Goal: Task Accomplishment & Management: Manage account settings

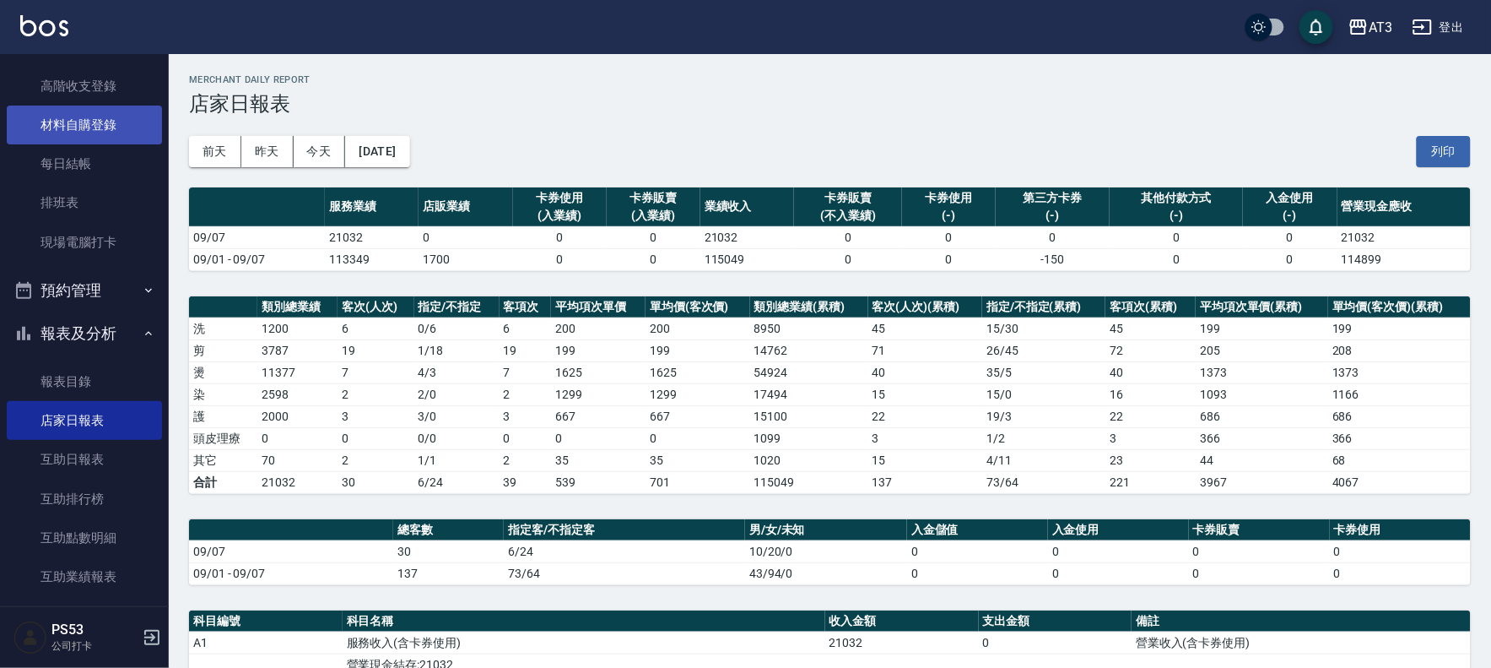
scroll to position [94, 0]
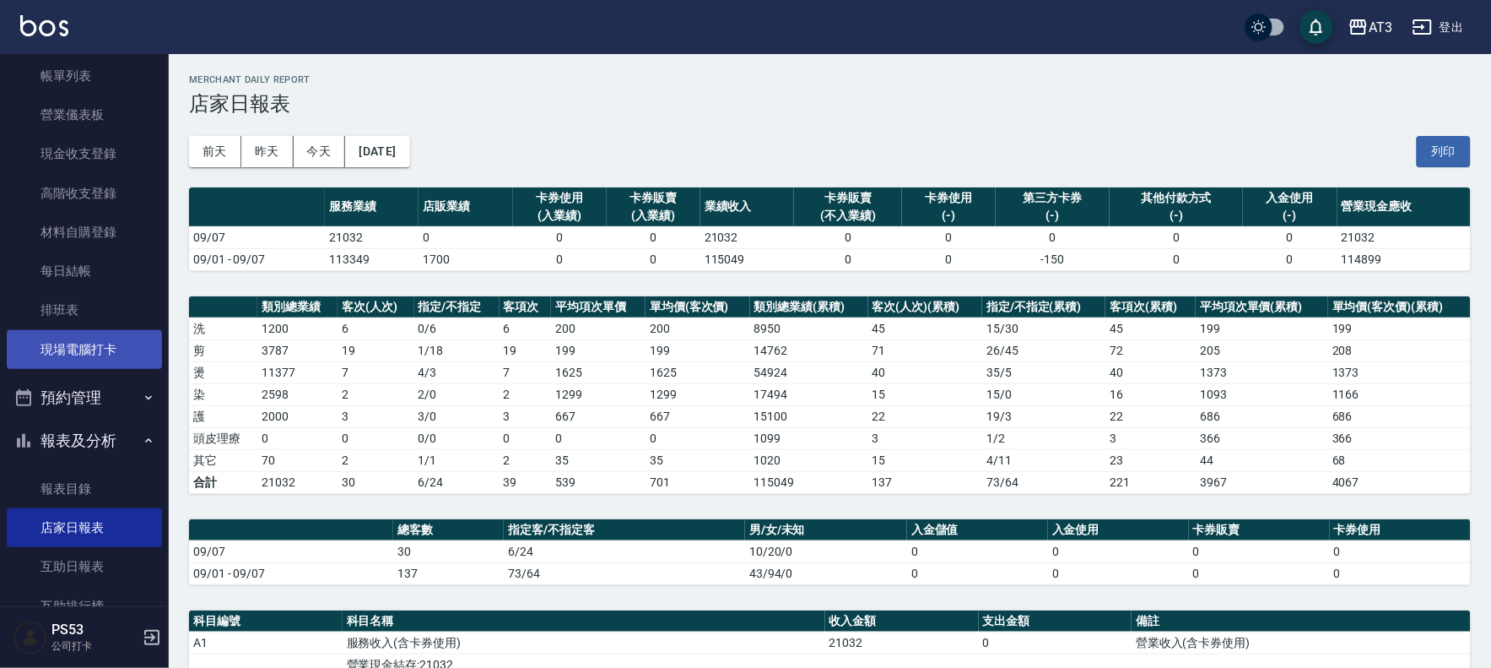
click at [83, 343] on link "現場電腦打卡" at bounding box center [84, 349] width 155 height 39
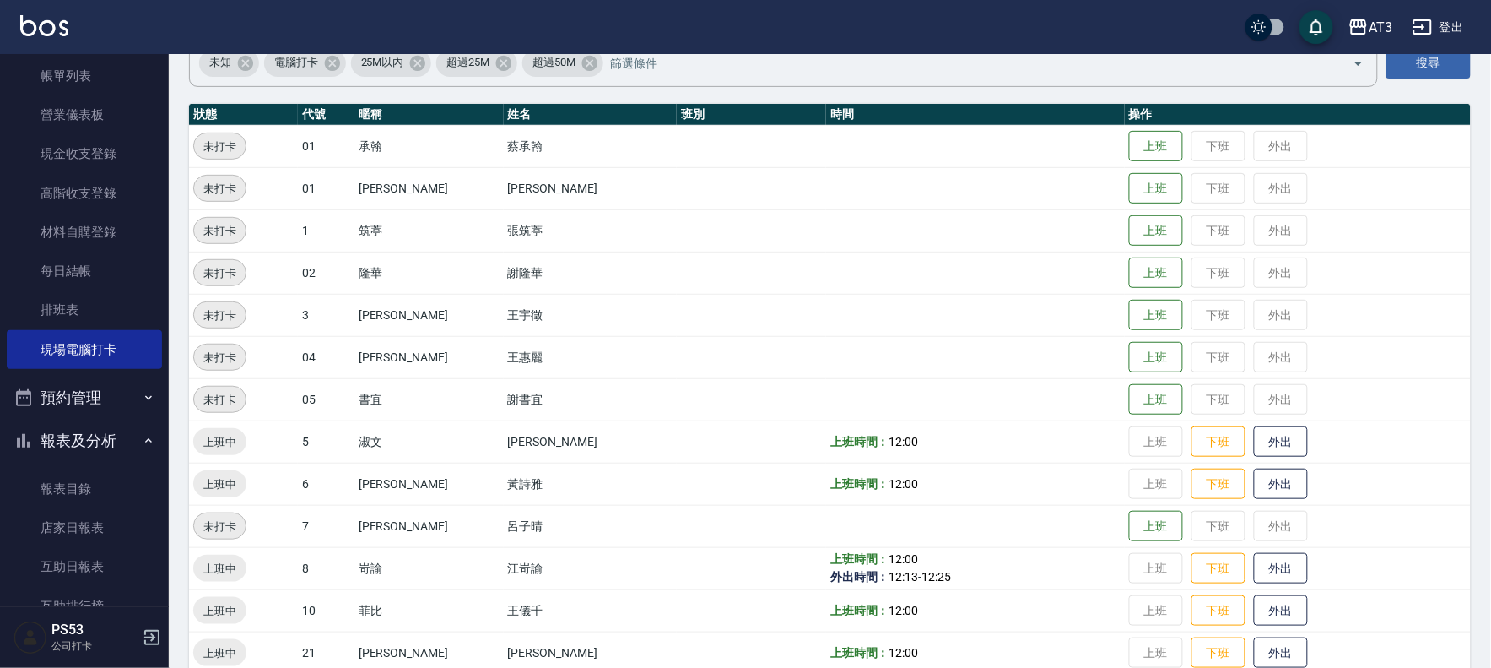
scroll to position [468, 0]
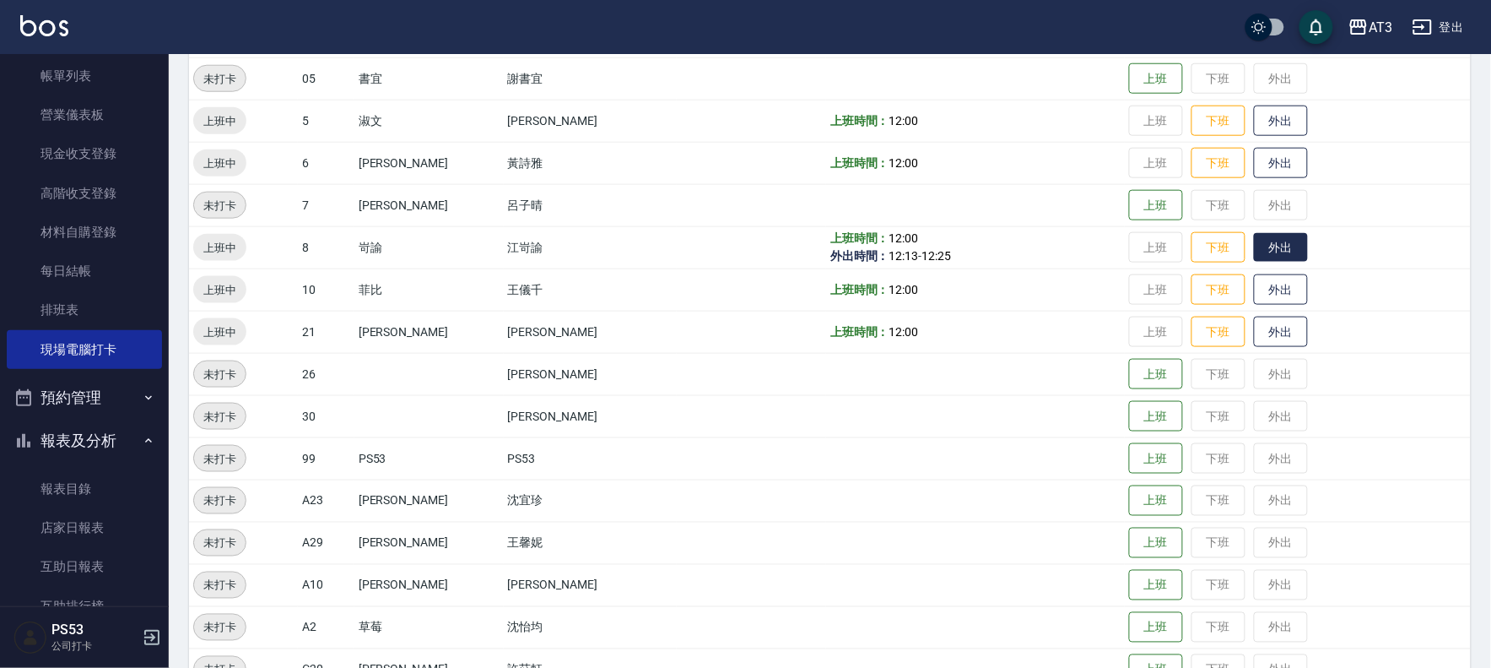
click at [1254, 233] on button "外出" at bounding box center [1281, 248] width 54 height 30
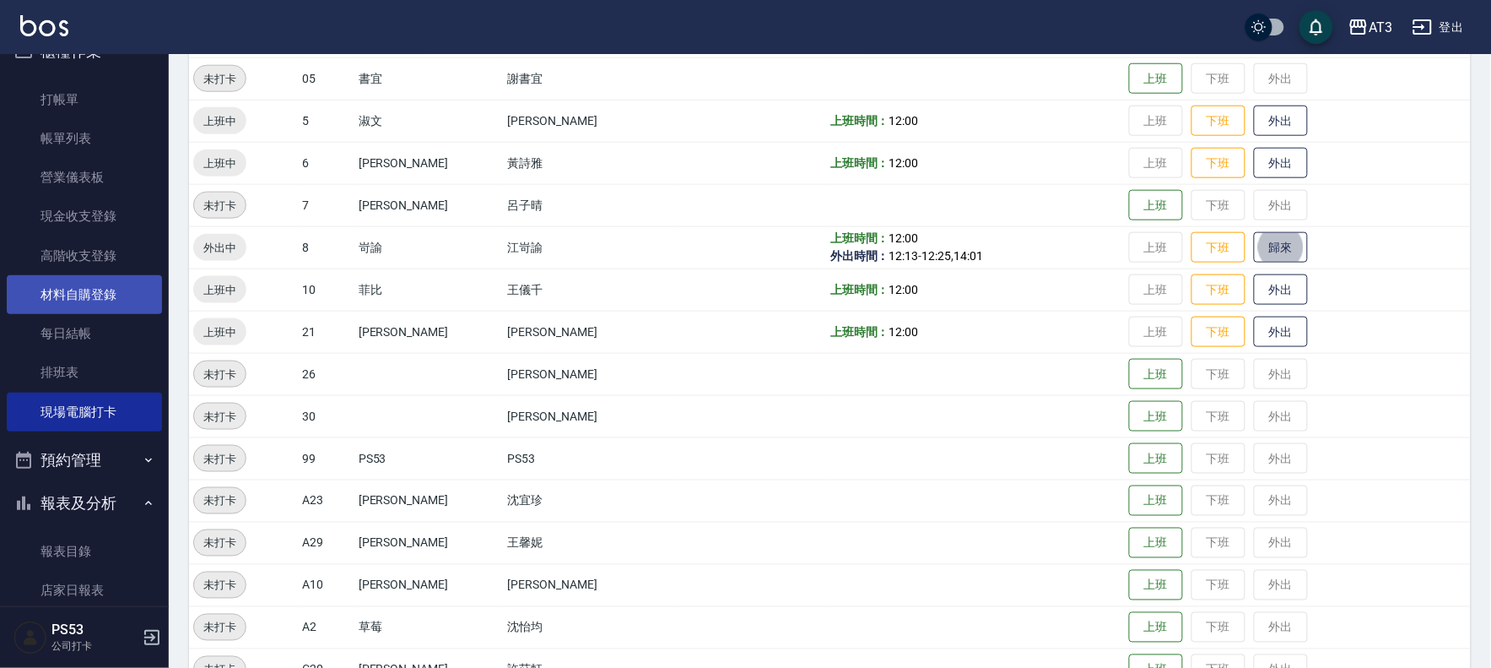
scroll to position [0, 0]
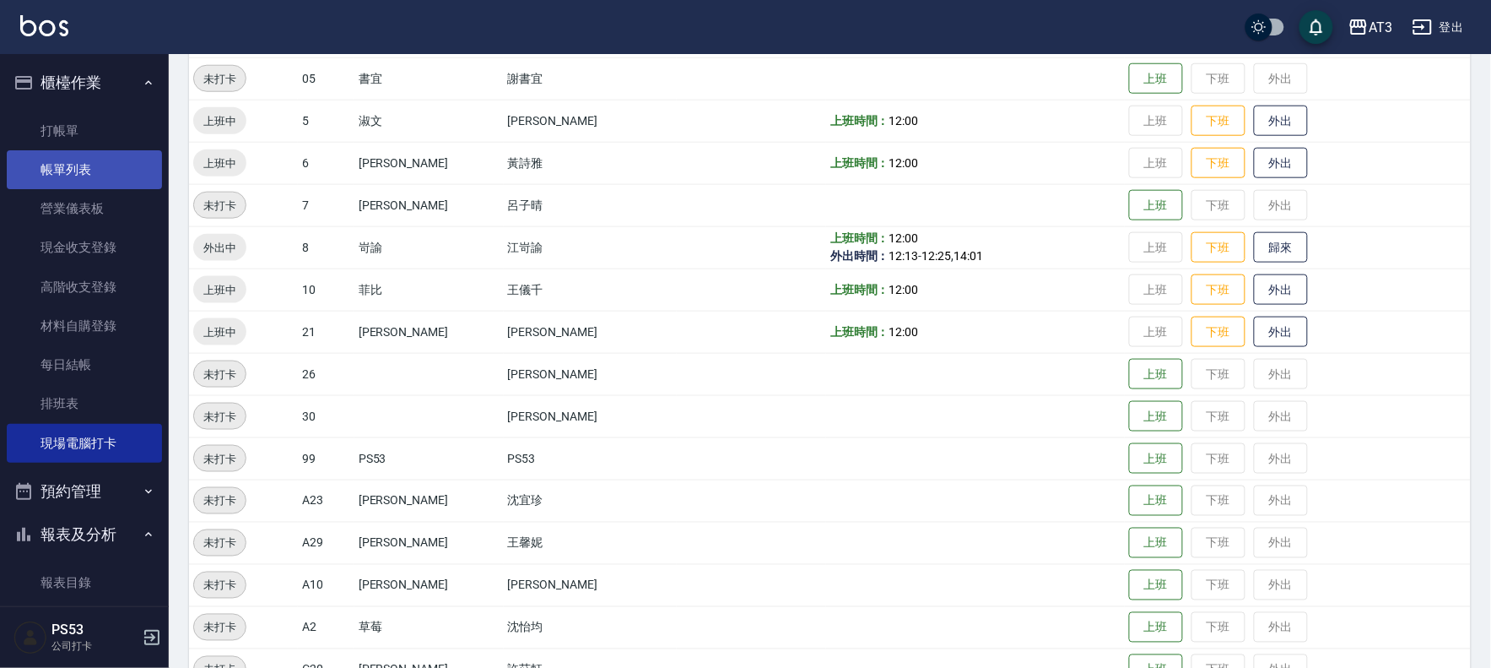
click at [113, 170] on link "帳單列表" at bounding box center [84, 169] width 155 height 39
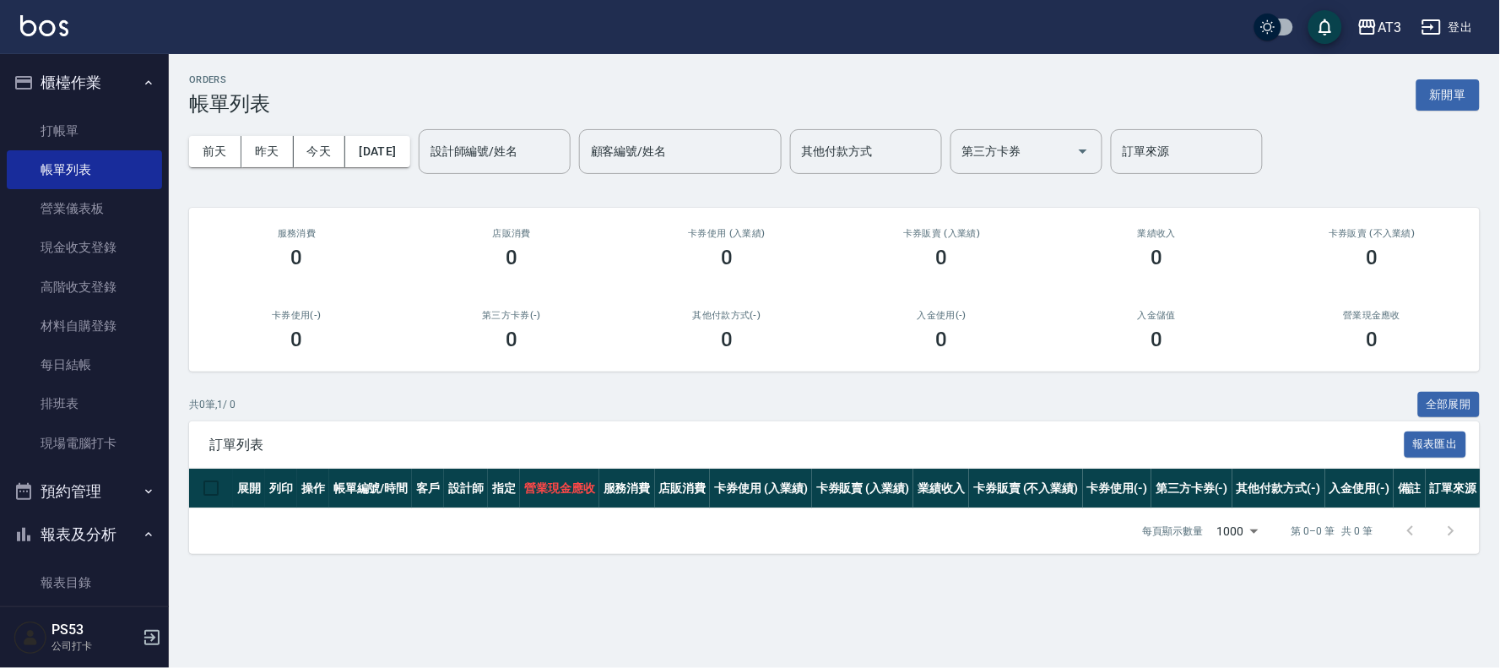
click at [549, 149] on input "設計師編號/姓名" at bounding box center [494, 152] width 137 height 30
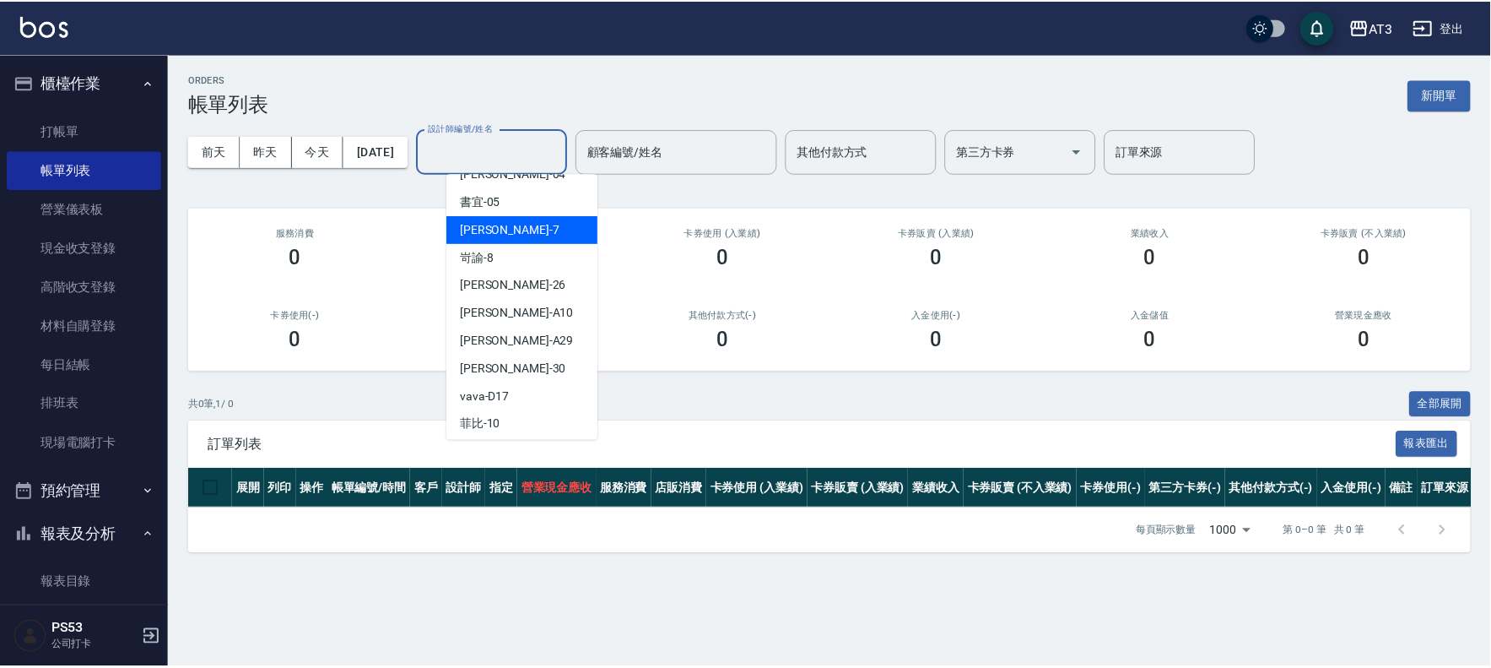
scroll to position [274, 0]
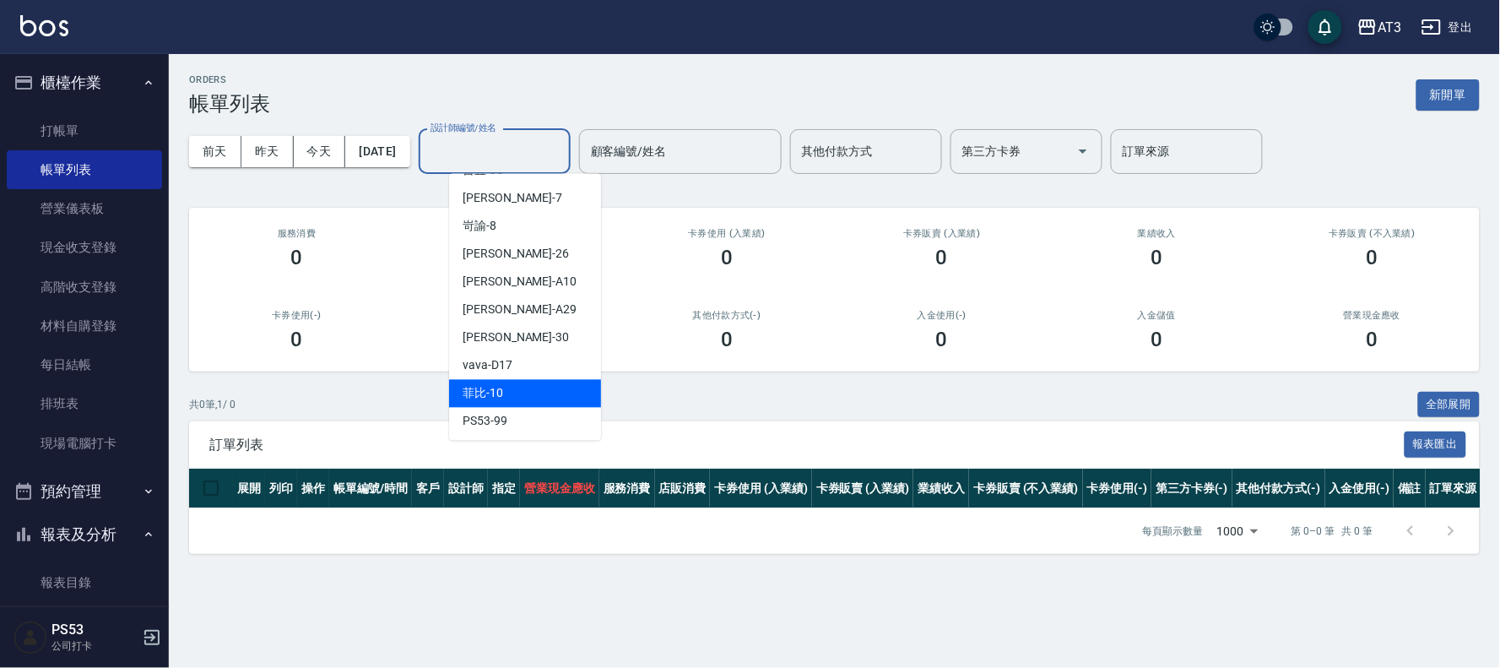
click at [545, 380] on div "菲比 -10" at bounding box center [525, 394] width 152 height 28
type input "菲比-10"
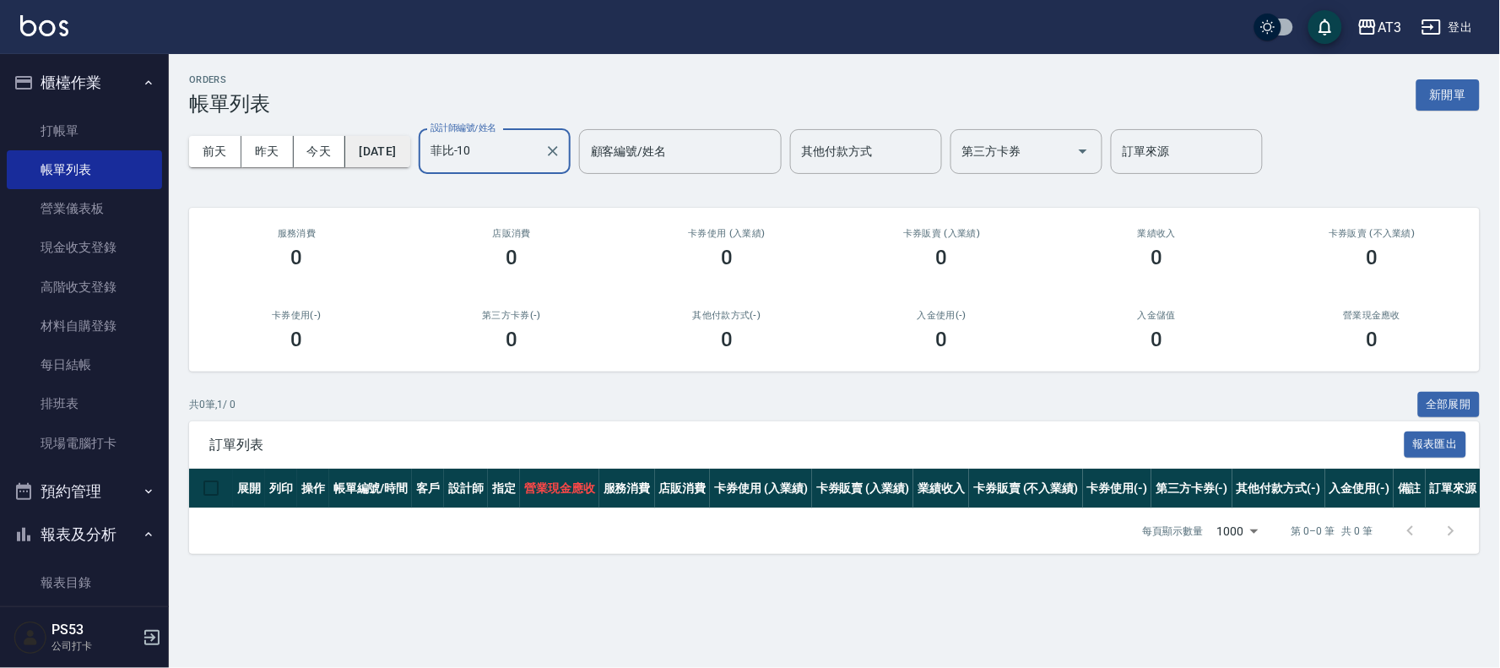
click at [409, 154] on button "[DATE]" at bounding box center [377, 151] width 64 height 31
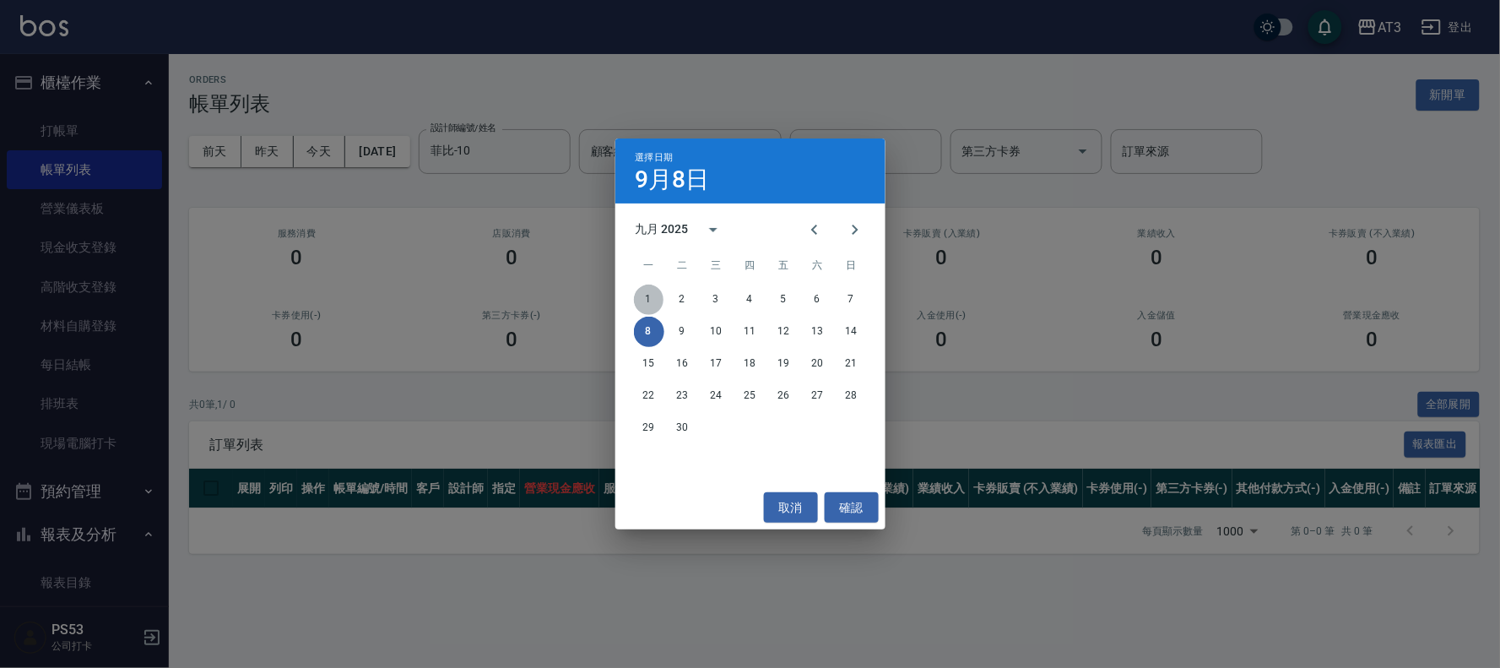
click at [656, 304] on button "1" at bounding box center [649, 299] width 30 height 30
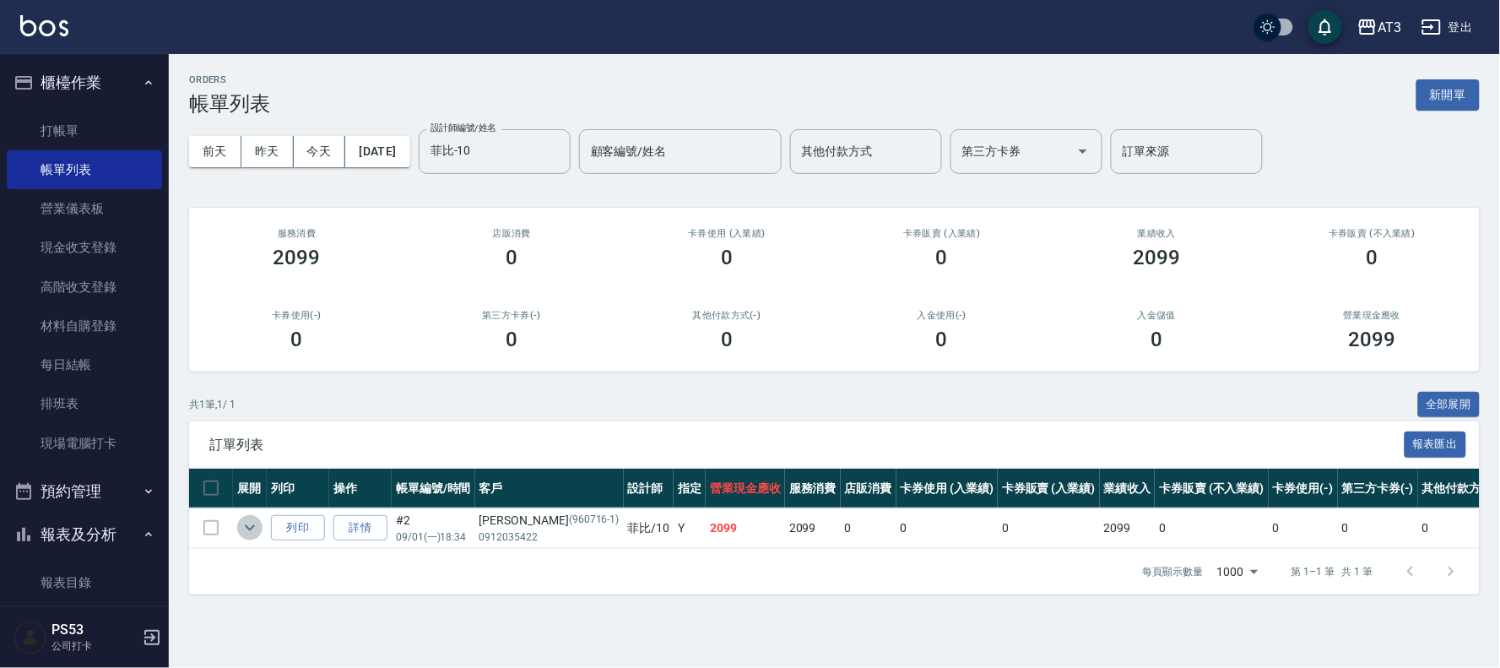
click at [241, 530] on icon "expand row" at bounding box center [250, 527] width 20 height 20
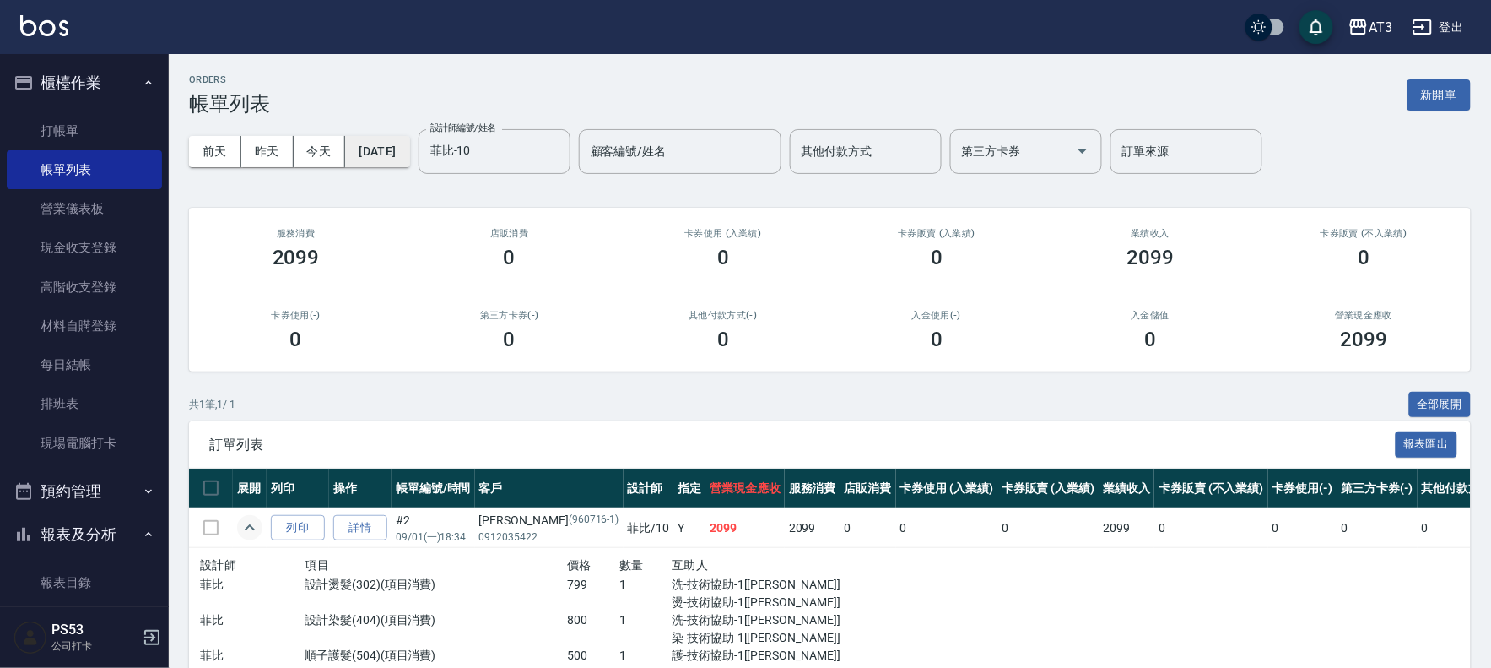
click at [395, 156] on button "[DATE]" at bounding box center [377, 151] width 64 height 31
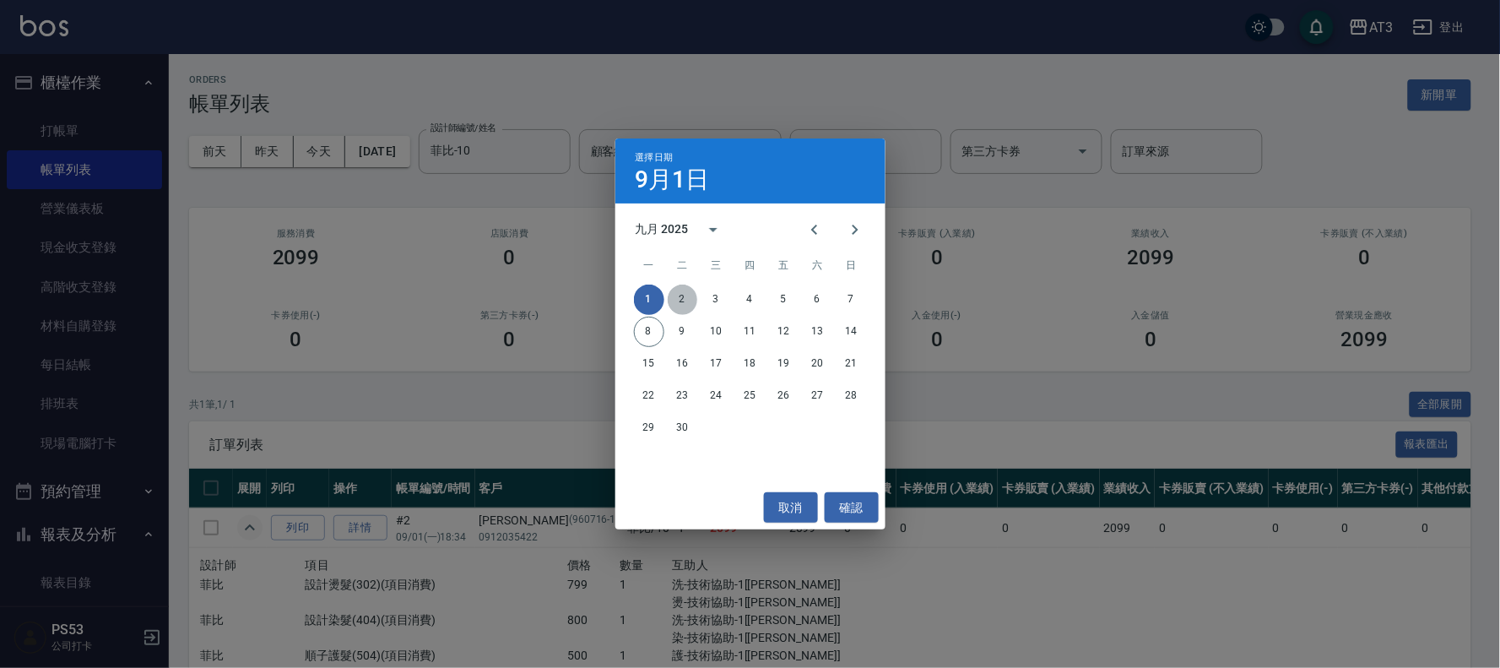
click at [670, 289] on button "2" at bounding box center [683, 299] width 30 height 30
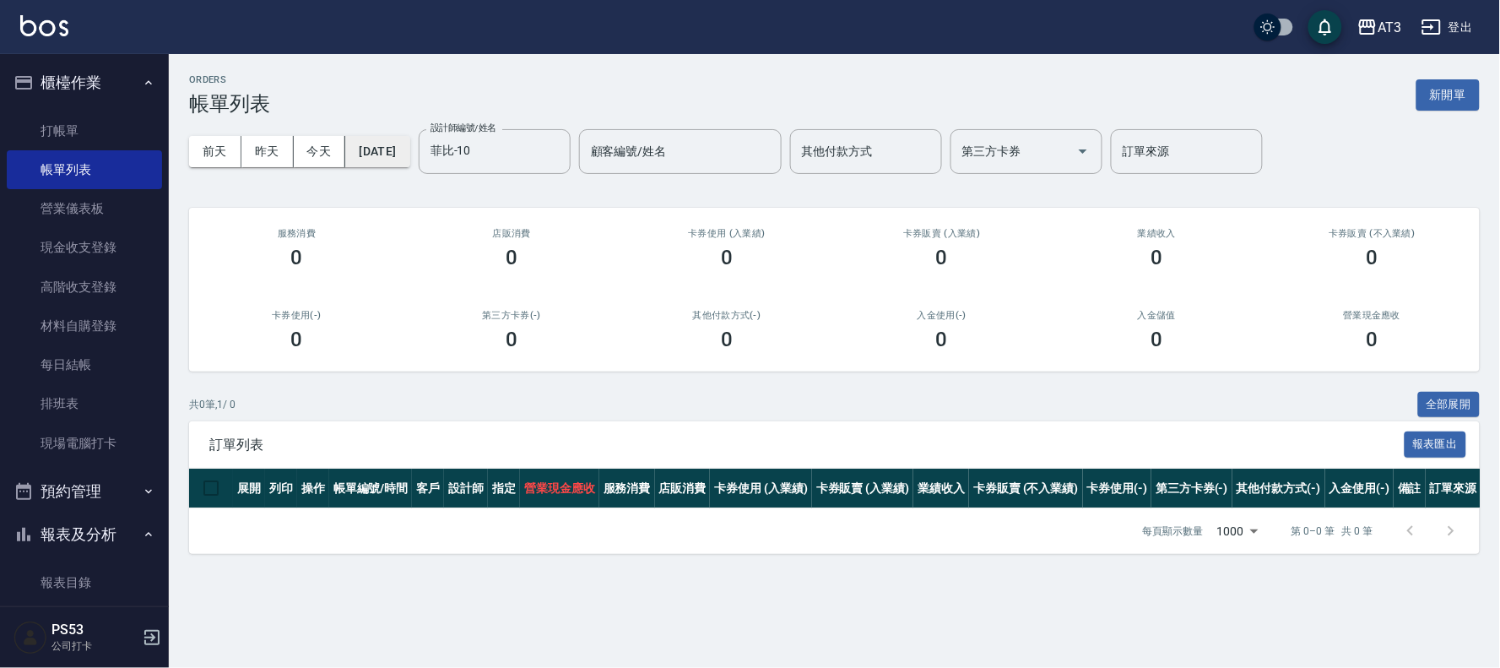
click at [409, 153] on button "[DATE]" at bounding box center [377, 151] width 64 height 31
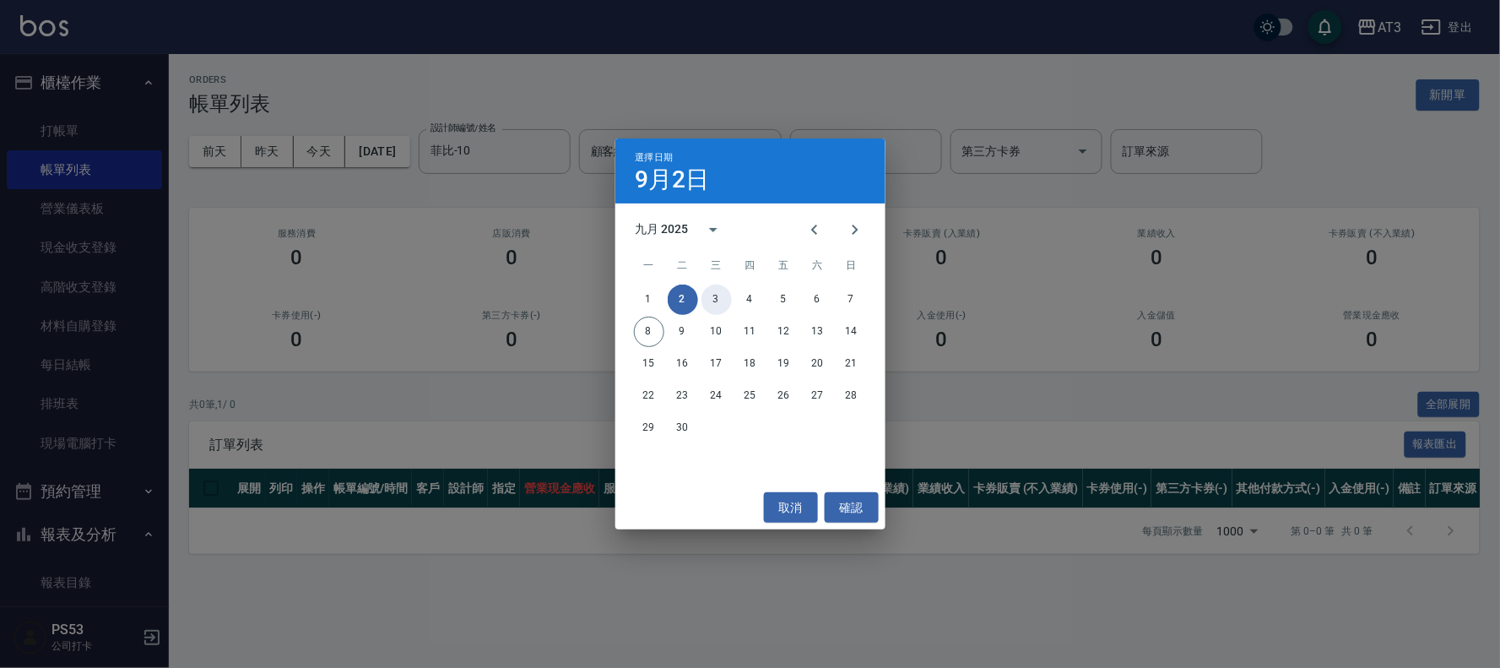
click at [718, 299] on button "3" at bounding box center [716, 299] width 30 height 30
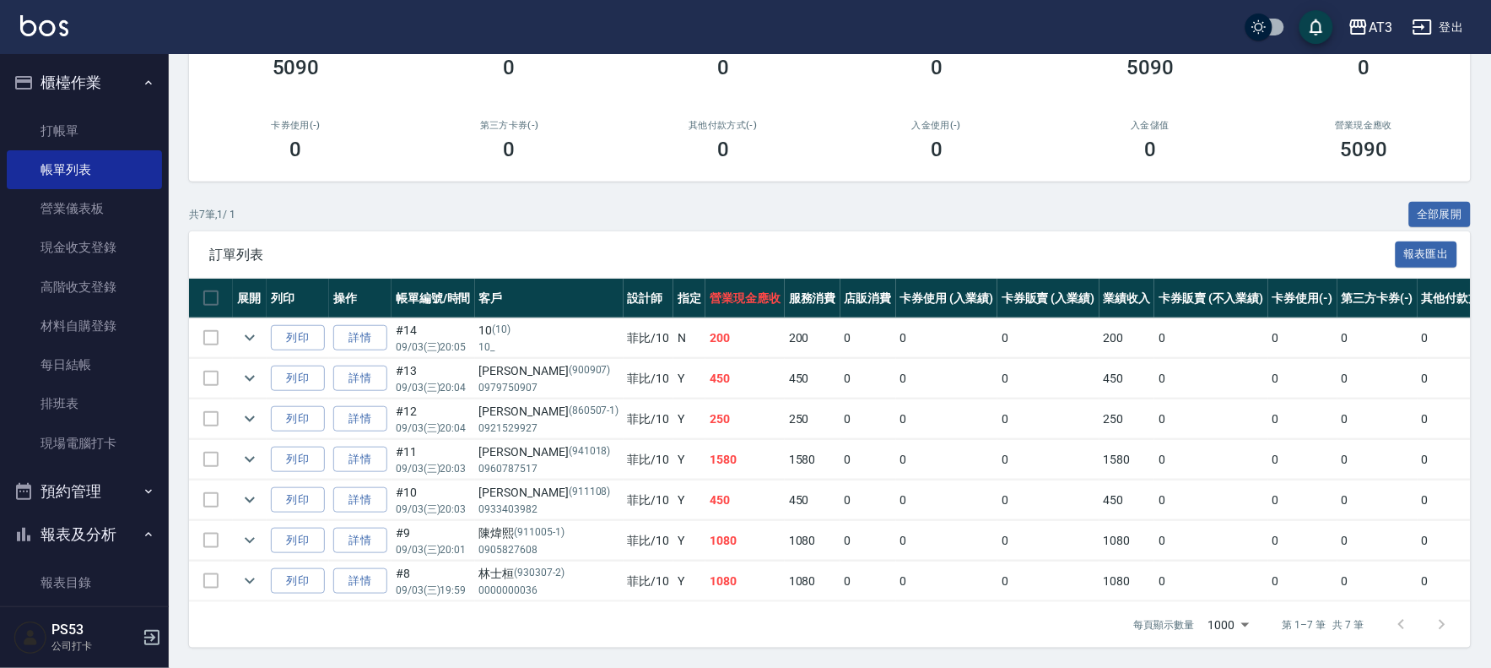
scroll to position [207, 0]
click at [257, 449] on icon "expand row" at bounding box center [250, 459] width 20 height 20
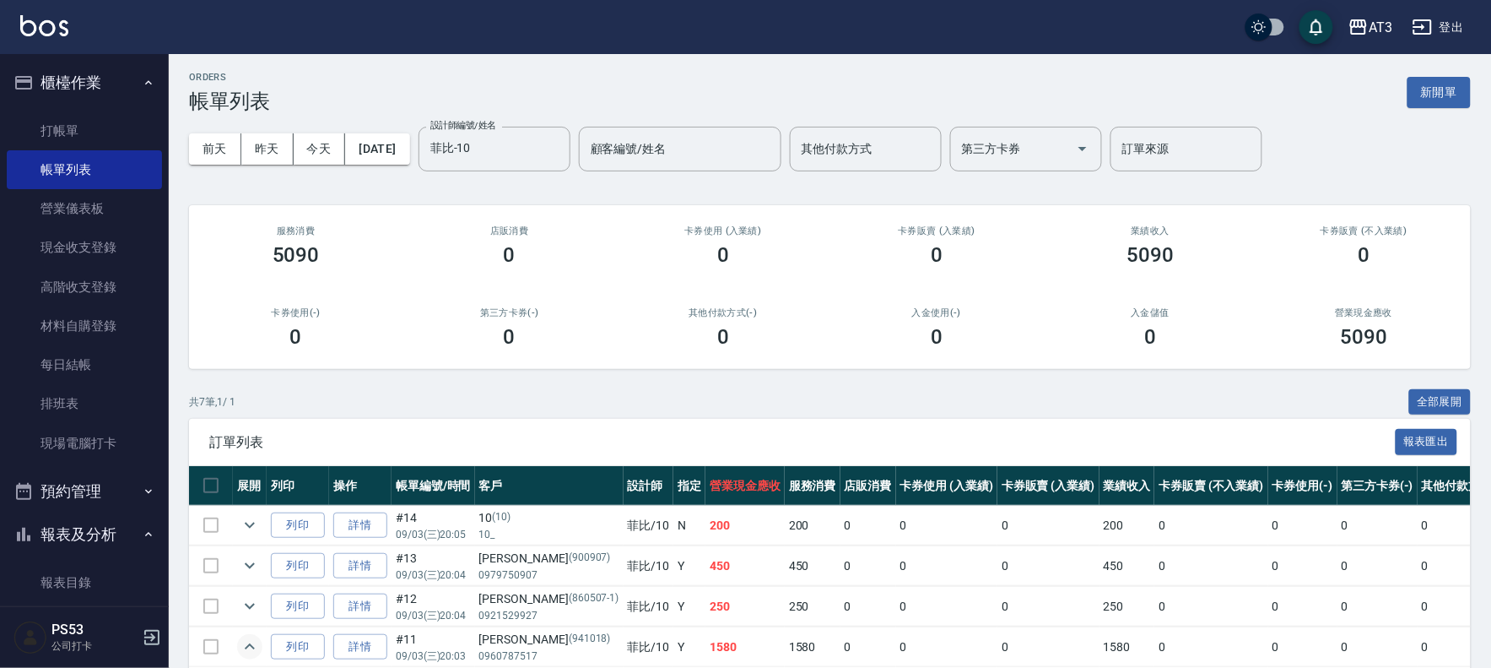
scroll to position [0, 0]
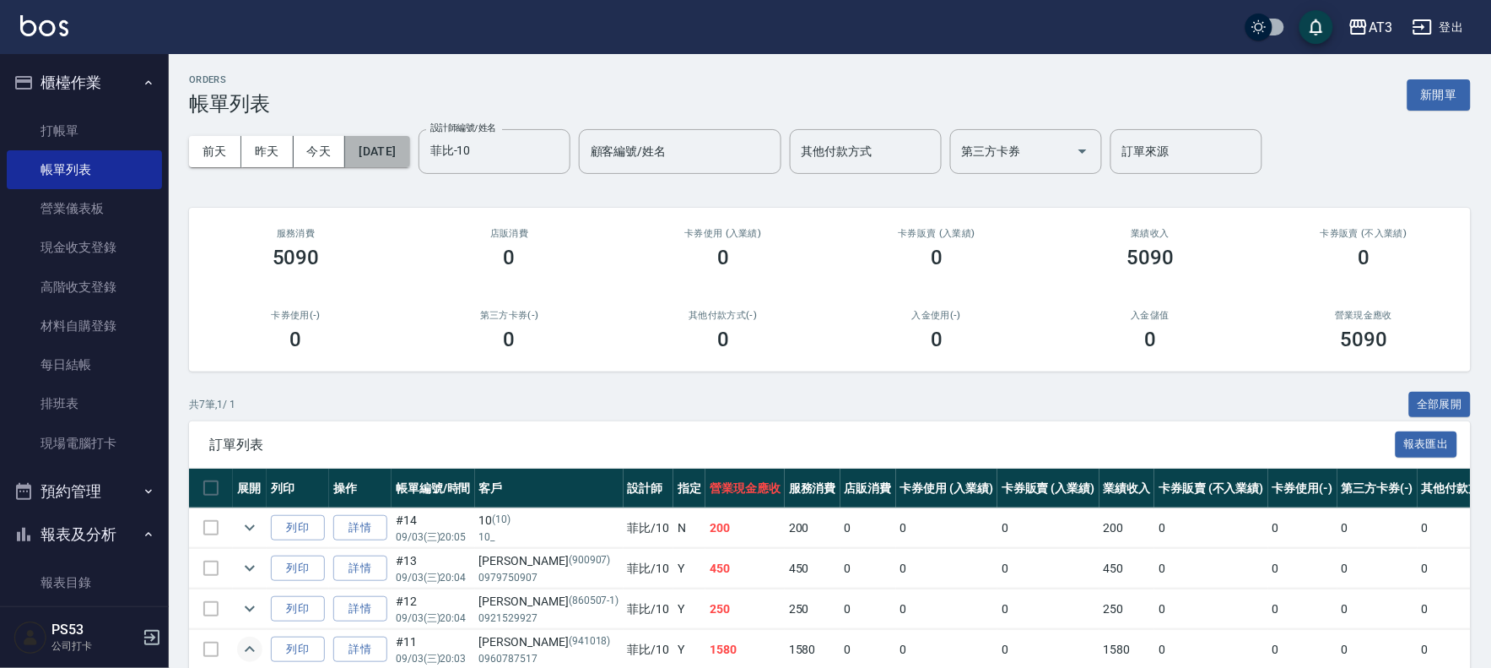
click at [402, 143] on button "[DATE]" at bounding box center [377, 151] width 64 height 31
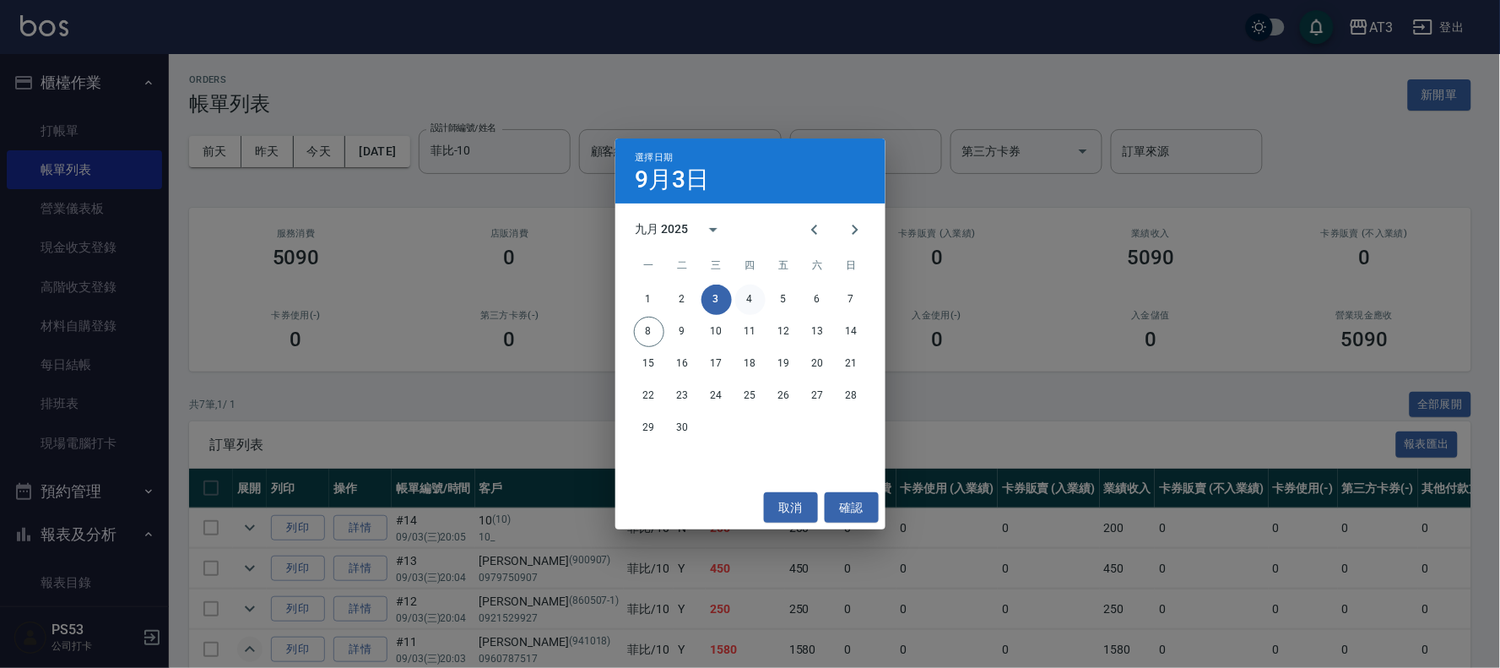
click at [746, 292] on button "4" at bounding box center [750, 299] width 30 height 30
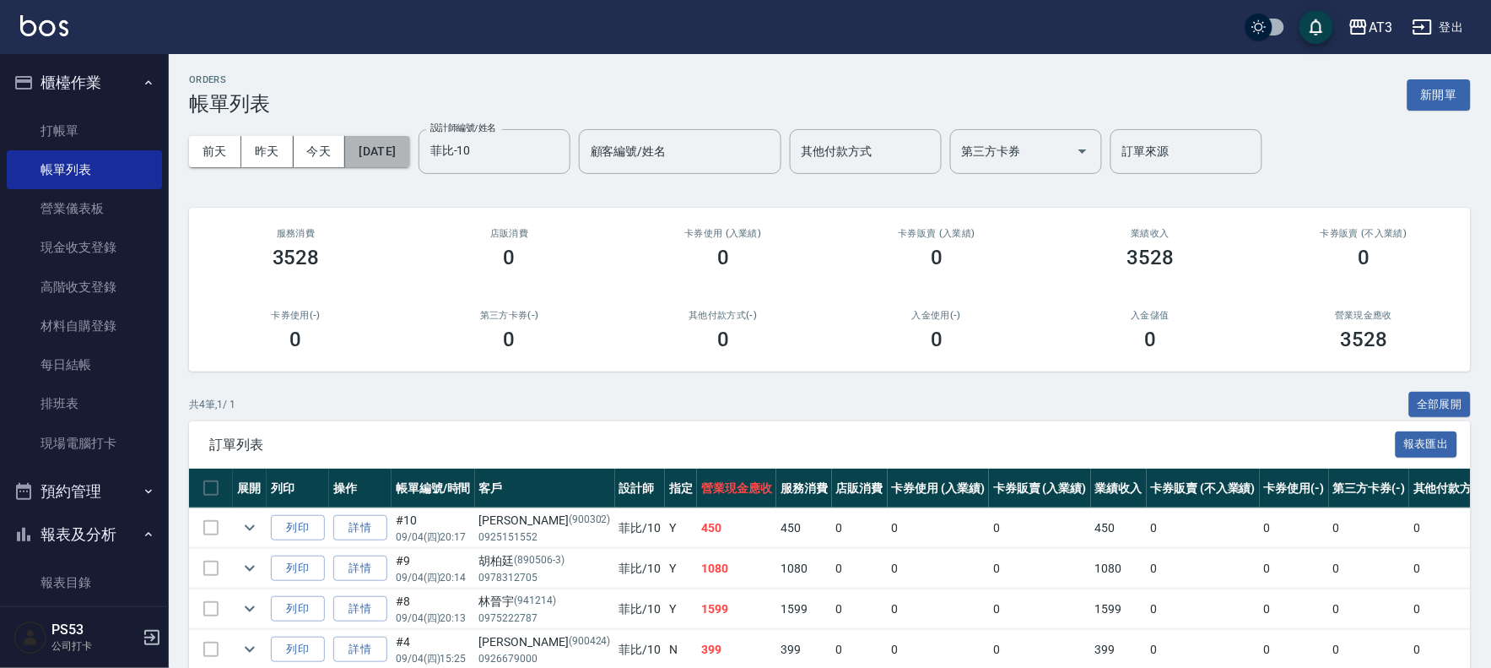
click at [392, 144] on button "[DATE]" at bounding box center [377, 151] width 64 height 31
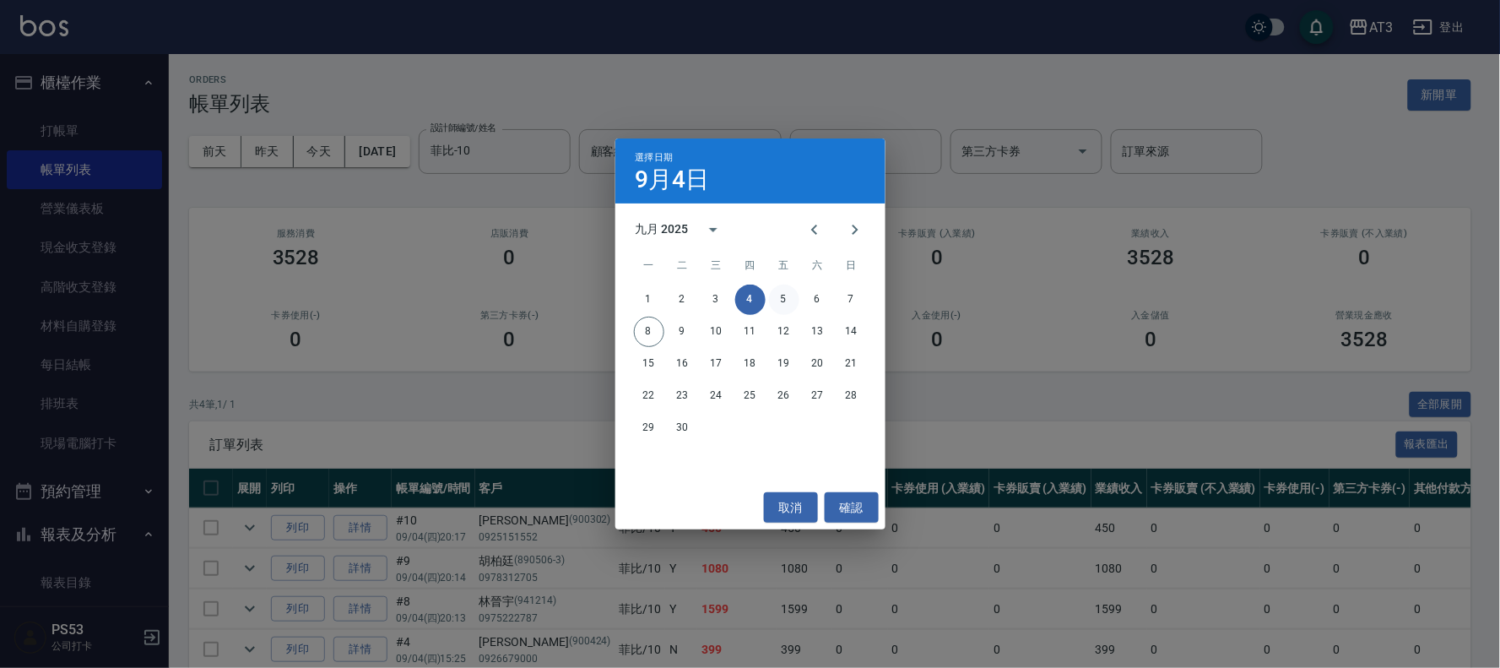
click at [774, 300] on button "5" at bounding box center [784, 299] width 30 height 30
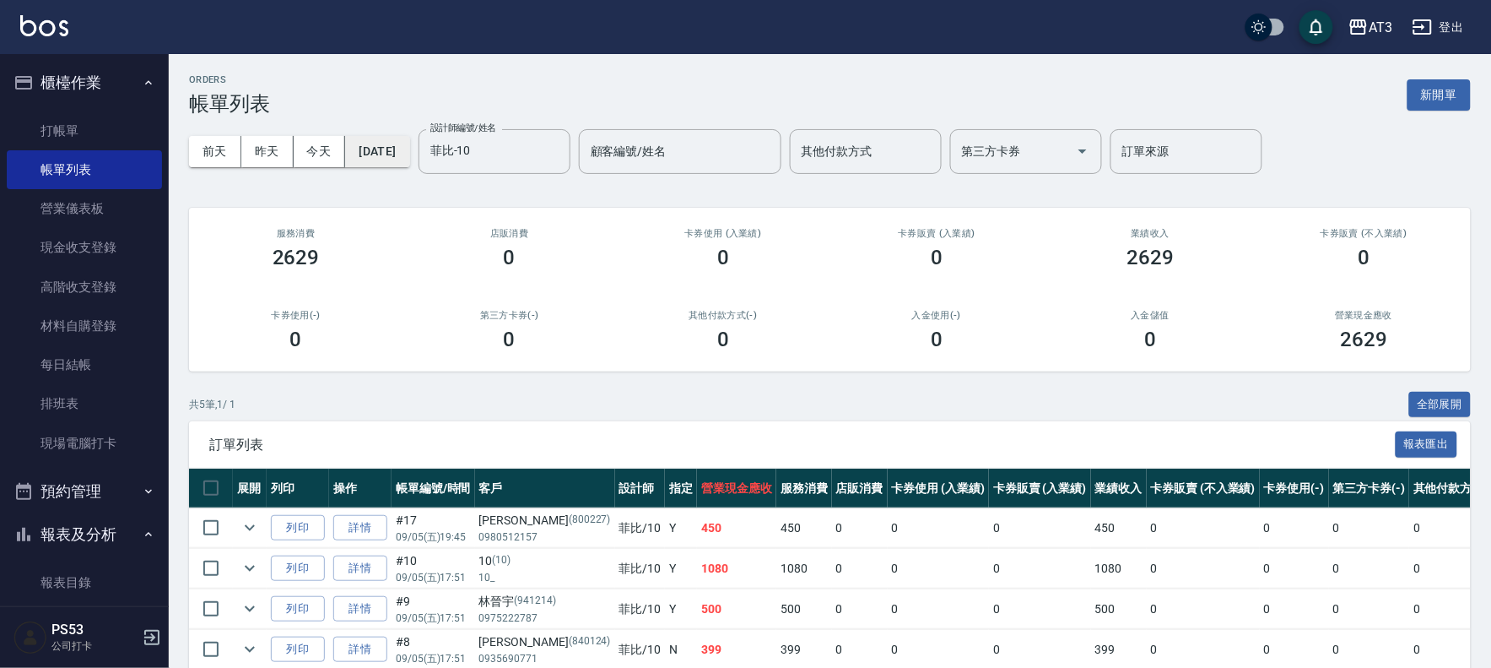
click at [409, 156] on button "[DATE]" at bounding box center [377, 151] width 64 height 31
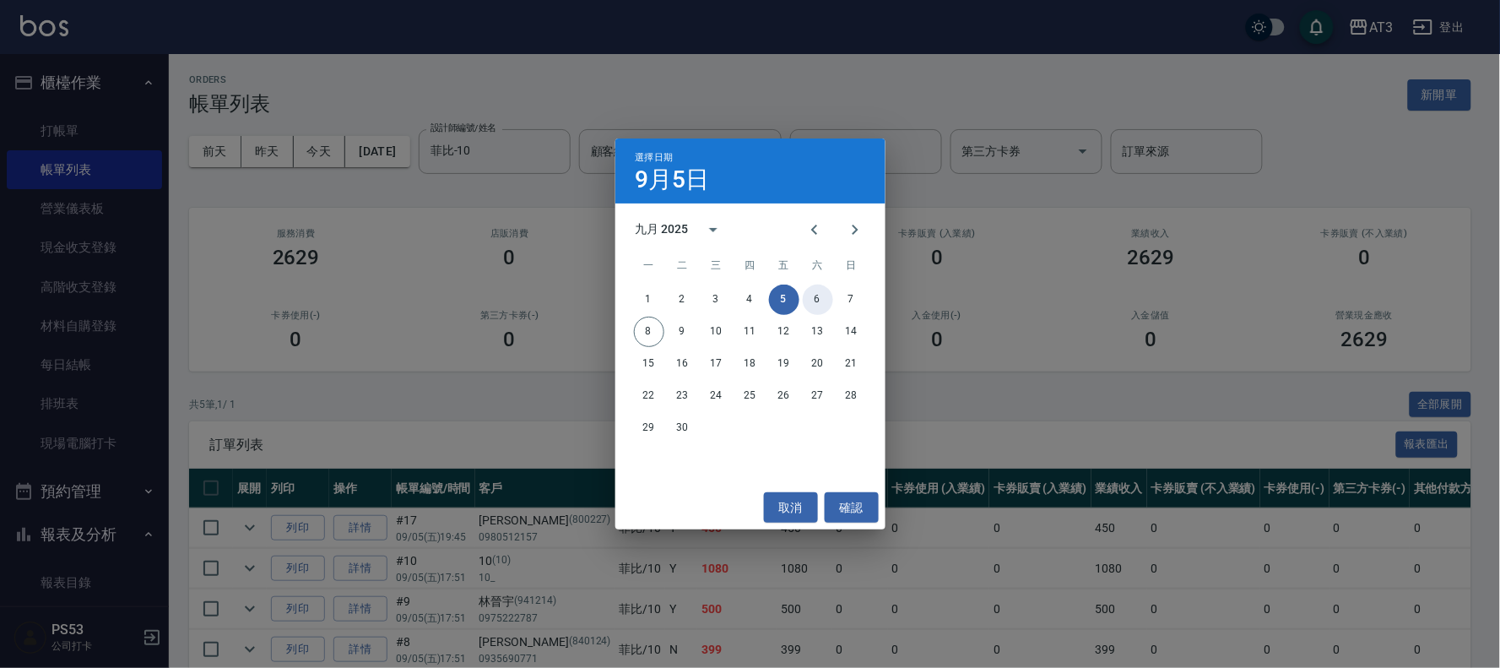
click at [819, 289] on button "6" at bounding box center [818, 299] width 30 height 30
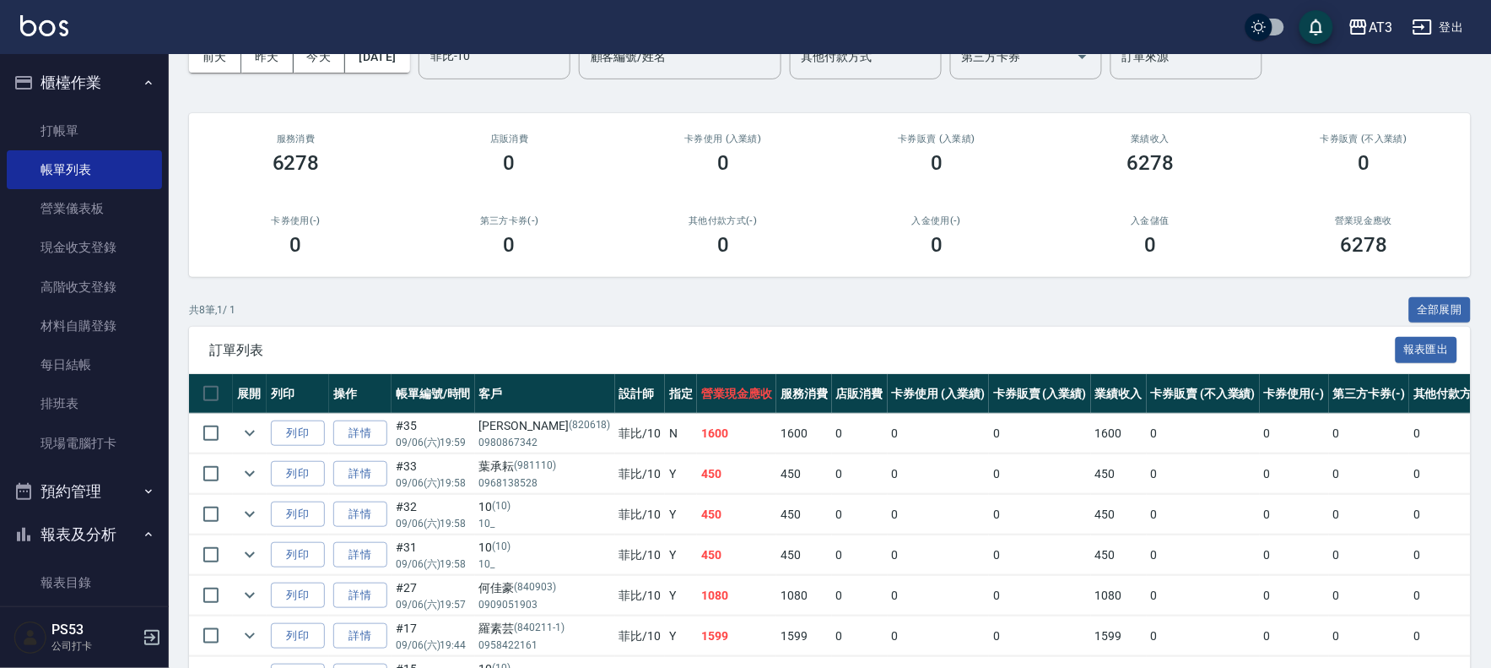
scroll to position [247, 0]
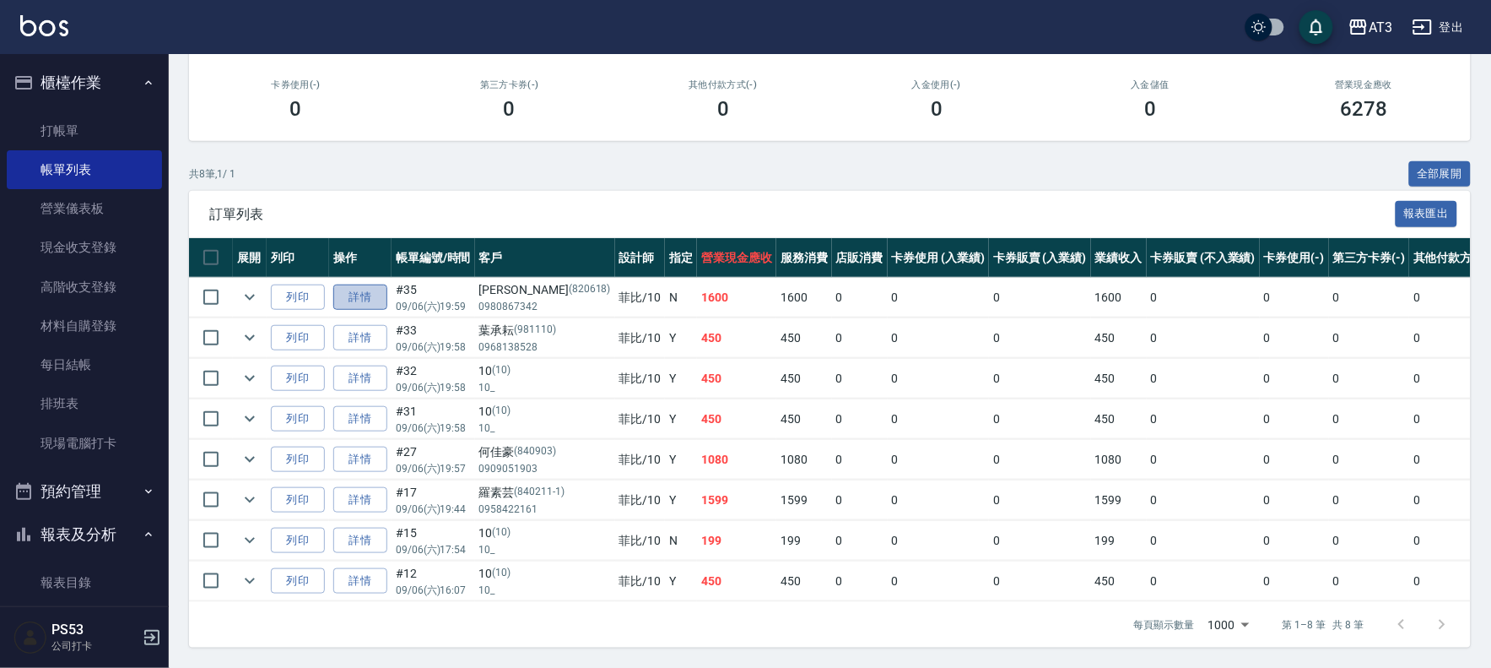
click at [375, 284] on link "詳情" at bounding box center [360, 297] width 54 height 26
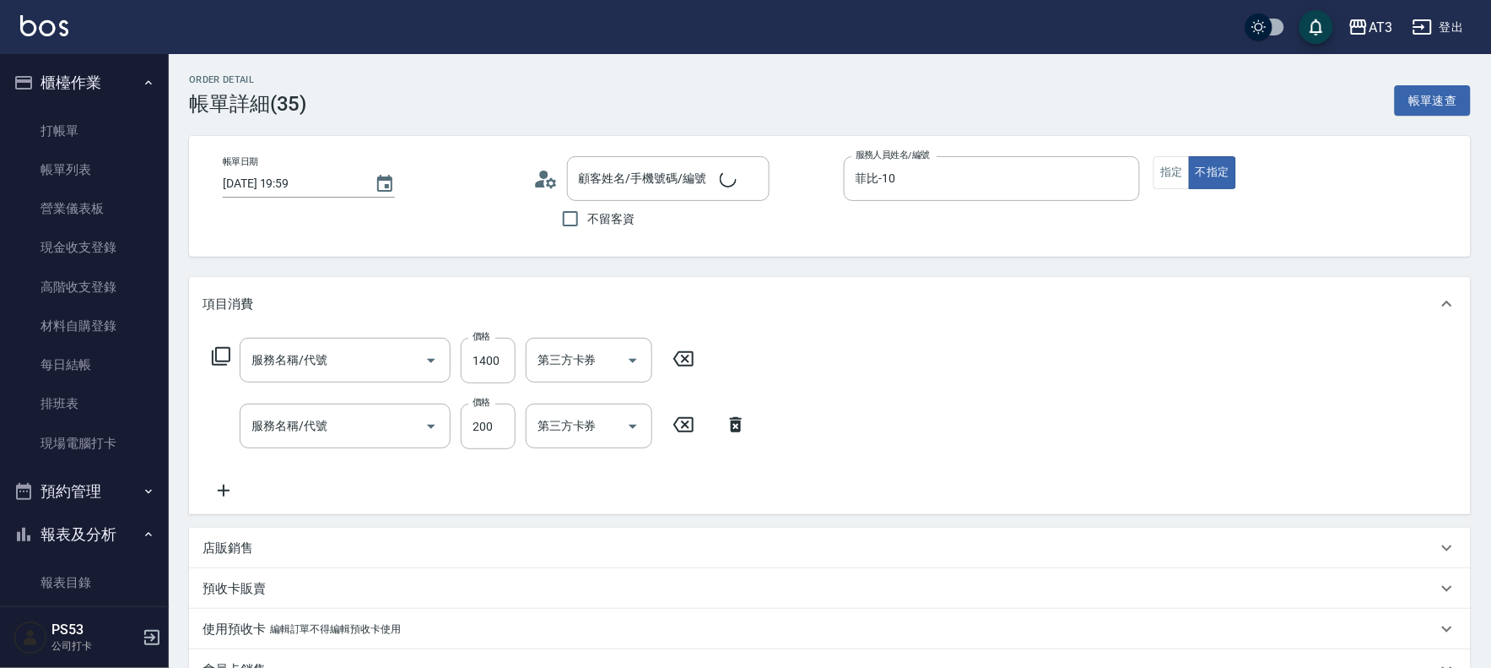
type input "[DATE] 19:59"
type input "菲比-10"
type input "5G護髮/含洗髮(510)"
type input "洗髮(101)"
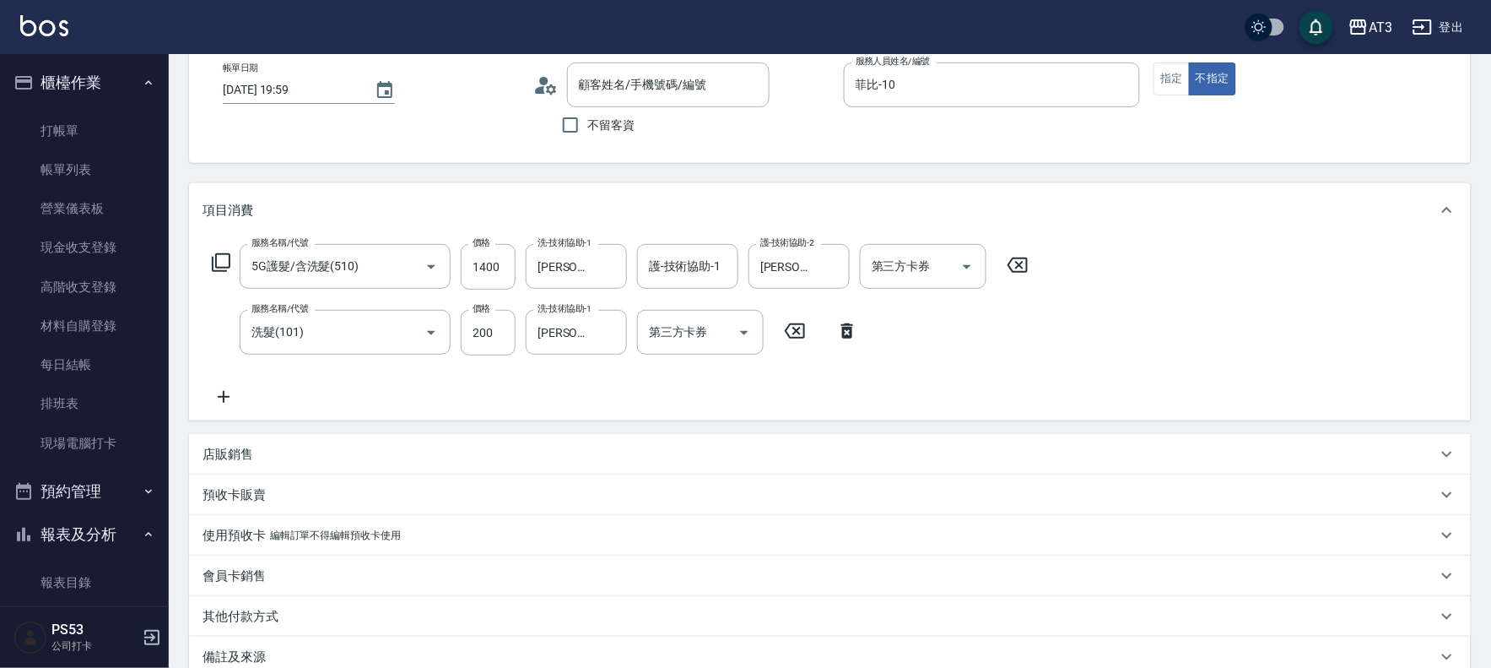
type input "[PERSON_NAME]/0980867342/820618"
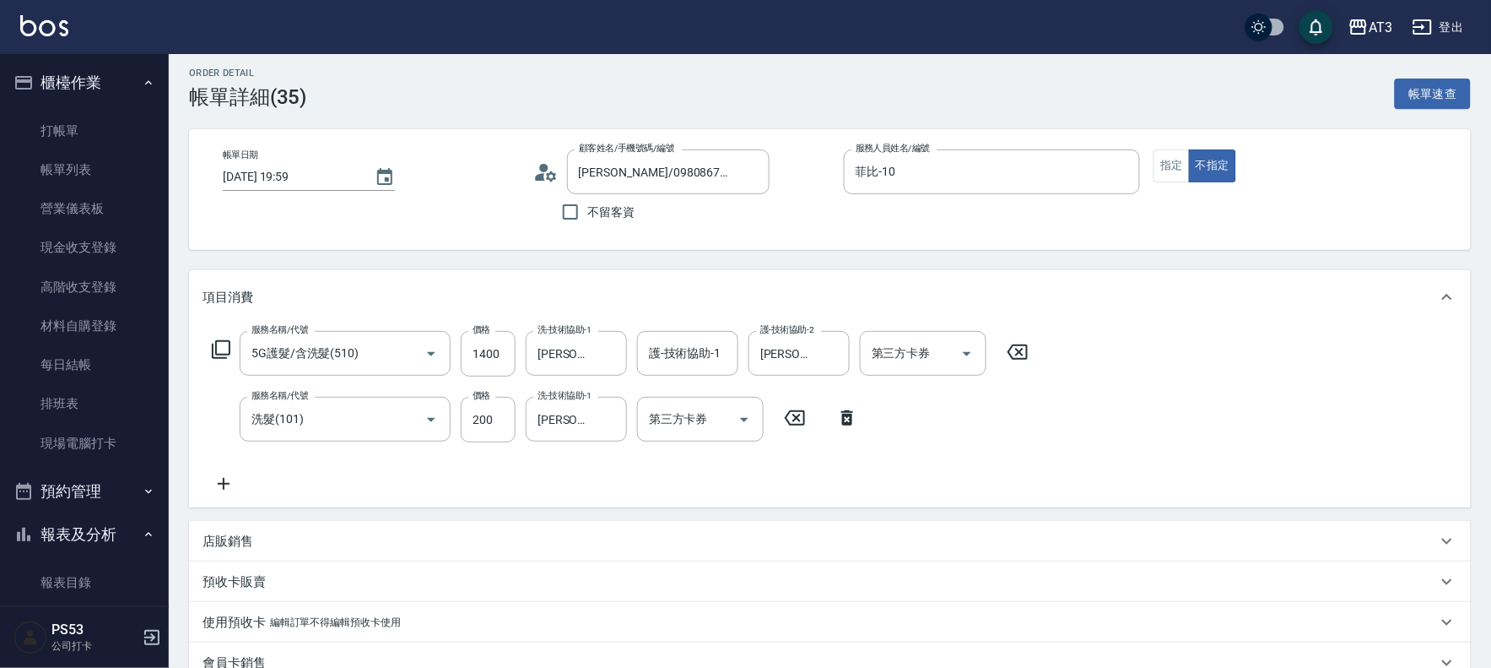
scroll to position [0, 0]
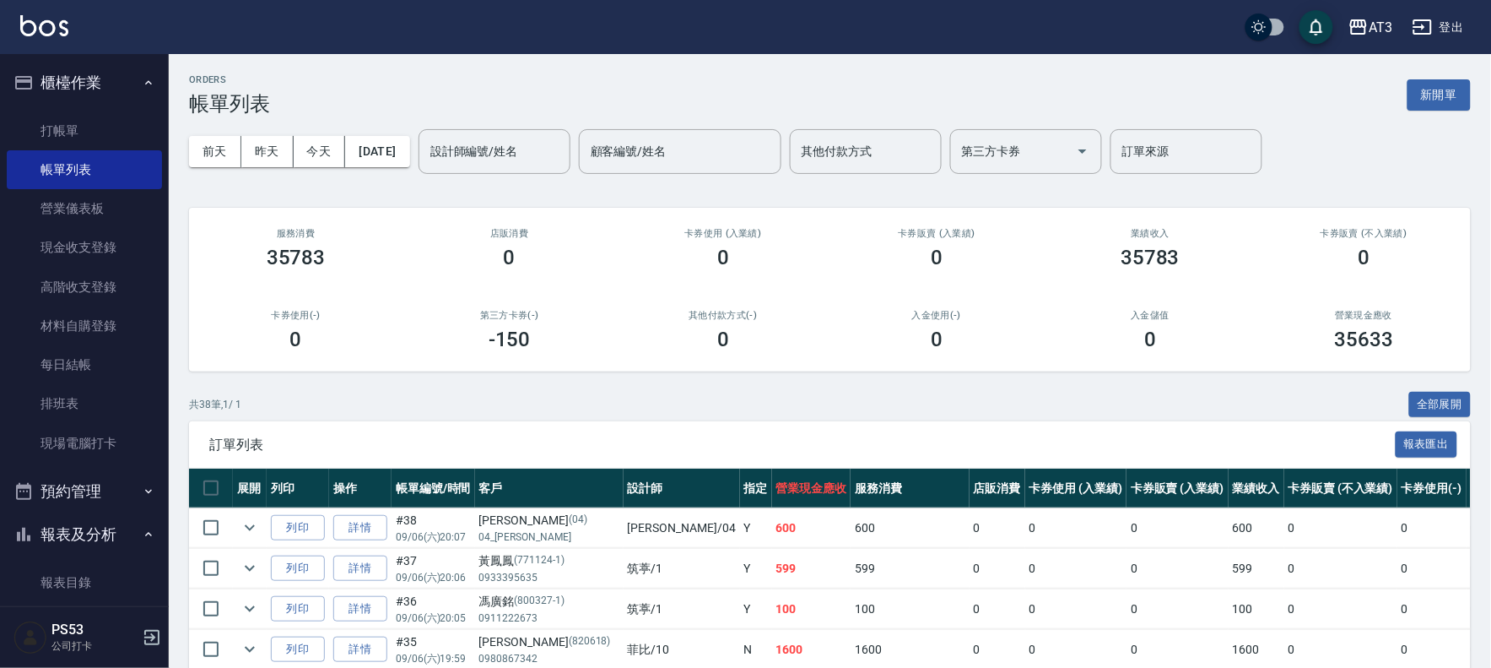
click at [529, 144] on input "設計師編號/姓名" at bounding box center [494, 152] width 137 height 30
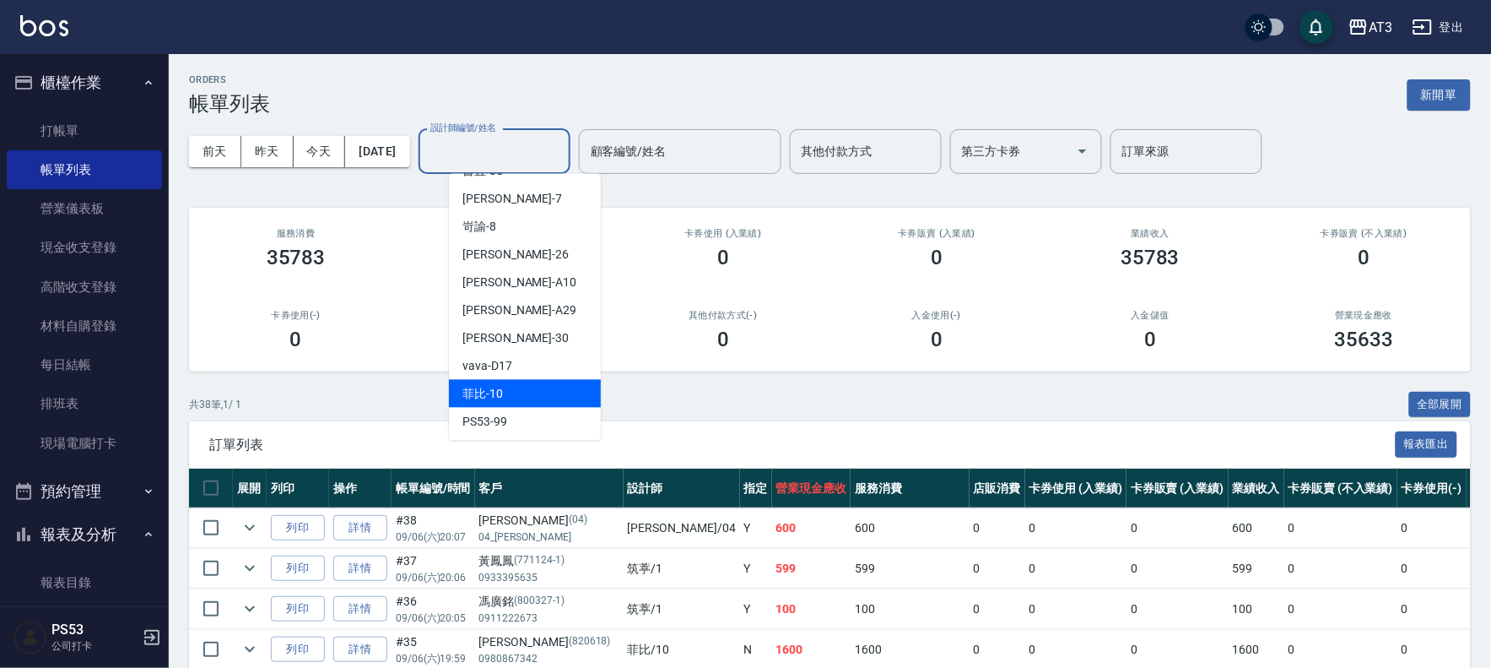
click at [522, 385] on div "菲比 -10" at bounding box center [525, 394] width 152 height 28
type input "菲比-10"
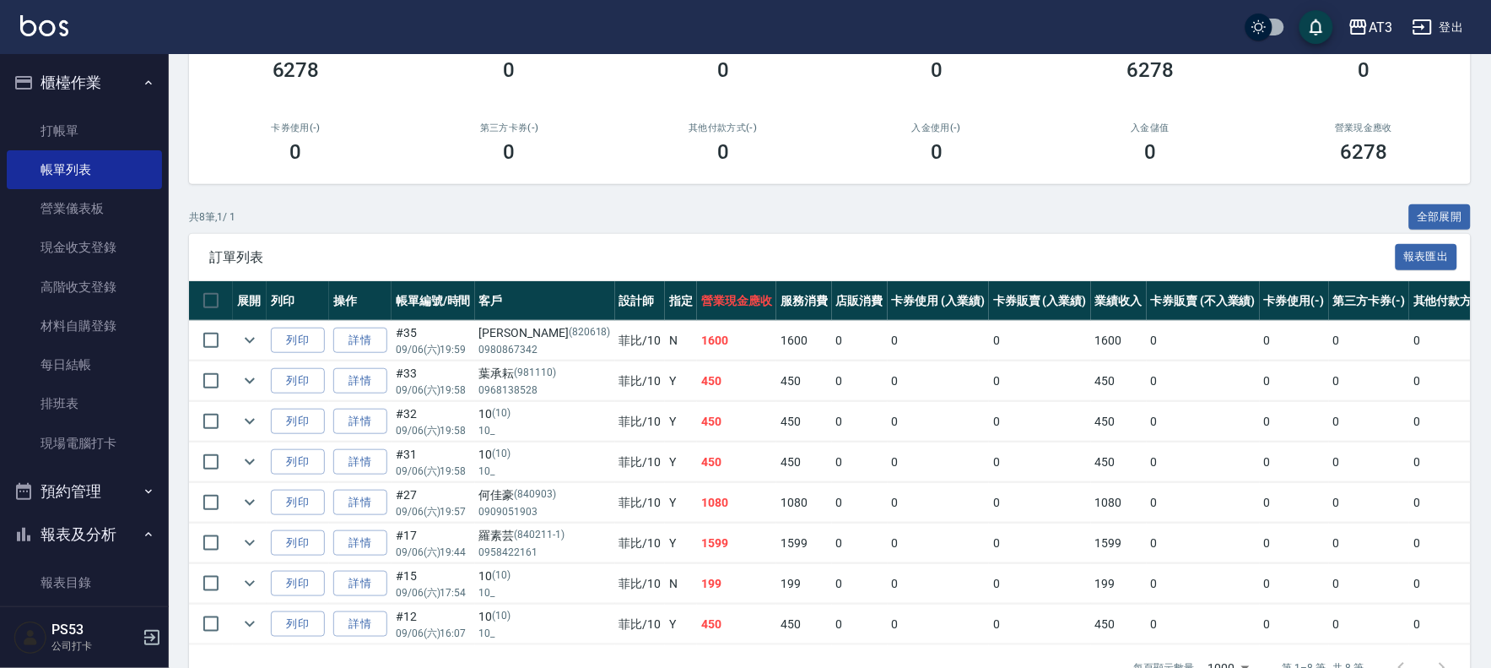
scroll to position [247, 0]
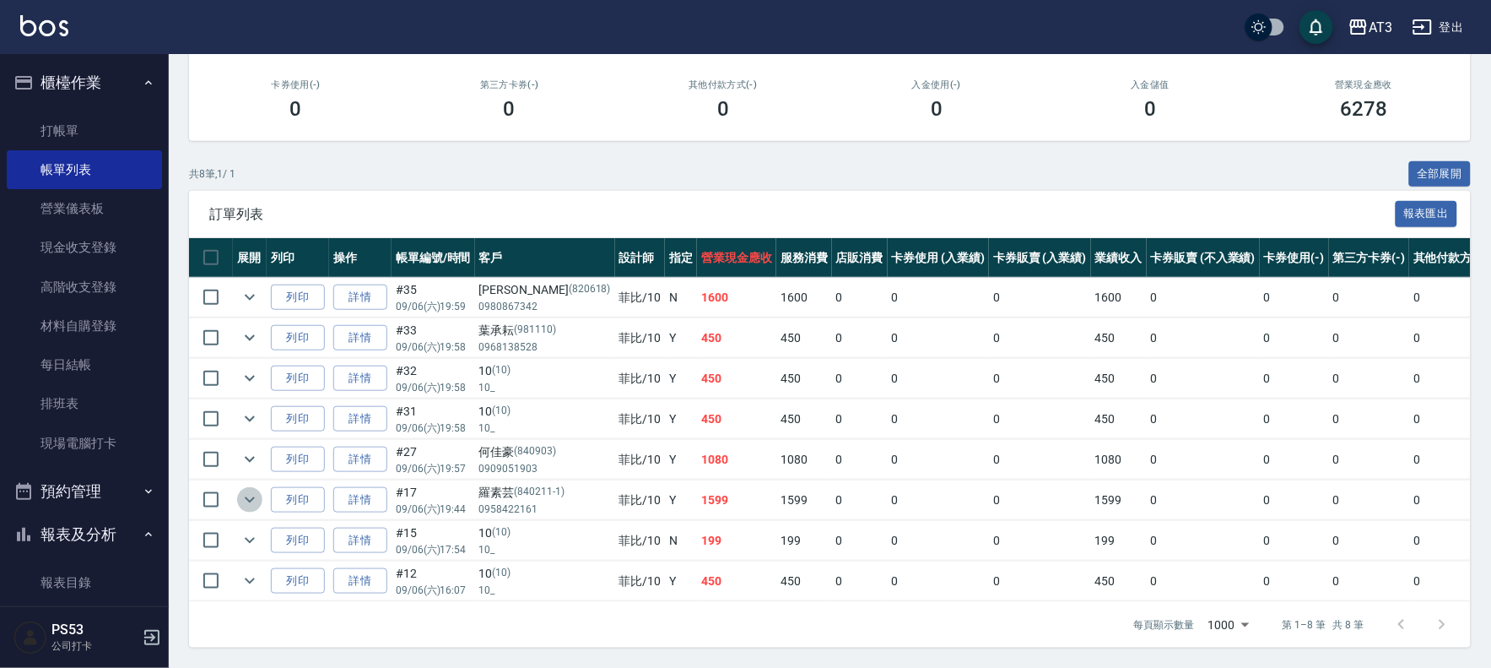
click at [247, 497] on icon "expand row" at bounding box center [250, 500] width 10 height 6
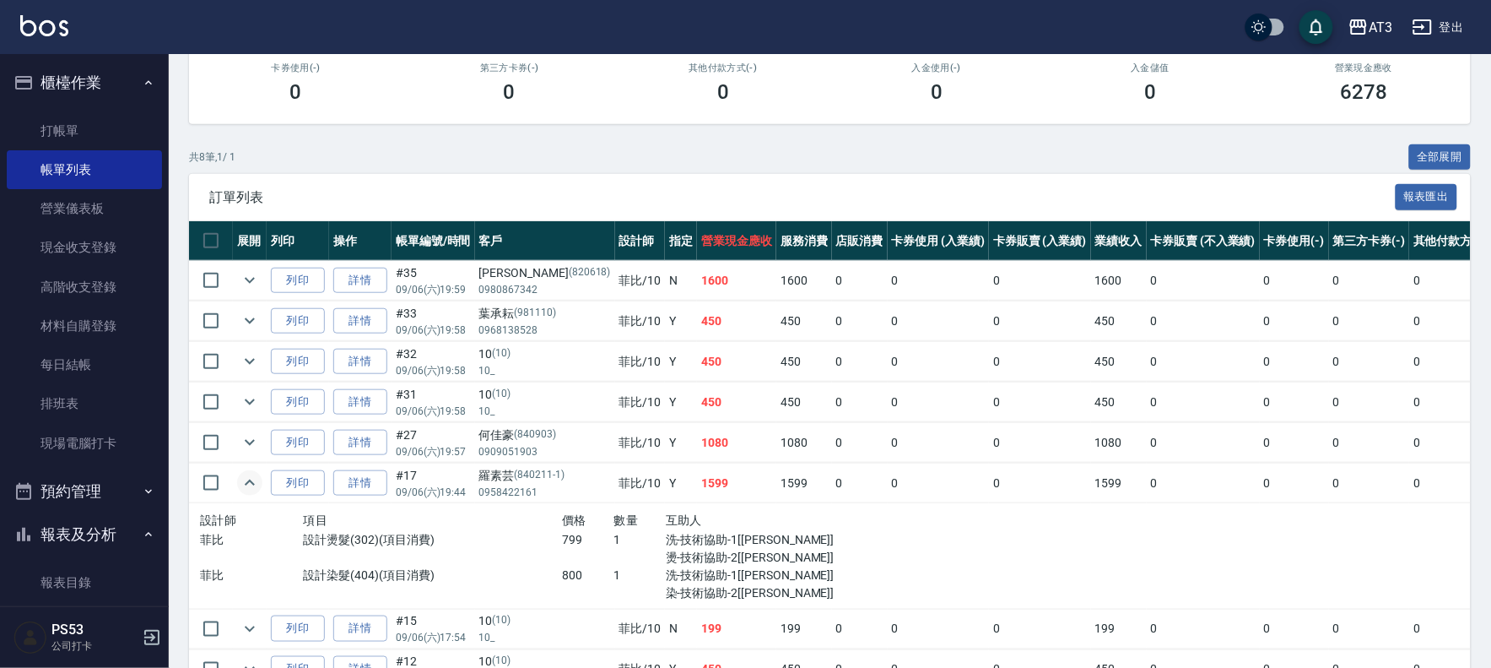
scroll to position [341, 0]
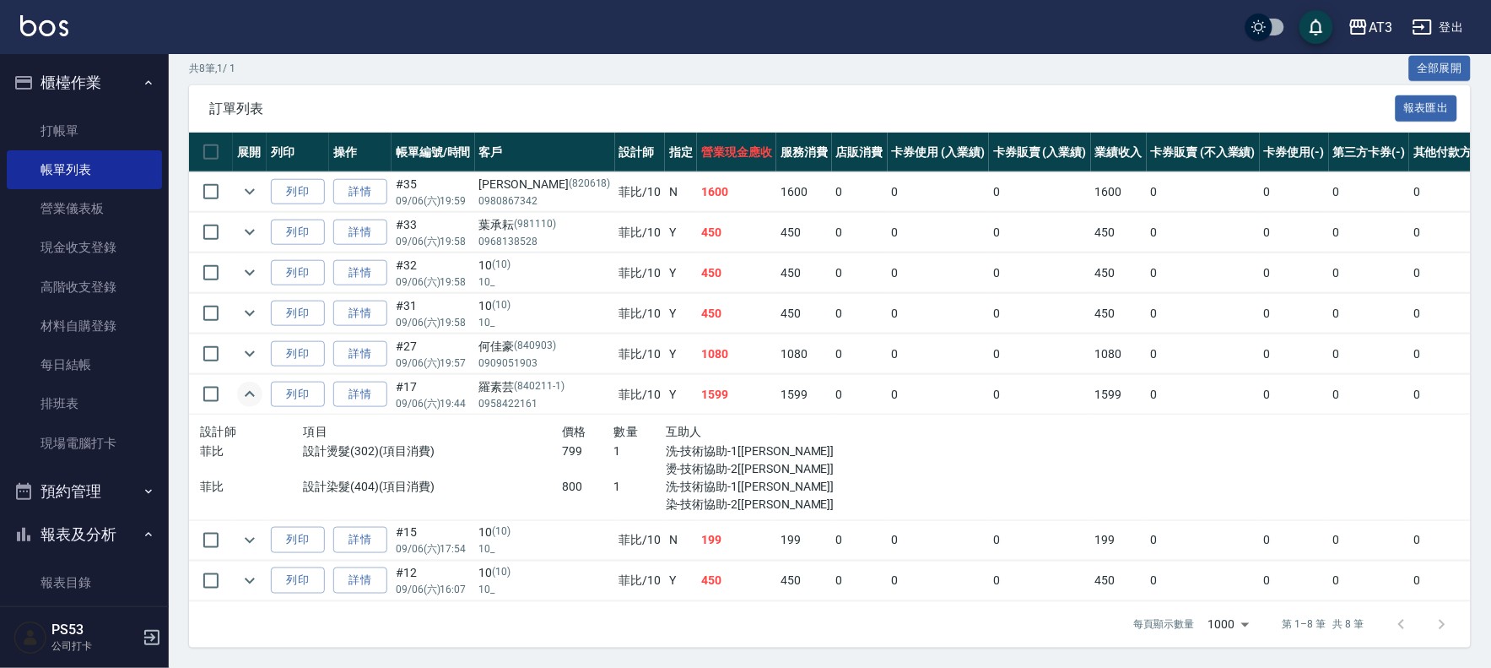
click at [249, 391] on icon "expand row" at bounding box center [250, 394] width 20 height 20
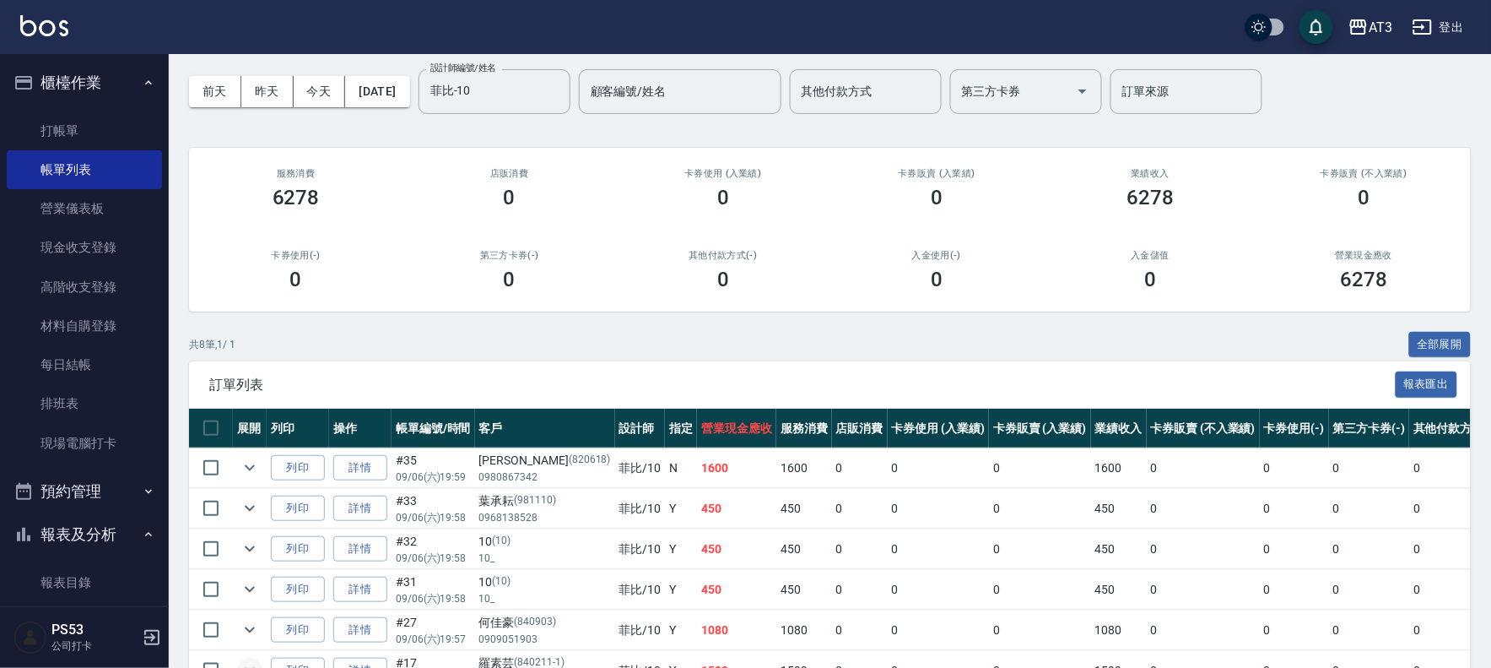
scroll to position [0, 0]
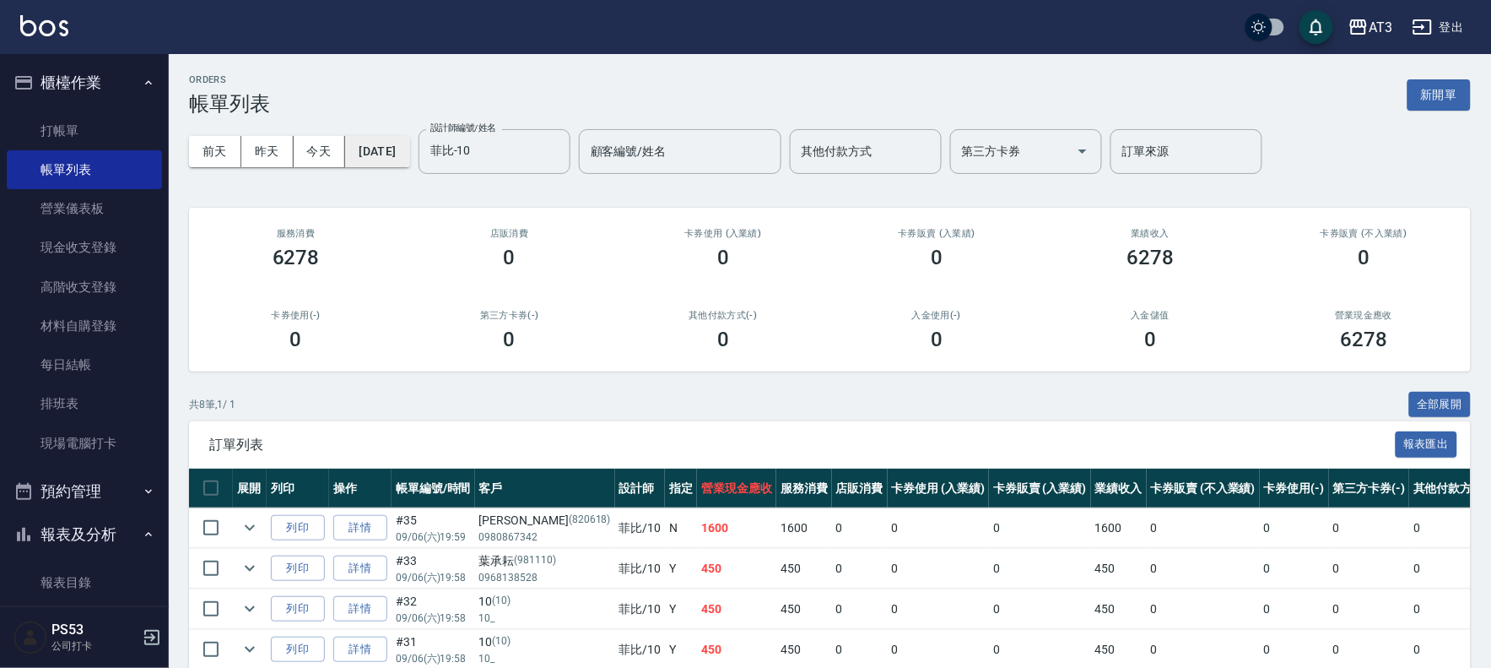
click at [381, 149] on button "[DATE]" at bounding box center [377, 151] width 64 height 31
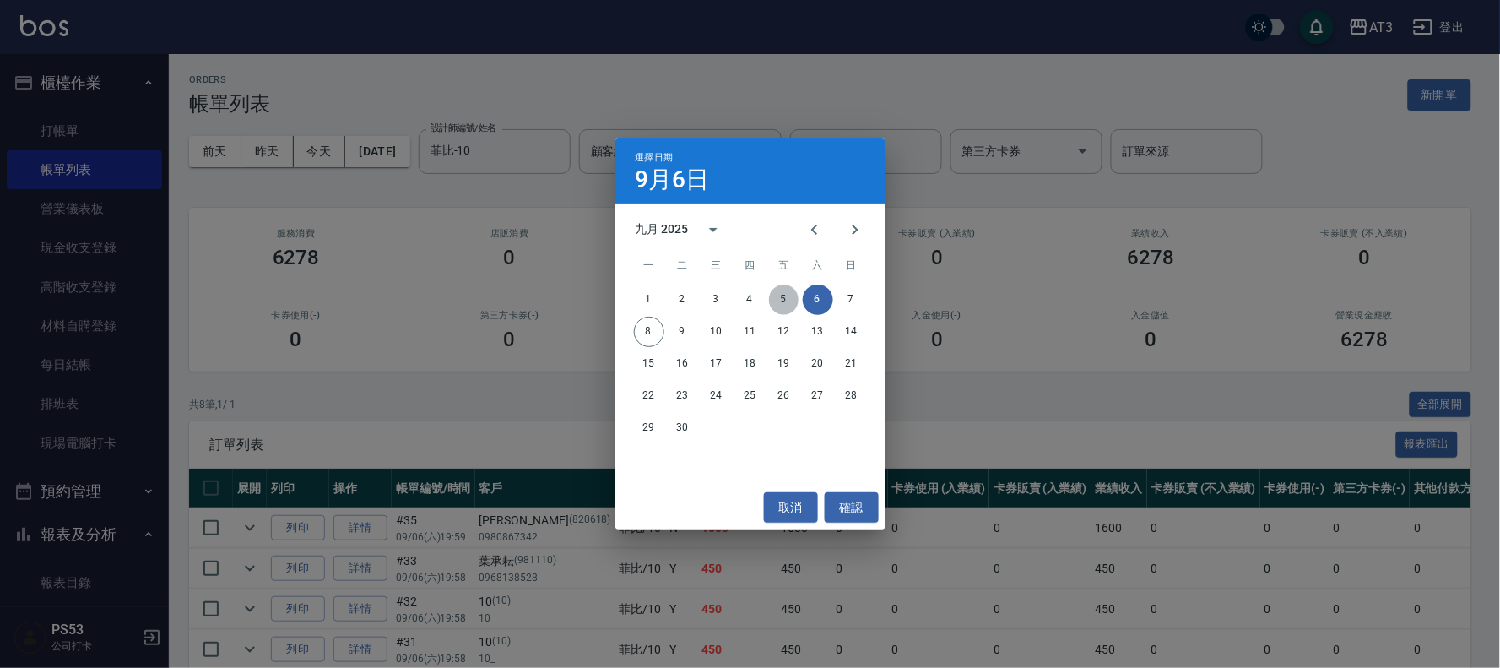
click at [777, 296] on button "5" at bounding box center [784, 299] width 30 height 30
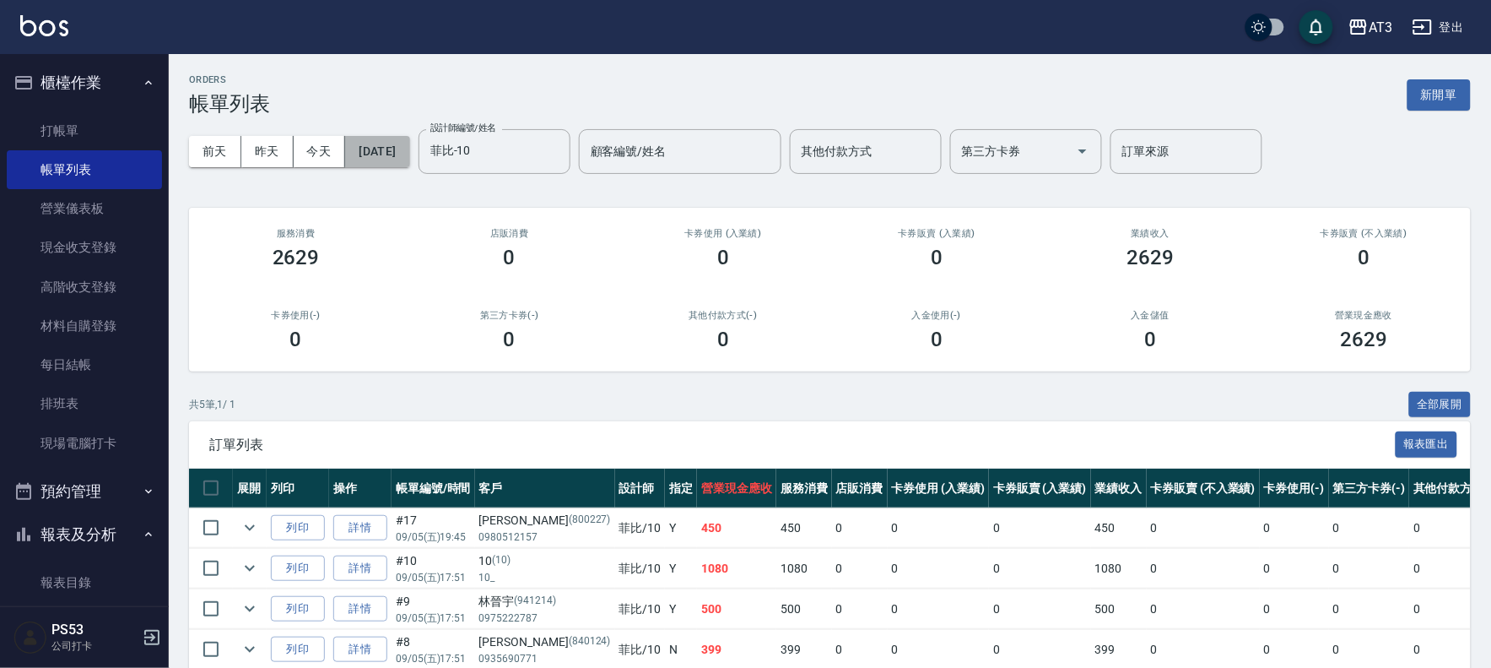
click at [407, 147] on button "[DATE]" at bounding box center [377, 151] width 64 height 31
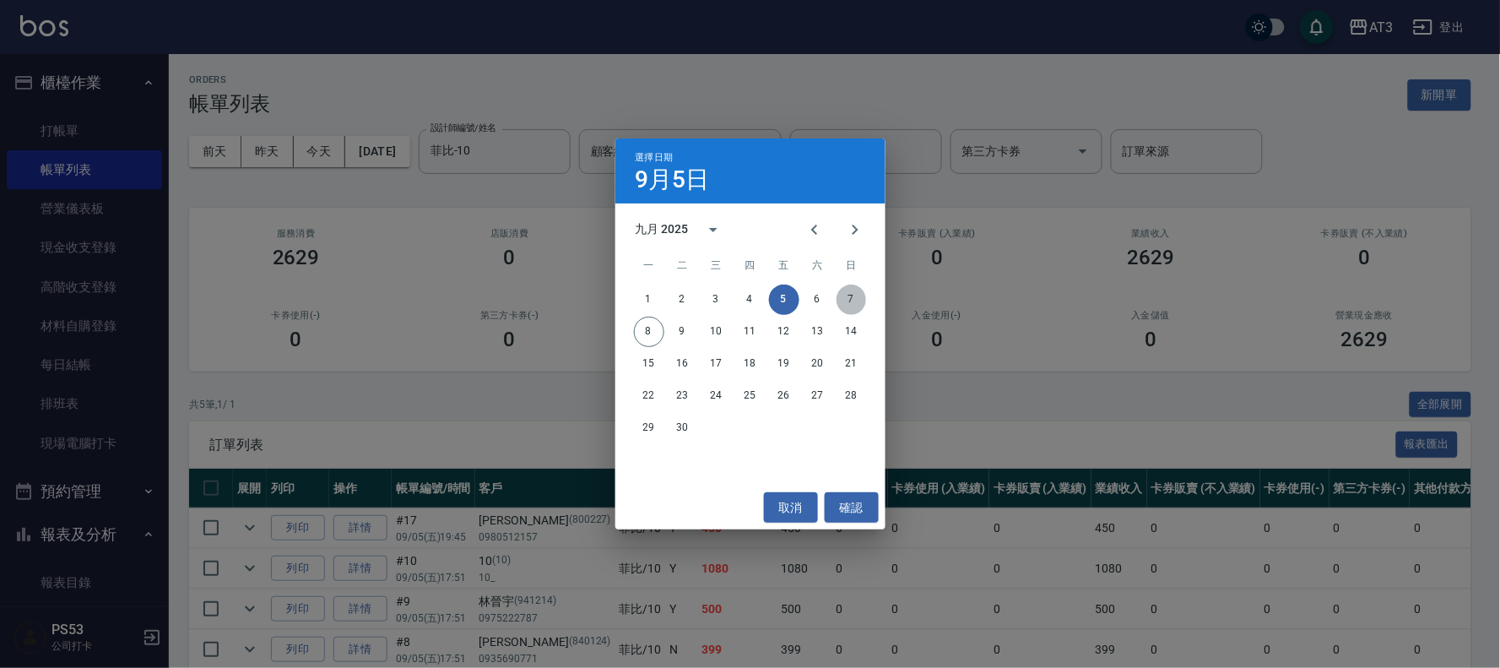
click at [841, 304] on button "7" at bounding box center [851, 299] width 30 height 30
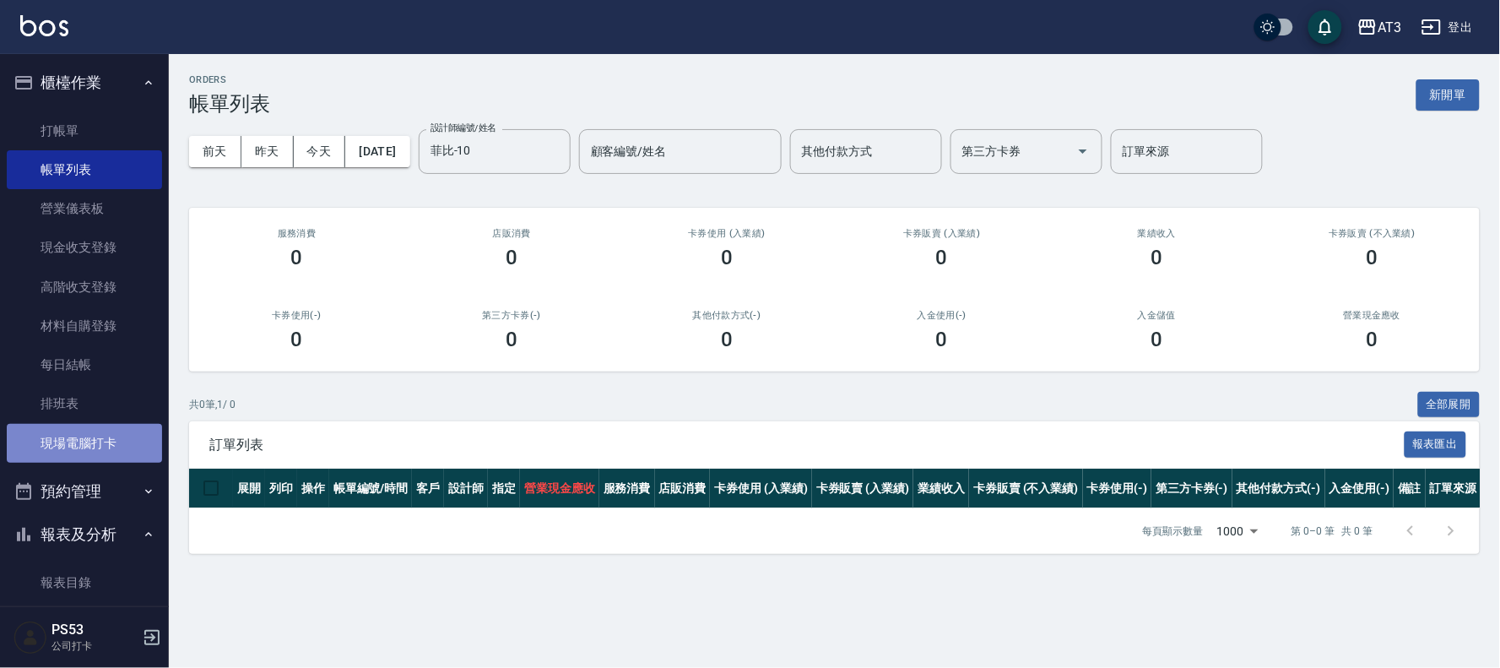
click at [94, 448] on link "現場電腦打卡" at bounding box center [84, 443] width 155 height 39
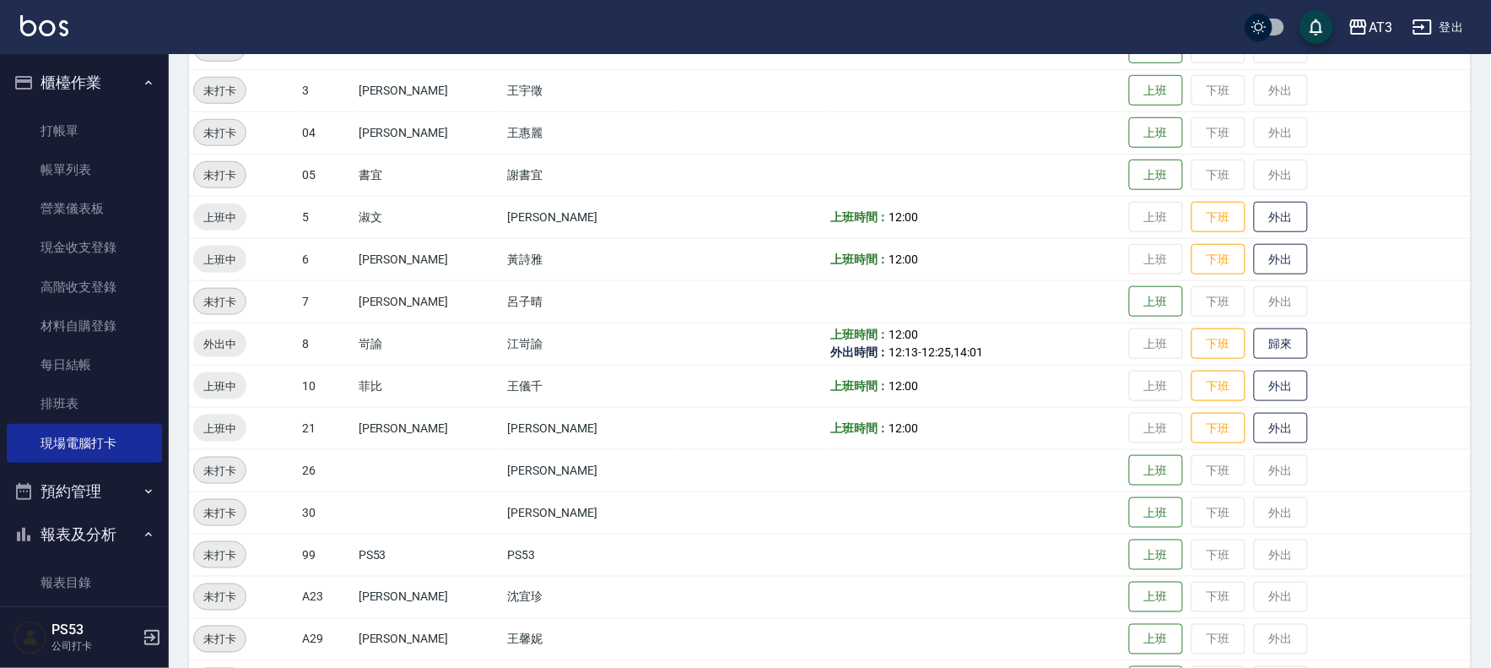
scroll to position [375, 0]
click at [1254, 344] on button "歸來" at bounding box center [1281, 342] width 54 height 30
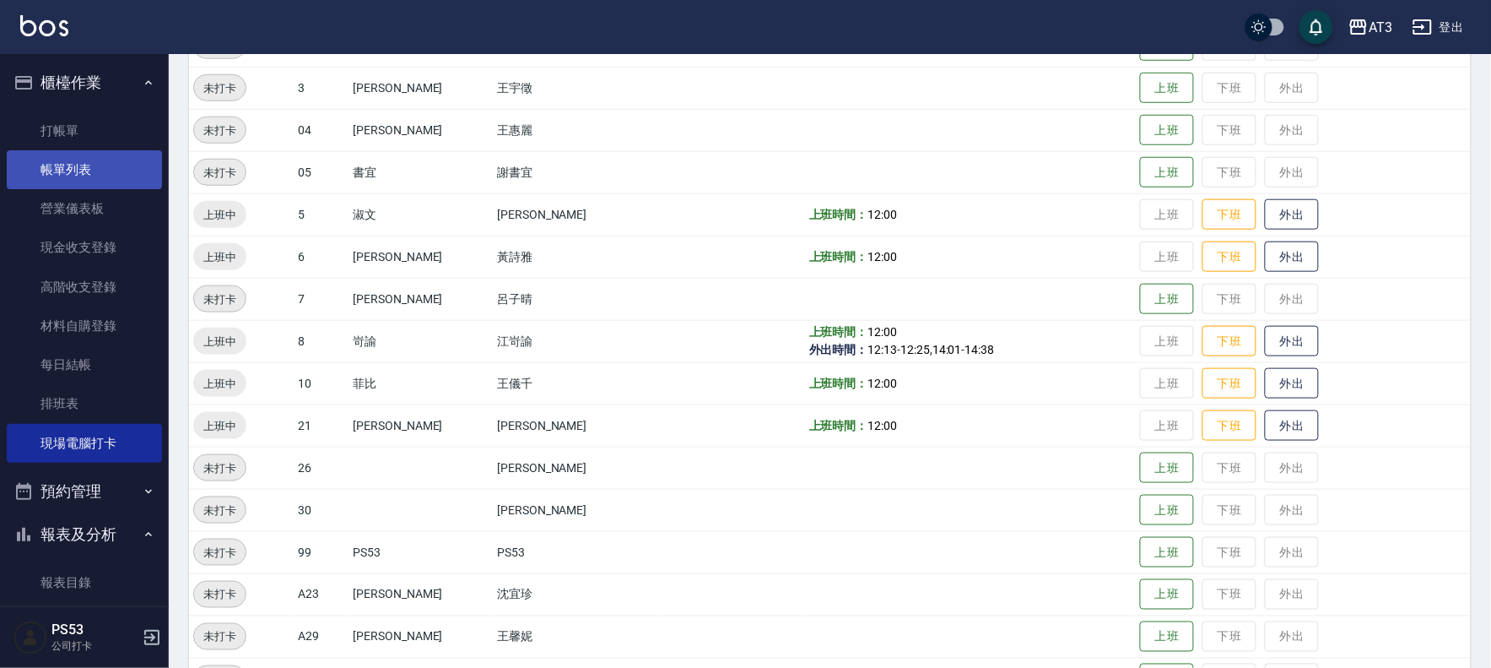
click at [55, 170] on link "帳單列表" at bounding box center [84, 169] width 155 height 39
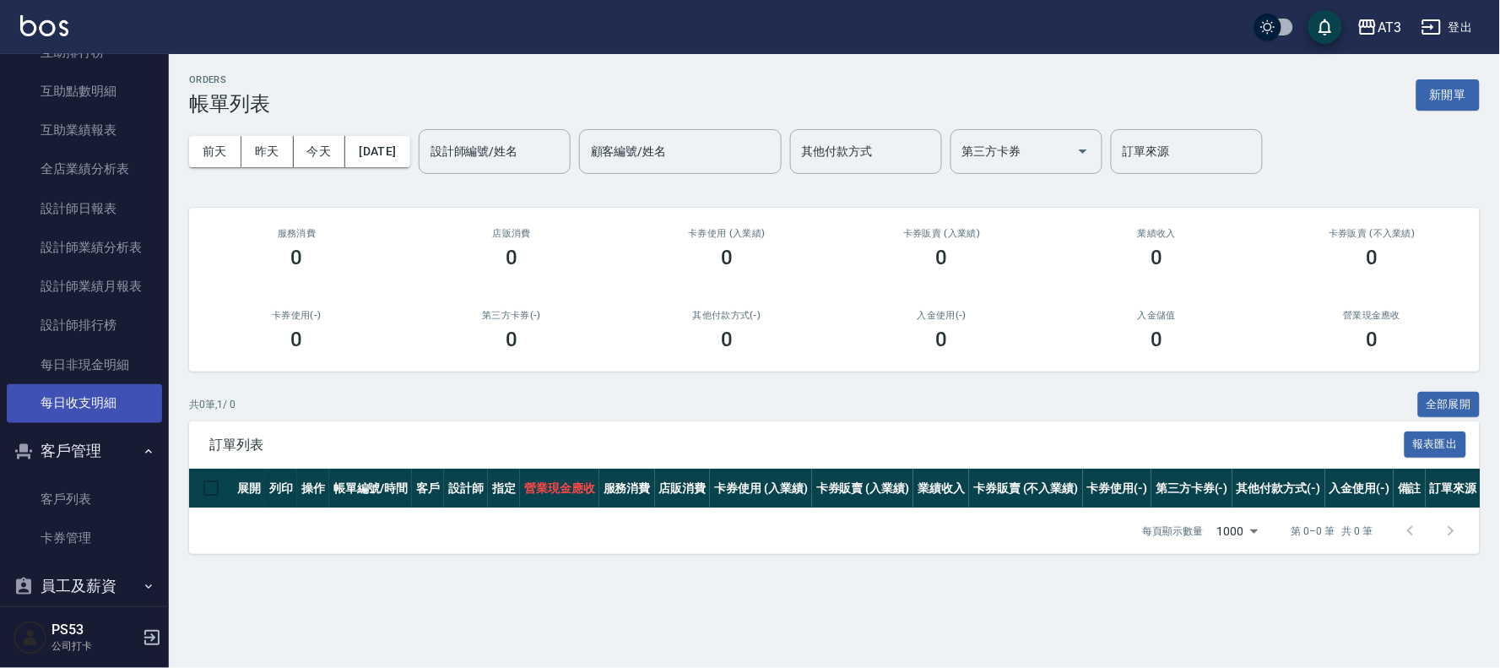
scroll to position [656, 0]
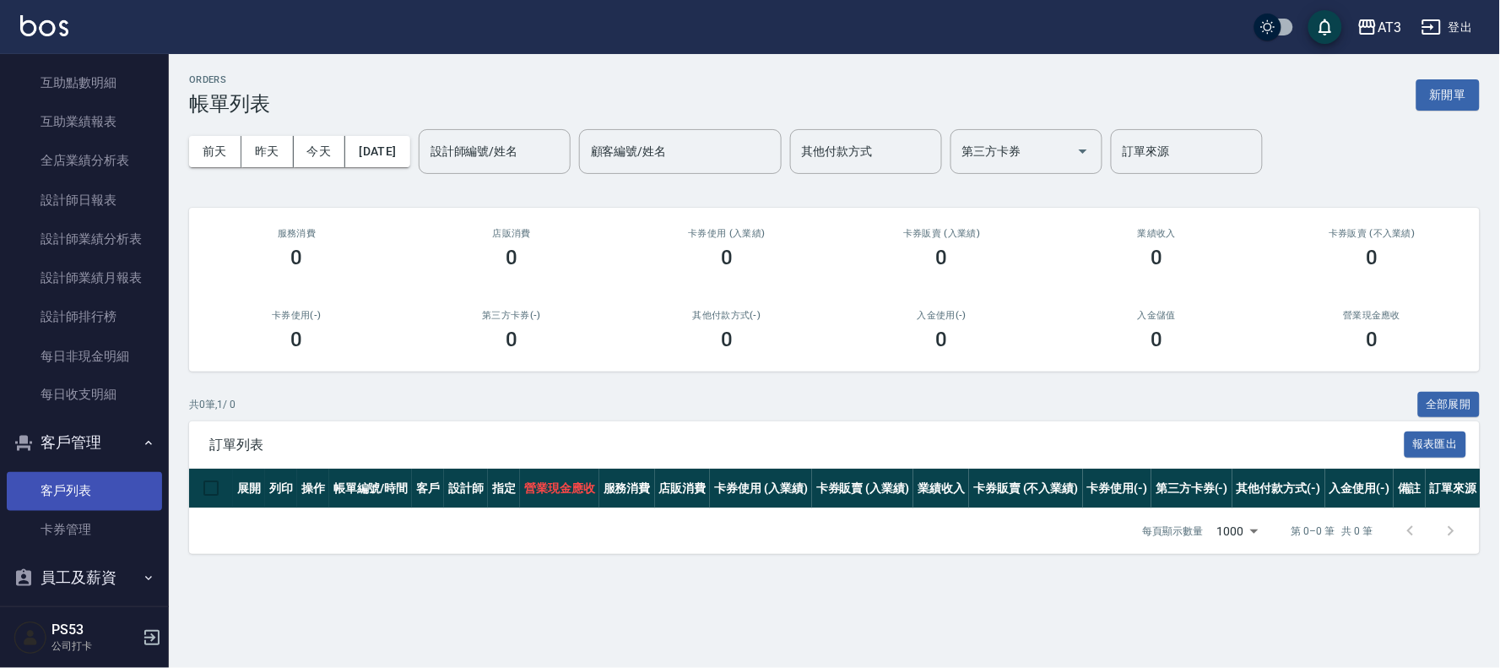
click at [77, 487] on link "客戶列表" at bounding box center [84, 491] width 155 height 39
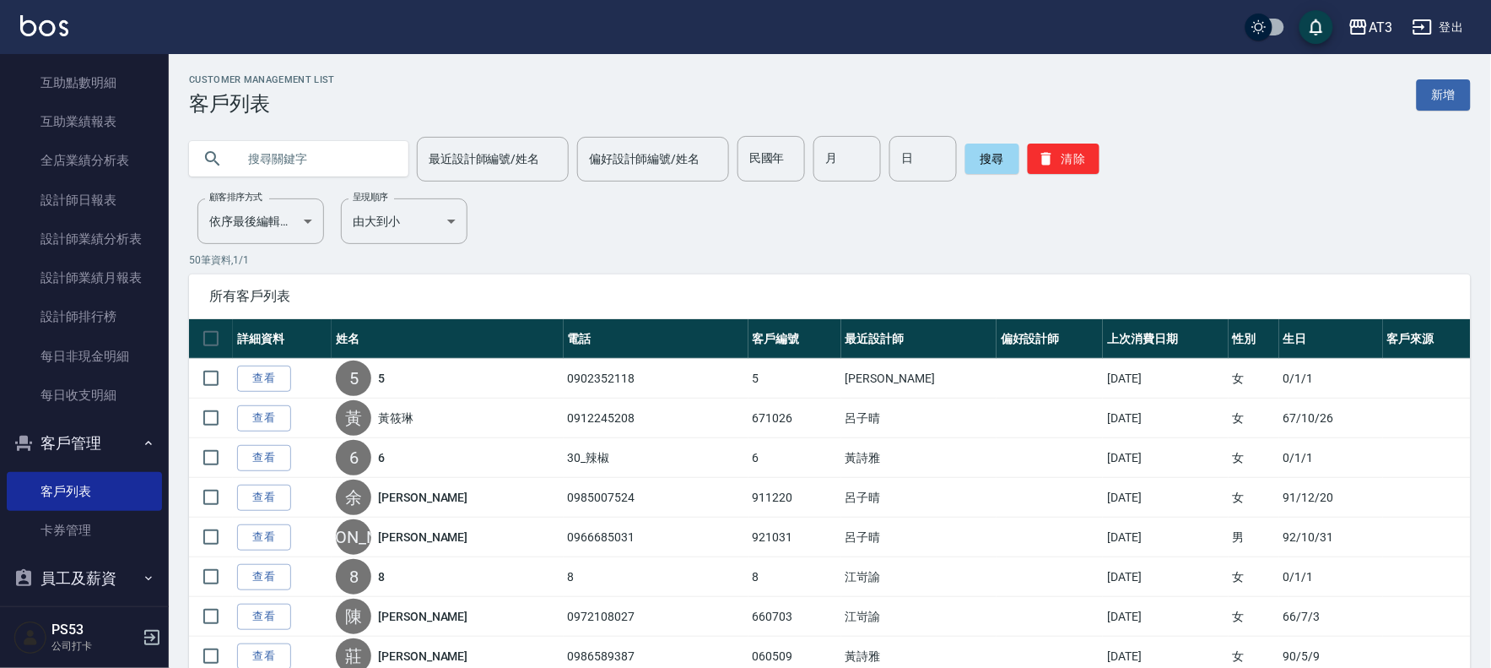
click at [285, 163] on input "text" at bounding box center [315, 159] width 159 height 46
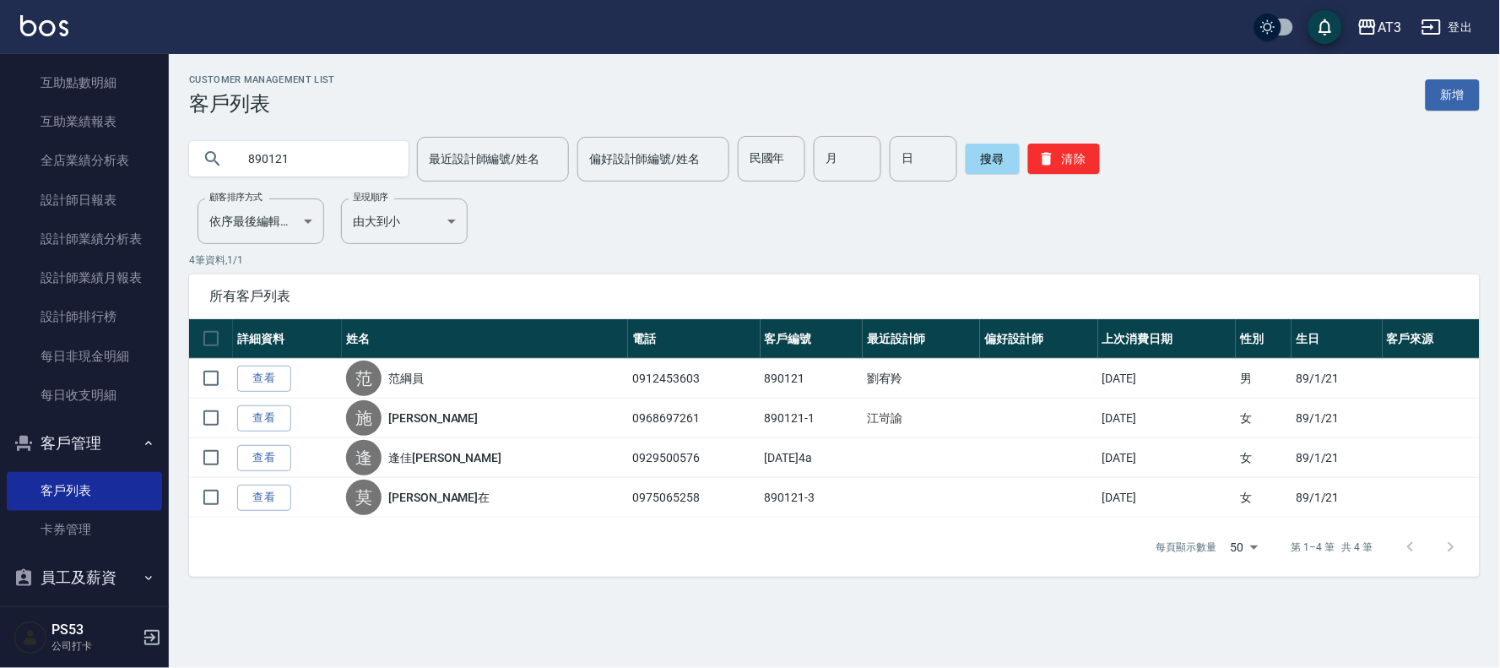
click at [315, 162] on input "890121" at bounding box center [315, 159] width 159 height 46
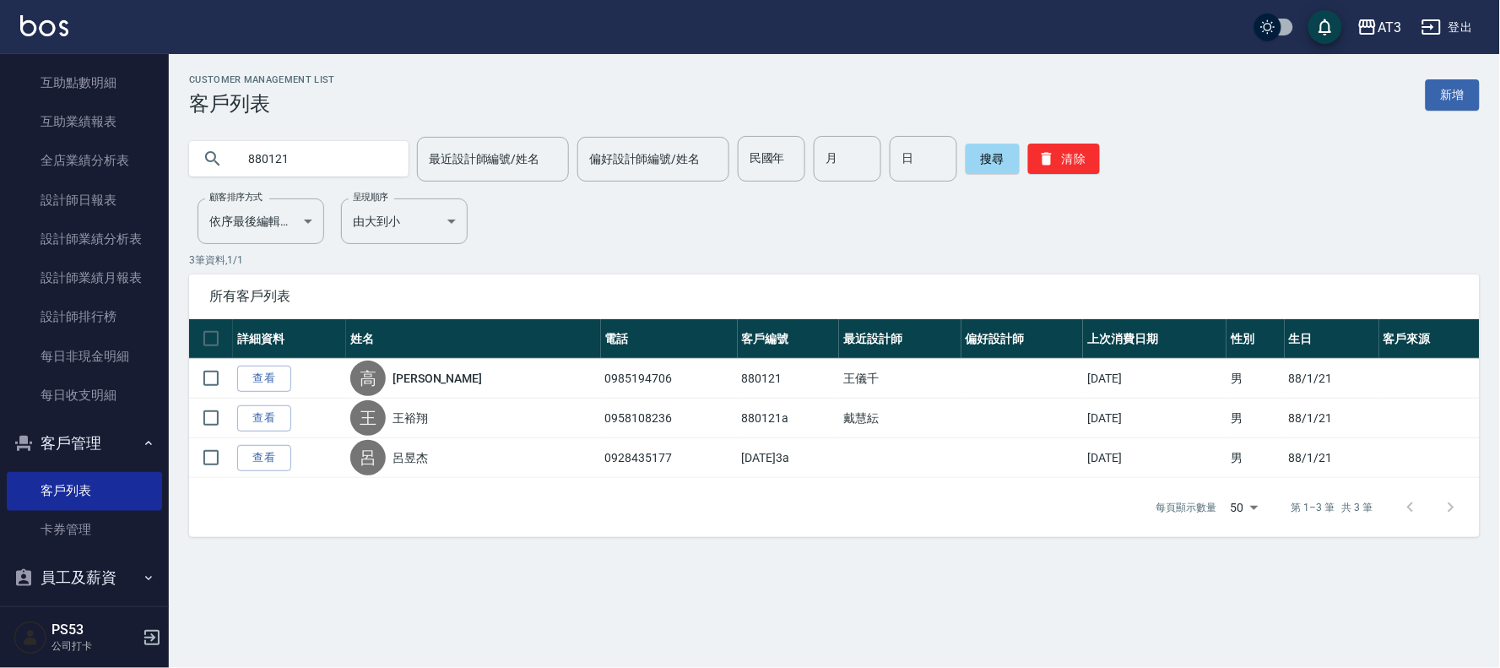
click at [317, 162] on input "880121" at bounding box center [315, 159] width 159 height 46
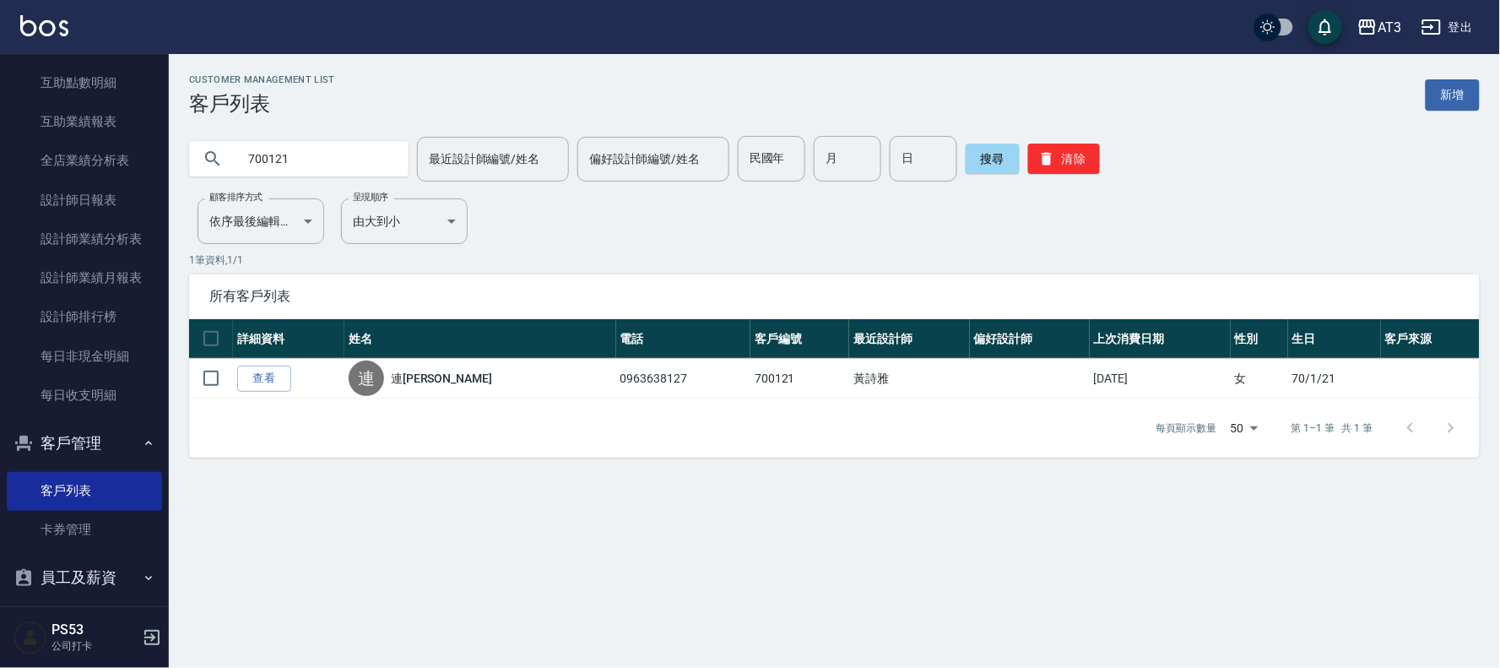
click at [308, 166] on input "700121" at bounding box center [315, 159] width 159 height 46
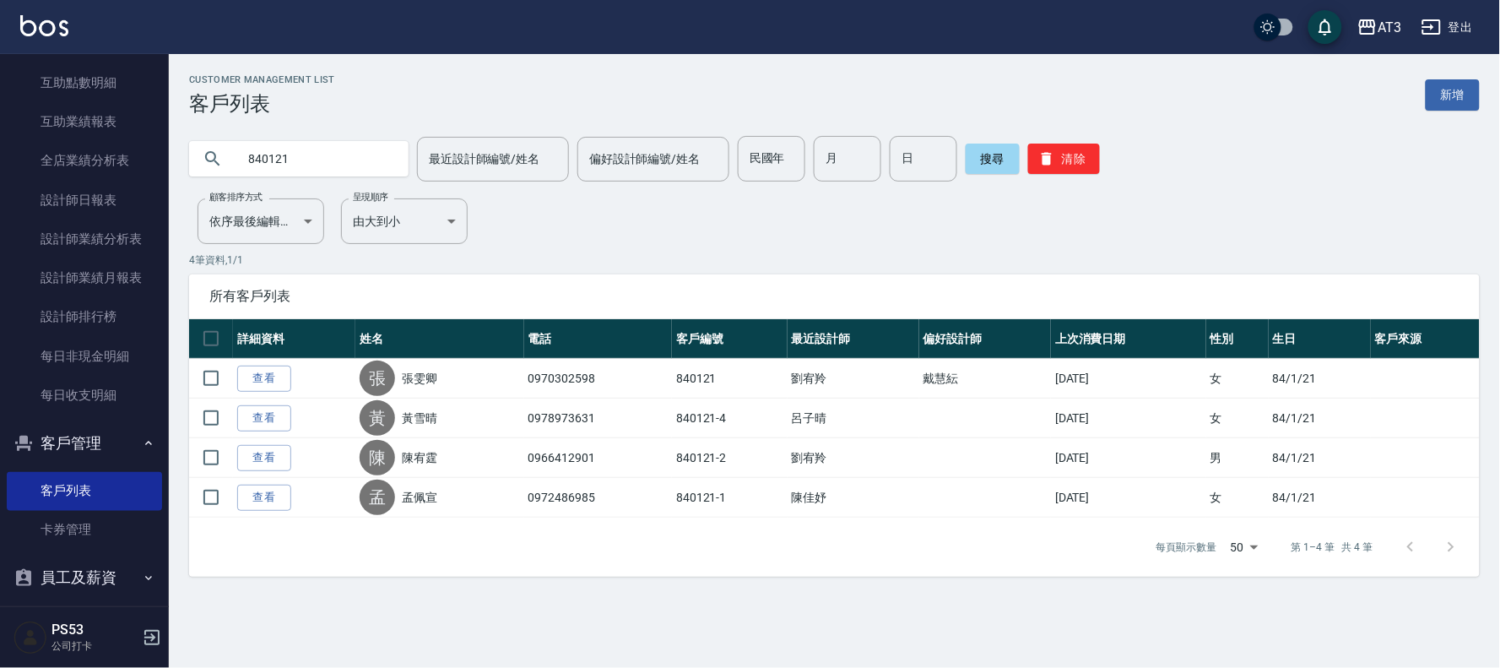
click at [313, 162] on input "840121" at bounding box center [315, 159] width 159 height 46
click at [317, 164] on input "930121" at bounding box center [315, 159] width 159 height 46
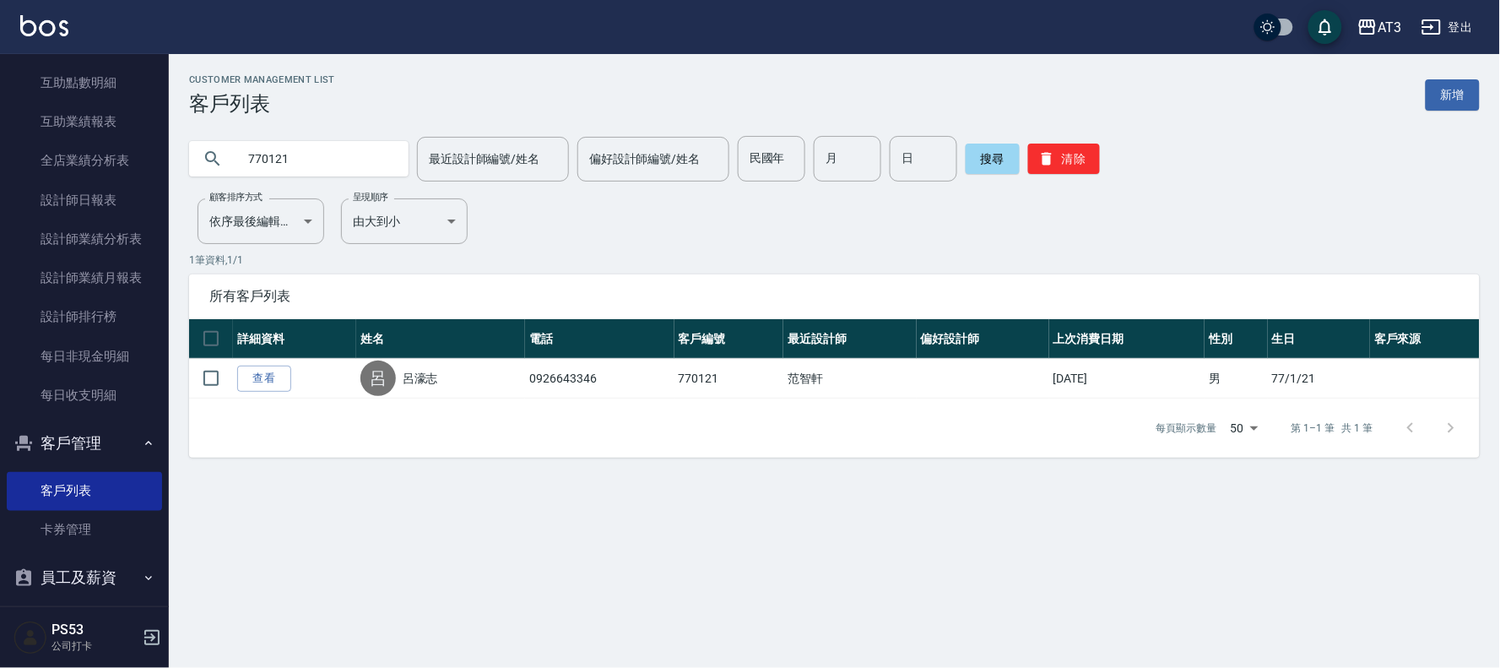
click at [295, 155] on input "770121" at bounding box center [315, 159] width 159 height 46
type input "900121"
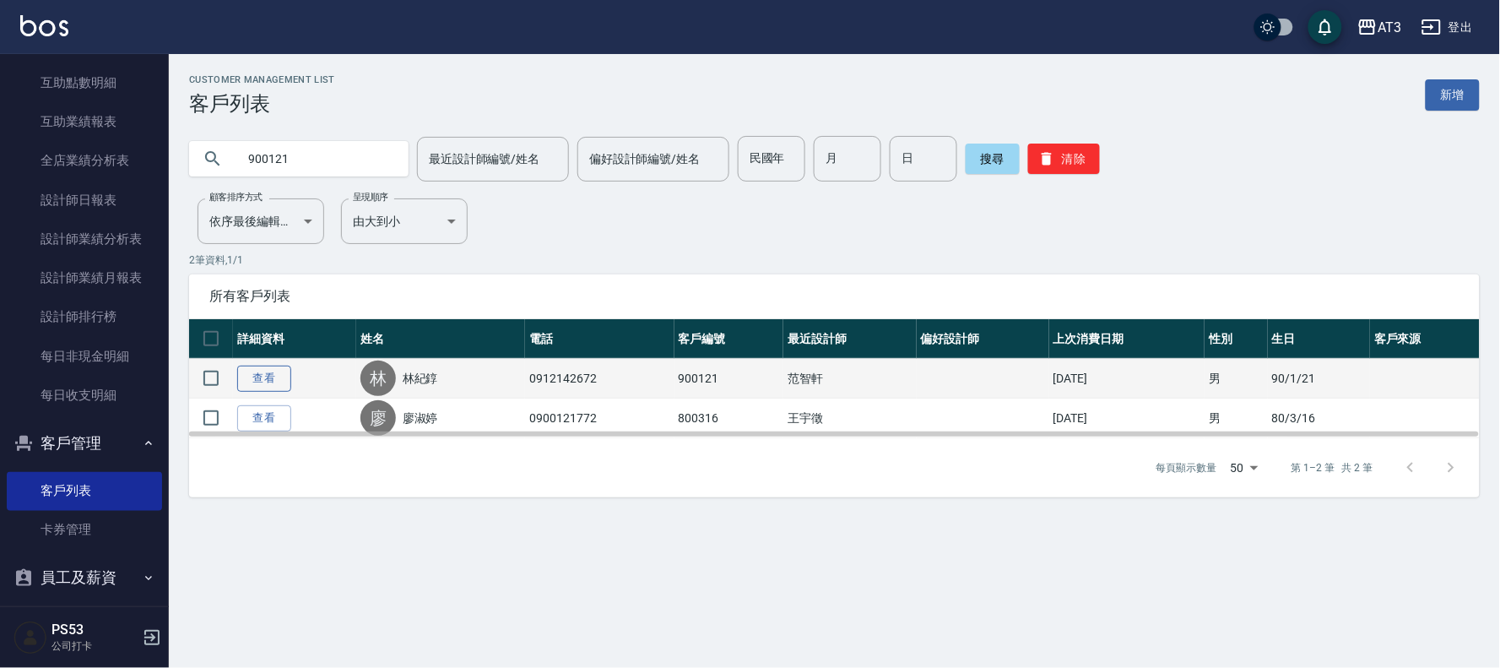
click at [263, 373] on link "查看" at bounding box center [264, 378] width 54 height 26
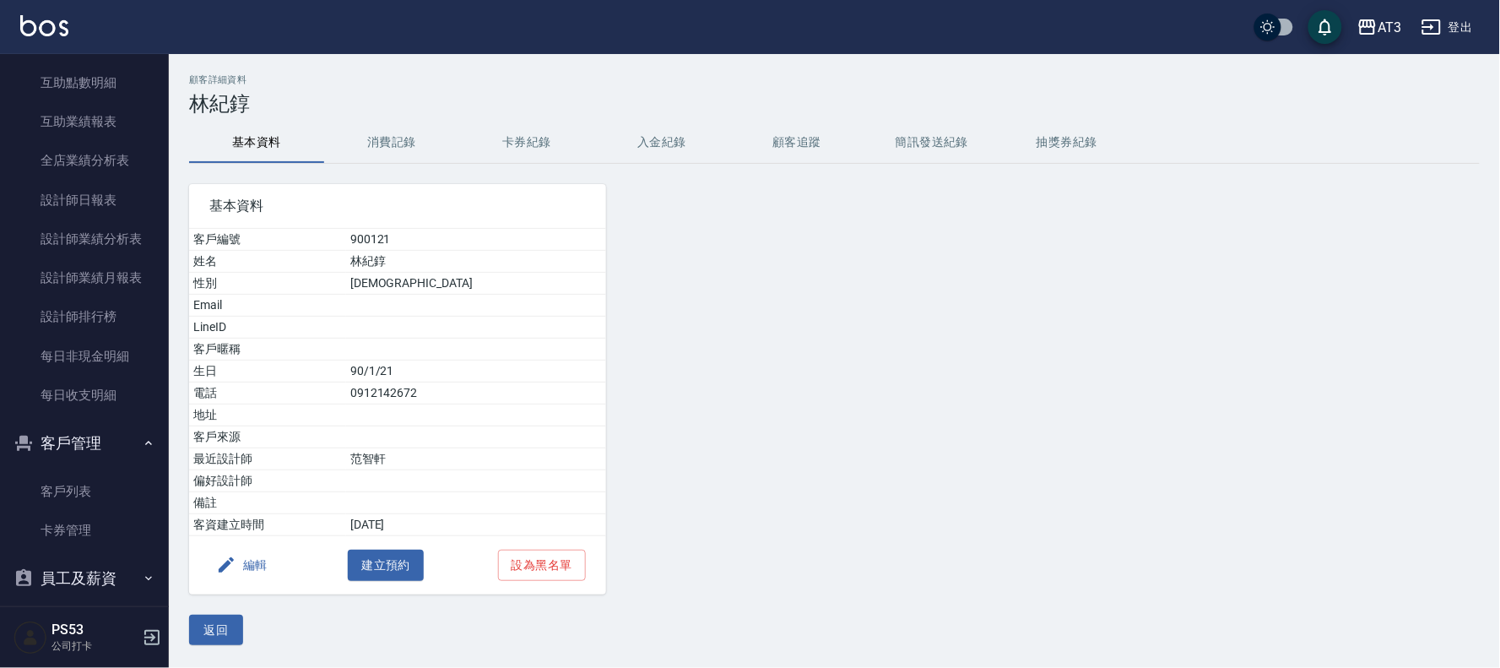
click at [240, 559] on button "編輯" at bounding box center [241, 564] width 65 height 31
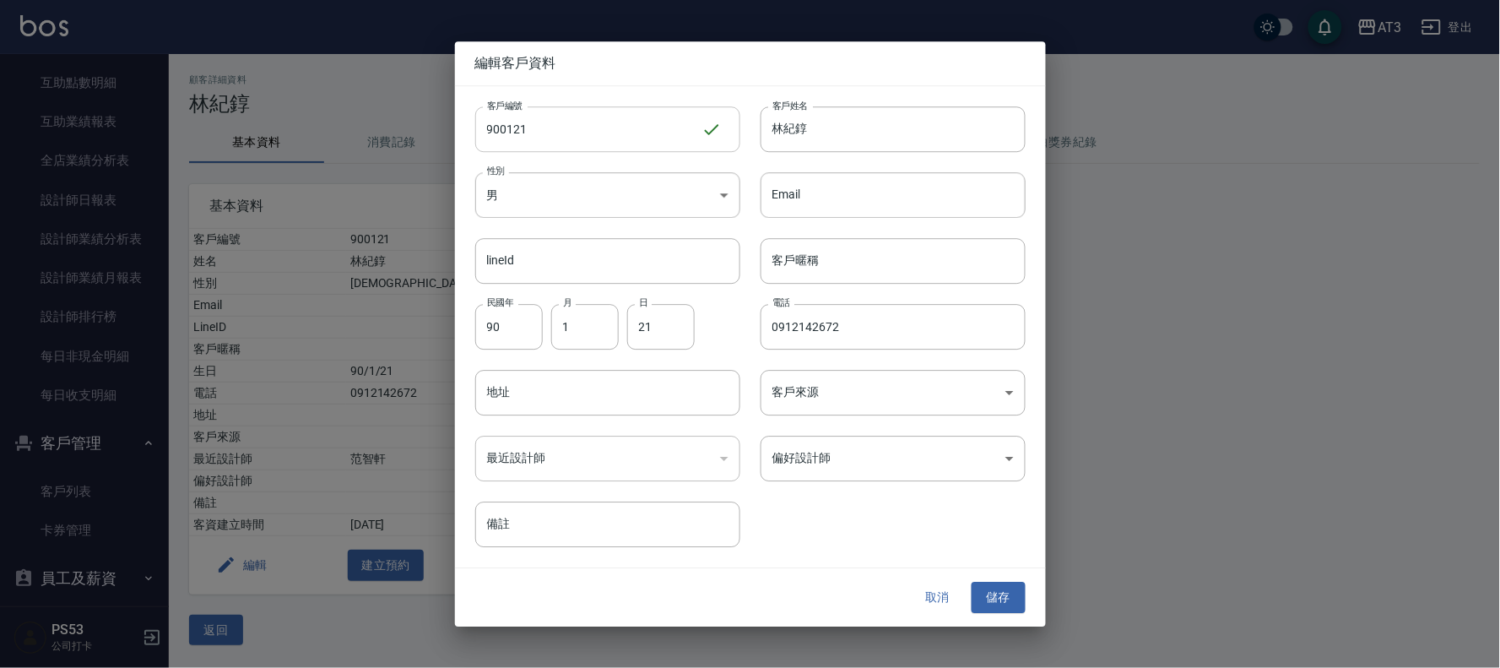
click at [581, 135] on input "900121" at bounding box center [588, 129] width 226 height 46
type input "900121a"
click at [996, 598] on button "儲存" at bounding box center [998, 597] width 54 height 31
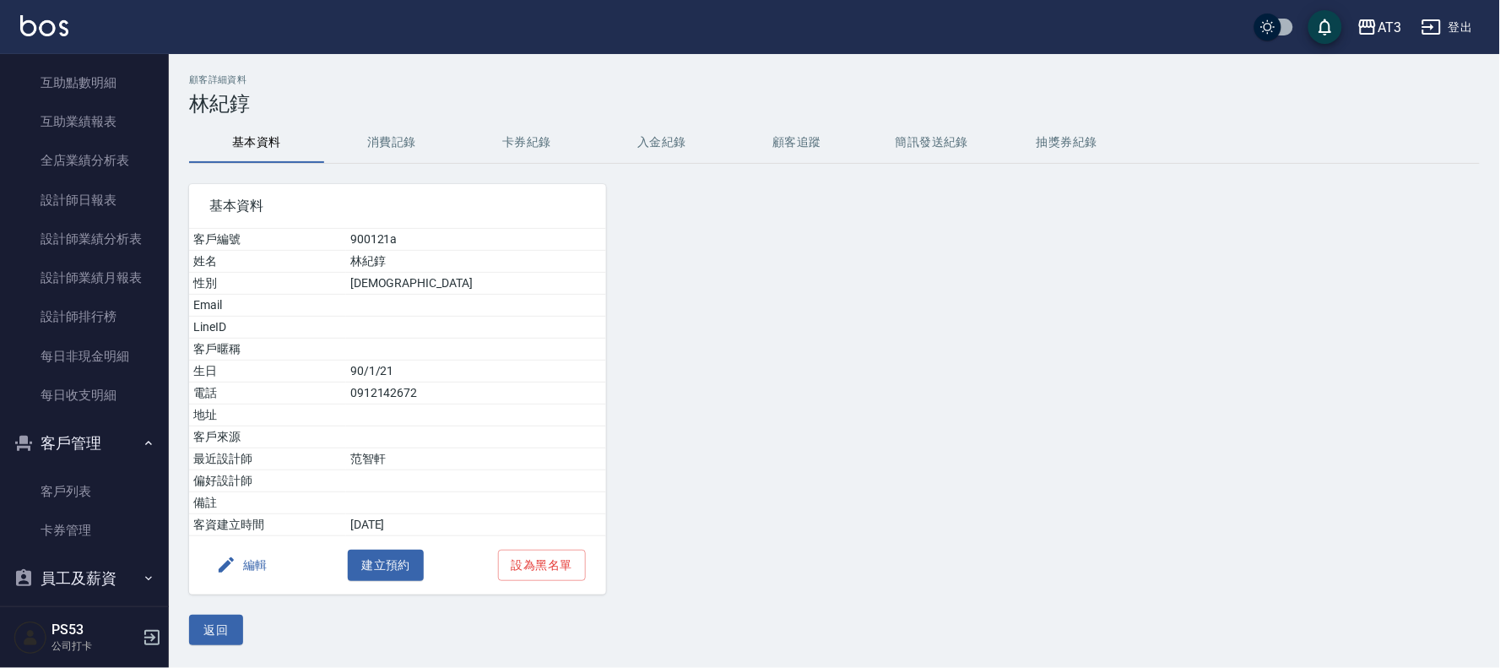
click at [181, 628] on div "顧客詳細資料 林紀錞 基本資料 消費記錄 卡券紀錄 入金紀錄 顧客追蹤 簡訊發送紀錄 抽獎券紀錄 基本資料 客戶編號 900121a 姓名 林紀錞 性別 [D…" at bounding box center [834, 359] width 1331 height 571
click at [231, 626] on button "返回" at bounding box center [216, 629] width 54 height 31
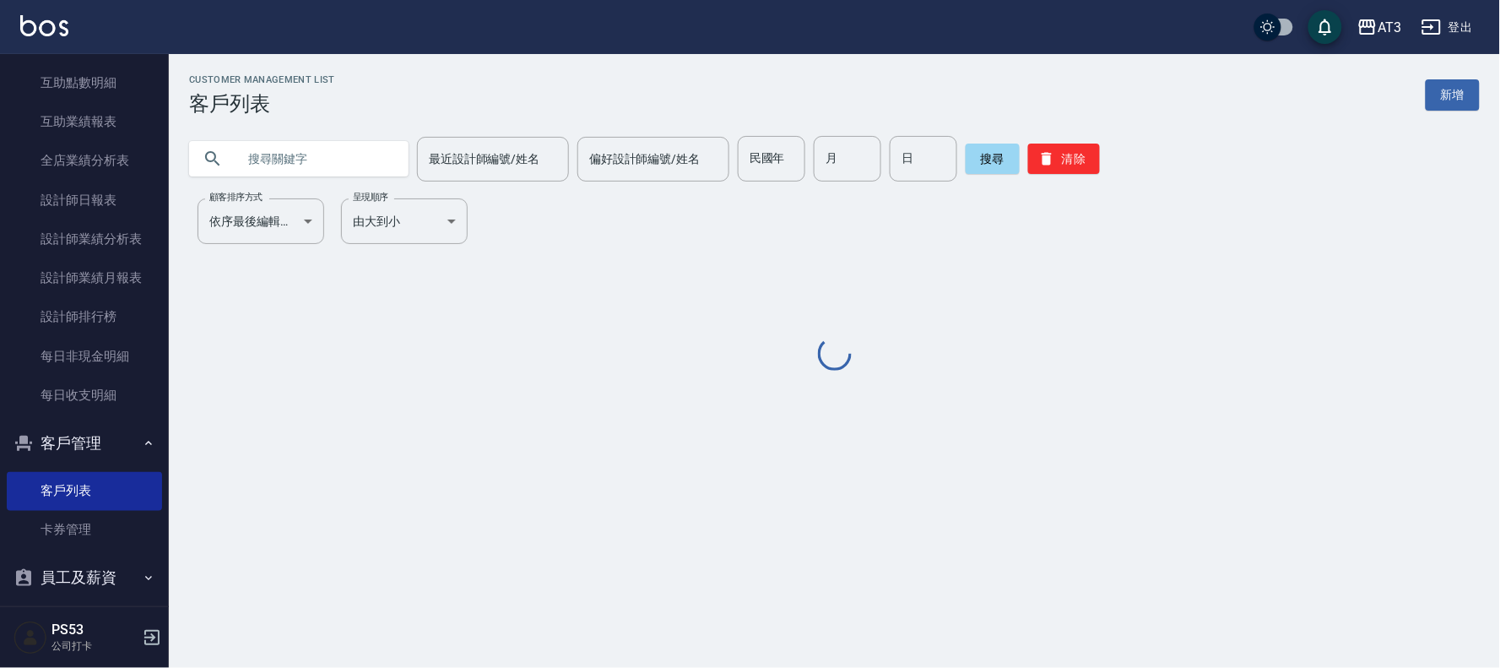
click at [299, 160] on input "text" at bounding box center [315, 159] width 159 height 46
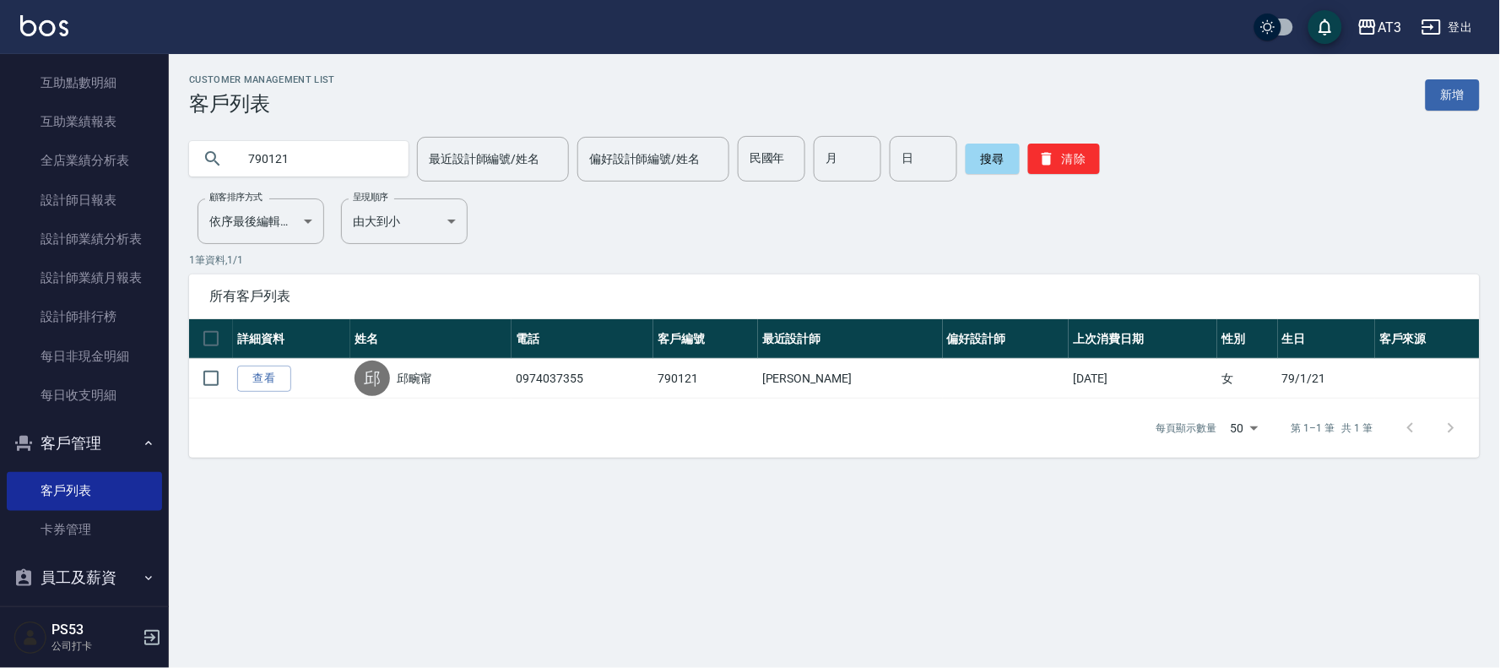
click at [300, 157] on input "790121" at bounding box center [315, 159] width 159 height 46
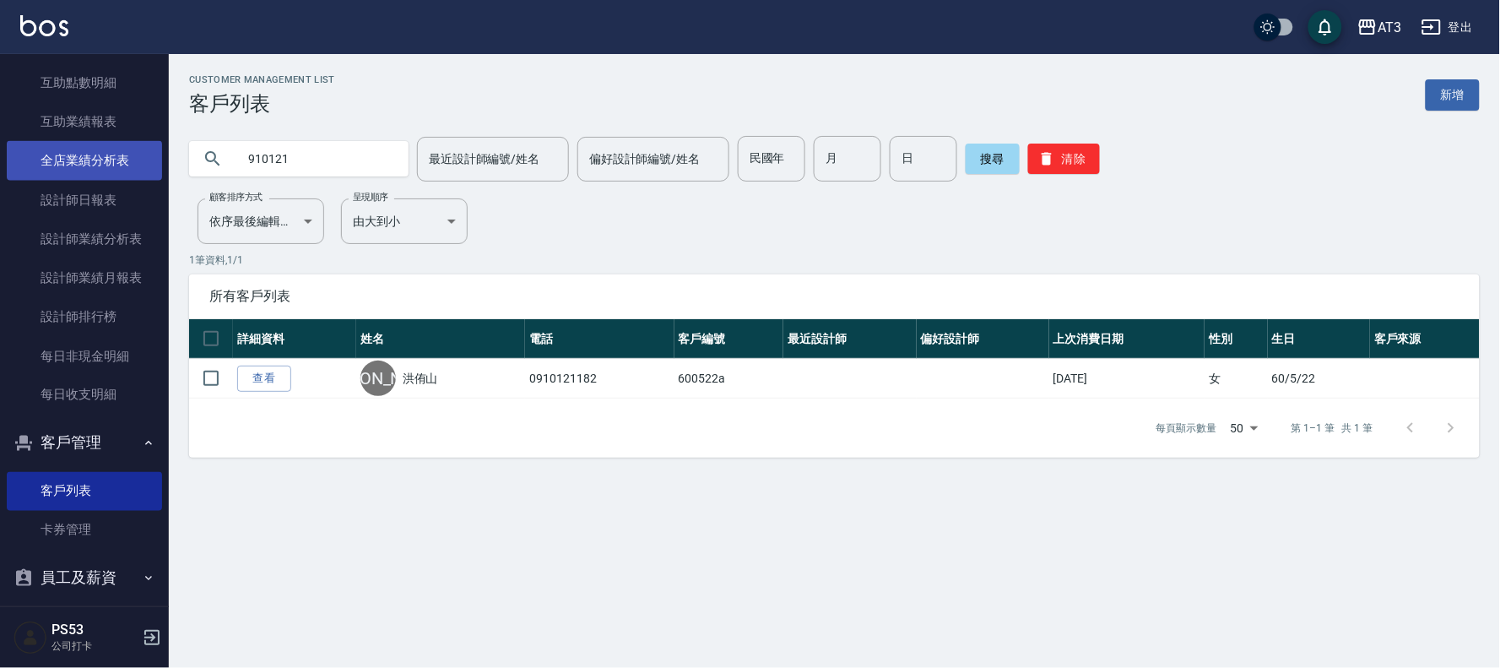
drag, startPoint x: 249, startPoint y: 171, endPoint x: 111, endPoint y: 171, distance: 138.4
click at [111, 171] on div "AT3 登出 櫃檯作業 打帳單 帳單列表 營業儀表板 現金收支登錄 高階收支登錄 材料自購登錄 每日結帳 排班表 現場電腦打卡 預約管理 預約管理 單日預約紀…" at bounding box center [750, 334] width 1500 height 668
type input "010121"
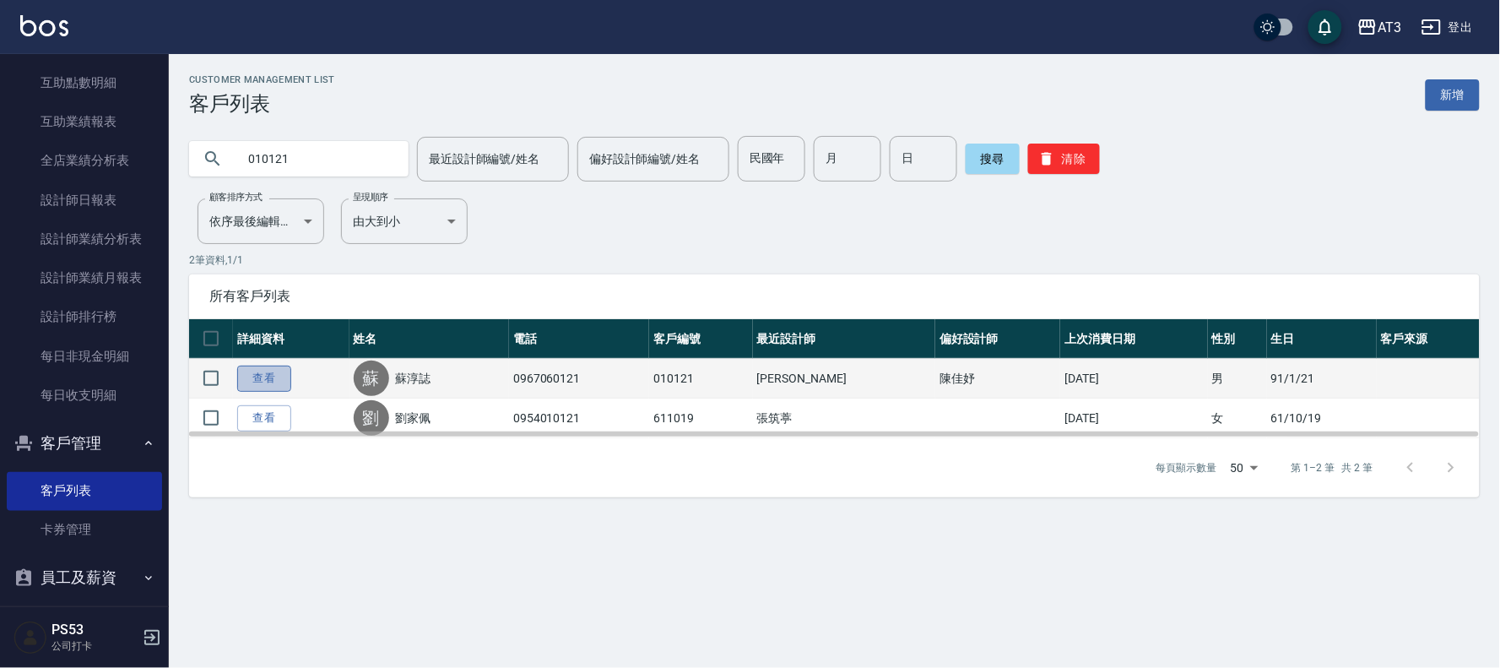
click at [279, 374] on link "查看" at bounding box center [264, 378] width 54 height 26
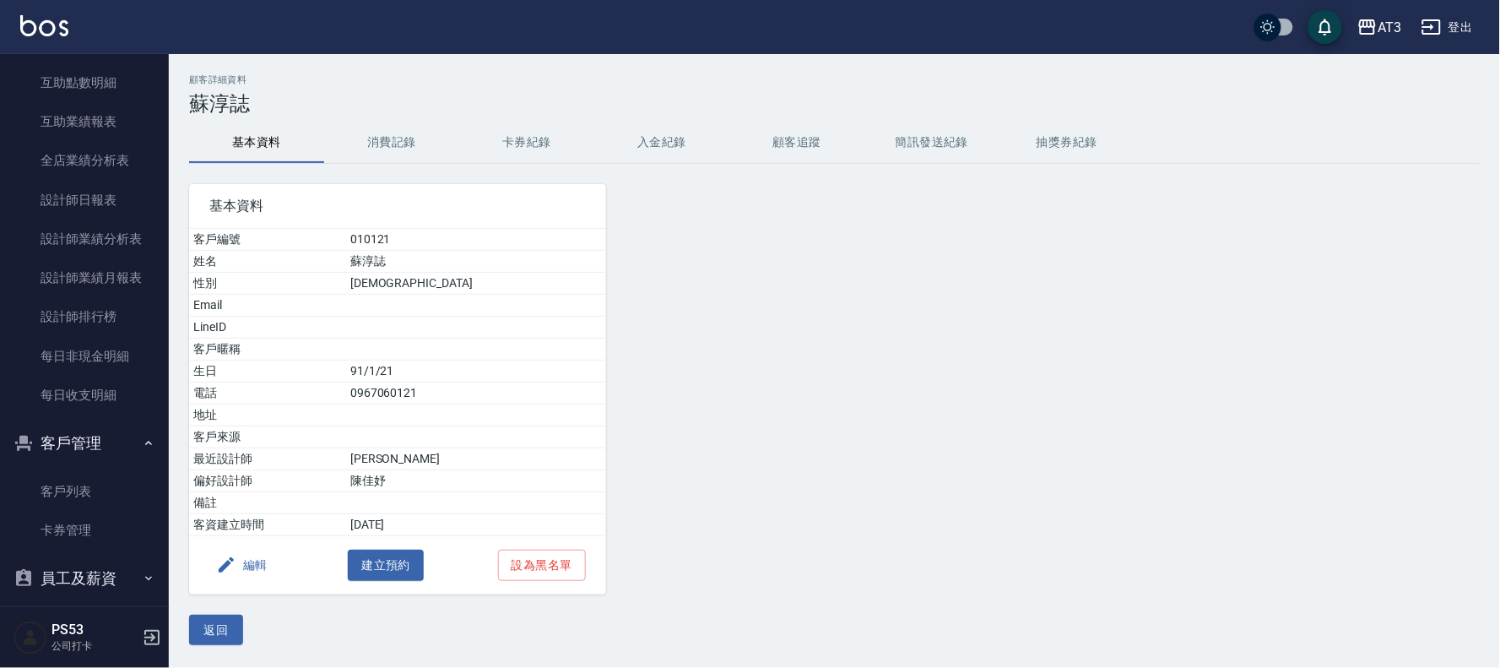
click at [252, 557] on button "編輯" at bounding box center [241, 564] width 65 height 31
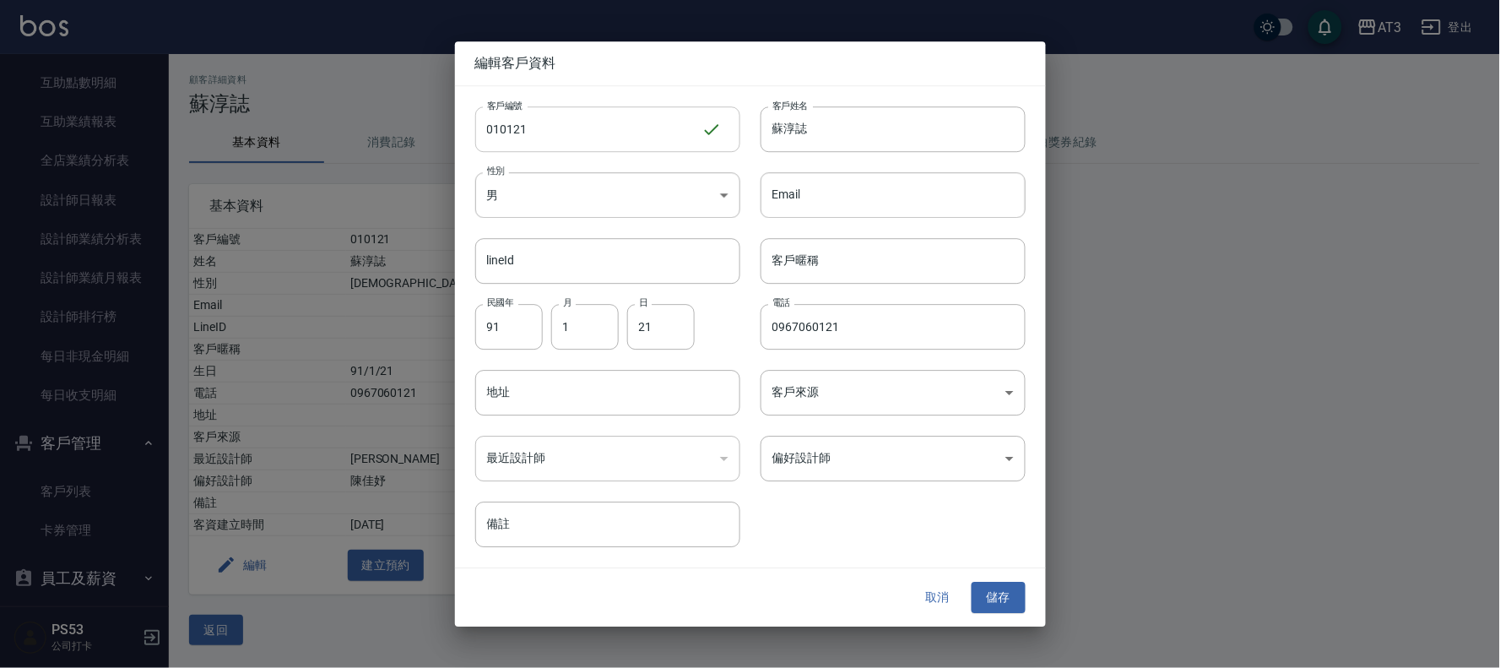
click at [560, 125] on input "010121" at bounding box center [588, 129] width 226 height 46
type input "010121a"
click at [983, 589] on button "儲存" at bounding box center [998, 597] width 54 height 31
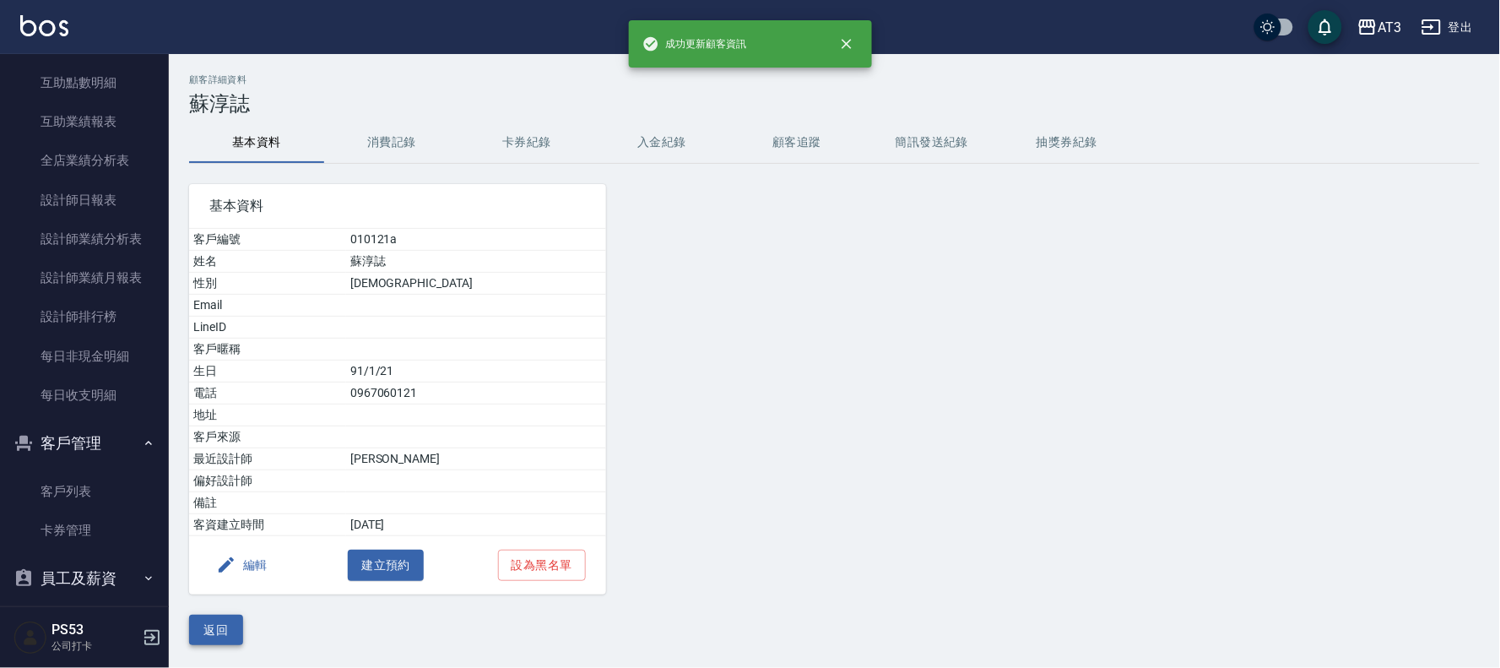
click at [208, 631] on button "返回" at bounding box center [216, 629] width 54 height 31
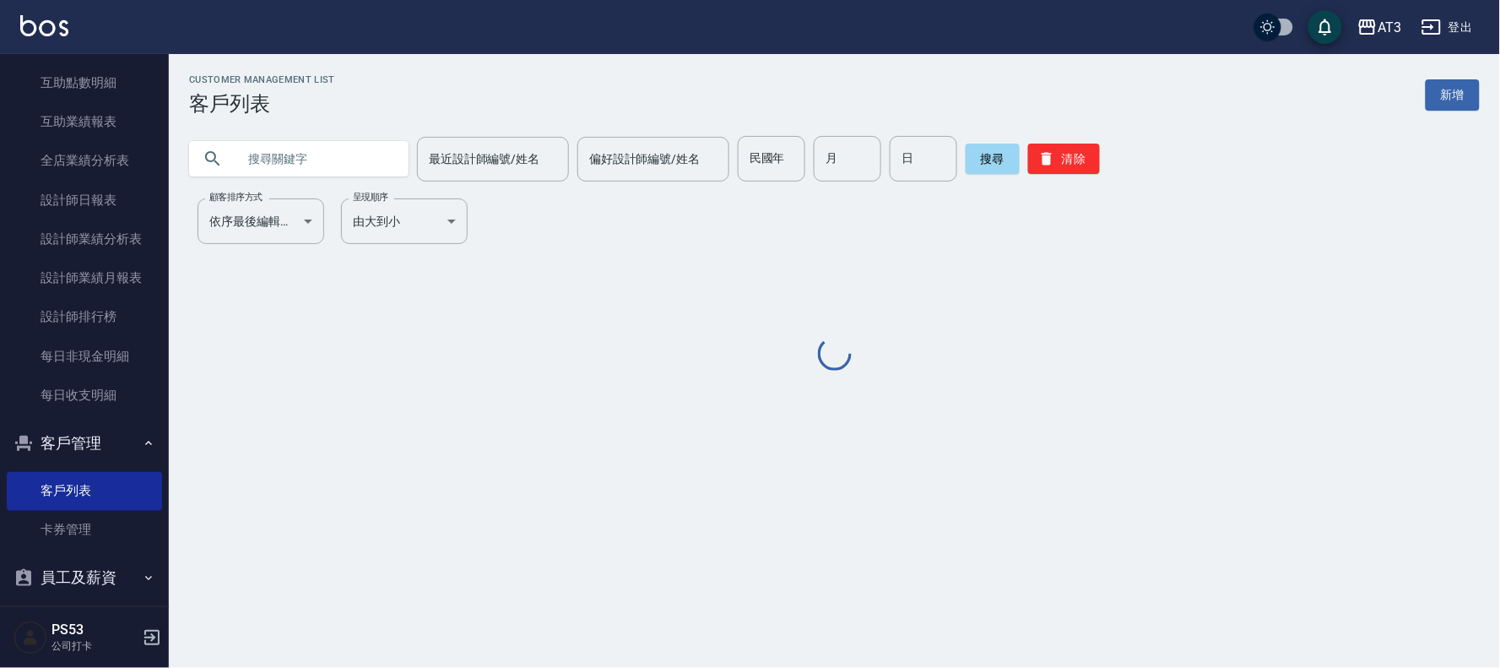
click at [317, 162] on input "text" at bounding box center [315, 159] width 159 height 46
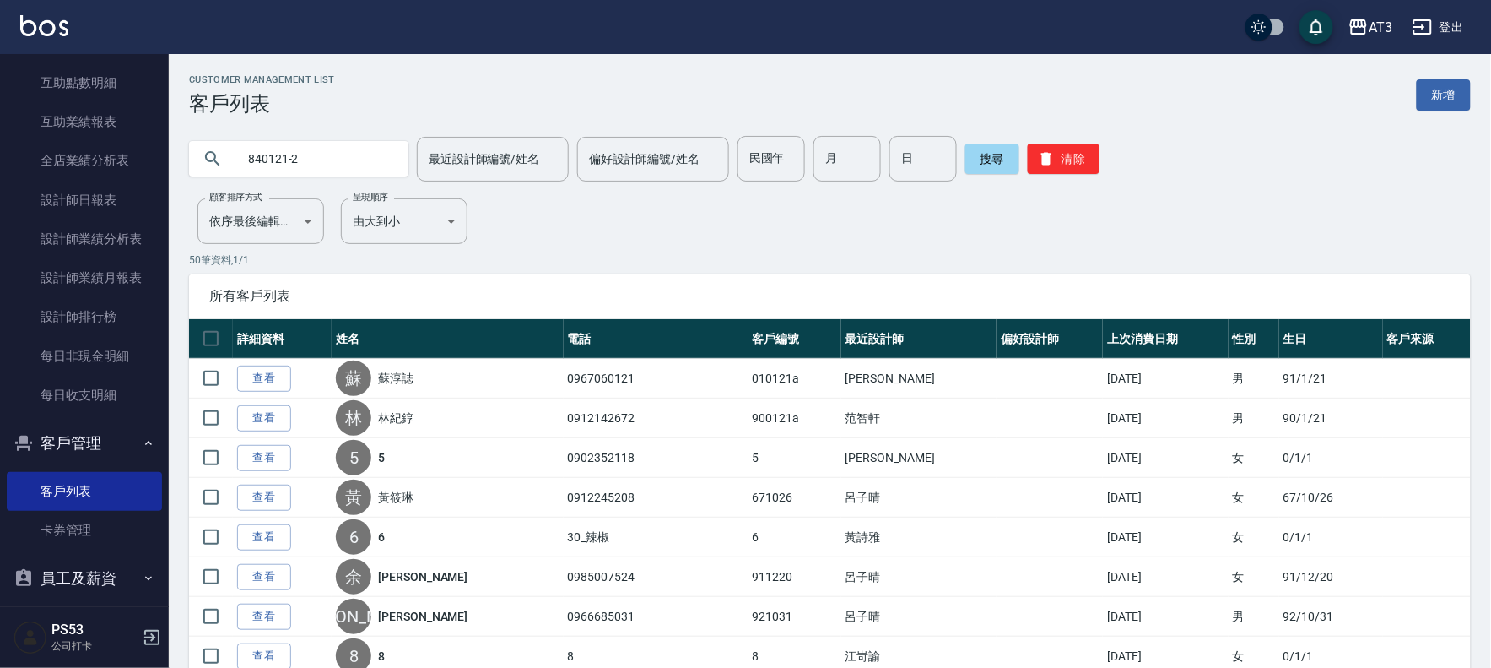
type input "840121-2"
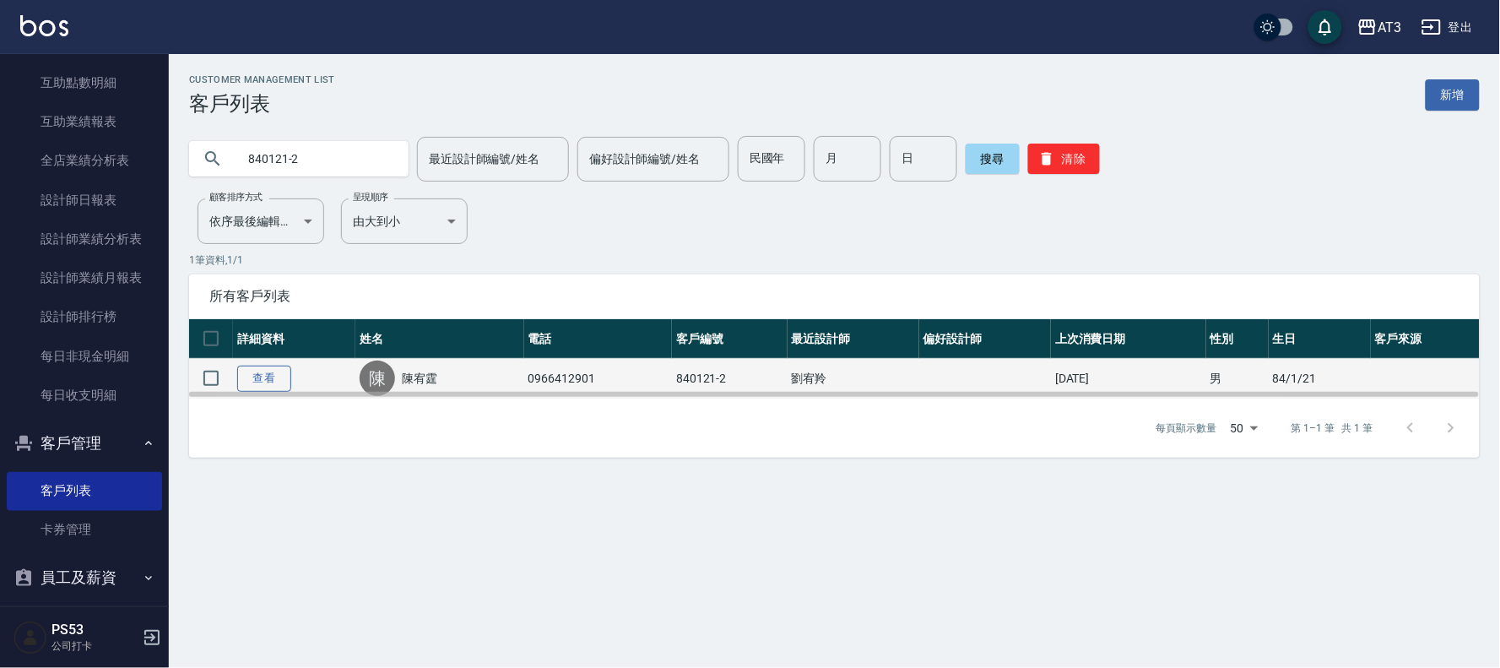
click at [273, 380] on link "查看" at bounding box center [264, 378] width 54 height 26
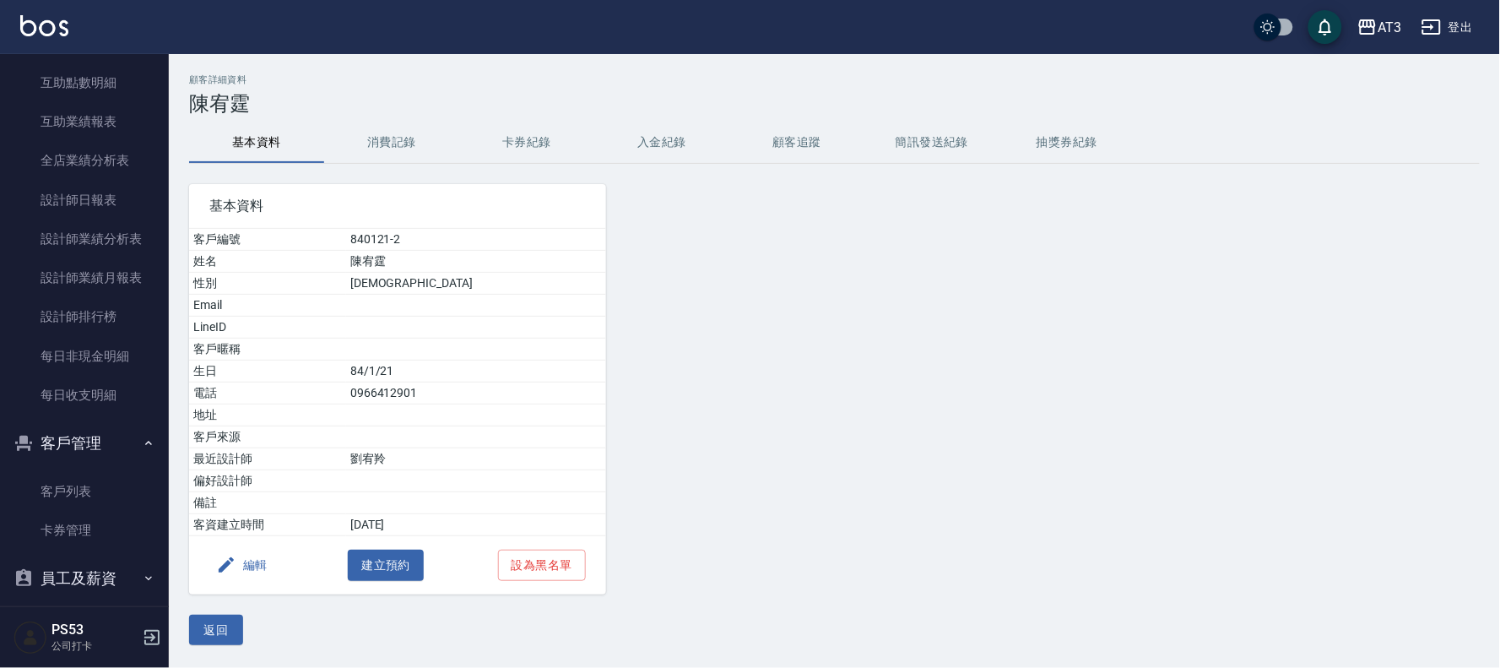
click at [256, 563] on button "編輯" at bounding box center [241, 564] width 65 height 31
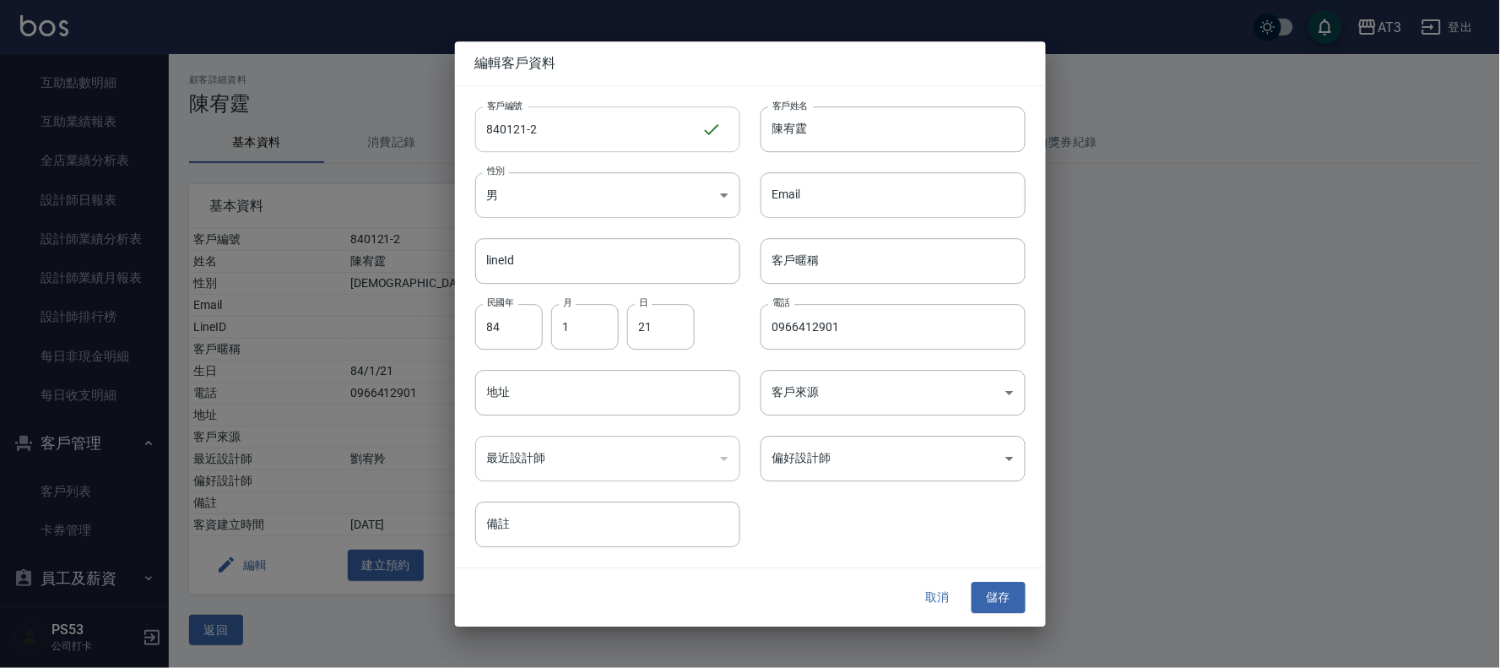
click at [606, 133] on input "840121-2" at bounding box center [588, 129] width 226 height 46
type input "[DATE]2a"
click at [1004, 599] on button "儲存" at bounding box center [998, 597] width 54 height 31
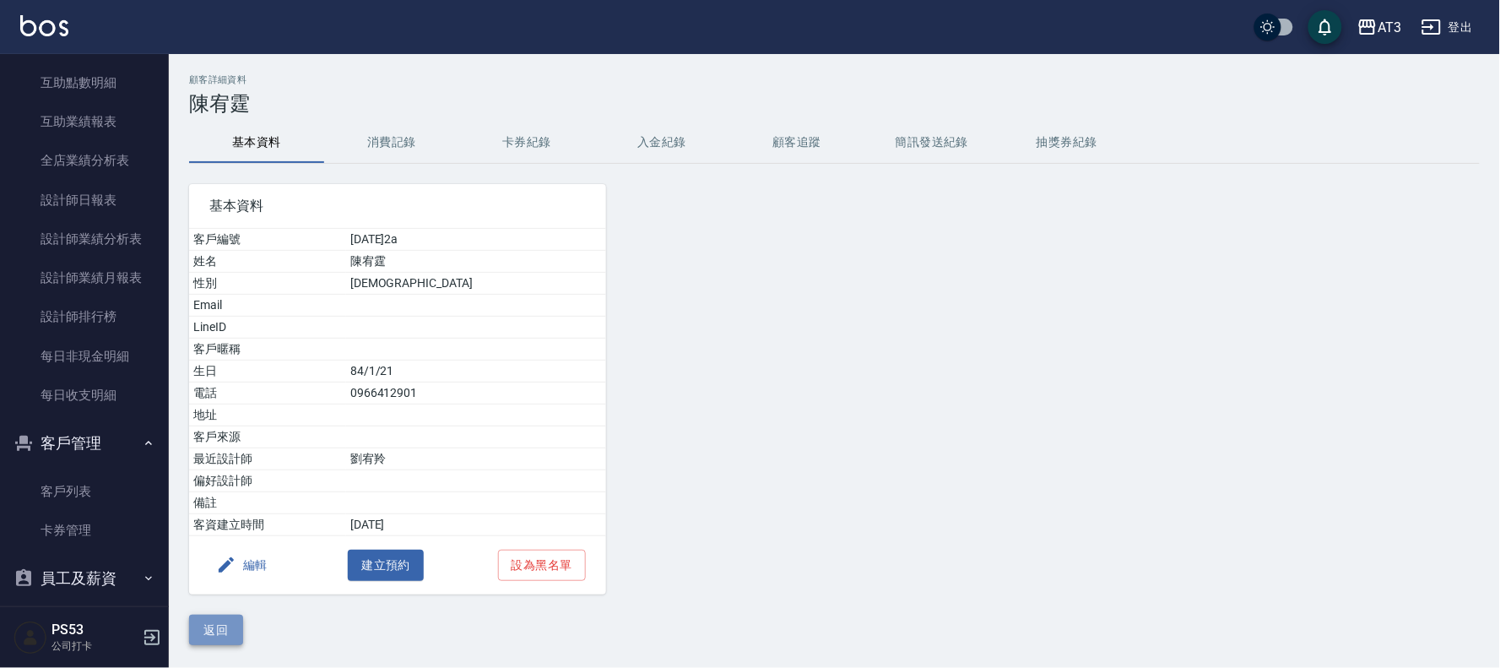
click at [225, 618] on button "返回" at bounding box center [216, 629] width 54 height 31
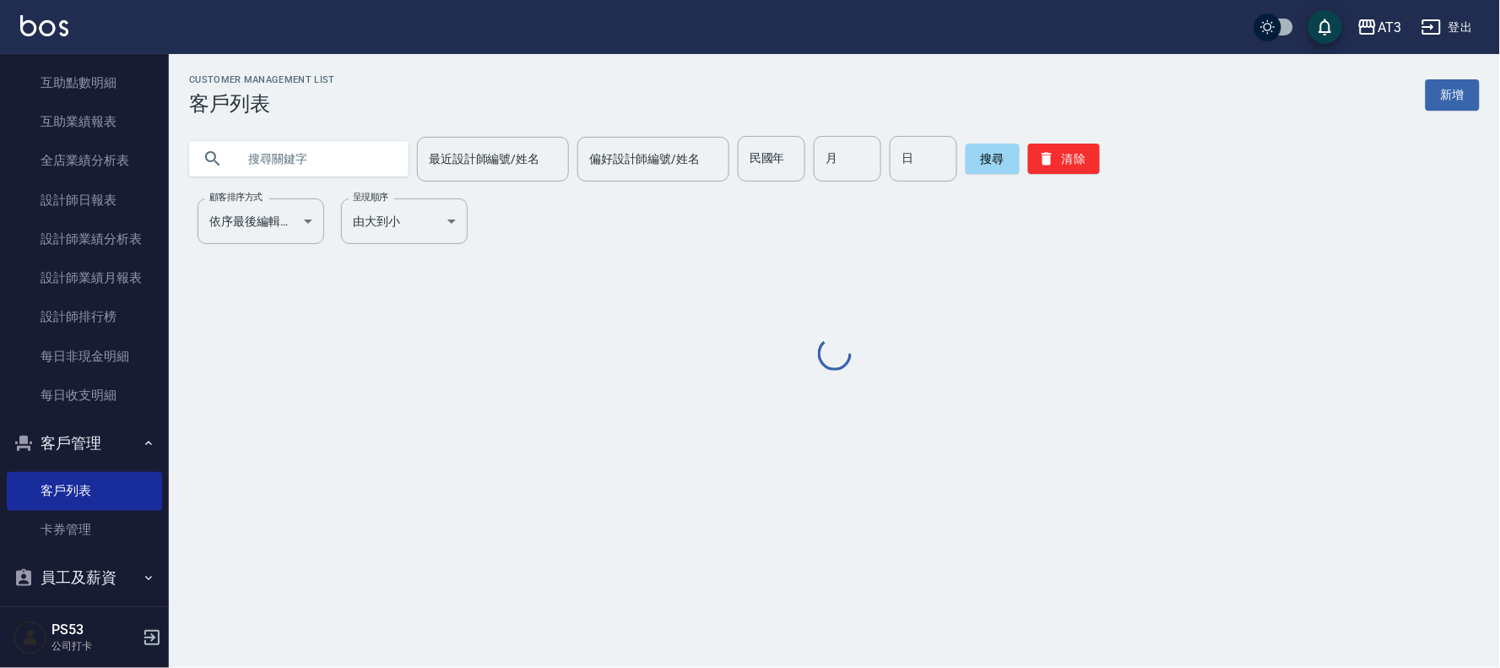
click at [321, 154] on input "text" at bounding box center [315, 159] width 159 height 46
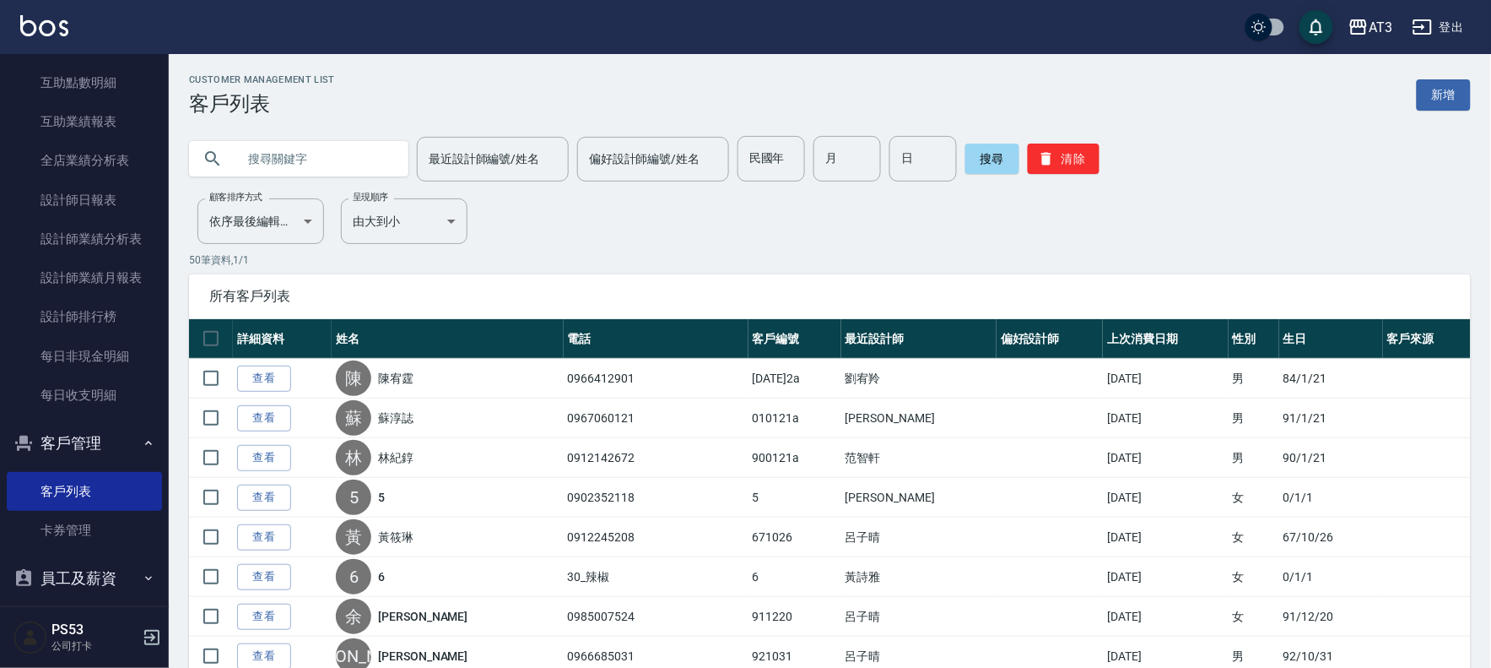
click at [321, 154] on input "text" at bounding box center [315, 159] width 159 height 46
click at [323, 154] on input "text" at bounding box center [315, 159] width 159 height 46
type input "840121-1"
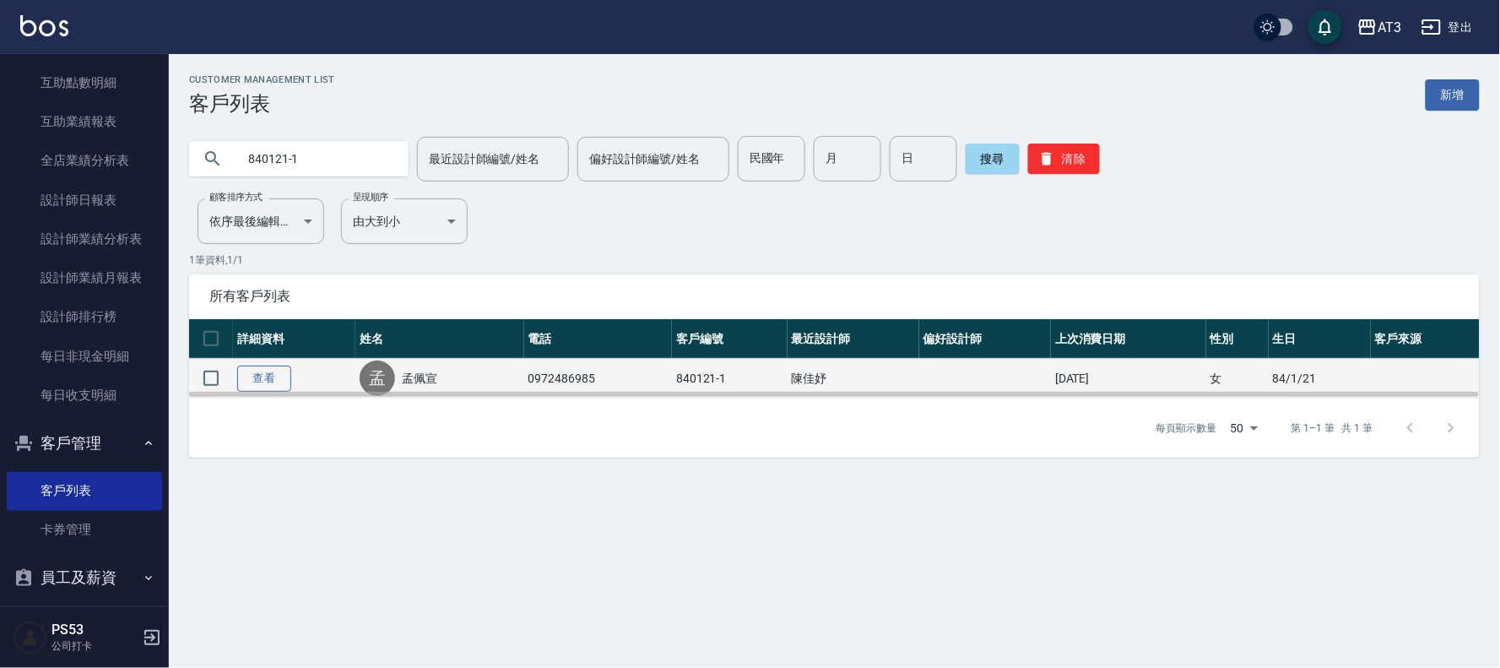
click at [272, 377] on link "查看" at bounding box center [264, 378] width 54 height 26
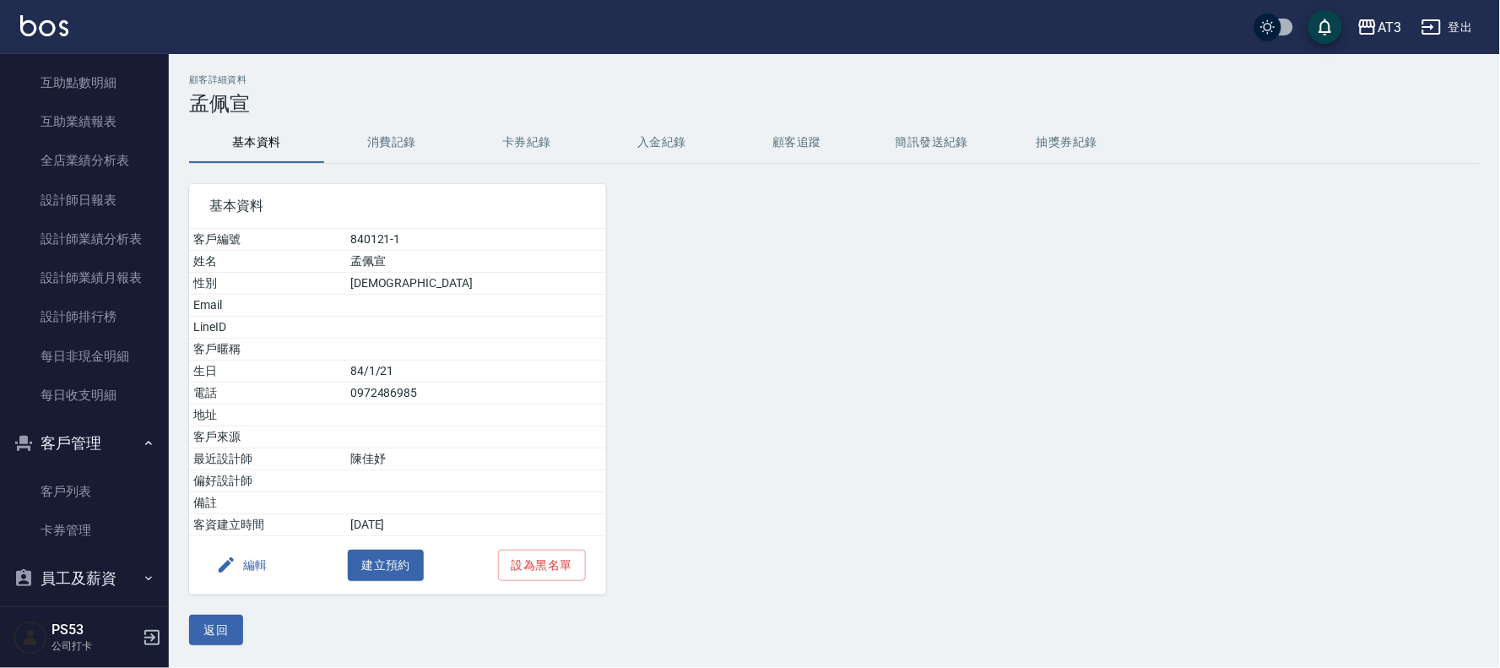
click at [252, 572] on button "編輯" at bounding box center [241, 564] width 65 height 31
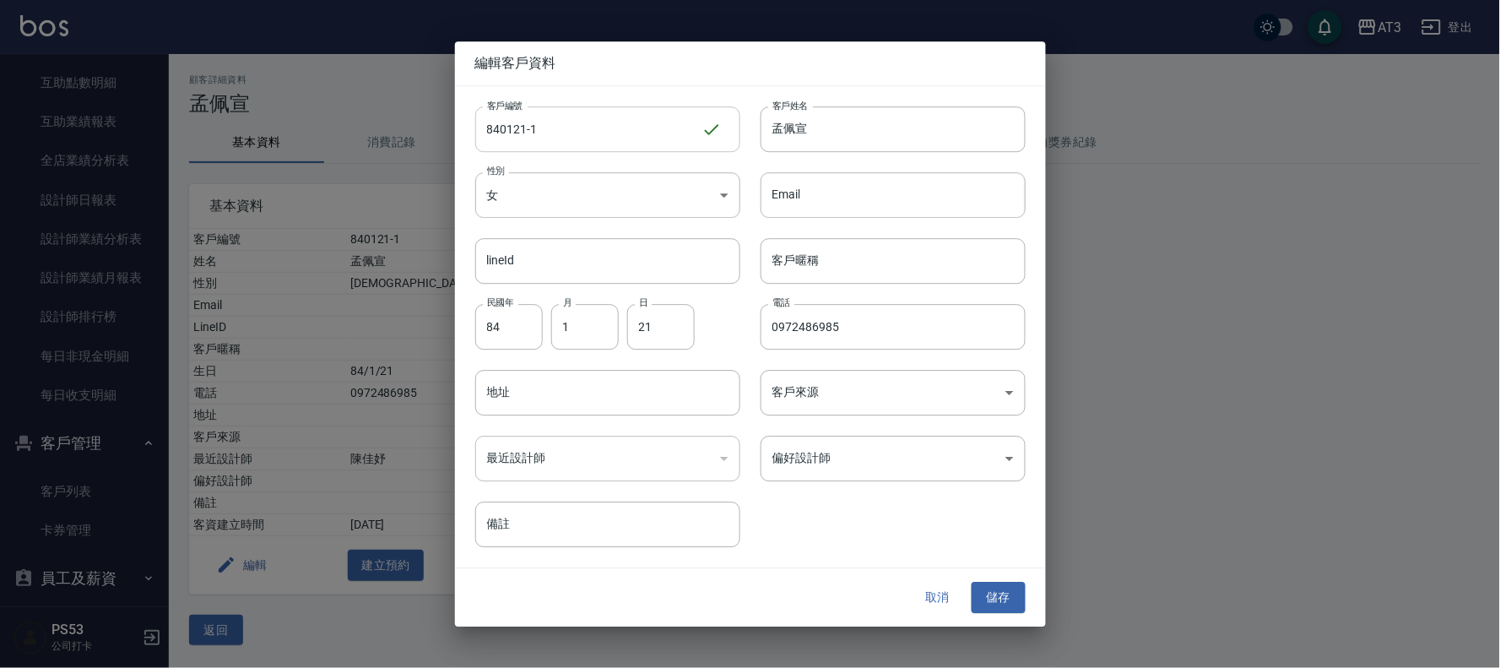
click at [558, 141] on input "840121-1" at bounding box center [588, 129] width 226 height 46
type input "[DATE]1a"
click at [983, 611] on button "儲存" at bounding box center [998, 597] width 54 height 31
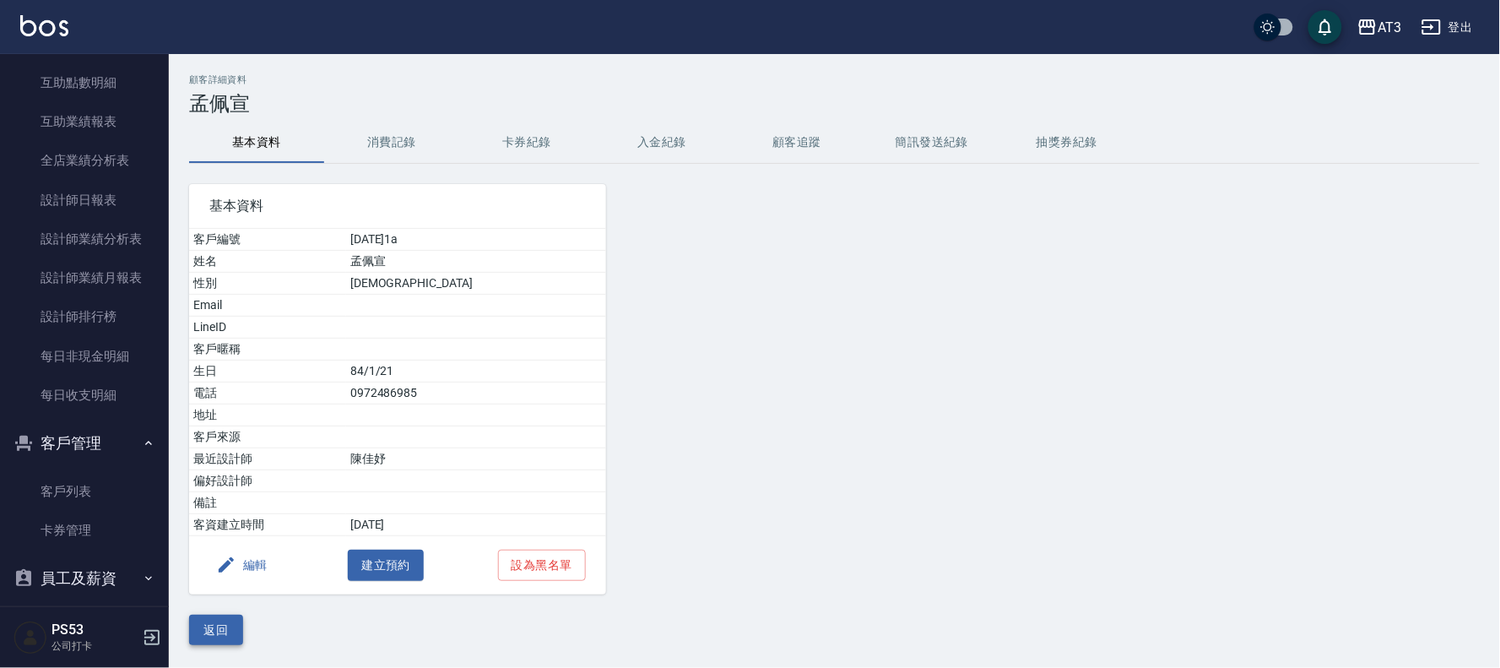
click at [218, 633] on button "返回" at bounding box center [216, 629] width 54 height 31
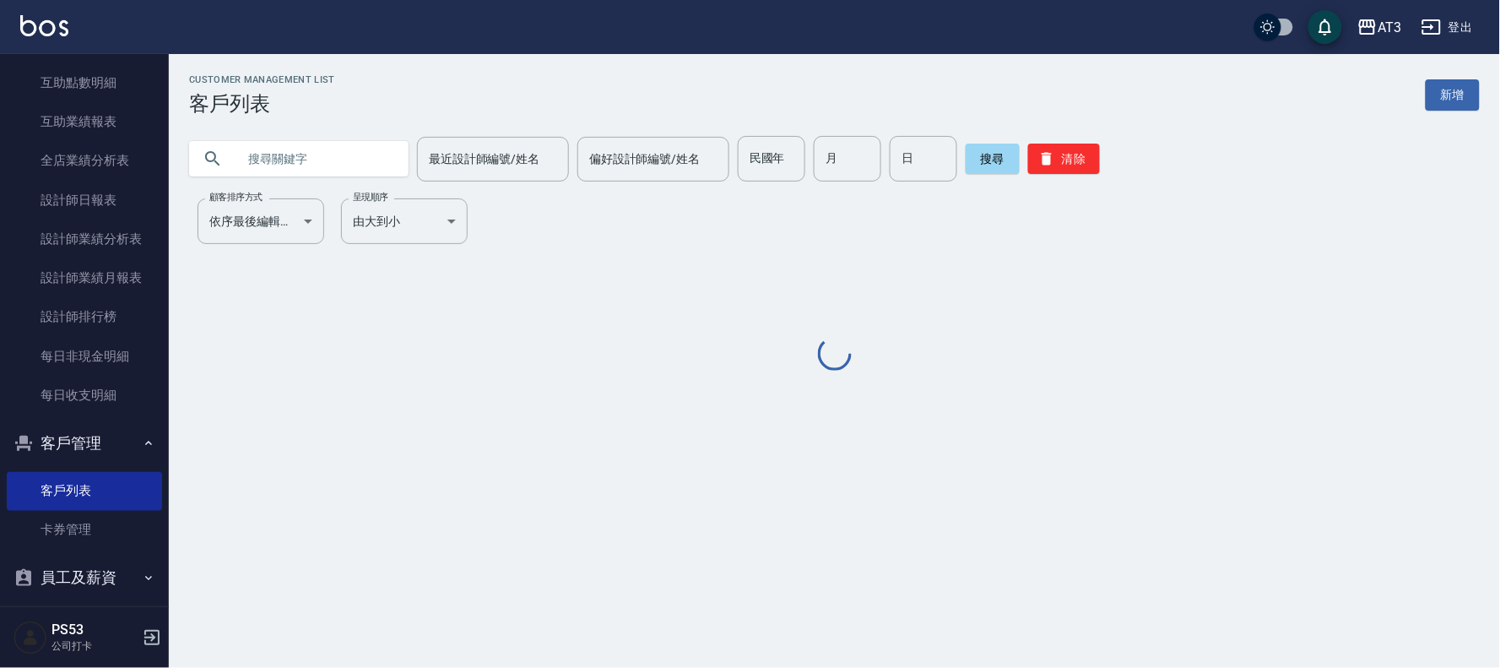
click at [387, 149] on input "text" at bounding box center [315, 159] width 159 height 46
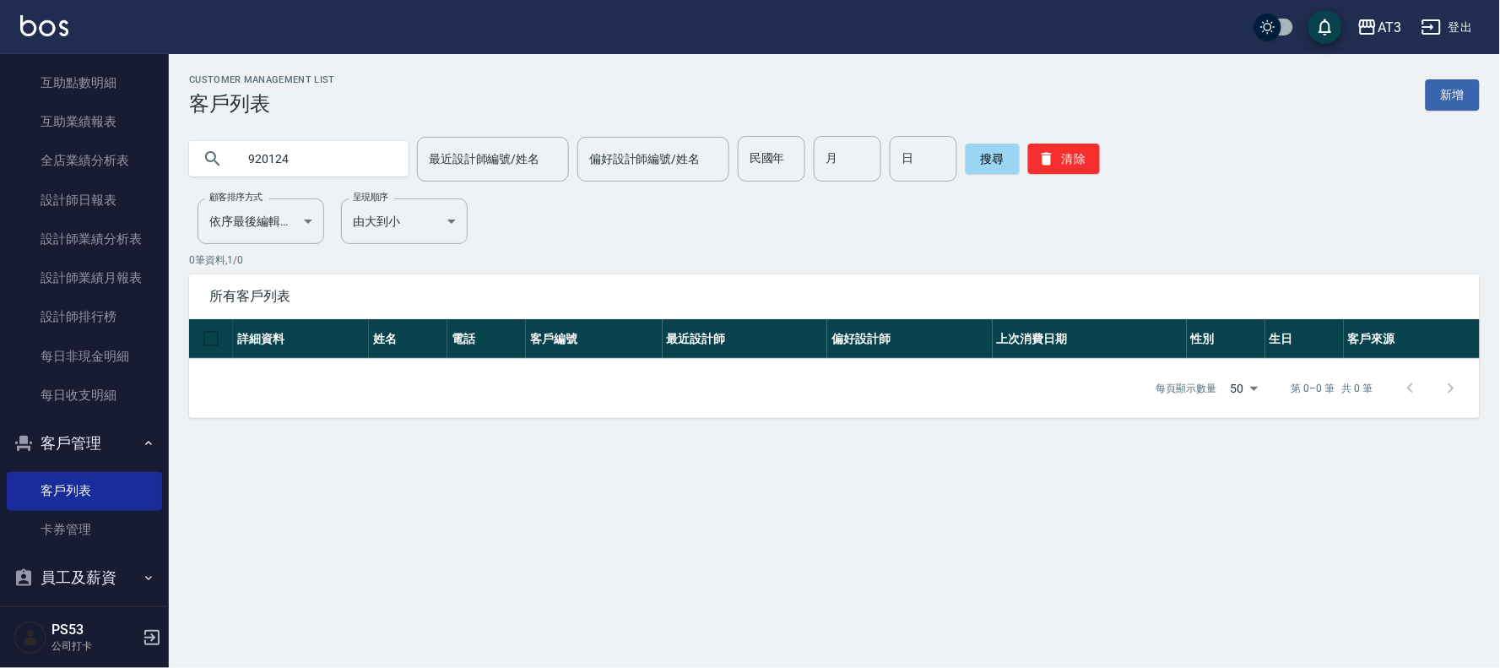
drag, startPoint x: 387, startPoint y: 149, endPoint x: 232, endPoint y: 170, distance: 155.9
click at [232, 170] on div "920124" at bounding box center [298, 158] width 219 height 35
type input "020121"
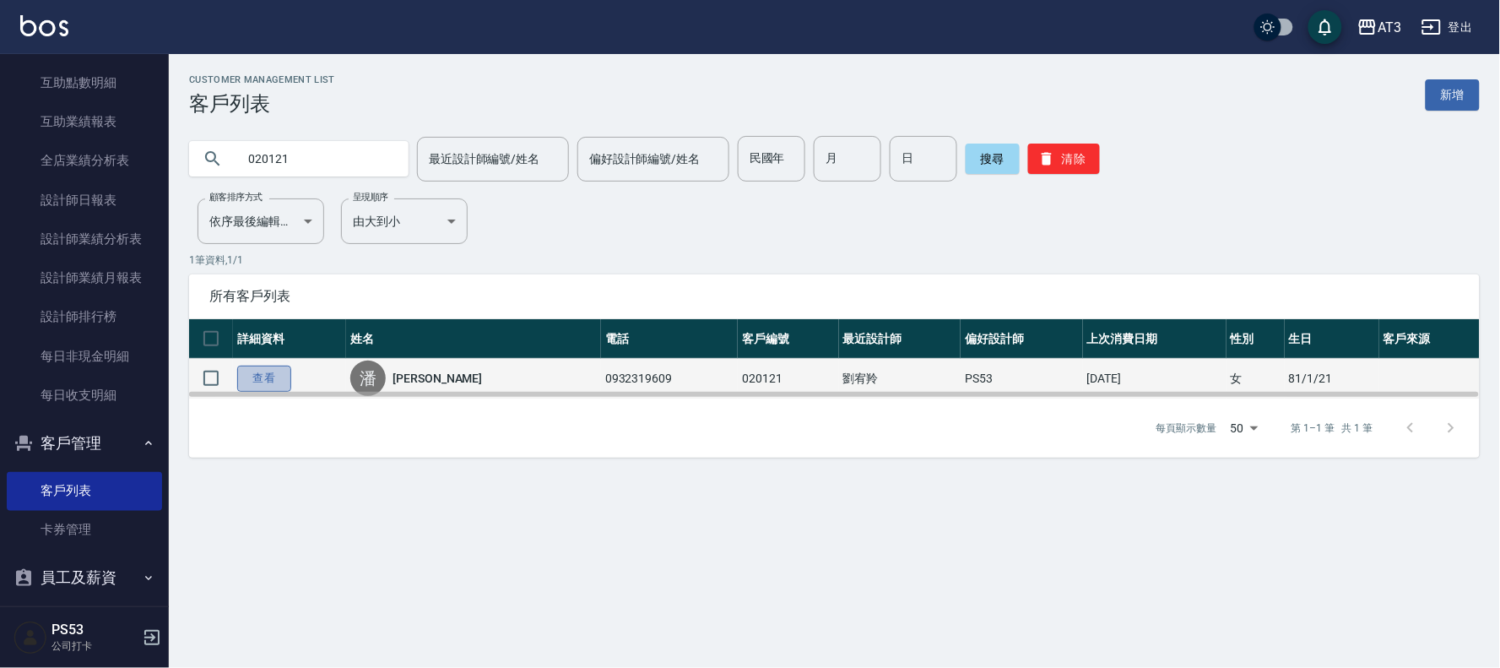
click at [281, 374] on link "查看" at bounding box center [264, 378] width 54 height 26
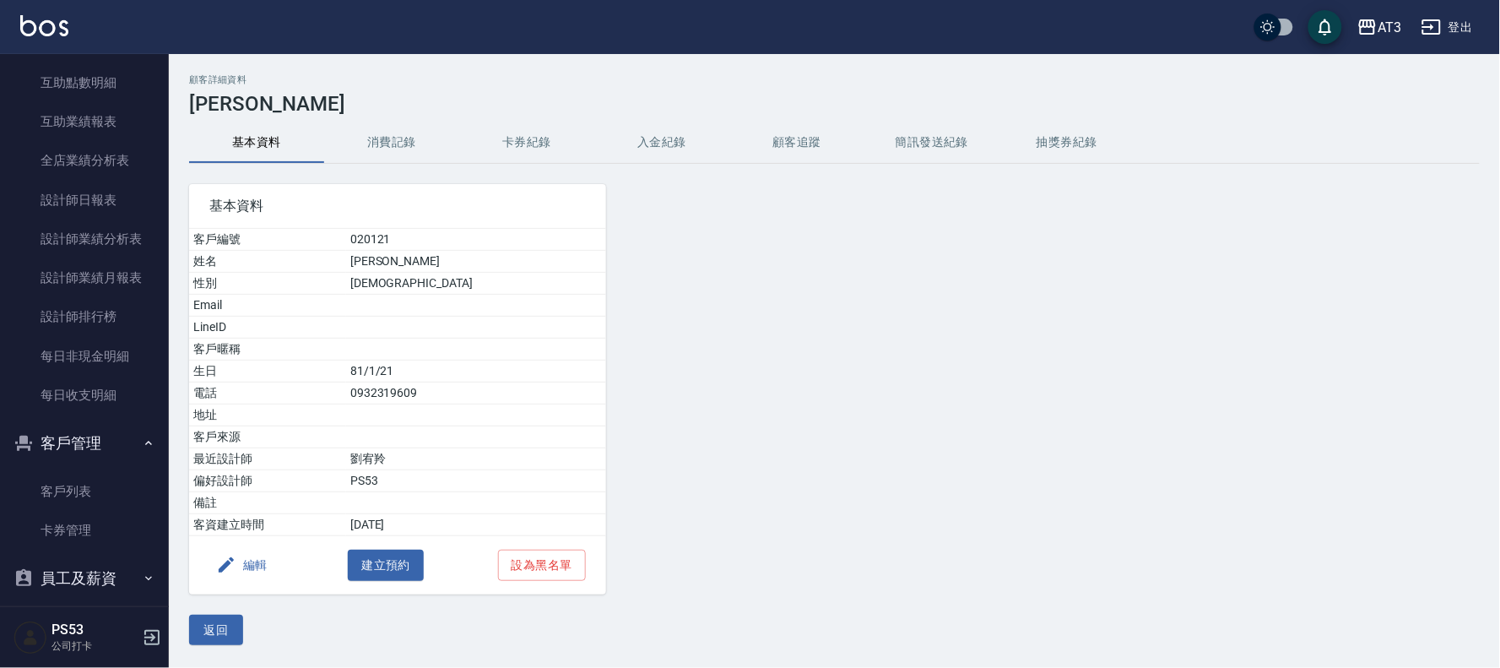
click at [256, 555] on button "編輯" at bounding box center [241, 564] width 65 height 31
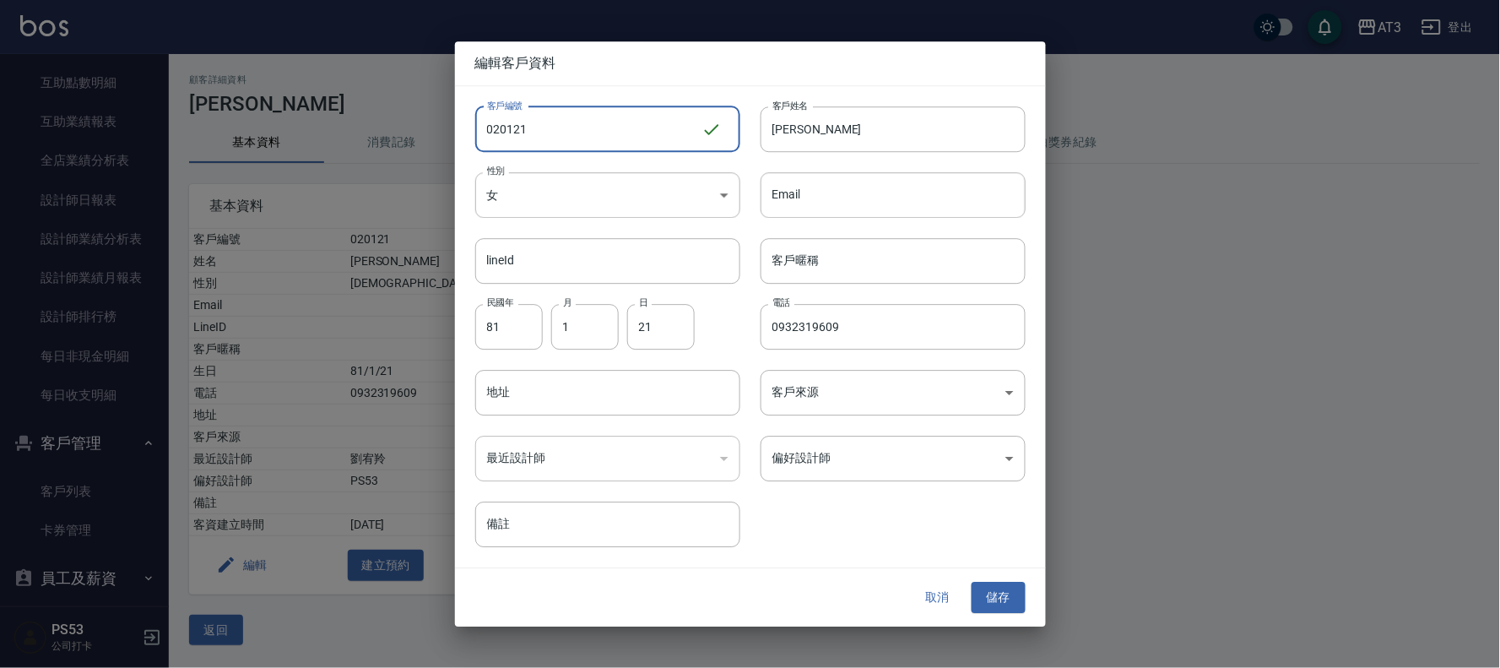
click at [575, 133] on input "020121" at bounding box center [588, 129] width 226 height 46
type input "020121a"
click at [1013, 598] on button "儲存" at bounding box center [998, 597] width 54 height 31
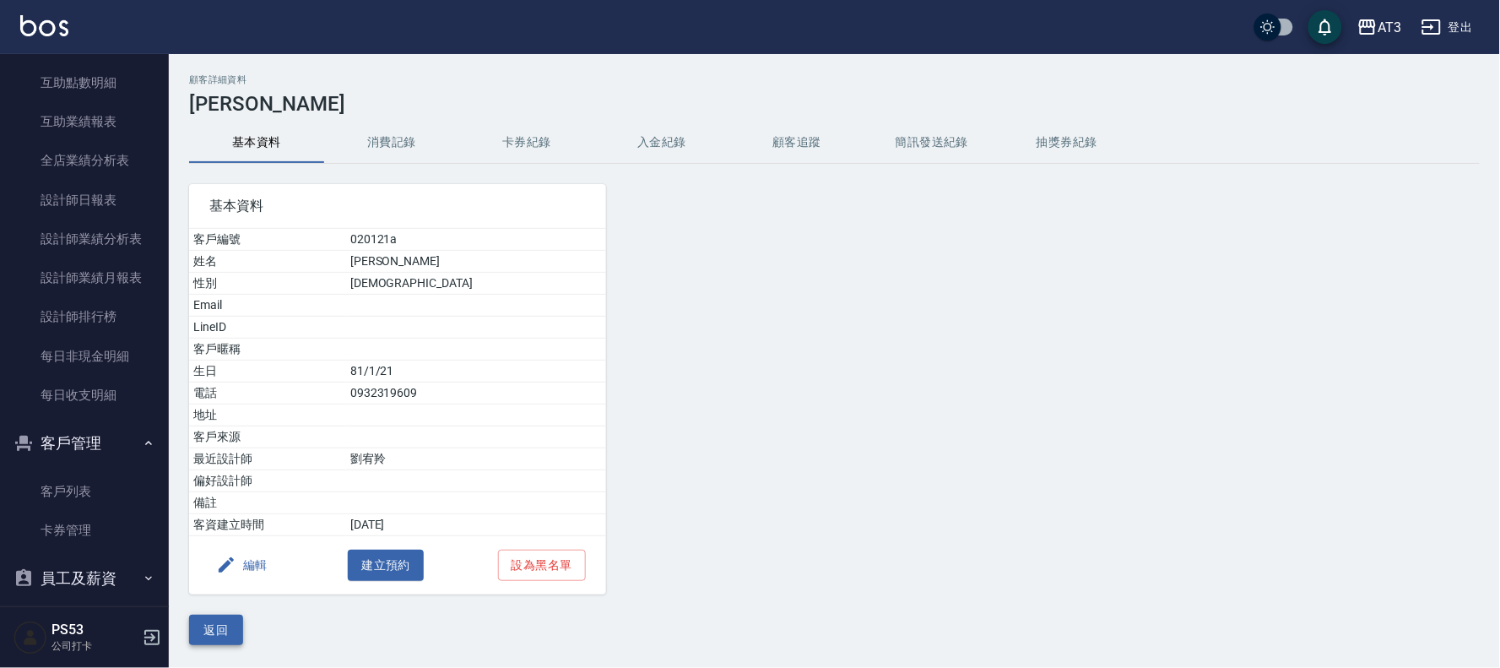
click at [208, 635] on button "返回" at bounding box center [216, 629] width 54 height 31
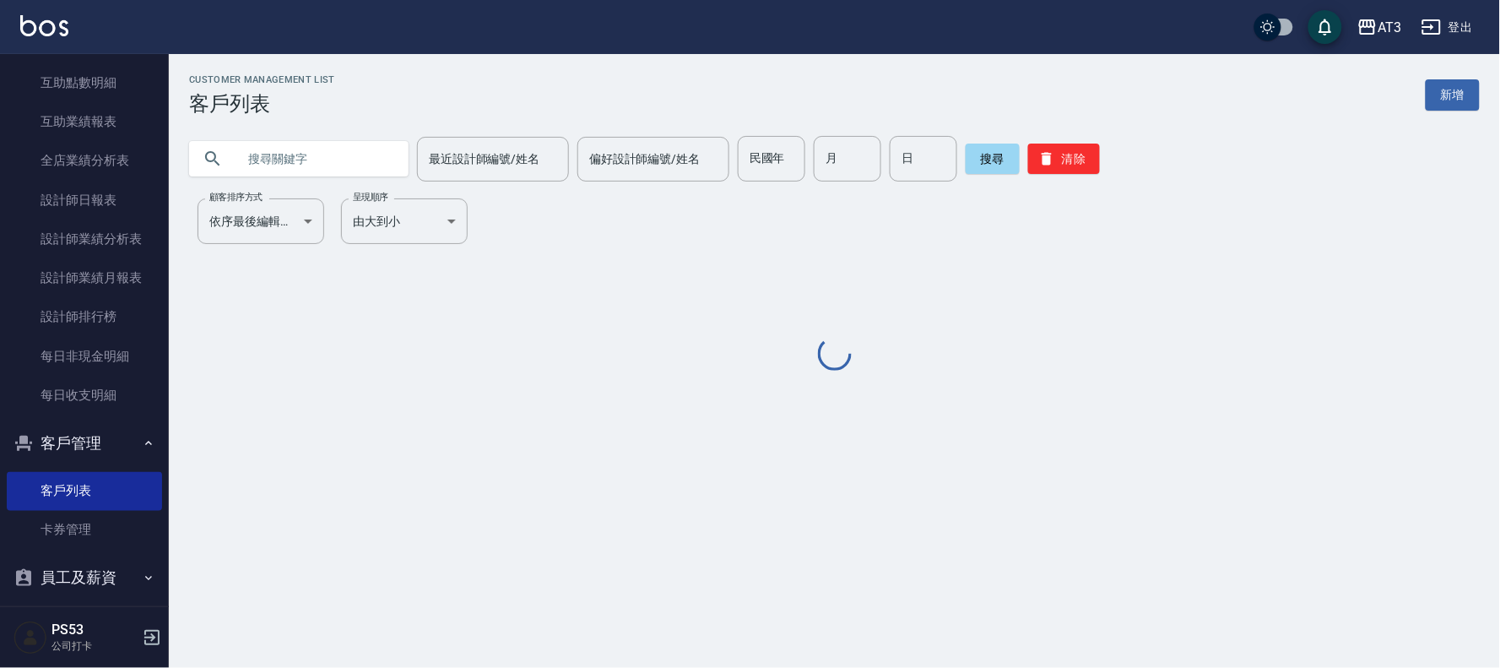
click at [283, 163] on input "text" at bounding box center [315, 159] width 159 height 46
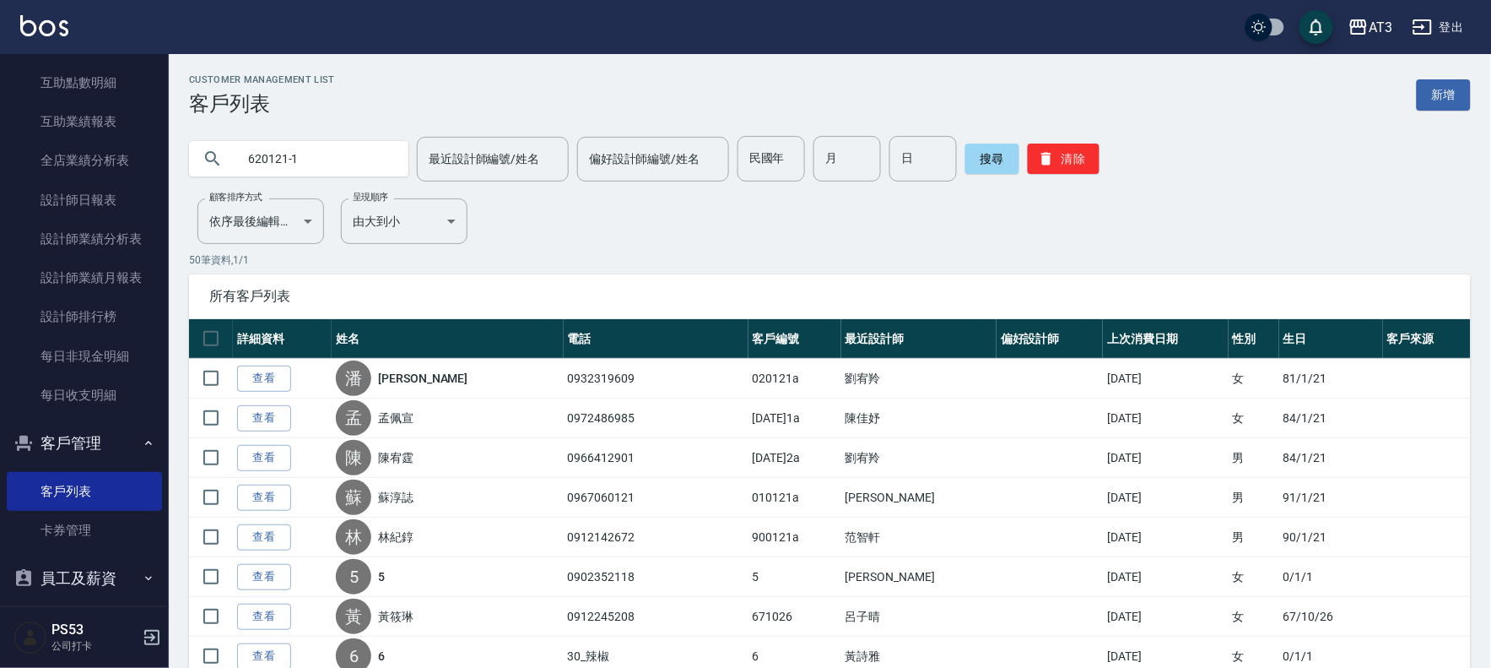
type input "620121-1"
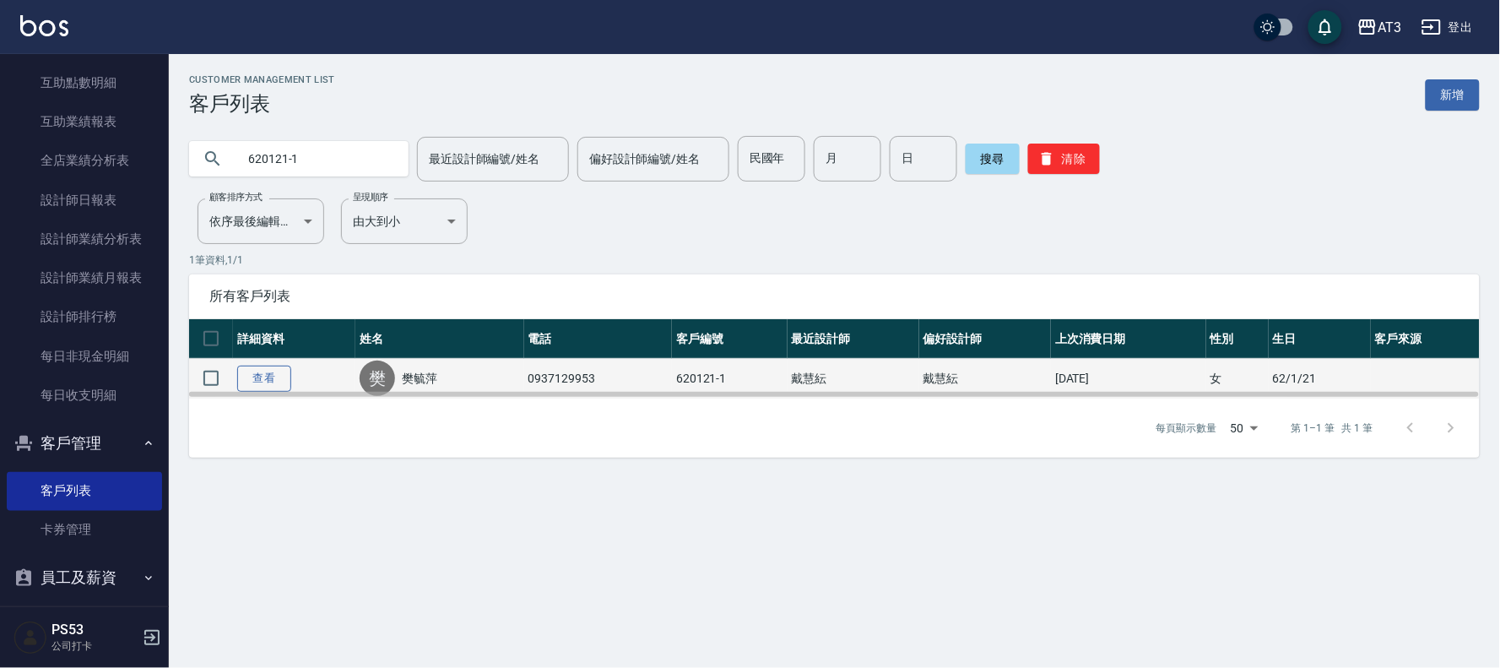
click at [246, 377] on link "查看" at bounding box center [264, 378] width 54 height 26
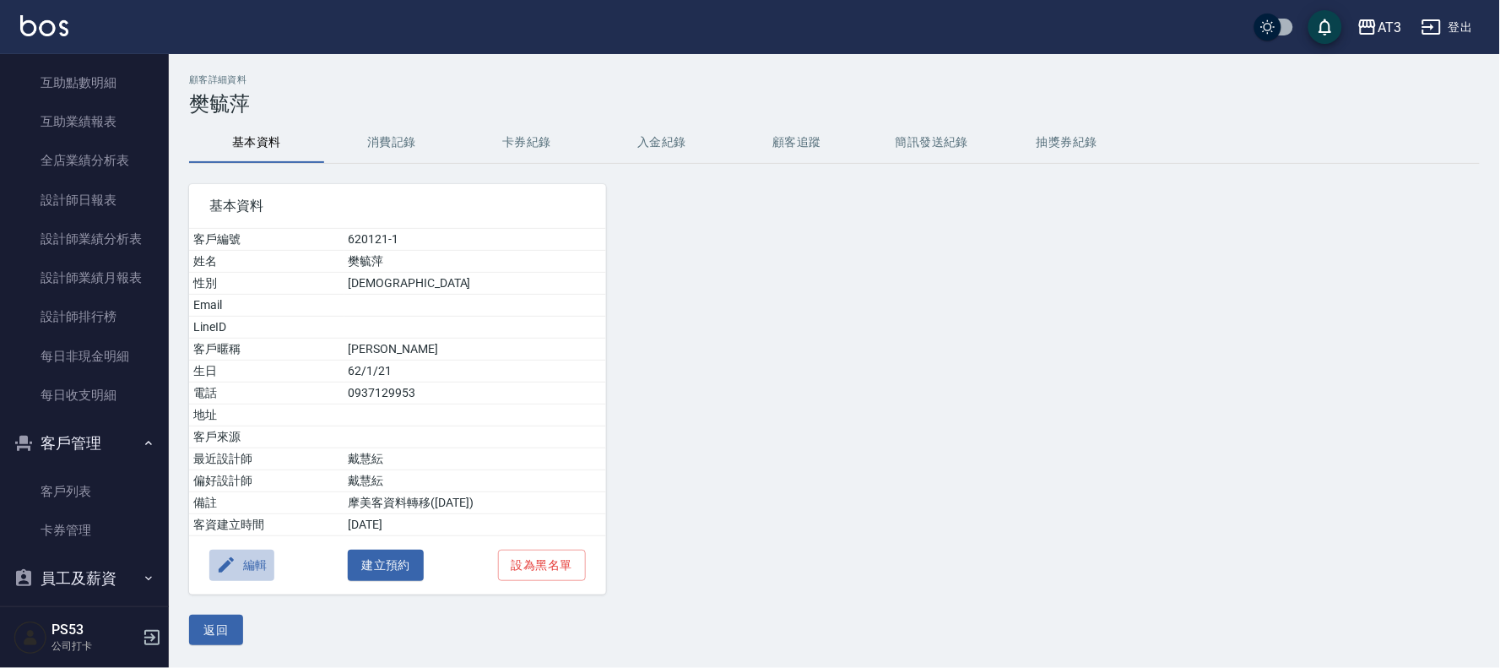
click at [262, 561] on button "編輯" at bounding box center [241, 564] width 65 height 31
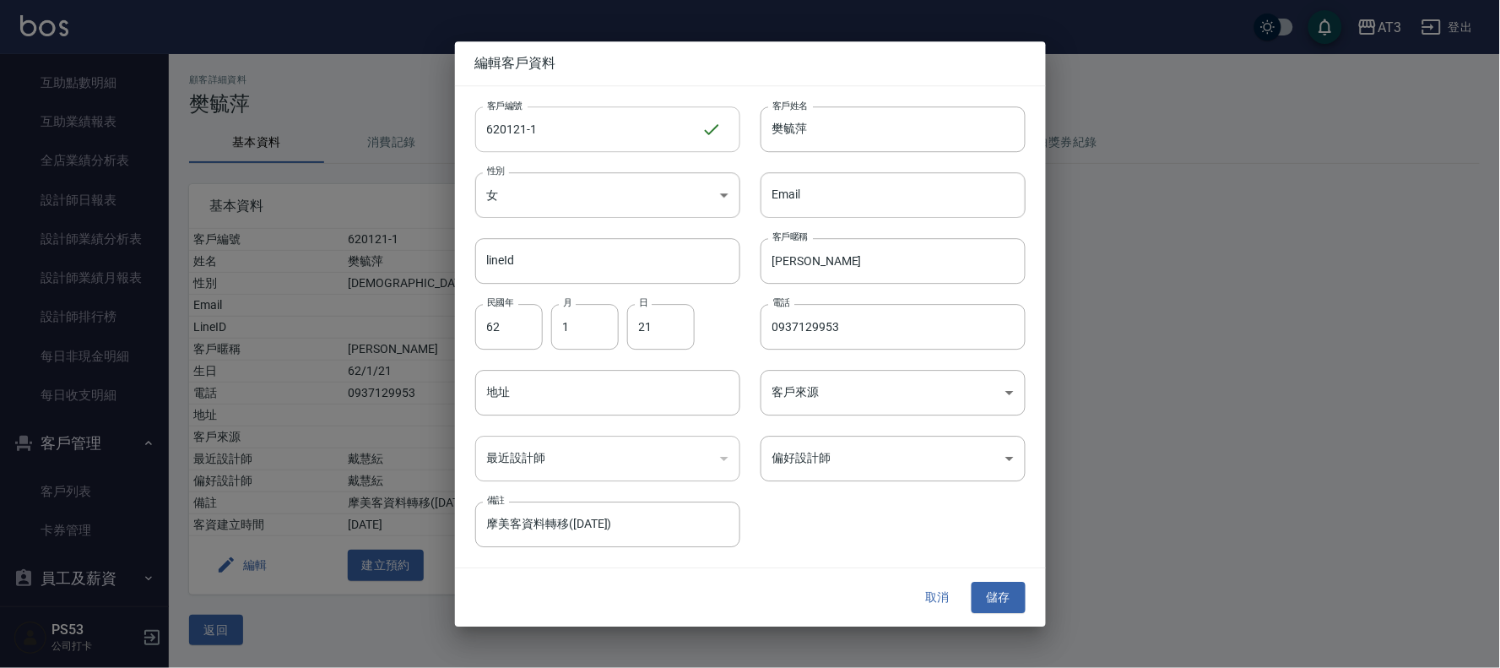
click at [549, 131] on input "620121-1" at bounding box center [588, 129] width 226 height 46
type input "[DATE]1a"
click at [1003, 599] on button "儲存" at bounding box center [998, 597] width 54 height 31
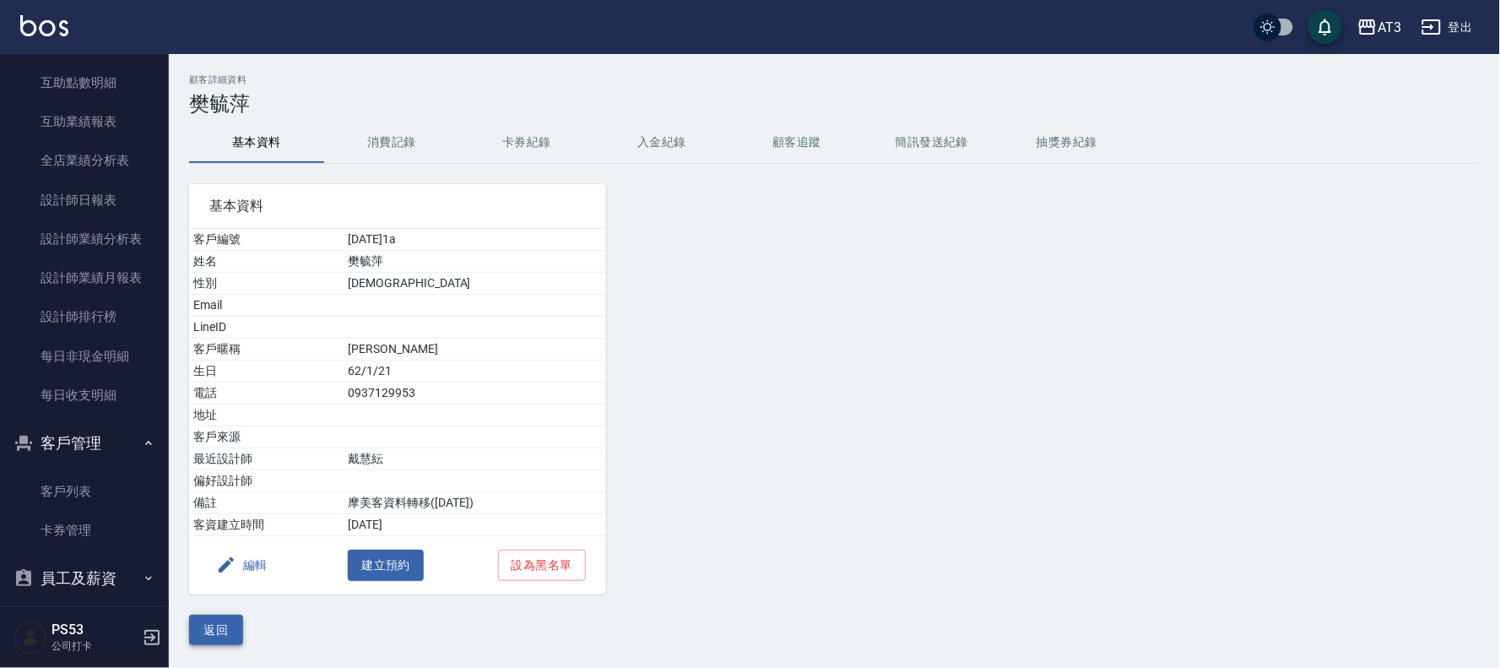
click at [226, 625] on button "返回" at bounding box center [216, 629] width 54 height 31
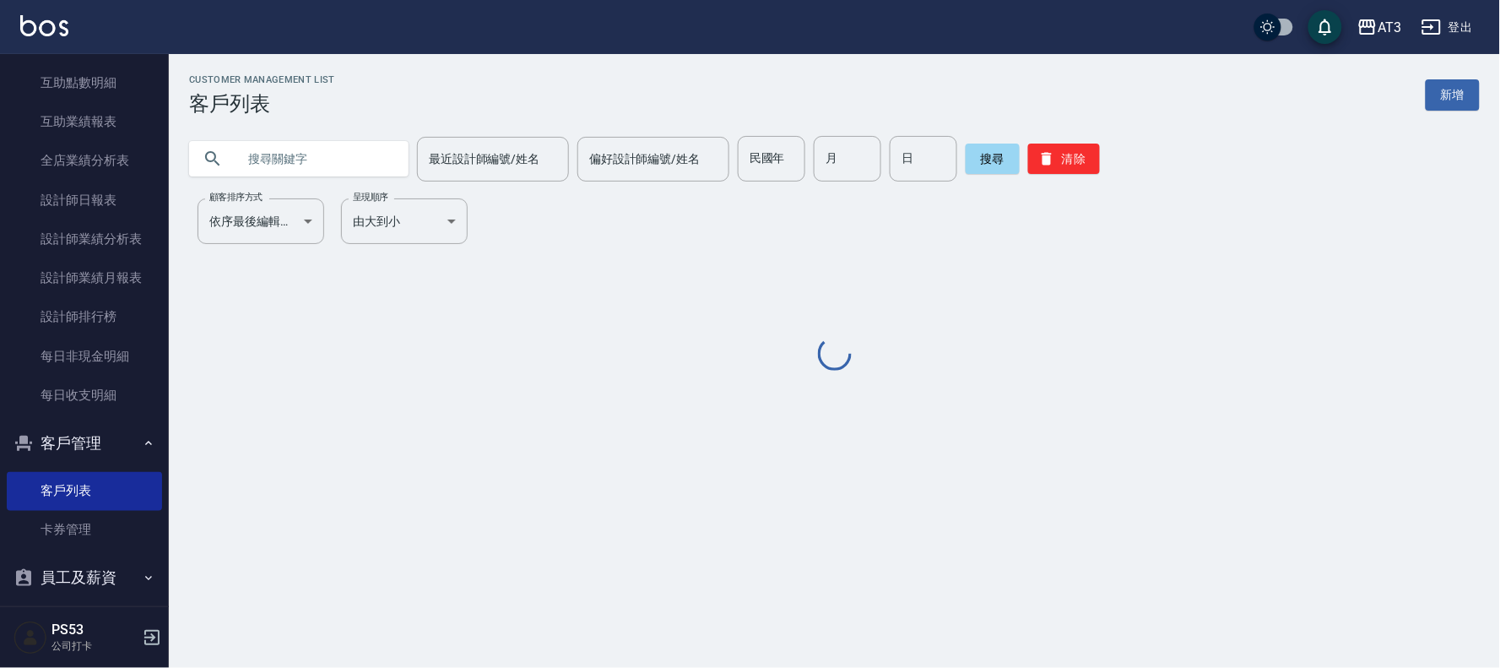
click at [257, 160] on input "text" at bounding box center [315, 159] width 159 height 46
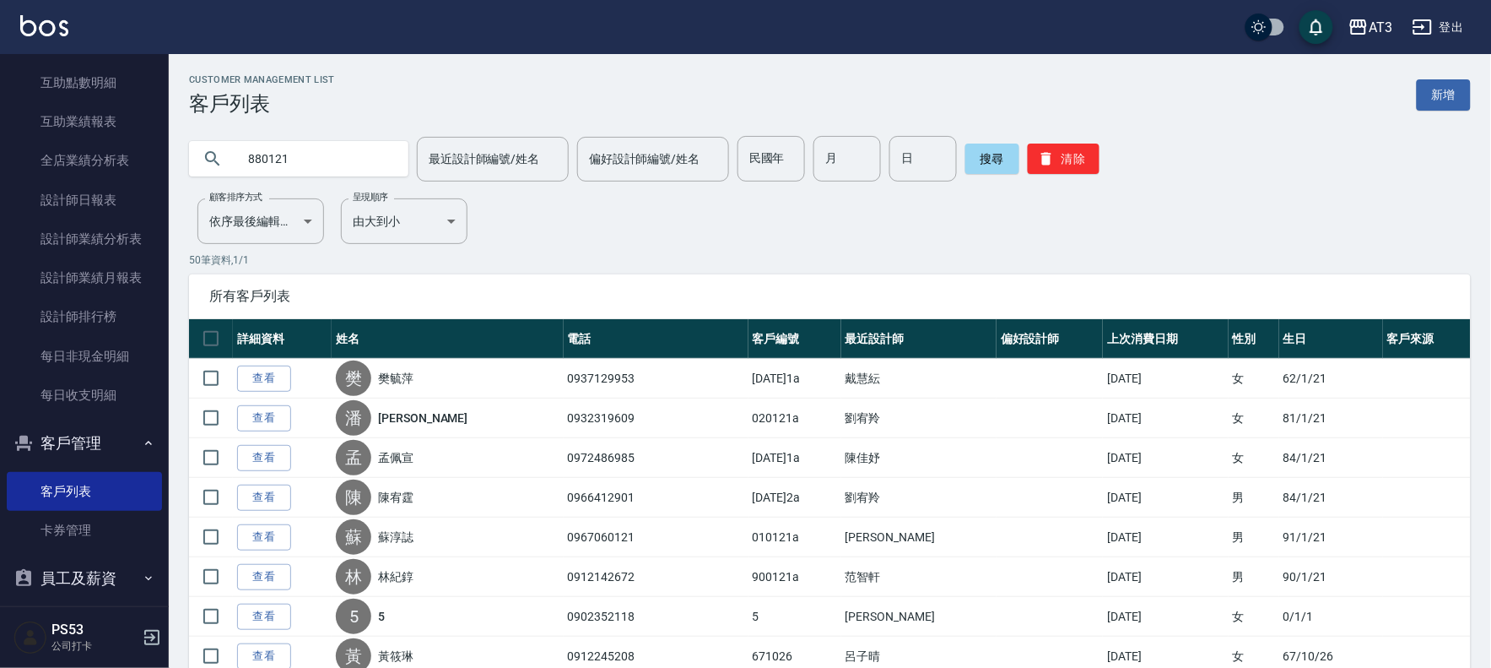
type input "880121"
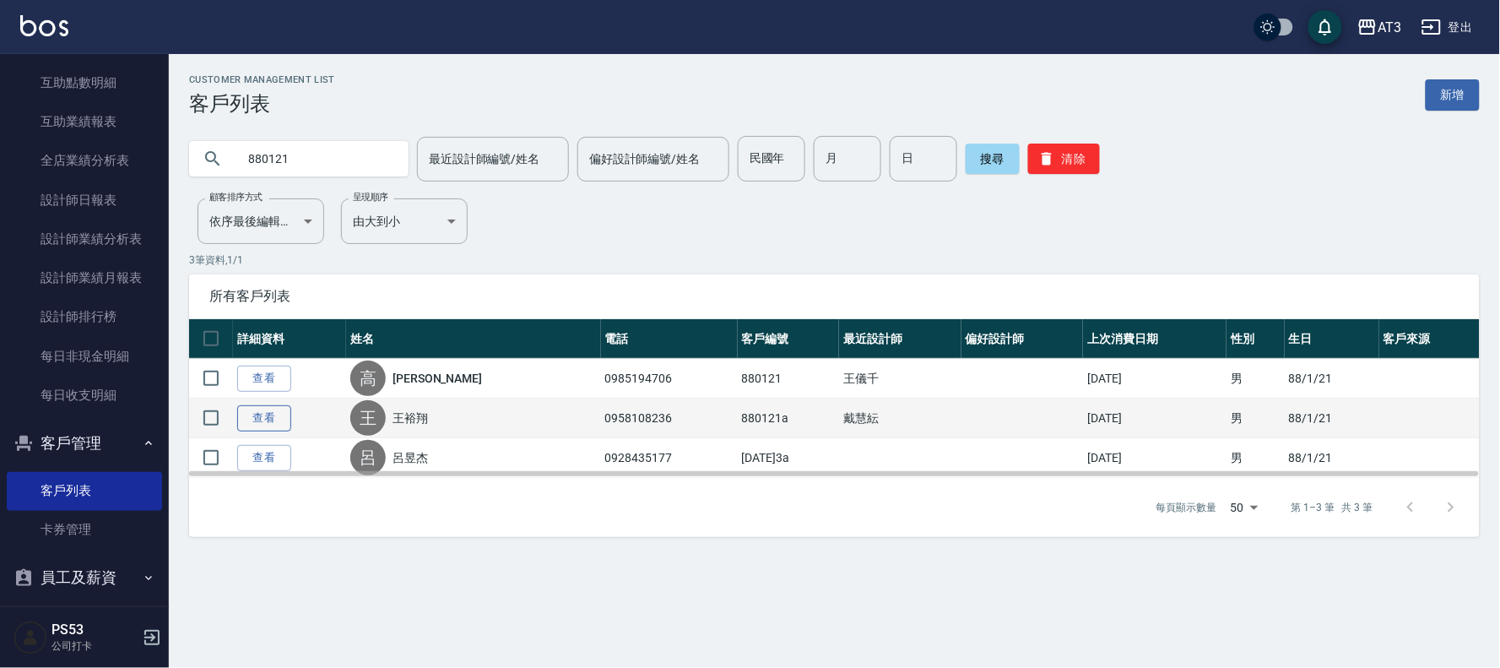
click at [276, 417] on link "查看" at bounding box center [264, 418] width 54 height 26
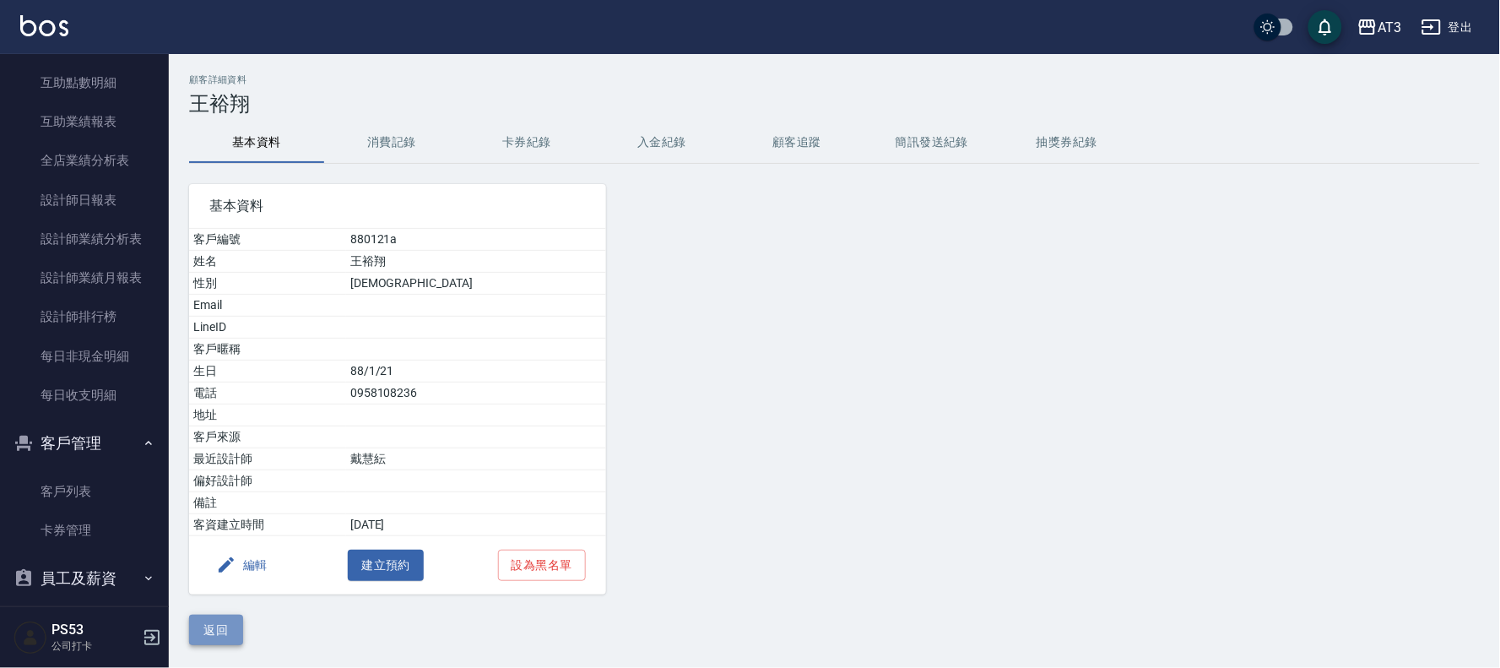
click at [214, 641] on button "返回" at bounding box center [216, 629] width 54 height 31
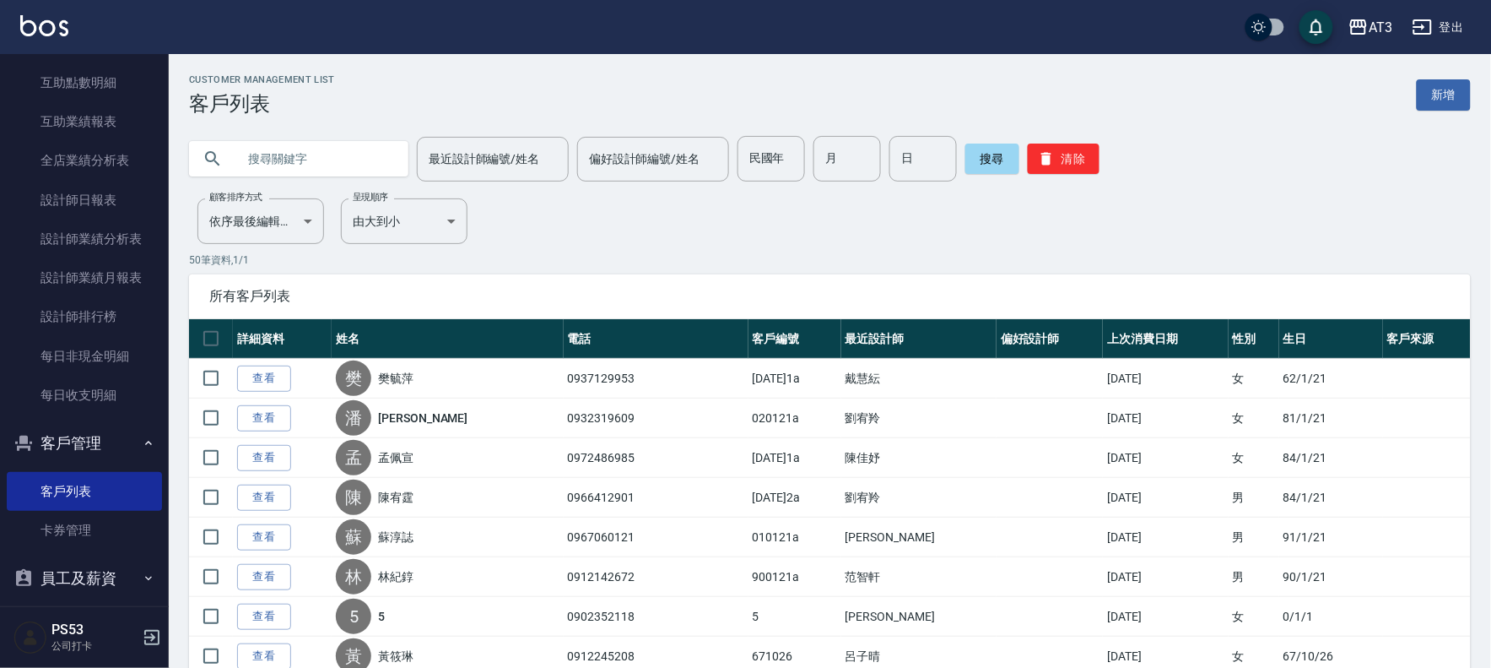
click at [289, 164] on input "text" at bounding box center [315, 159] width 159 height 46
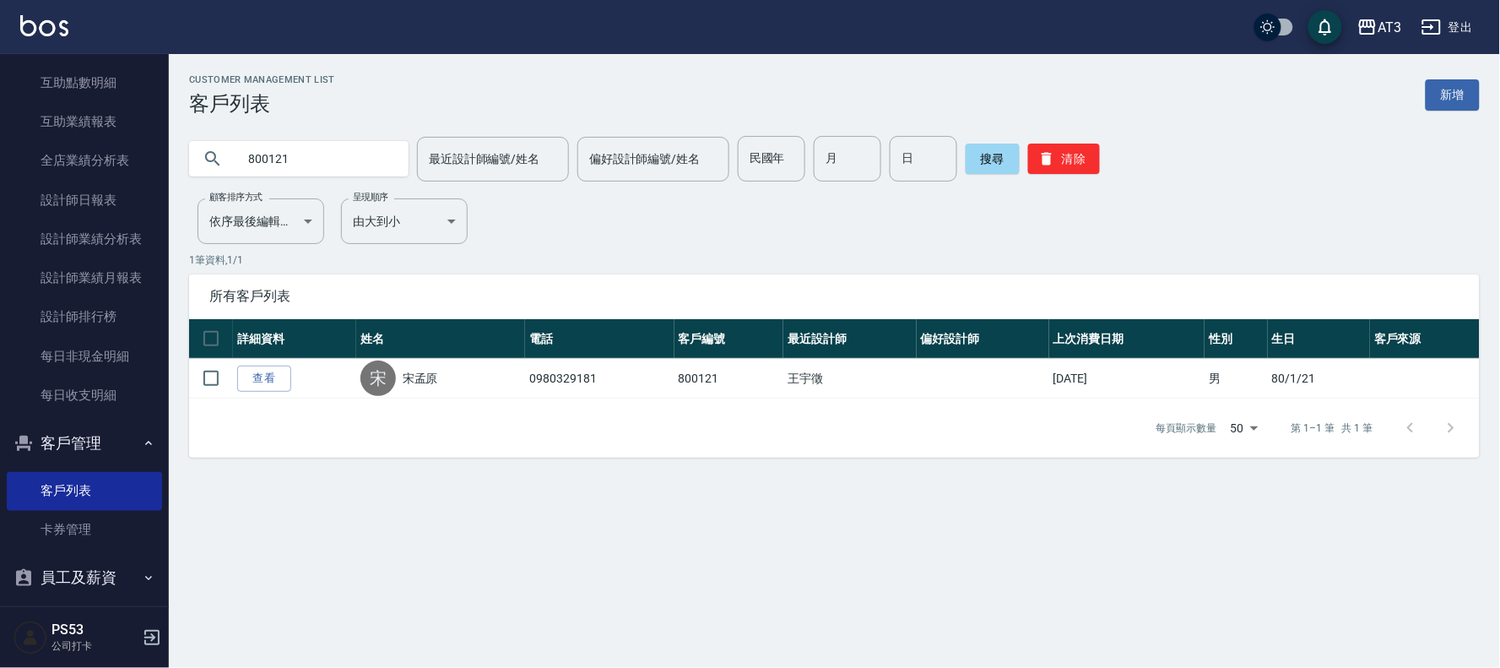
drag, startPoint x: 323, startPoint y: 165, endPoint x: 186, endPoint y: 166, distance: 137.6
click at [186, 166] on div "800121 最近設計師編號/姓名 最近設計師編號/姓名 偏好設計師編號/姓名 偏好設計師編號/姓名 民國年 民國年 月 月 日 日 搜尋 清除" at bounding box center [824, 149] width 1311 height 66
type input "840121"
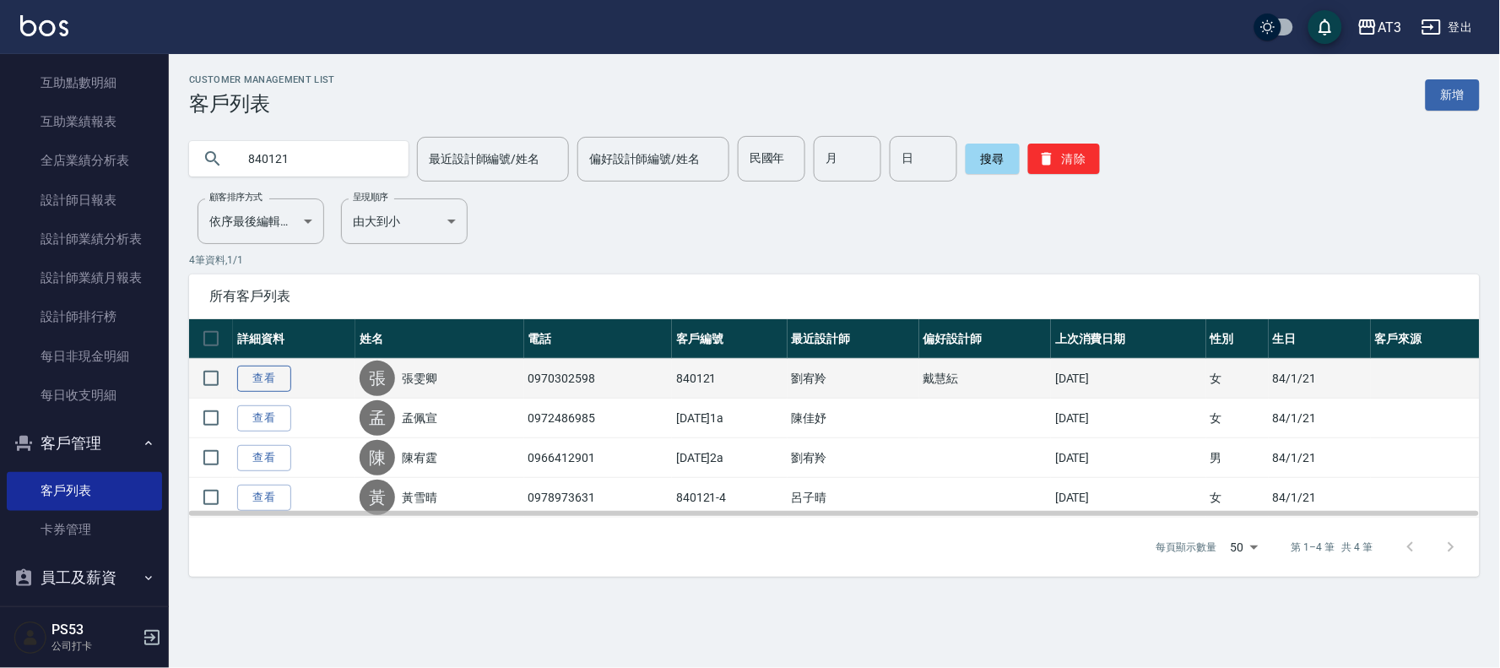
click at [273, 378] on link "查看" at bounding box center [264, 378] width 54 height 26
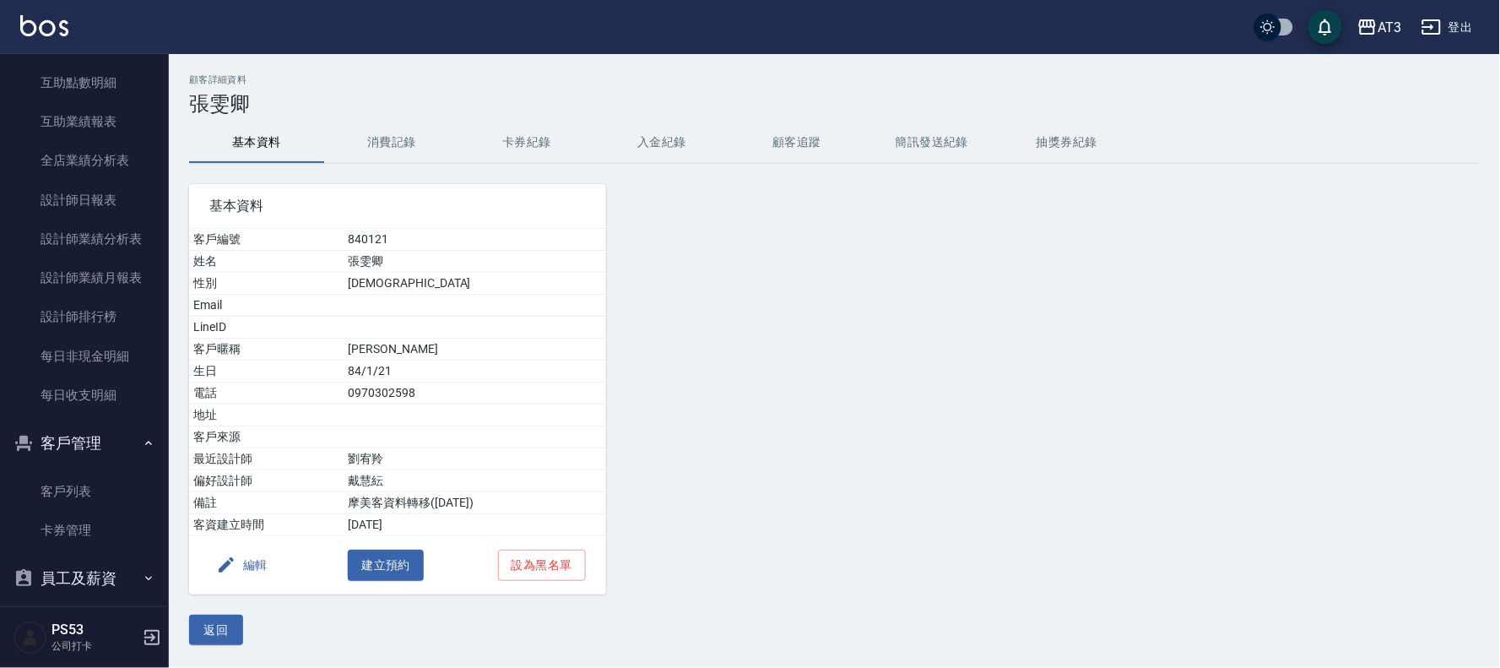
click at [234, 557] on icon "button" at bounding box center [226, 565] width 20 height 20
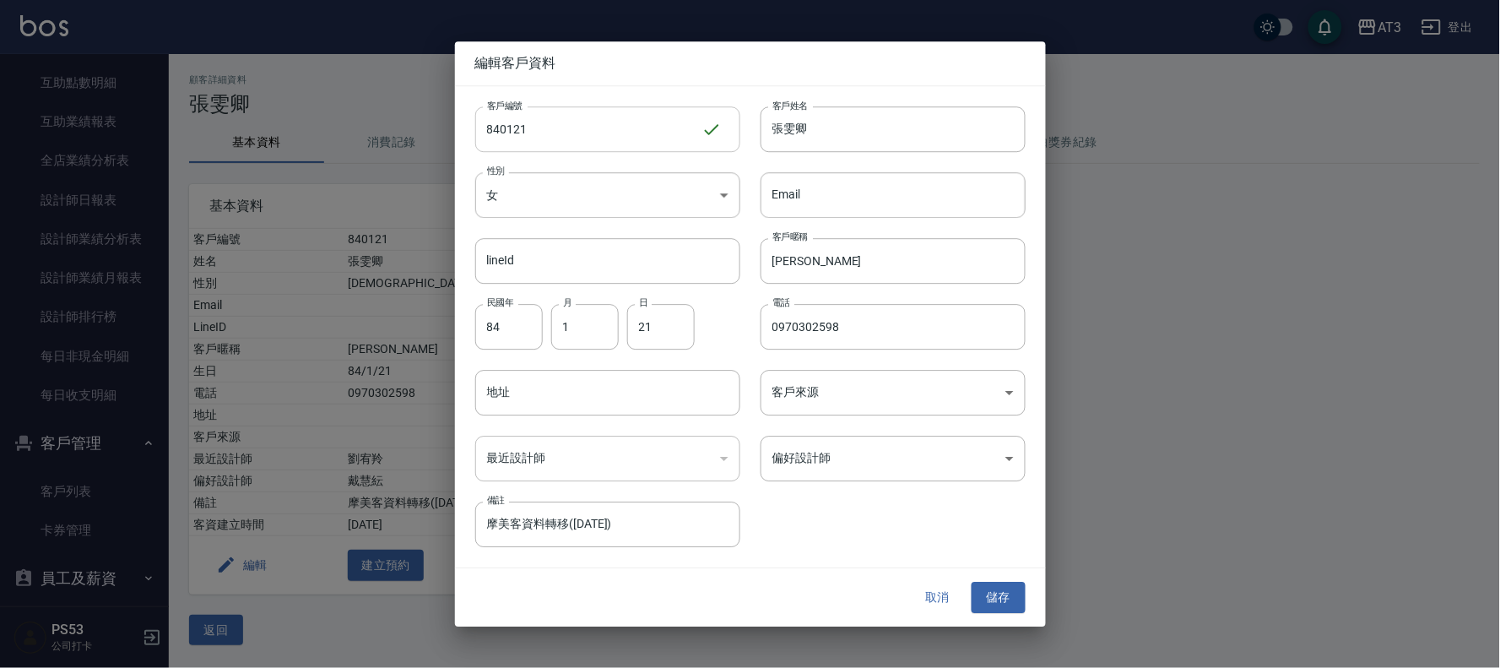
click at [576, 122] on input "840121" at bounding box center [588, 129] width 226 height 46
type input "840121a"
click at [1008, 592] on button "儲存" at bounding box center [998, 597] width 54 height 31
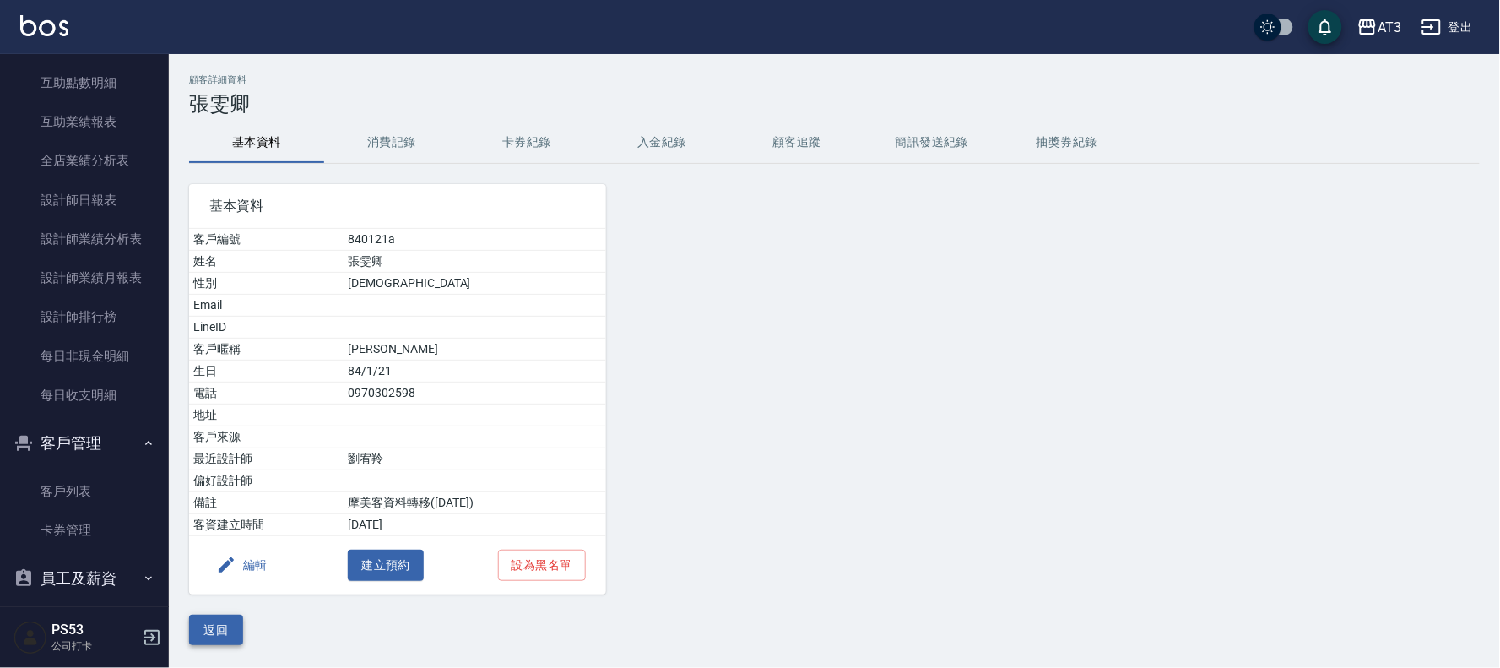
click at [209, 627] on button "返回" at bounding box center [216, 629] width 54 height 31
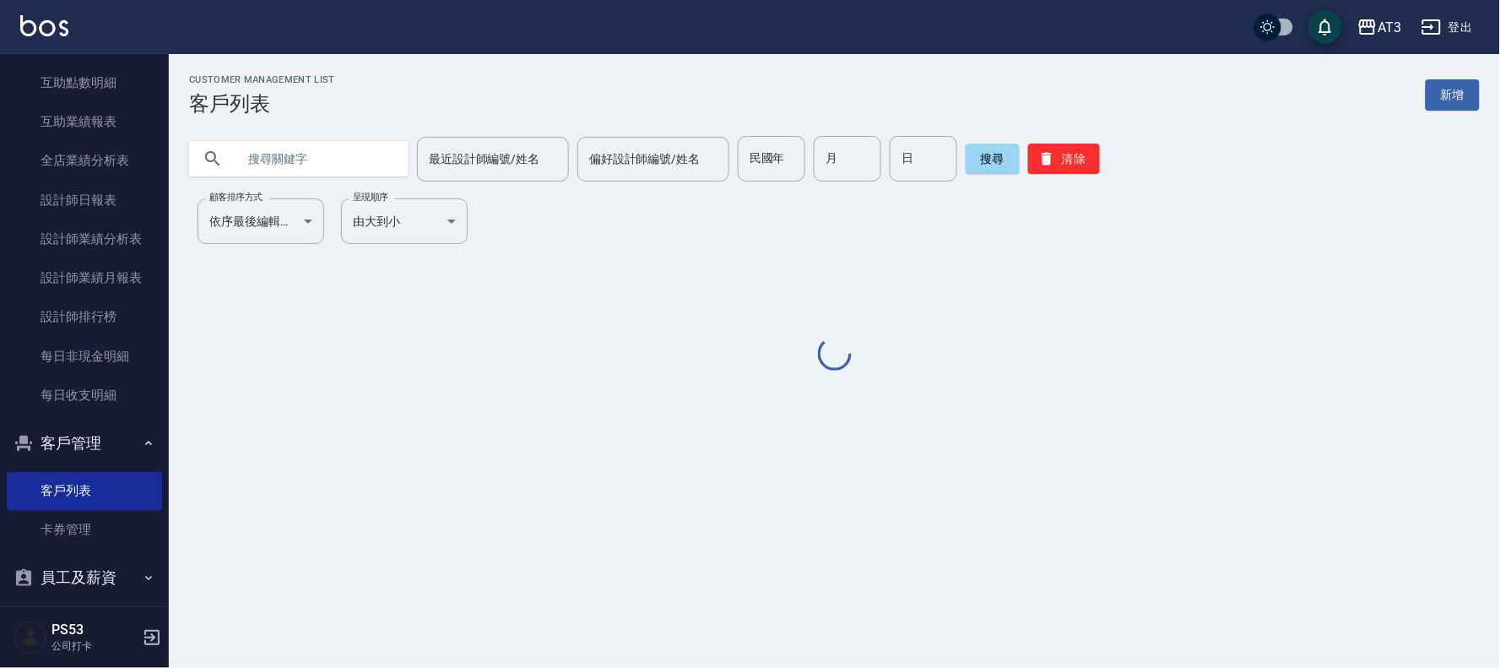
click at [358, 152] on input "text" at bounding box center [315, 159] width 159 height 46
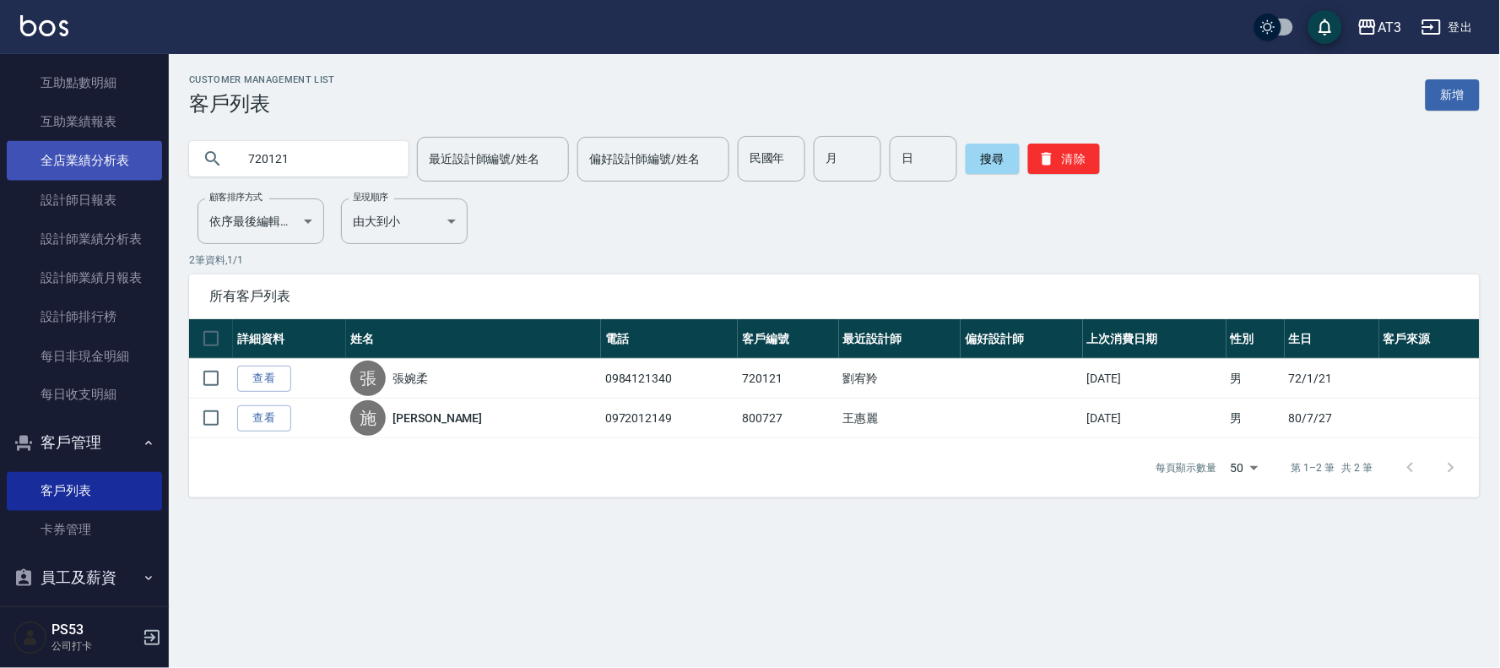
drag, startPoint x: 350, startPoint y: 158, endPoint x: 150, endPoint y: 154, distance: 200.1
click at [150, 154] on div "AT3 登出 櫃檯作業 打帳單 帳單列表 營業儀表板 現金收支登錄 高階收支登錄 材料自購登錄 每日結帳 排班表 現場電腦打卡 預約管理 預約管理 單日預約紀…" at bounding box center [750, 334] width 1500 height 668
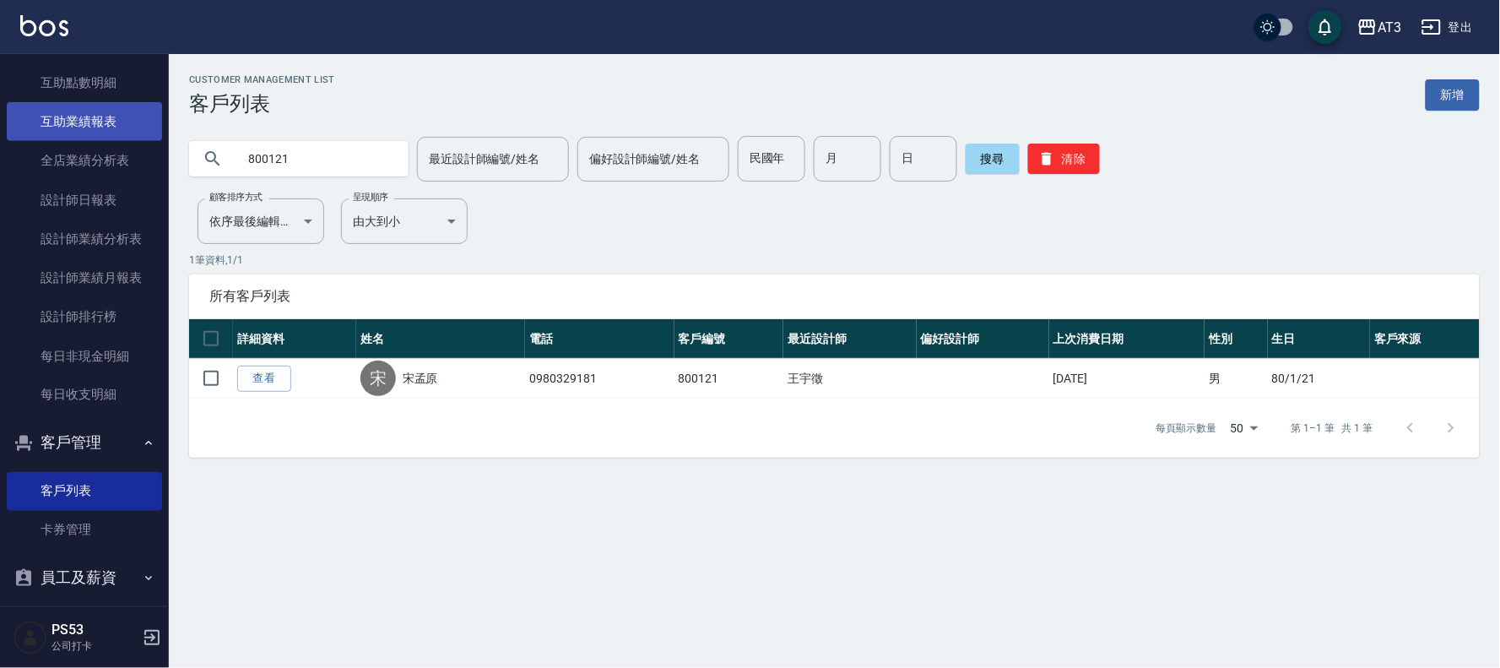
drag, startPoint x: 298, startPoint y: 167, endPoint x: 137, endPoint y: 133, distance: 164.7
click at [137, 133] on div "AT3 登出 櫃檯作業 打帳單 帳單列表 營業儀表板 現金收支登錄 高階收支登錄 材料自購登錄 每日結帳 排班表 現場電腦打卡 預約管理 預約管理 單日預約紀…" at bounding box center [750, 334] width 1500 height 668
drag, startPoint x: 306, startPoint y: 166, endPoint x: 165, endPoint y: 160, distance: 141.9
click at [165, 160] on div "AT3 登出 櫃檯作業 打帳單 帳單列表 營業儀表板 現金收支登錄 高階收支登錄 材料自購登錄 每日結帳 排班表 現場電腦打卡 預約管理 預約管理 單日預約紀…" at bounding box center [750, 334] width 1500 height 668
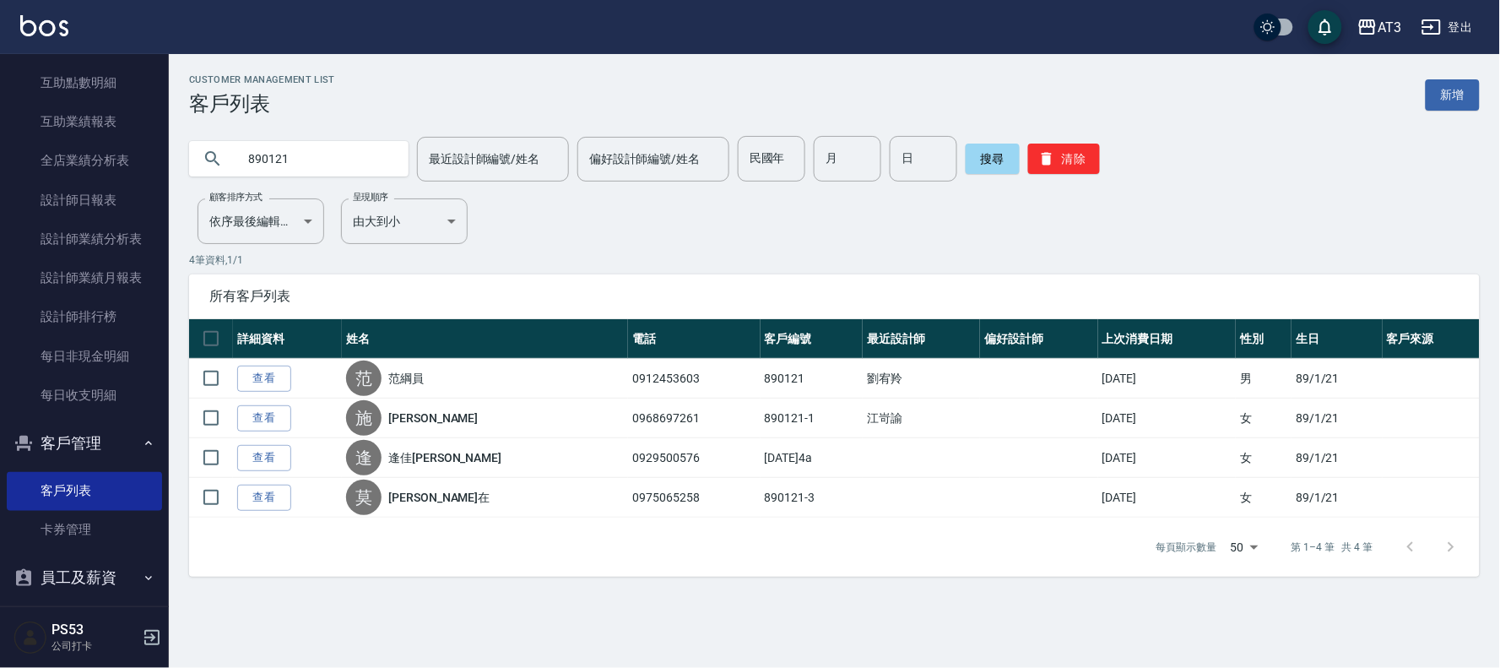
drag, startPoint x: 322, startPoint y: 149, endPoint x: 200, endPoint y: 169, distance: 124.0
click at [200, 169] on div "890121" at bounding box center [298, 158] width 219 height 35
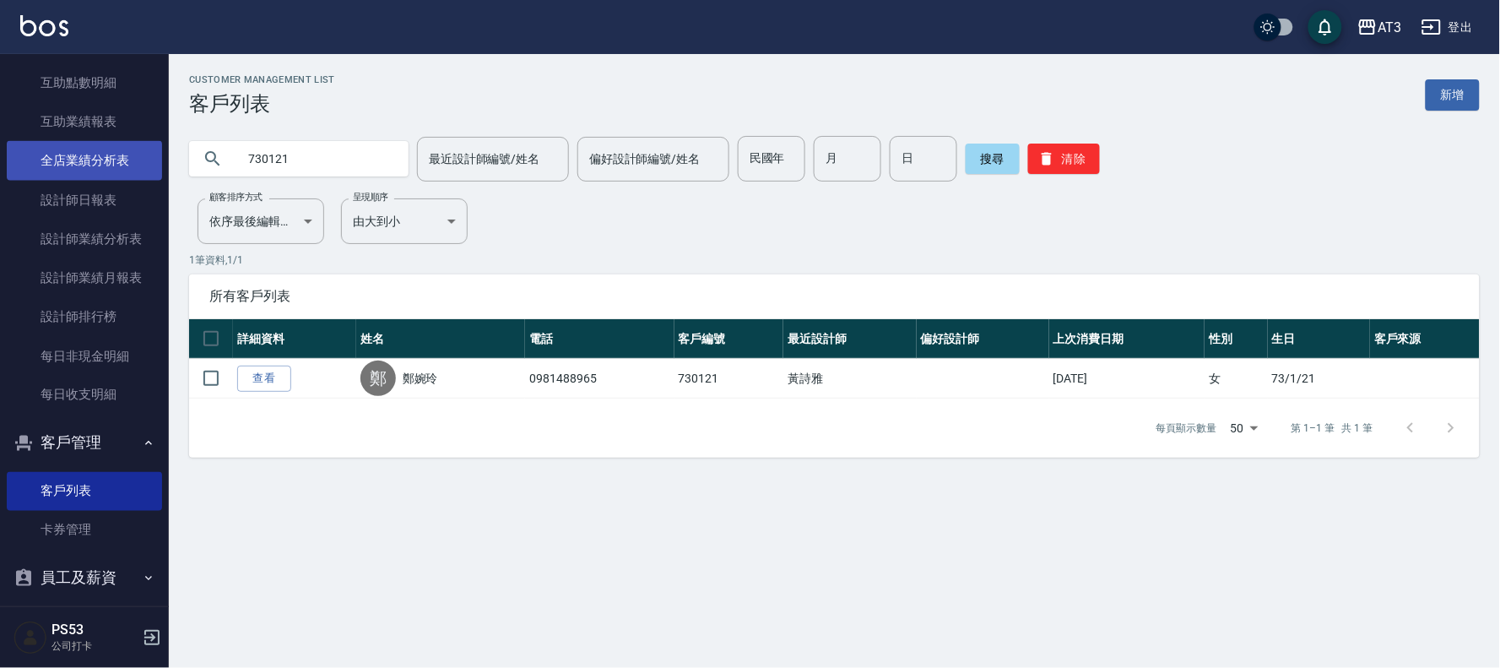
drag, startPoint x: 343, startPoint y: 161, endPoint x: 112, endPoint y: 161, distance: 230.4
click at [112, 161] on div "AT3 登出 櫃檯作業 打帳單 帳單列表 營業儀表板 現金收支登錄 高階收支登錄 材料自購登錄 每日結帳 排班表 現場電腦打卡 預約管理 預約管理 單日預約紀…" at bounding box center [750, 334] width 1500 height 668
drag, startPoint x: 311, startPoint y: 164, endPoint x: 179, endPoint y: 164, distance: 131.7
click at [179, 164] on div "950121 最近設計師編號/姓名 最近設計師編號/姓名 偏好設計師編號/姓名 偏好設計師編號/姓名 民國年 民國年 月 月 日 日 搜尋 清除" at bounding box center [824, 149] width 1311 height 66
type input "690122"
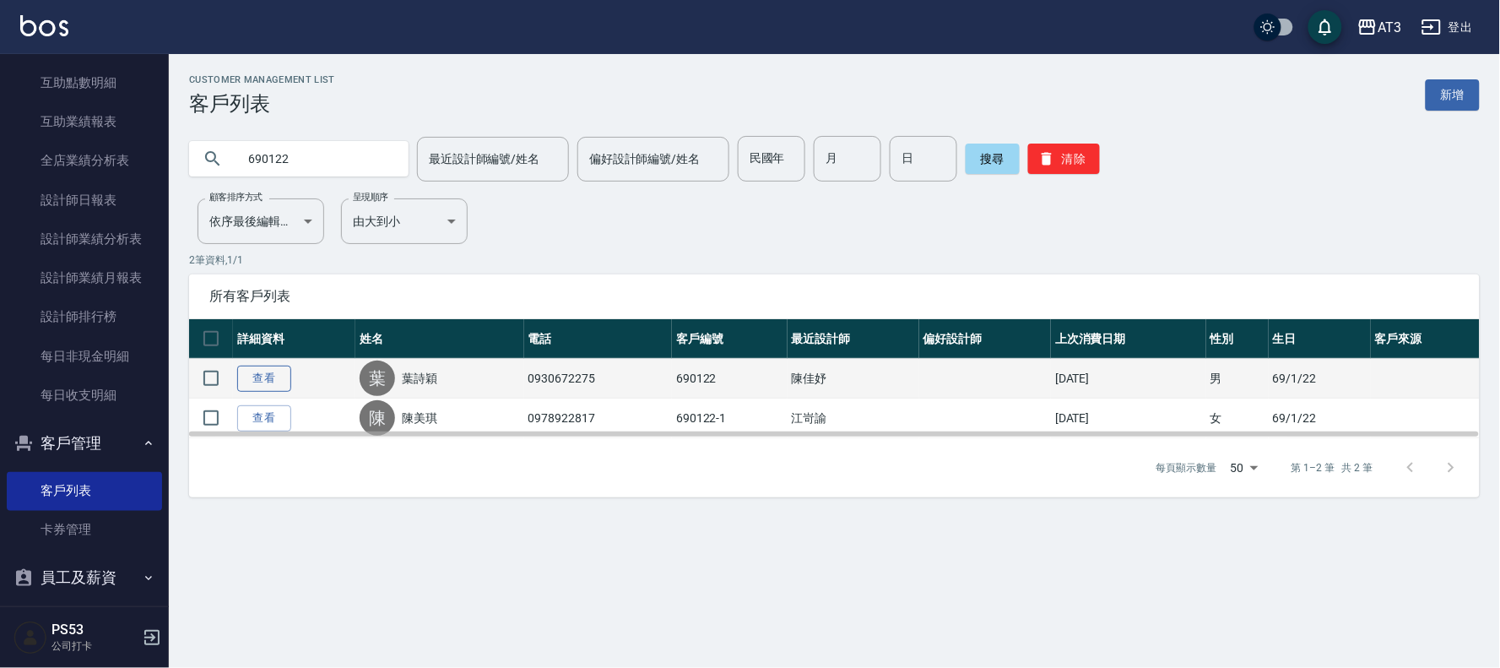
click at [252, 381] on link "查看" at bounding box center [264, 378] width 54 height 26
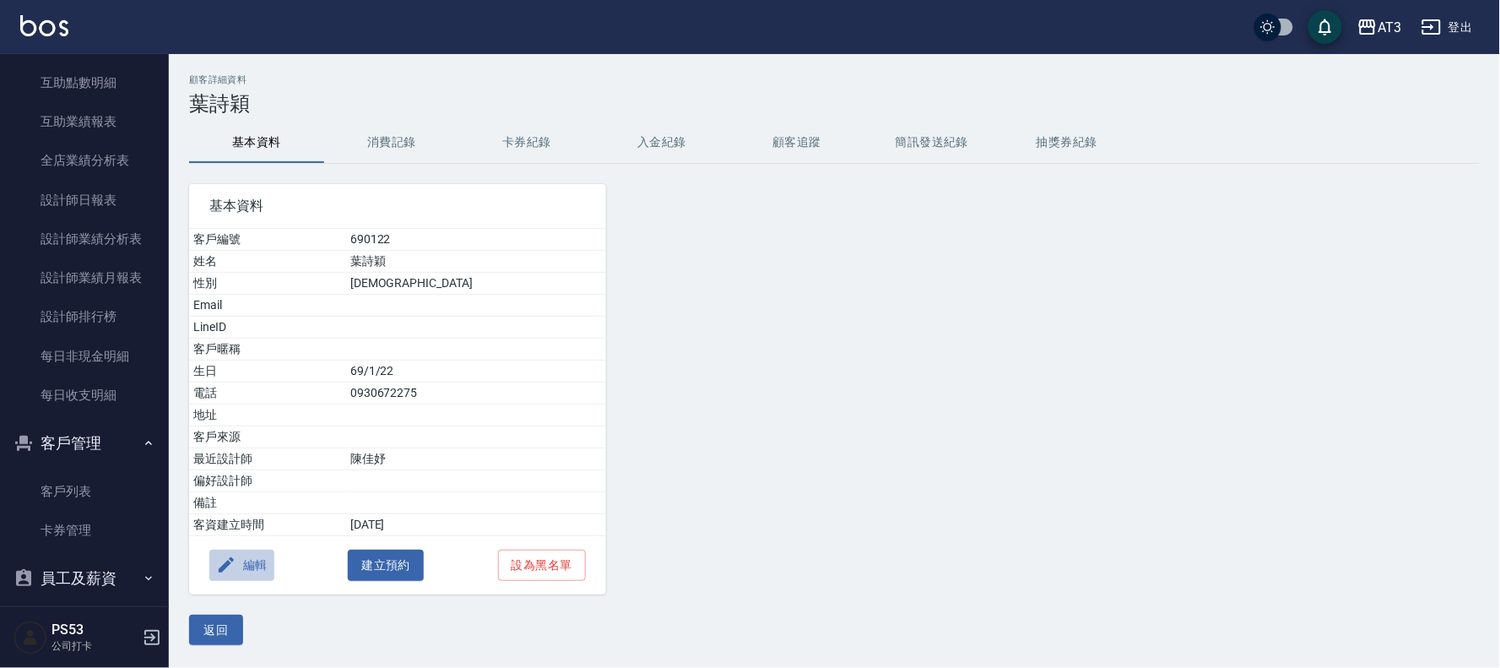
click at [238, 565] on button "編輯" at bounding box center [241, 564] width 65 height 31
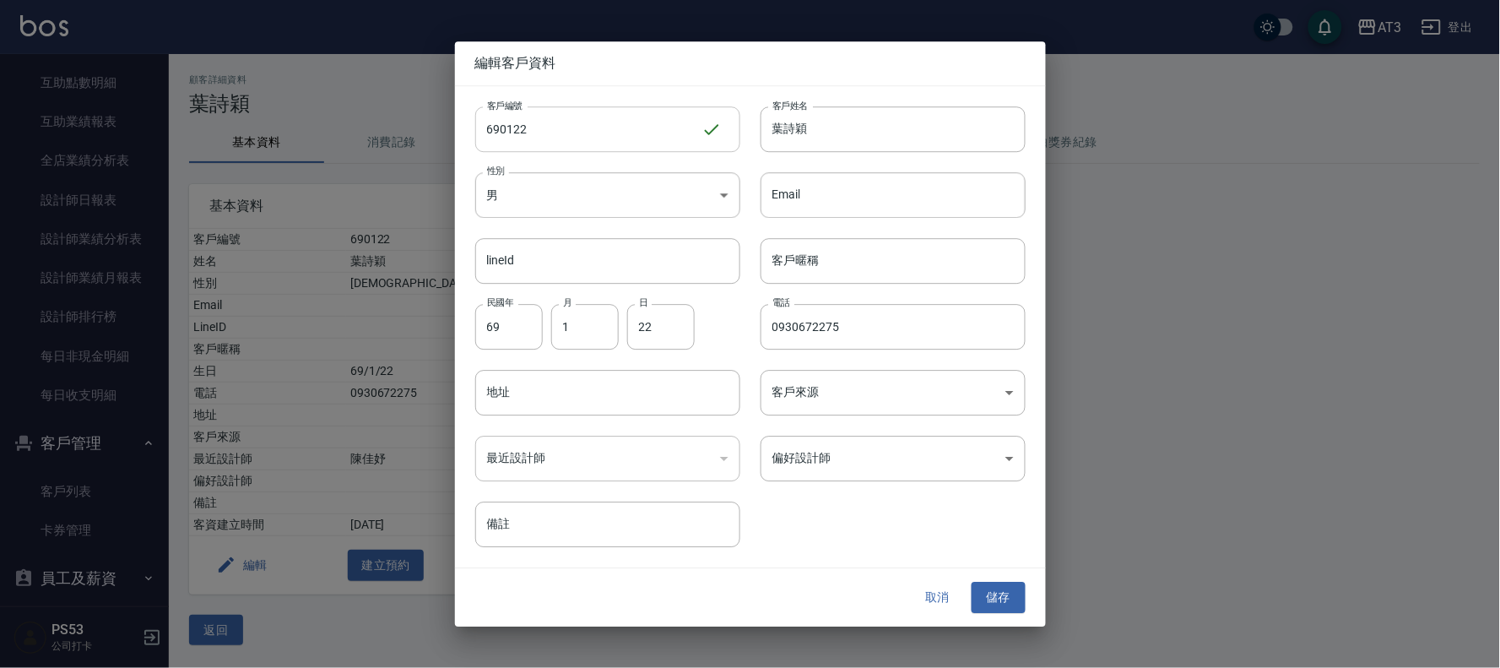
click at [545, 127] on input "690122" at bounding box center [588, 129] width 226 height 46
type input "690122a"
click at [1001, 596] on button "儲存" at bounding box center [998, 597] width 54 height 31
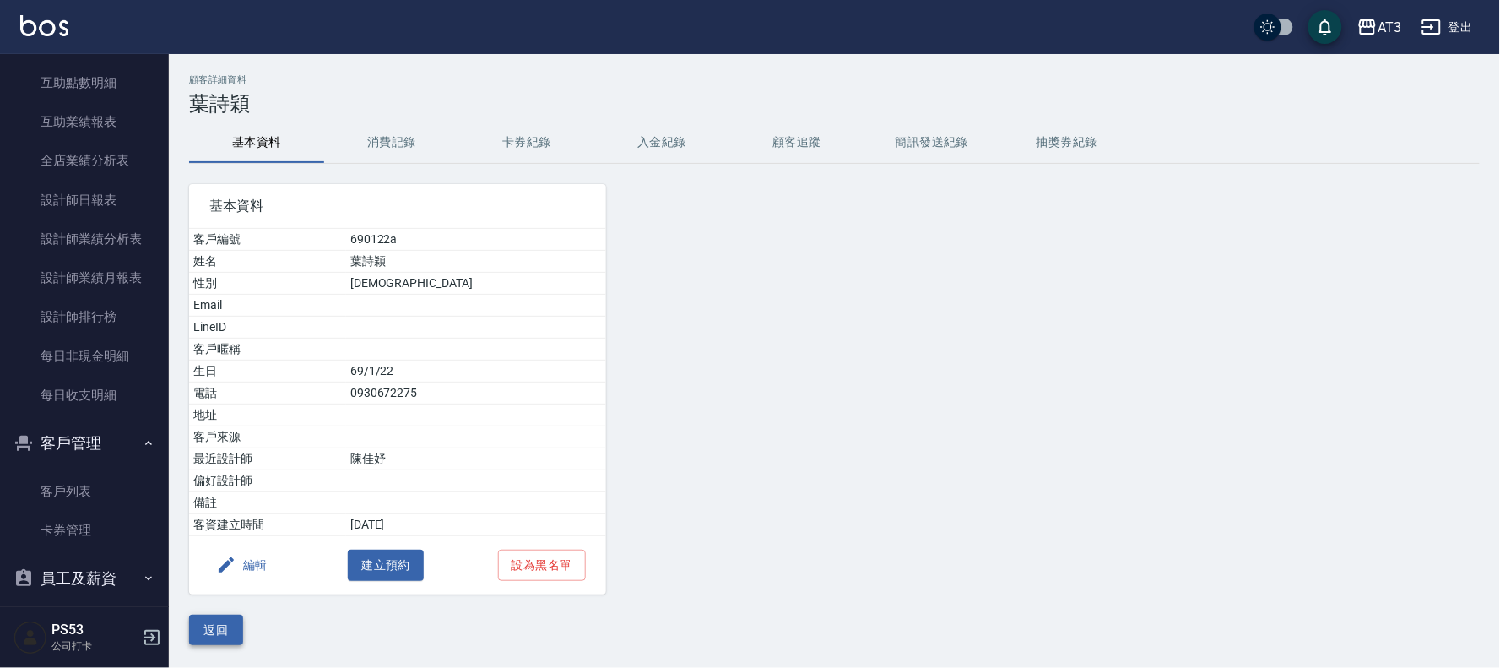
click at [219, 630] on button "返回" at bounding box center [216, 629] width 54 height 31
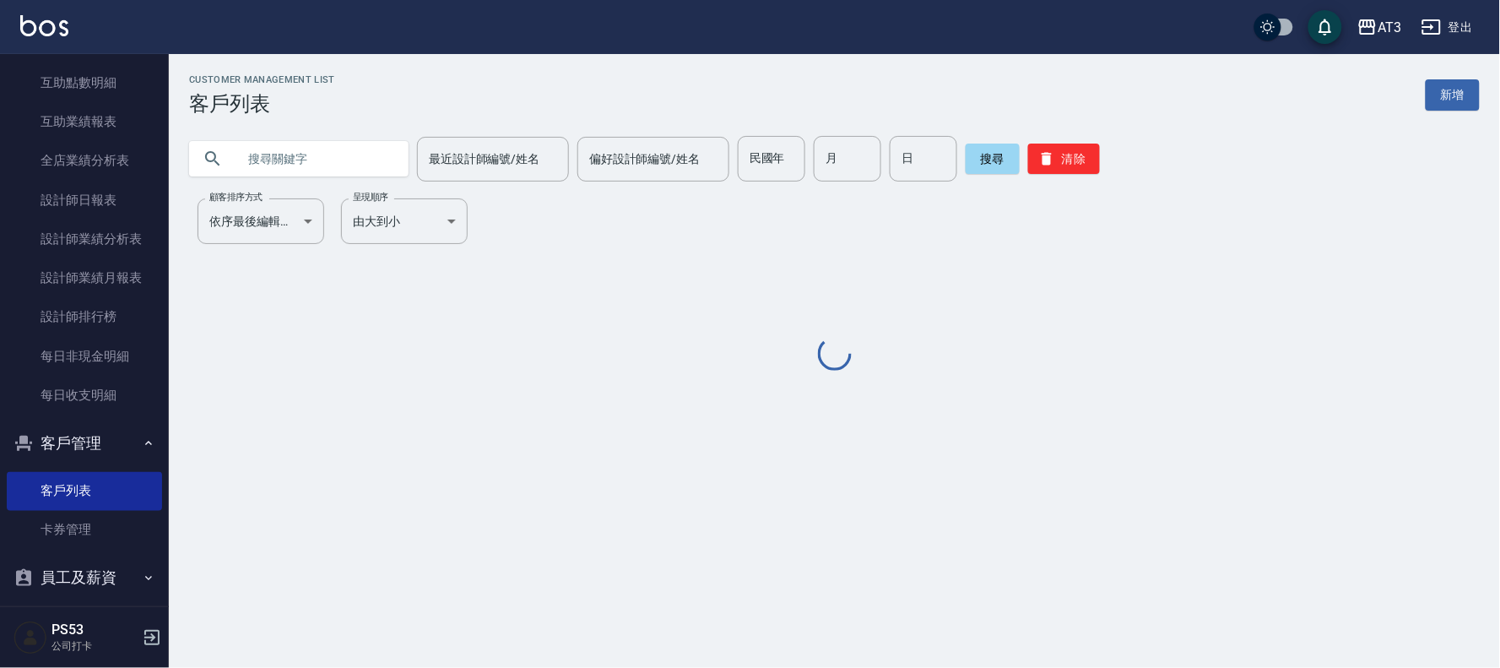
click at [350, 160] on input "text" at bounding box center [315, 159] width 159 height 46
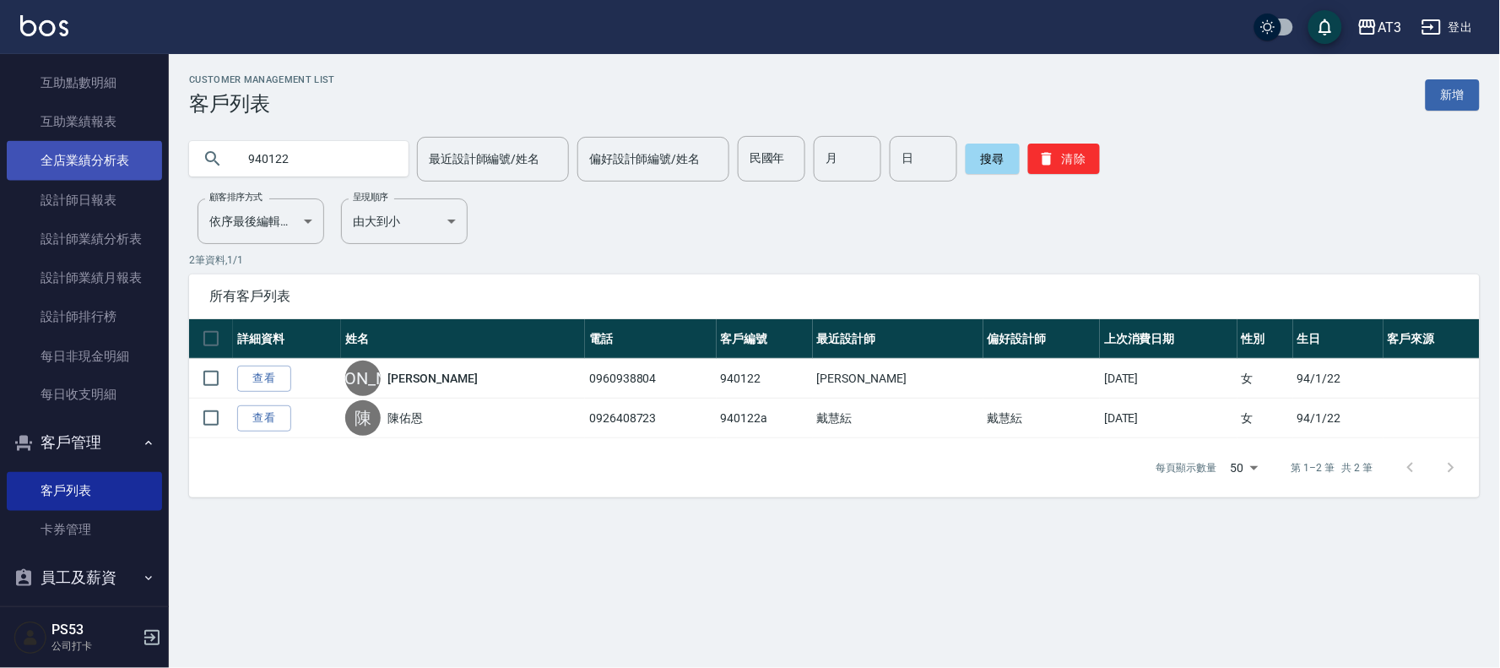
drag, startPoint x: 319, startPoint y: 157, endPoint x: 144, endPoint y: 160, distance: 174.7
click at [144, 160] on div "AT3 登出 櫃檯作業 打帳單 帳單列表 營業儀表板 現金收支登錄 高階收支登錄 材料自購登錄 每日結帳 排班表 現場電腦打卡 預約管理 預約管理 單日預約紀…" at bounding box center [750, 334] width 1500 height 668
type input "830122"
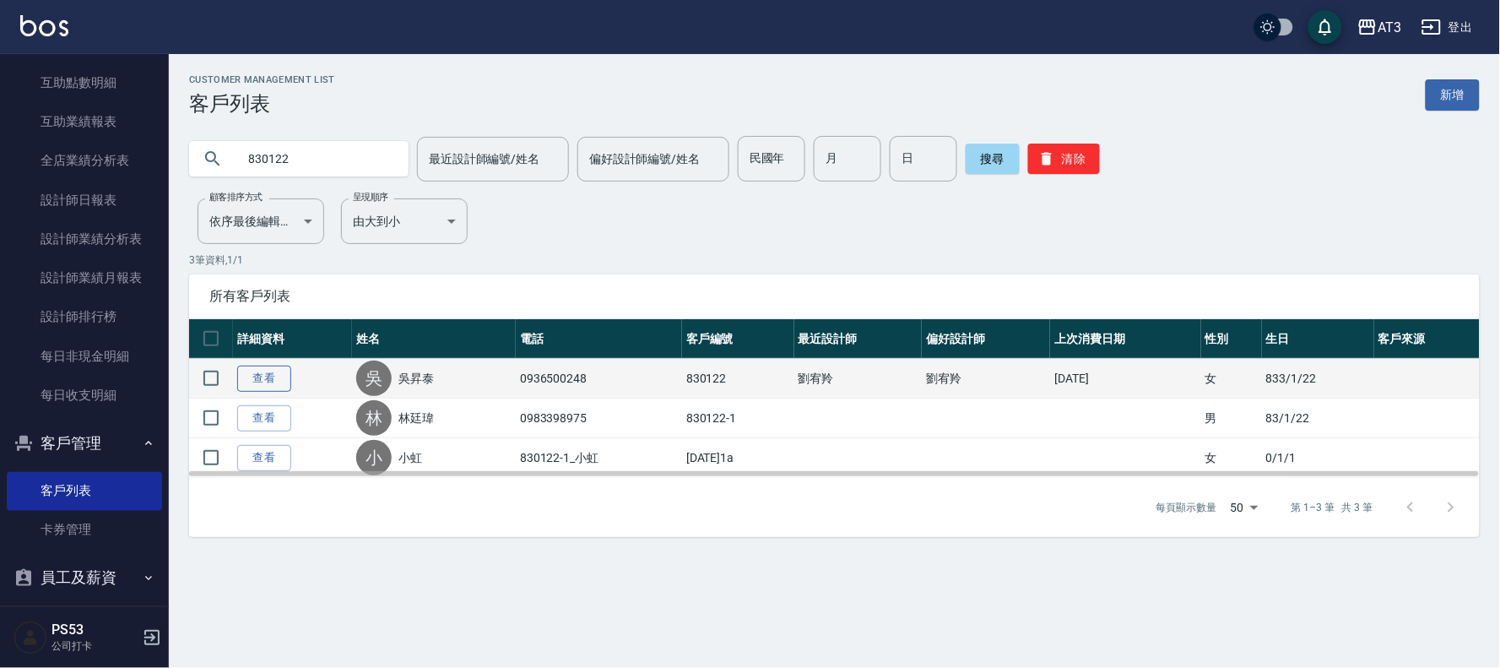
click at [270, 378] on link "查看" at bounding box center [264, 378] width 54 height 26
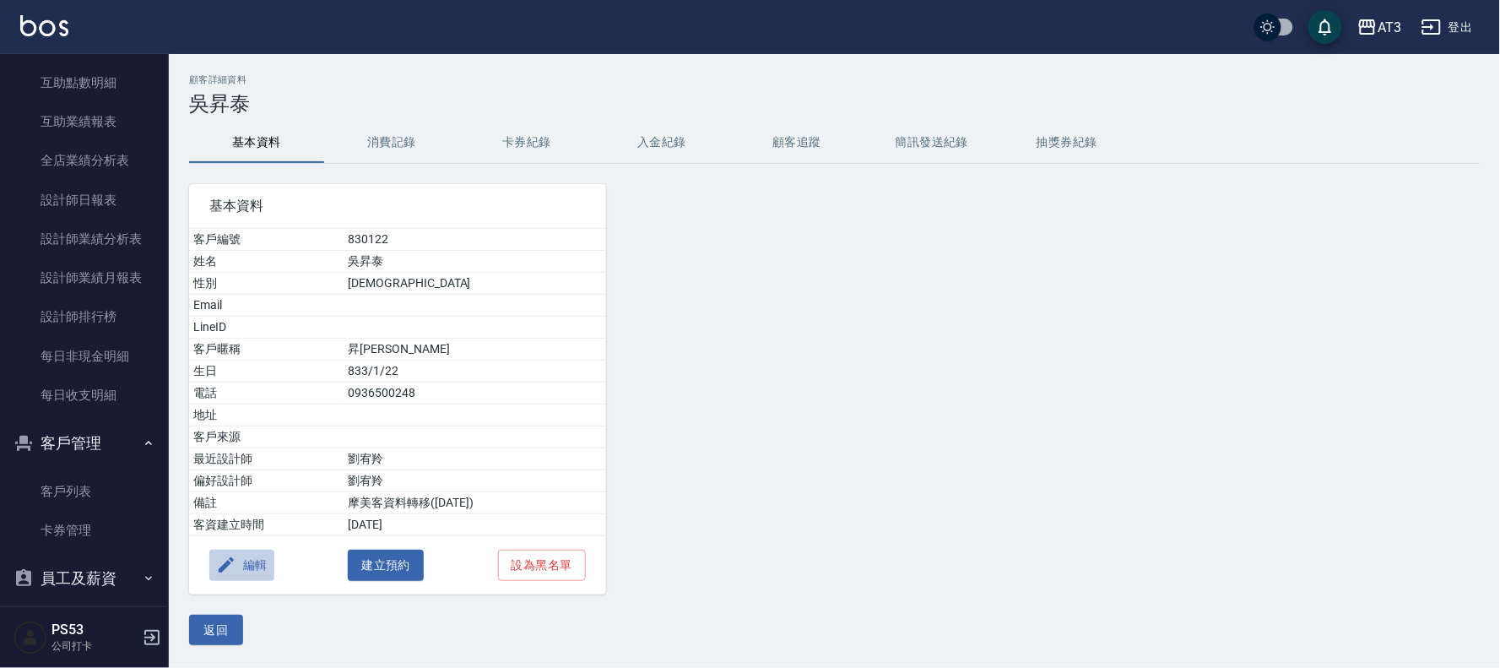
click at [246, 566] on button "編輯" at bounding box center [241, 564] width 65 height 31
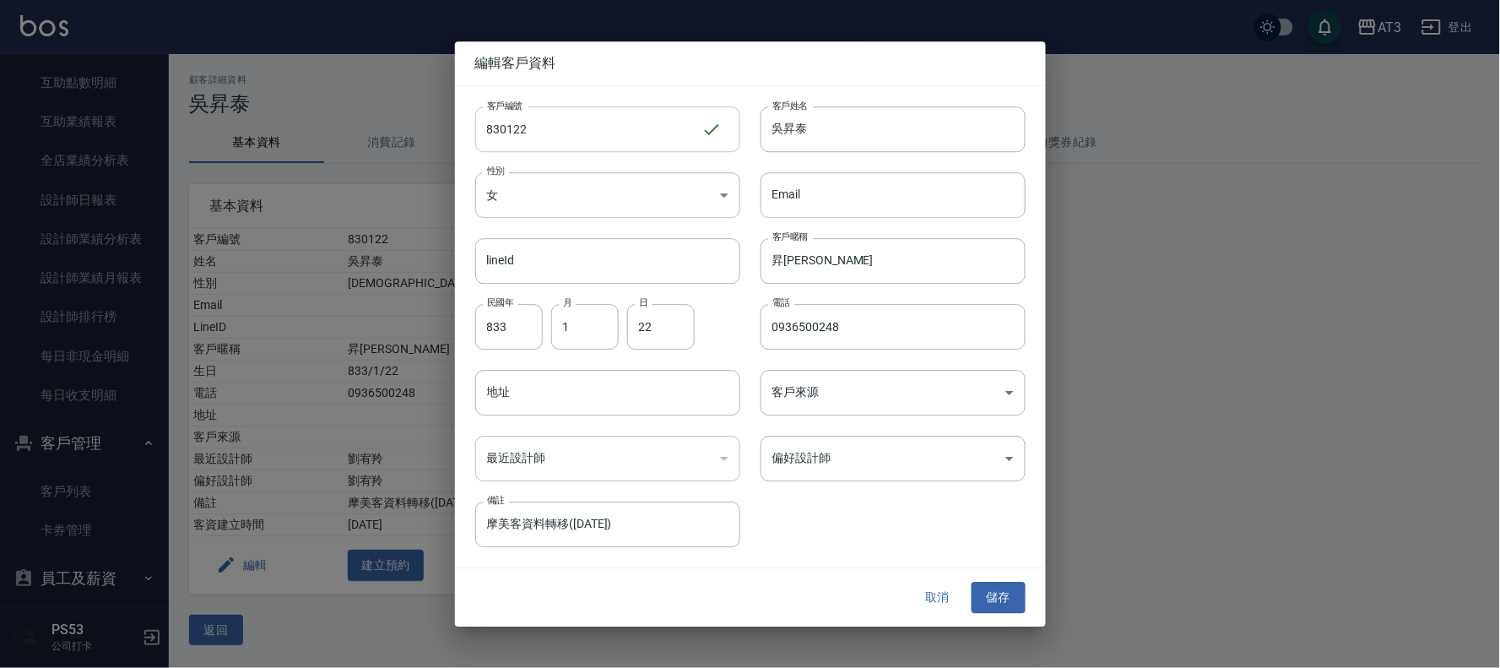
click at [570, 132] on input "830122" at bounding box center [588, 129] width 226 height 46
type input "830122a"
click at [999, 592] on button "儲存" at bounding box center [998, 597] width 54 height 31
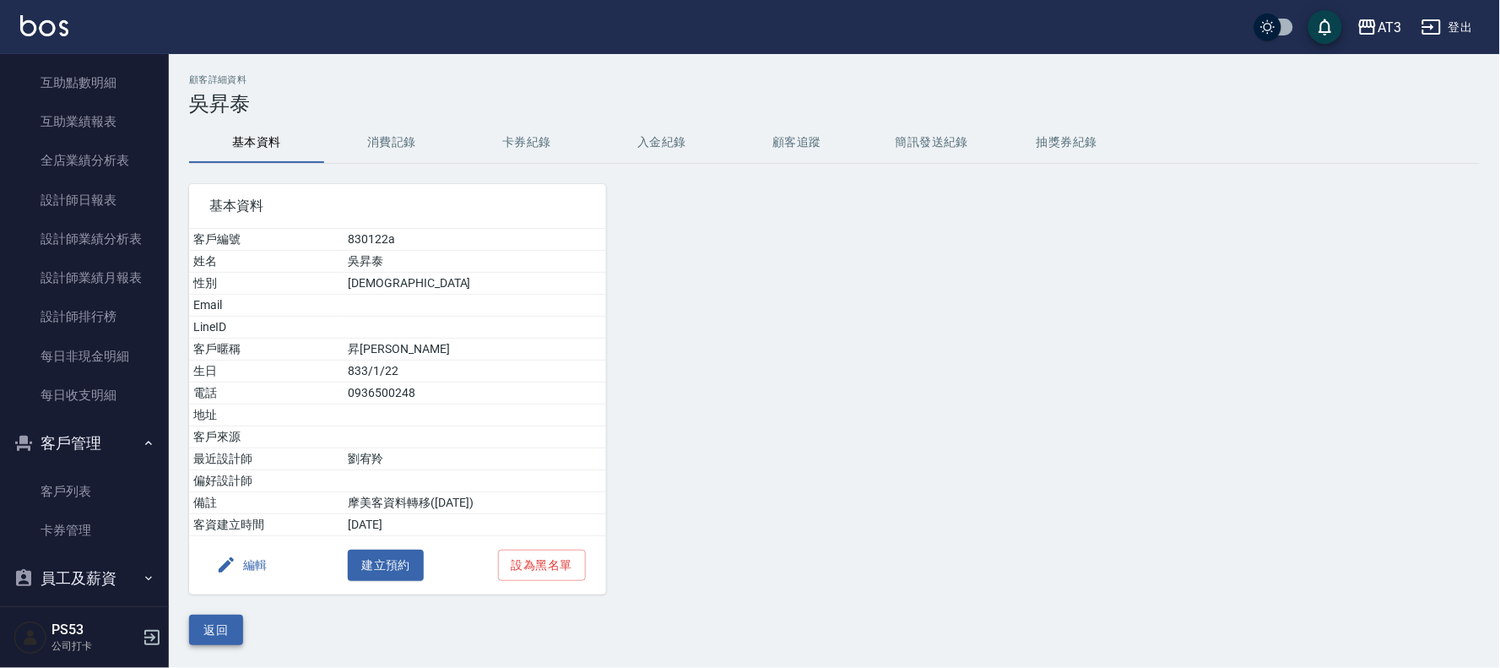
click at [221, 625] on button "返回" at bounding box center [216, 629] width 54 height 31
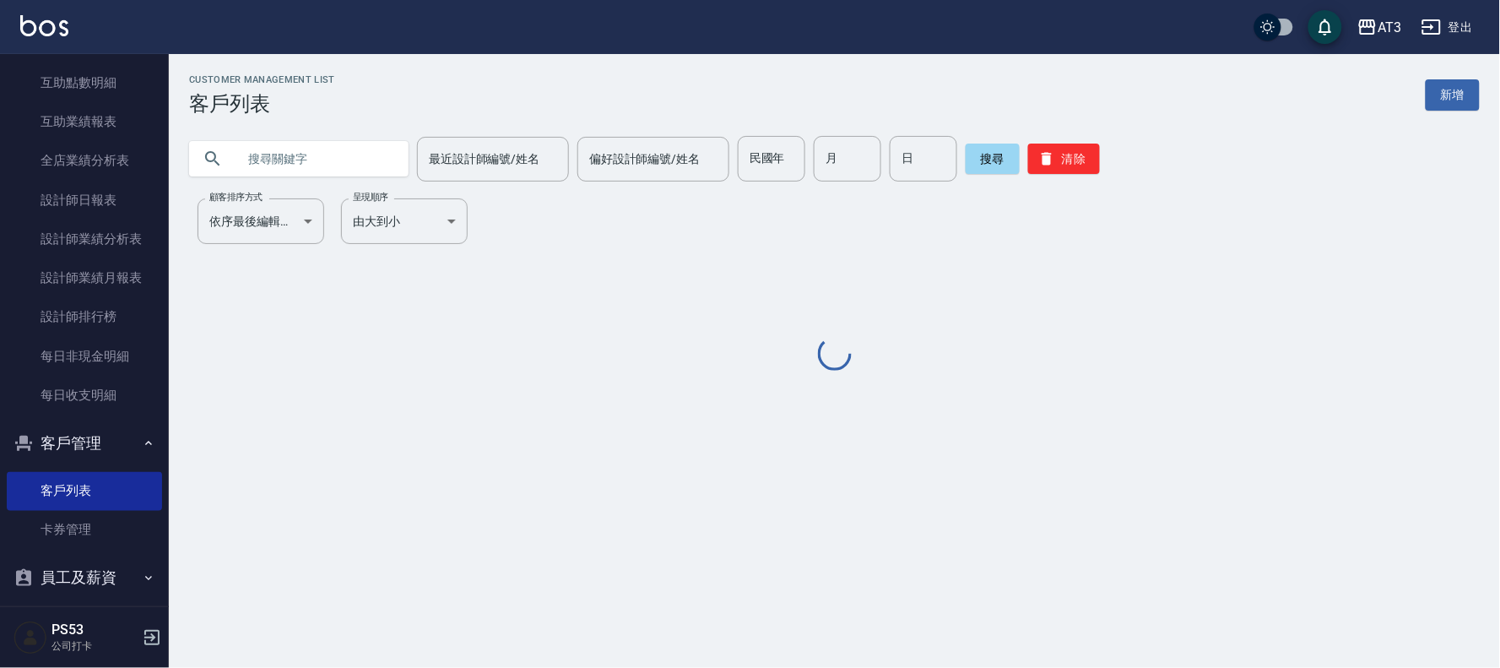
click at [308, 161] on input "text" at bounding box center [315, 159] width 159 height 46
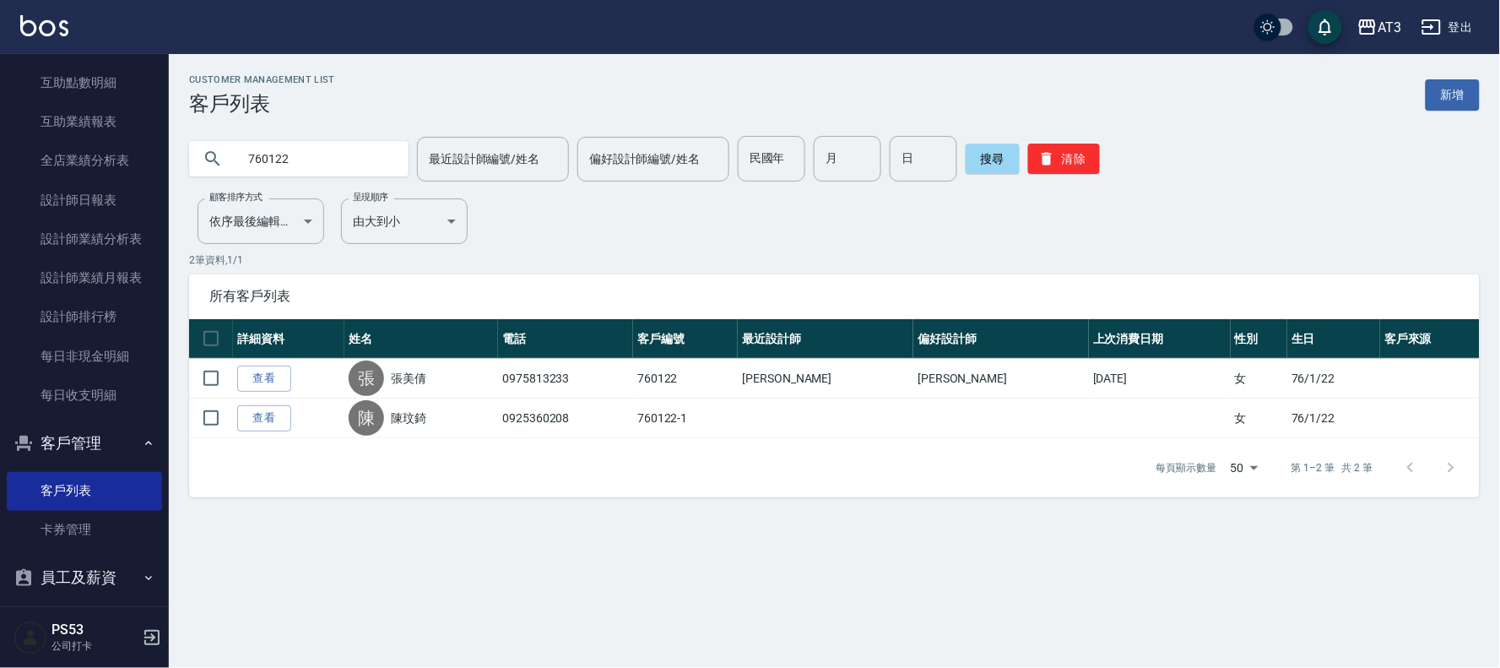
drag, startPoint x: 350, startPoint y: 160, endPoint x: 0, endPoint y: 114, distance: 353.3
click at [0, 114] on div "AT3 登出 櫃檯作業 打帳單 帳單列表 營業儀表板 現金收支登錄 高階收支登錄 材料自購登錄 每日結帳 排班表 現場電腦打卡 預約管理 預約管理 單日預約紀…" at bounding box center [750, 334] width 1500 height 668
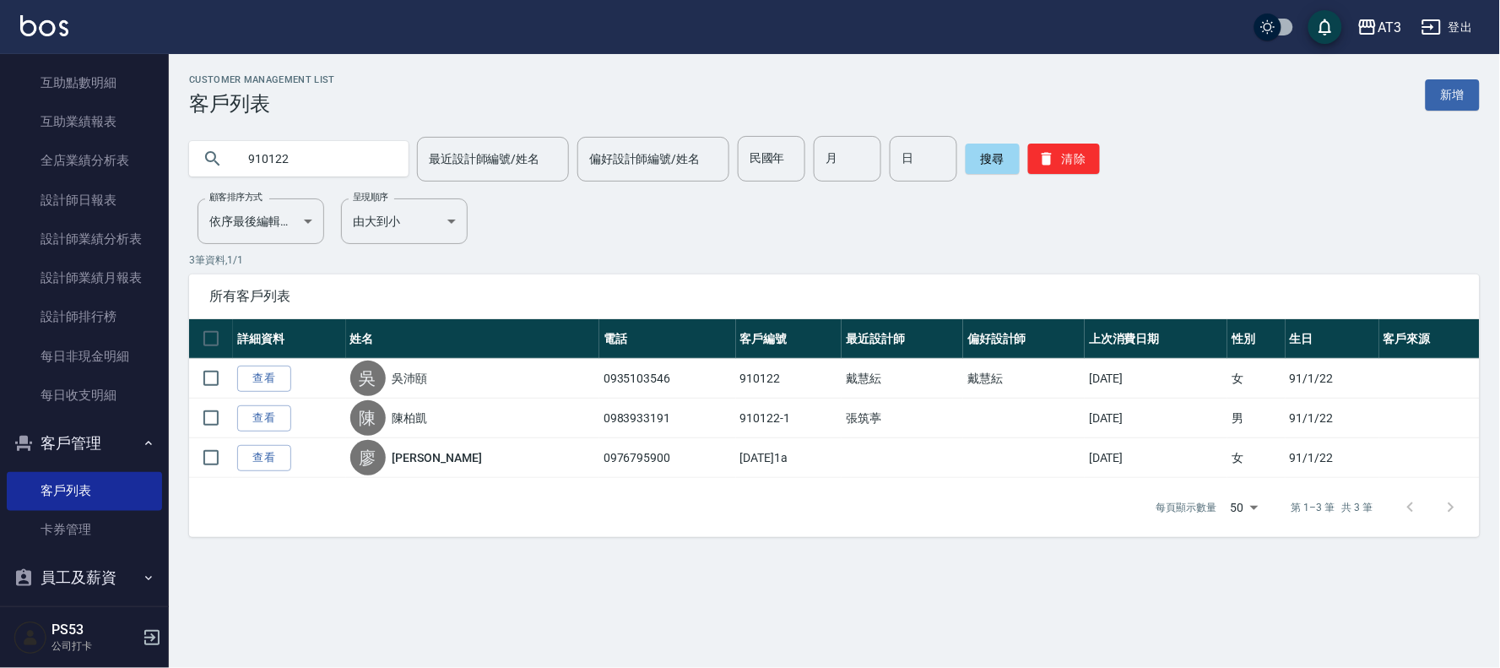
click at [352, 154] on input "910122" at bounding box center [315, 159] width 159 height 46
click at [351, 153] on input "910122" at bounding box center [315, 159] width 159 height 46
click at [352, 149] on input "910122" at bounding box center [315, 159] width 159 height 46
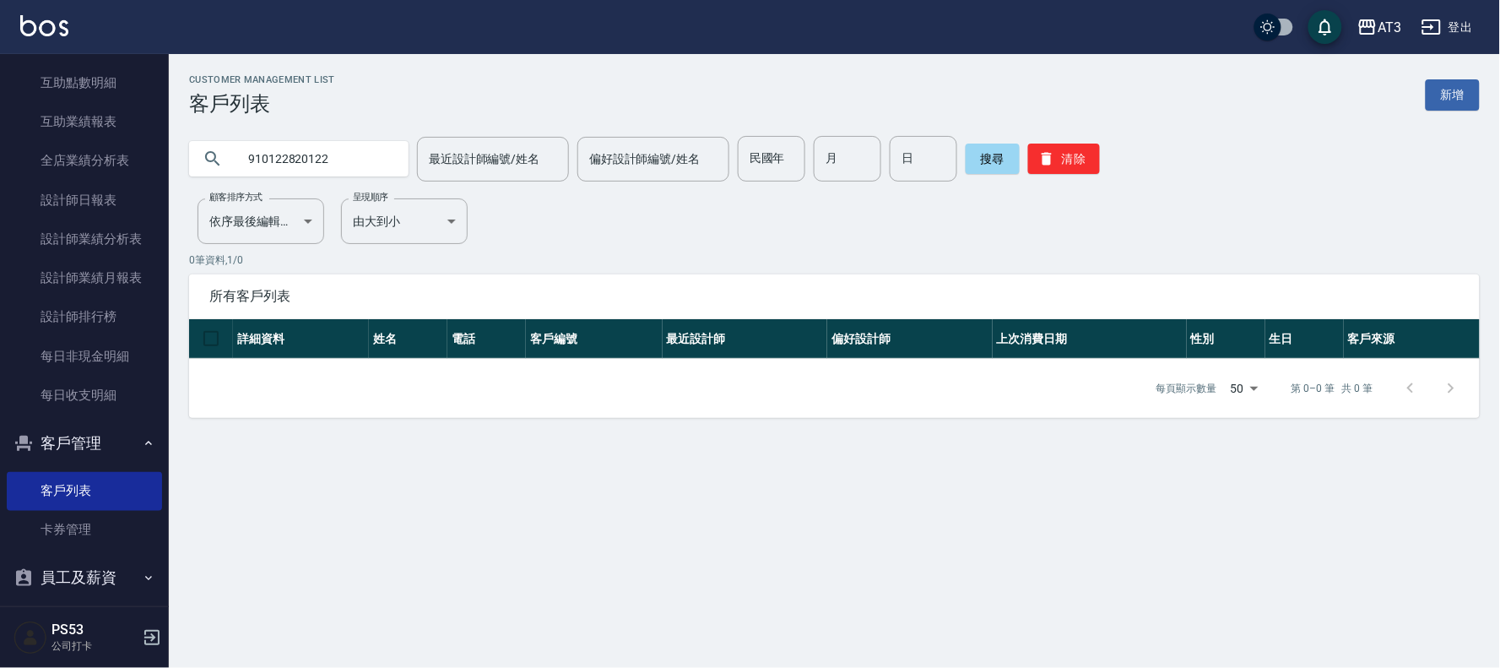
click at [354, 148] on input "910122820122" at bounding box center [315, 159] width 159 height 46
type input "820122"
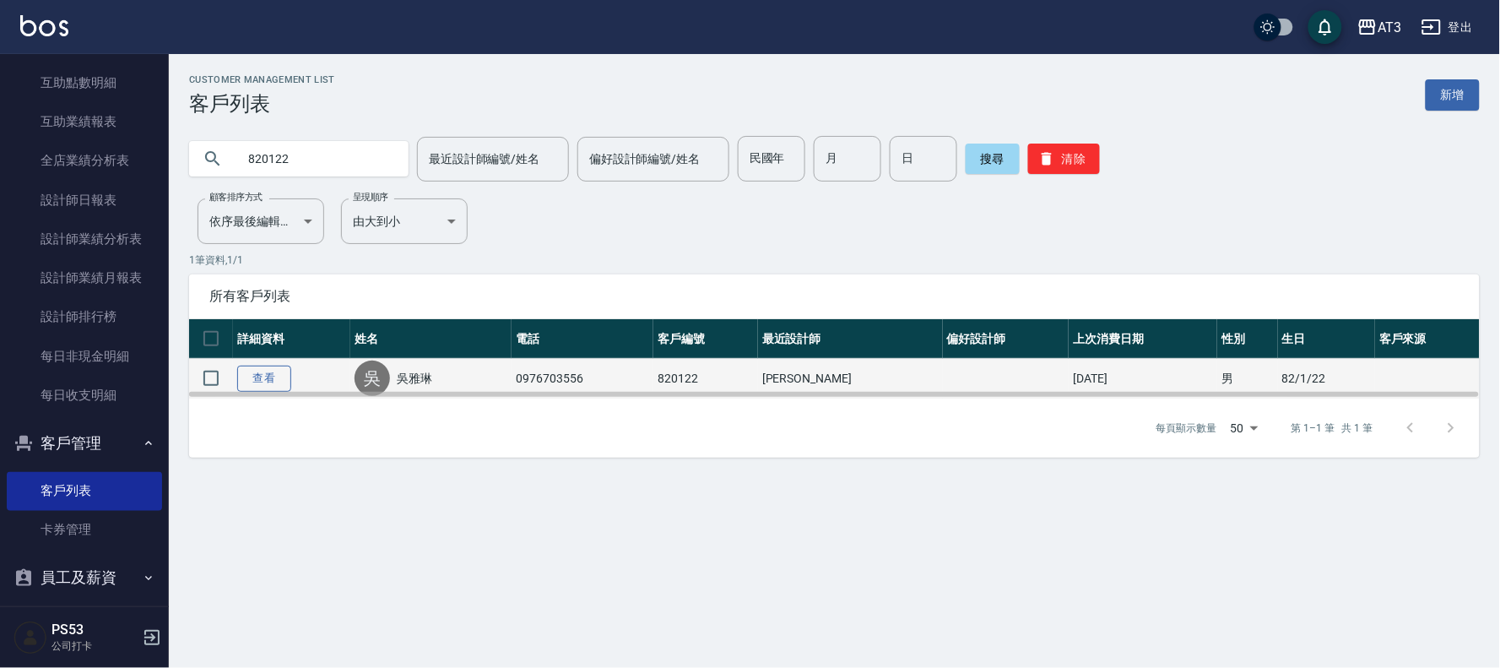
click at [245, 377] on link "查看" at bounding box center [264, 378] width 54 height 26
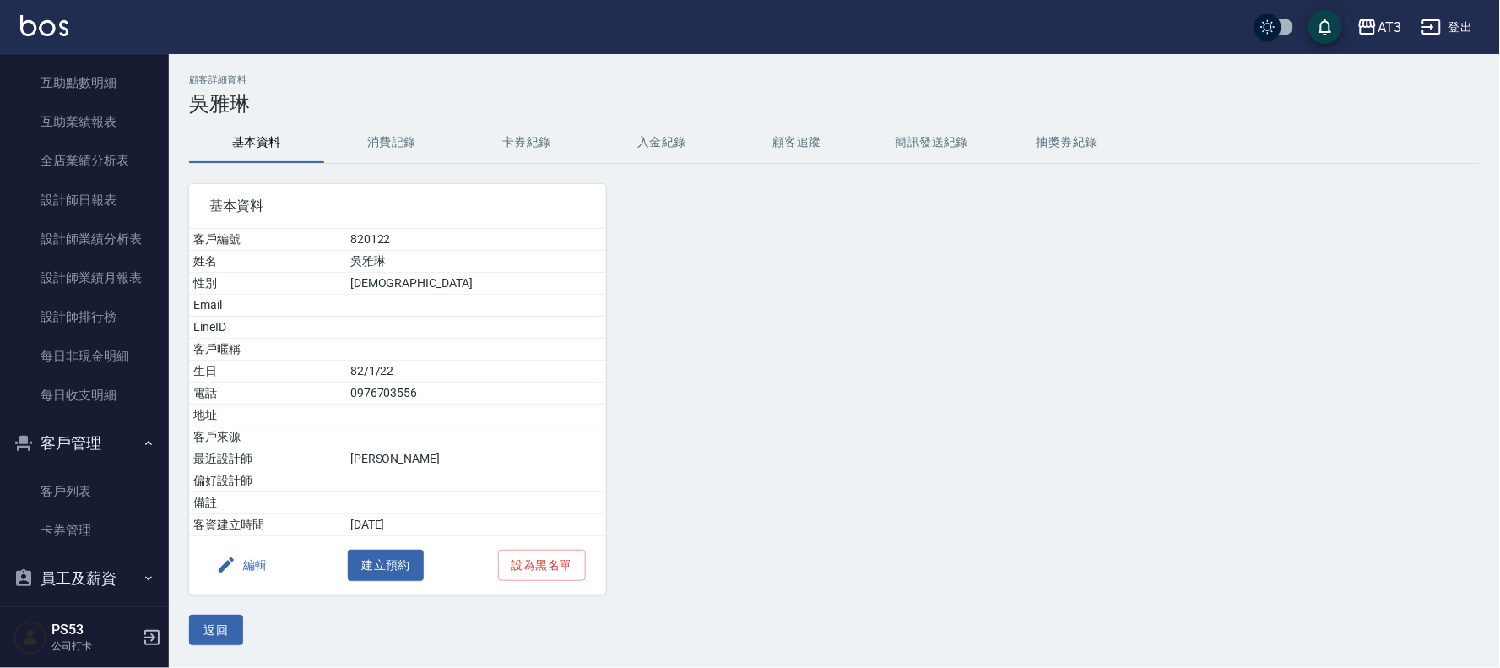
click at [242, 569] on button "編輯" at bounding box center [241, 564] width 65 height 31
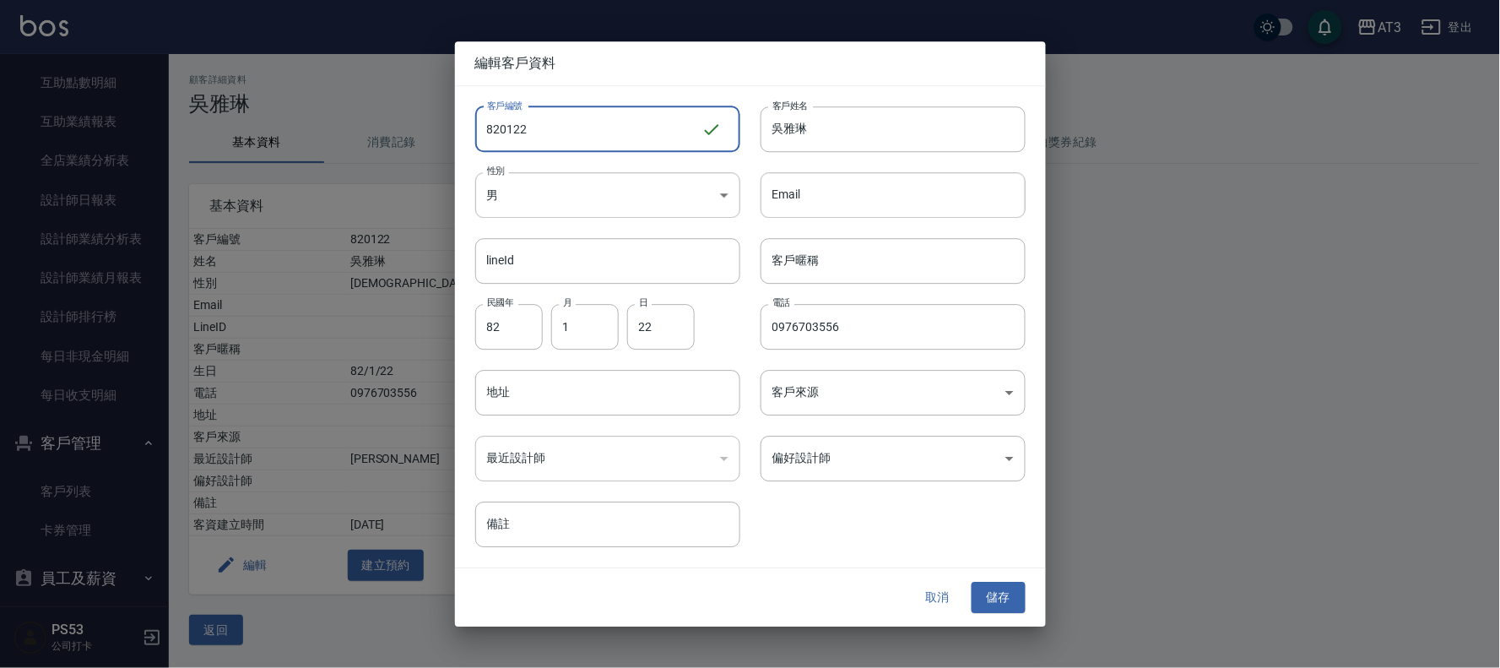
click at [600, 106] on input "820122" at bounding box center [588, 129] width 226 height 46
type input "820122a"
click at [1015, 598] on button "儲存" at bounding box center [998, 597] width 54 height 31
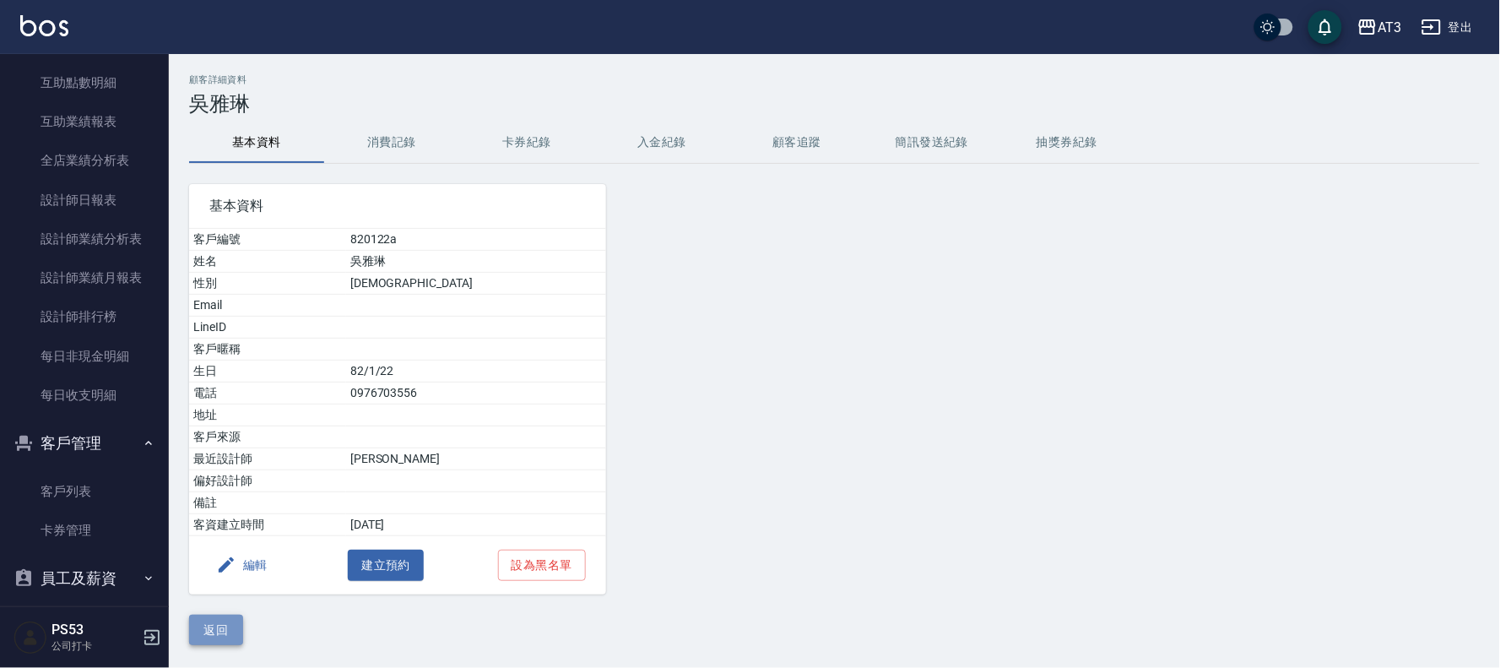
click at [211, 629] on button "返回" at bounding box center [216, 629] width 54 height 31
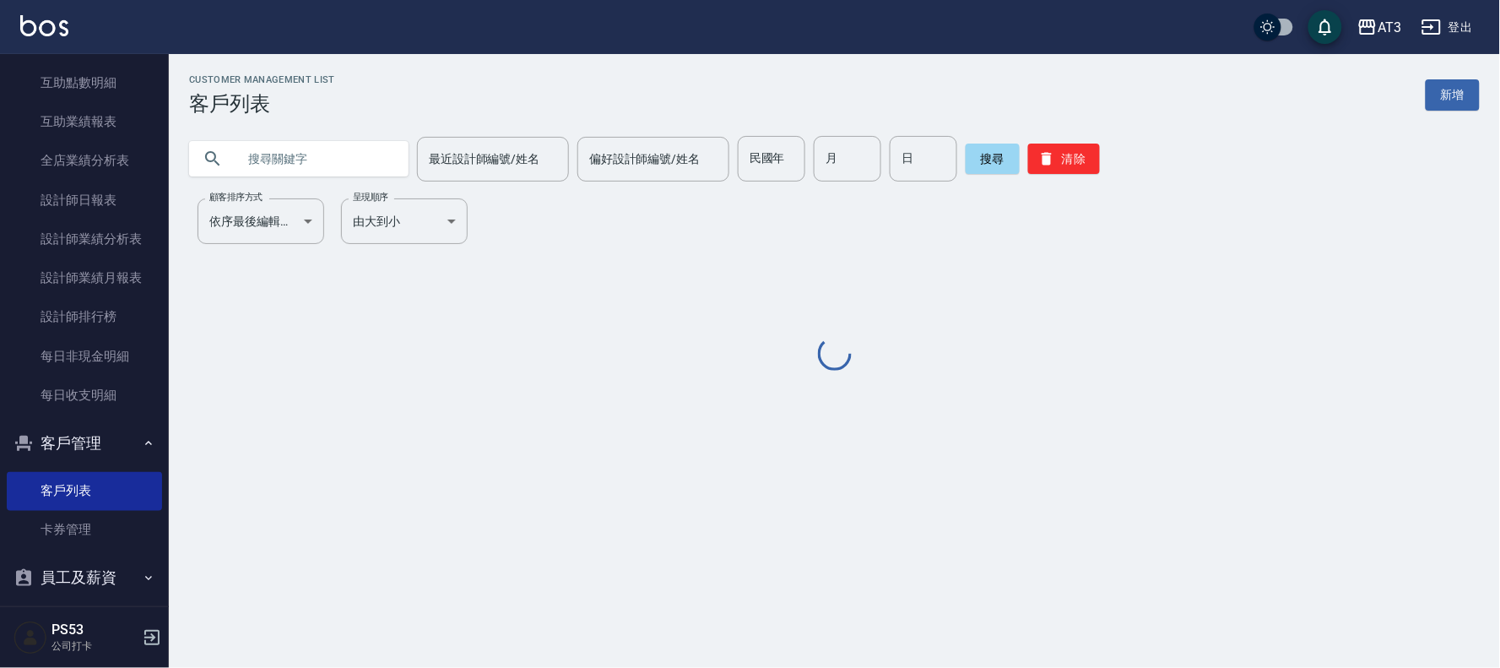
click at [314, 167] on input "text" at bounding box center [315, 159] width 159 height 46
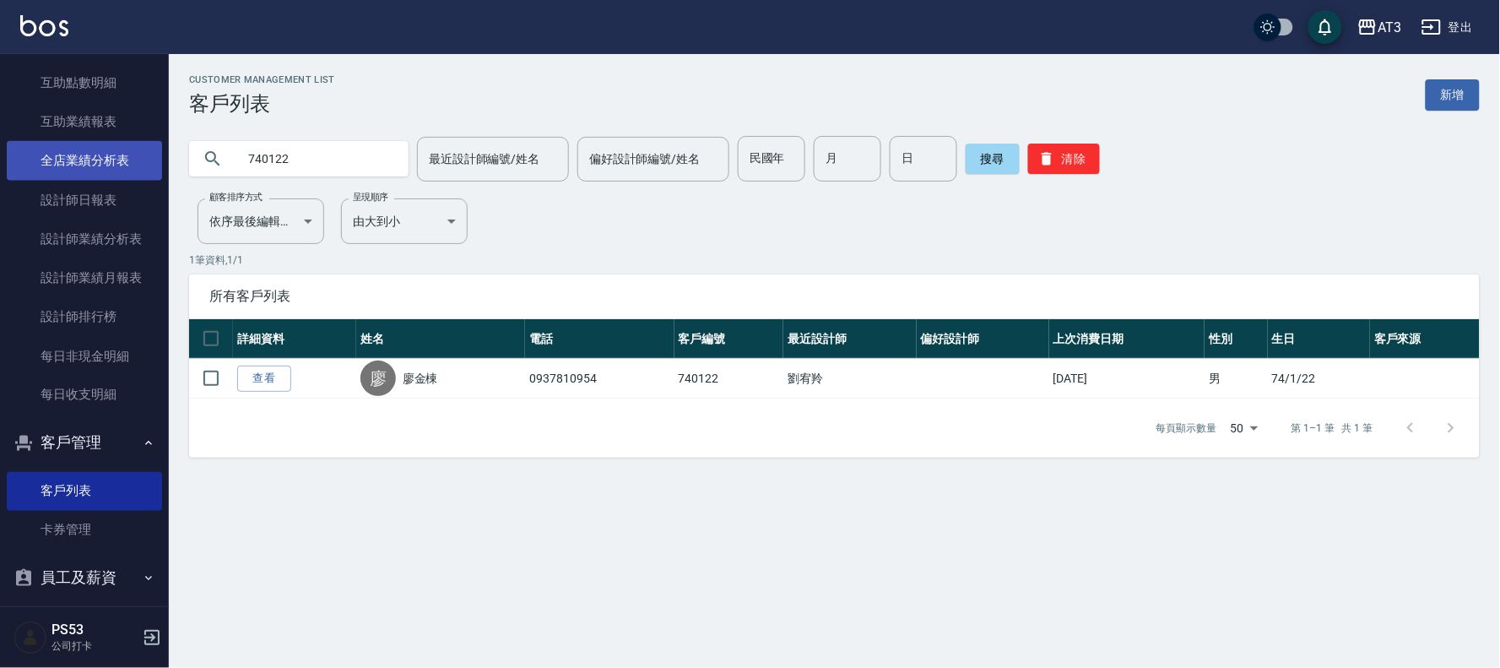
drag, startPoint x: 322, startPoint y: 159, endPoint x: 130, endPoint y: 167, distance: 192.6
click at [131, 167] on div "AT3 登出 櫃檯作業 打帳單 帳單列表 營業儀表板 現金收支登錄 高階收支登錄 材料自購登錄 每日結帳 排班表 現場電腦打卡 預約管理 預約管理 單日預約紀…" at bounding box center [750, 334] width 1500 height 668
drag, startPoint x: 293, startPoint y: 159, endPoint x: 198, endPoint y: 159, distance: 94.5
click at [198, 159] on div "650122" at bounding box center [298, 158] width 219 height 35
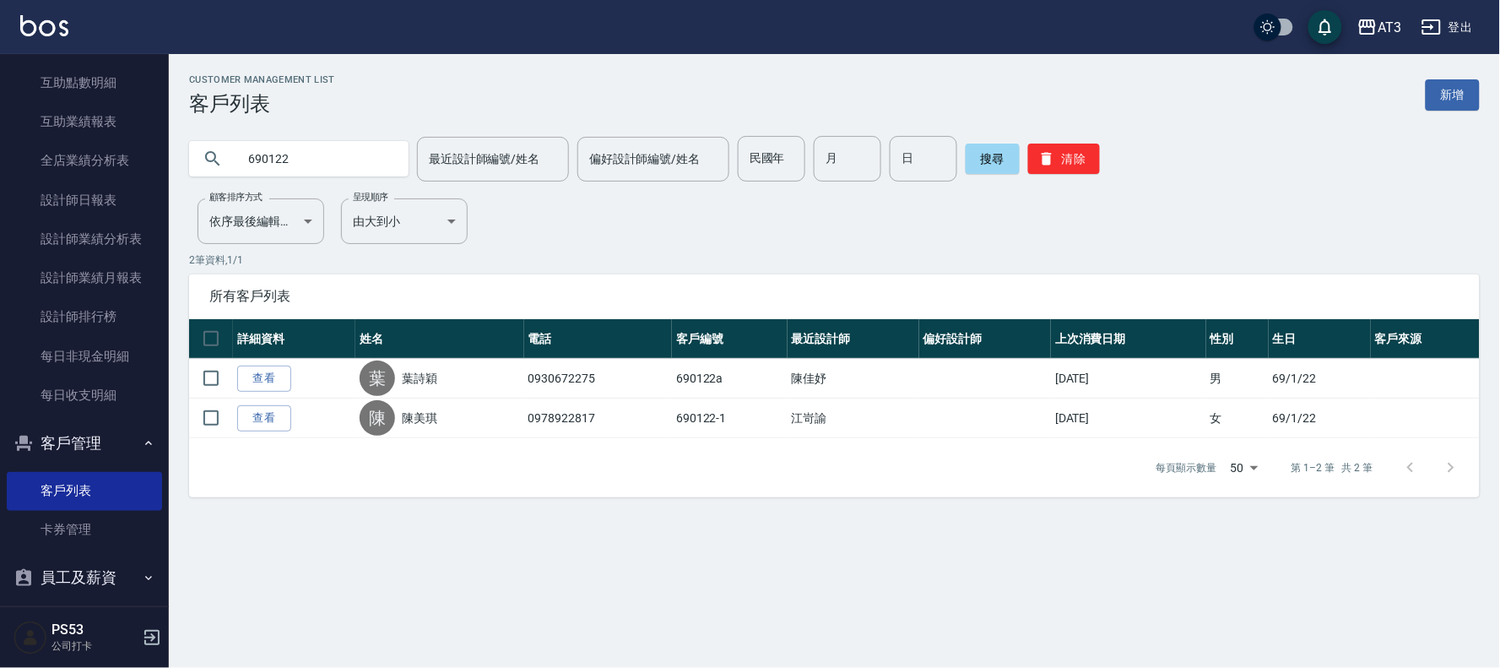
drag, startPoint x: 262, startPoint y: 158, endPoint x: 174, endPoint y: 160, distance: 87.8
click at [174, 160] on div "690122 最近設計師編號/姓名 最近設計師編號/姓名 偏好設計師編號/姓名 偏好設計師編號/姓名 民國年 民國年 月 月 日 日 搜尋 清除" at bounding box center [824, 149] width 1311 height 66
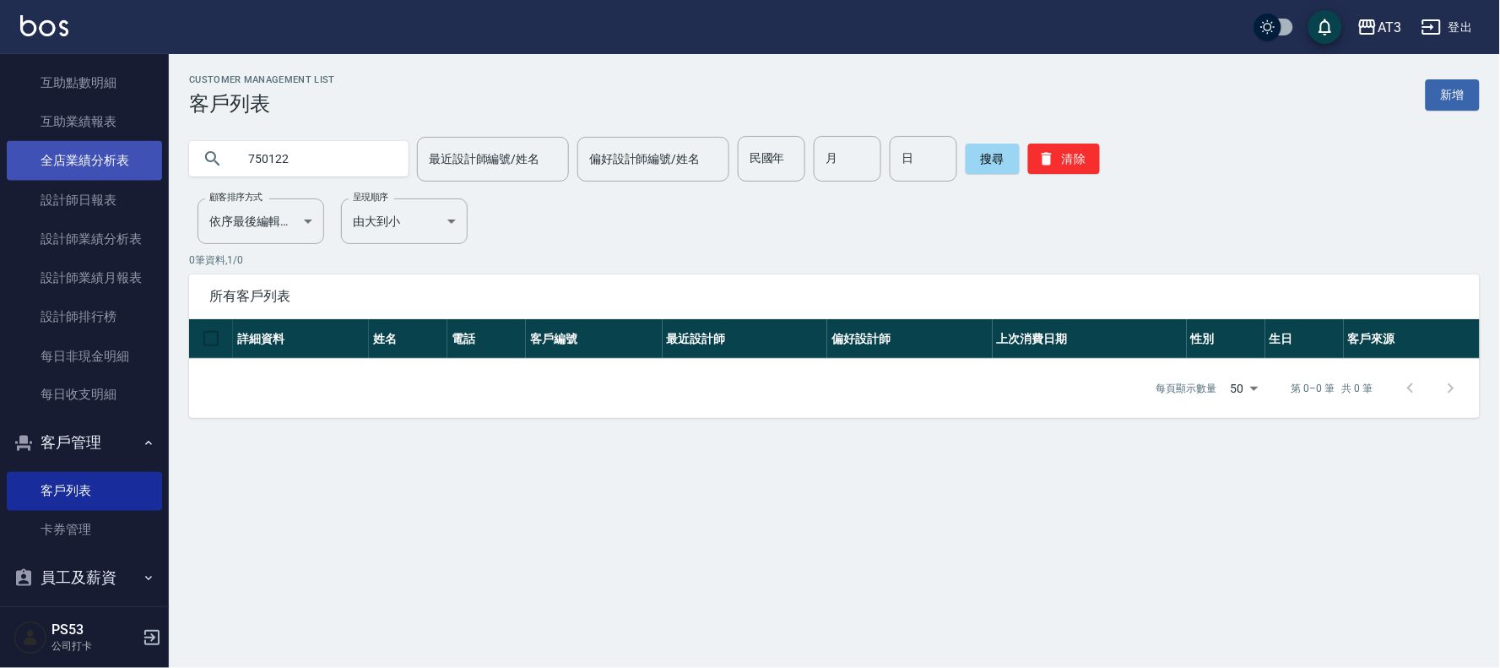
drag, startPoint x: 329, startPoint y: 165, endPoint x: 142, endPoint y: 161, distance: 187.4
click at [142, 161] on div "AT3 登出 櫃檯作業 打帳單 帳單列表 營業儀表板 現金收支登錄 高階收支登錄 材料自購登錄 每日結帳 排班表 現場電腦打卡 預約管理 預約管理 單日預約紀…" at bounding box center [750, 334] width 1500 height 668
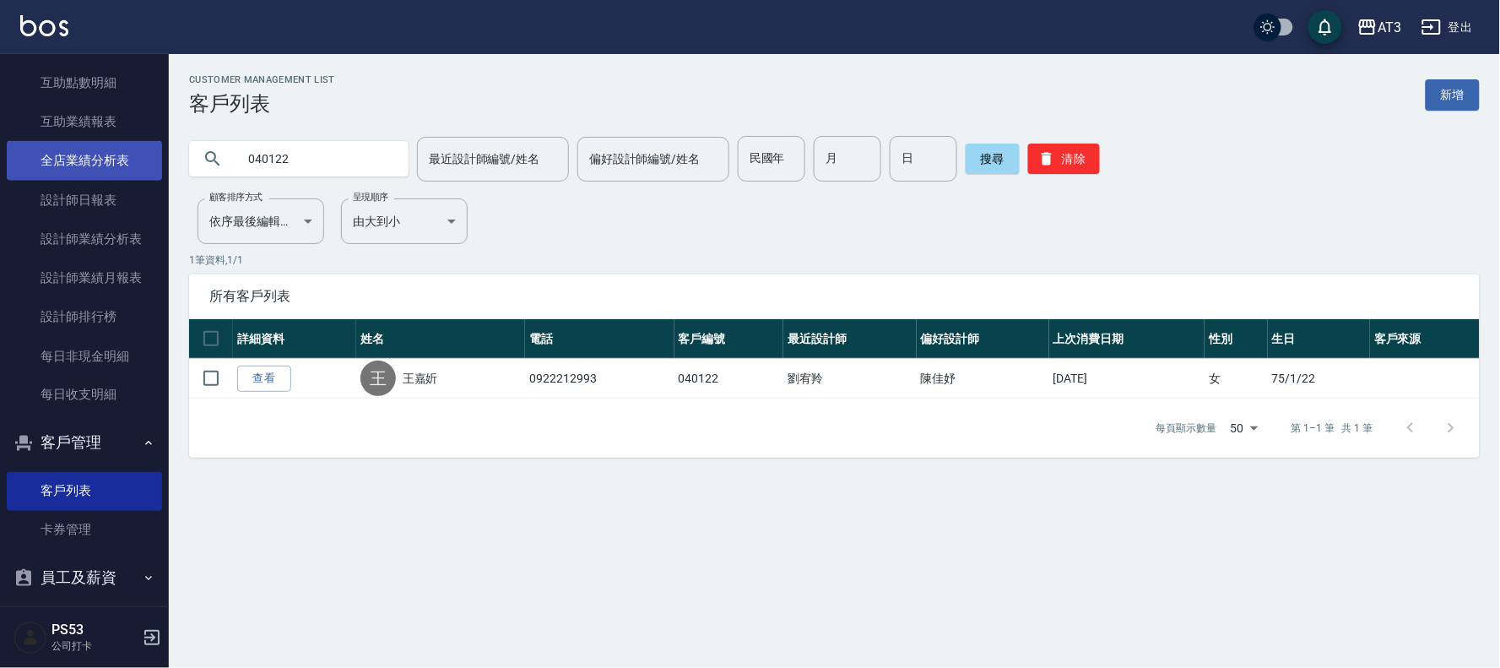
drag, startPoint x: 317, startPoint y: 163, endPoint x: 133, endPoint y: 162, distance: 183.2
click at [116, 162] on div "AT3 登出 櫃檯作業 打帳單 帳單列表 營業儀表板 現金收支登錄 高階收支登錄 材料自購登錄 每日結帳 排班表 現場電腦打卡 預約管理 預約管理 單日預約紀…" at bounding box center [750, 334] width 1500 height 668
type input "8"
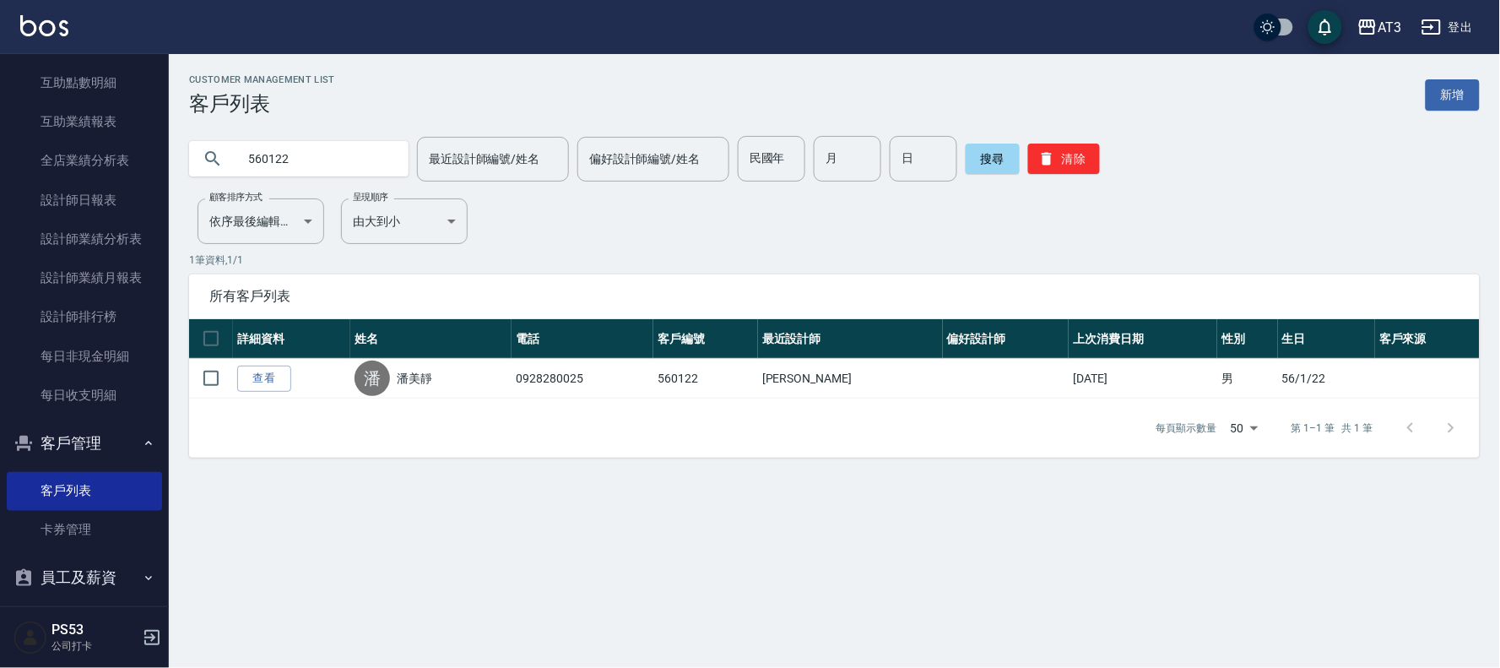
drag, startPoint x: 330, startPoint y: 160, endPoint x: 206, endPoint y: 162, distance: 124.1
click at [206, 162] on div "560122" at bounding box center [298, 158] width 219 height 35
type input "970122"
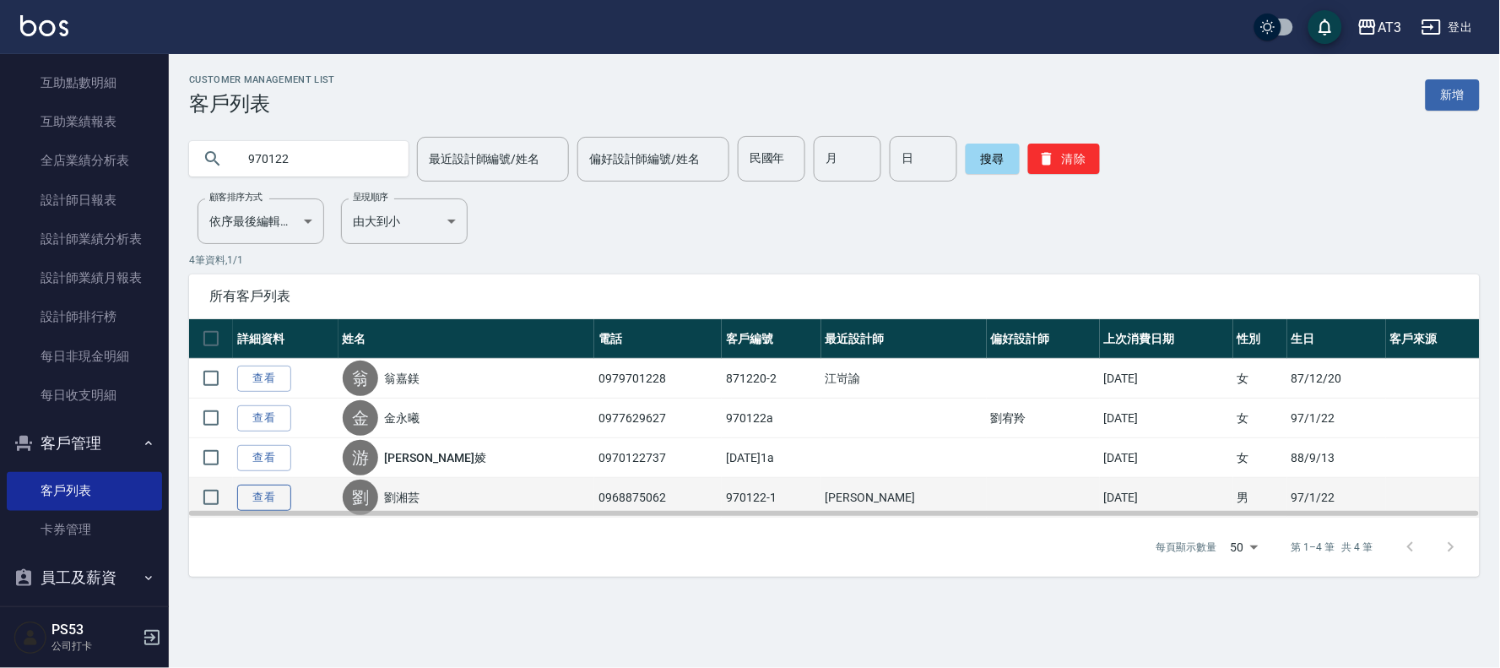
click at [276, 498] on link "查看" at bounding box center [264, 497] width 54 height 26
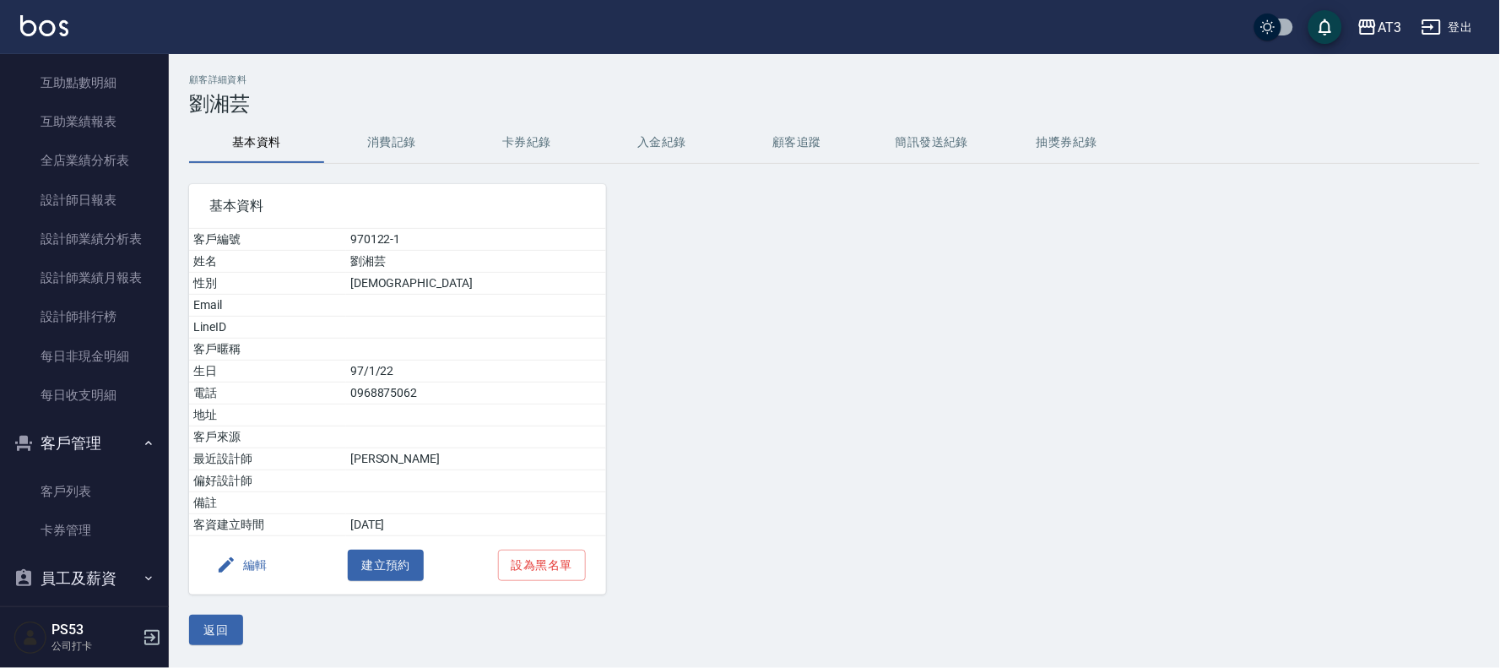
click at [256, 560] on button "編輯" at bounding box center [241, 564] width 65 height 31
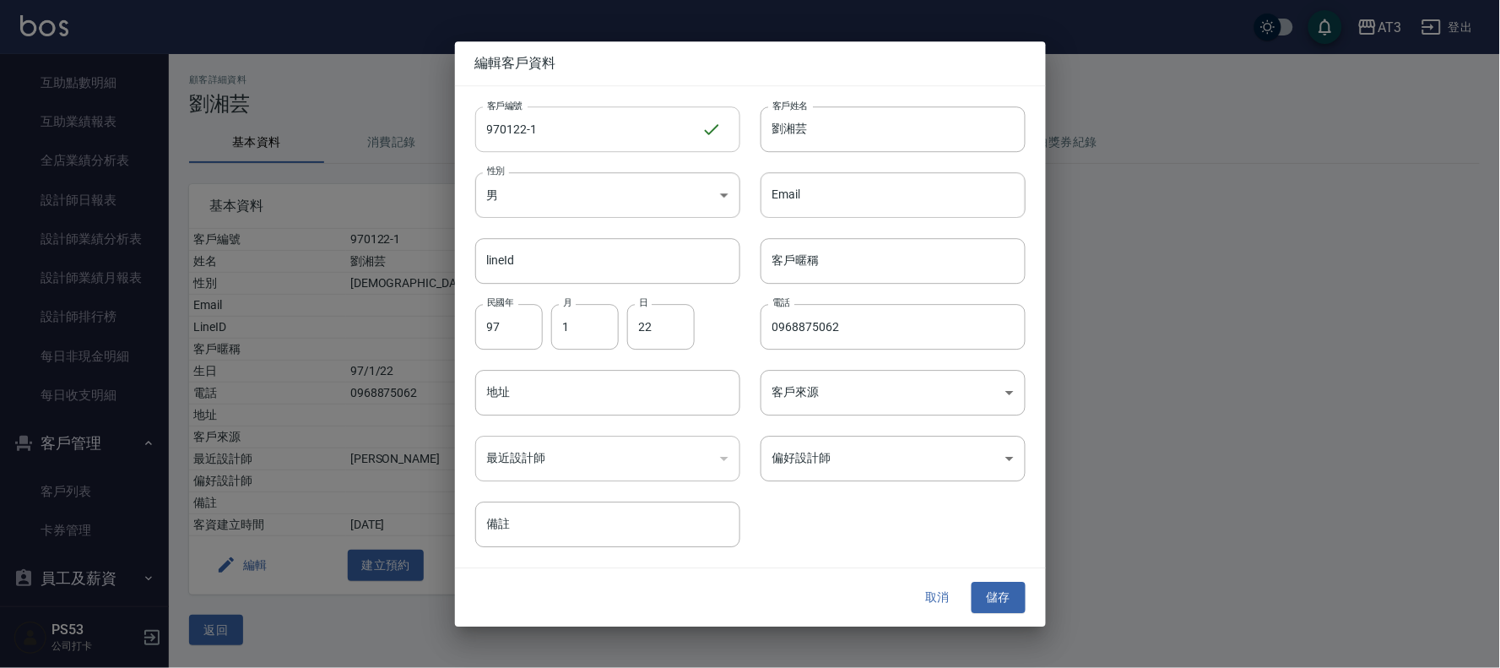
drag, startPoint x: 659, startPoint y: 132, endPoint x: 653, endPoint y: 146, distance: 15.5
click at [658, 133] on input "970122-1" at bounding box center [588, 129] width 226 height 46
type input "[DATE]1a"
click at [992, 600] on button "儲存" at bounding box center [998, 597] width 54 height 31
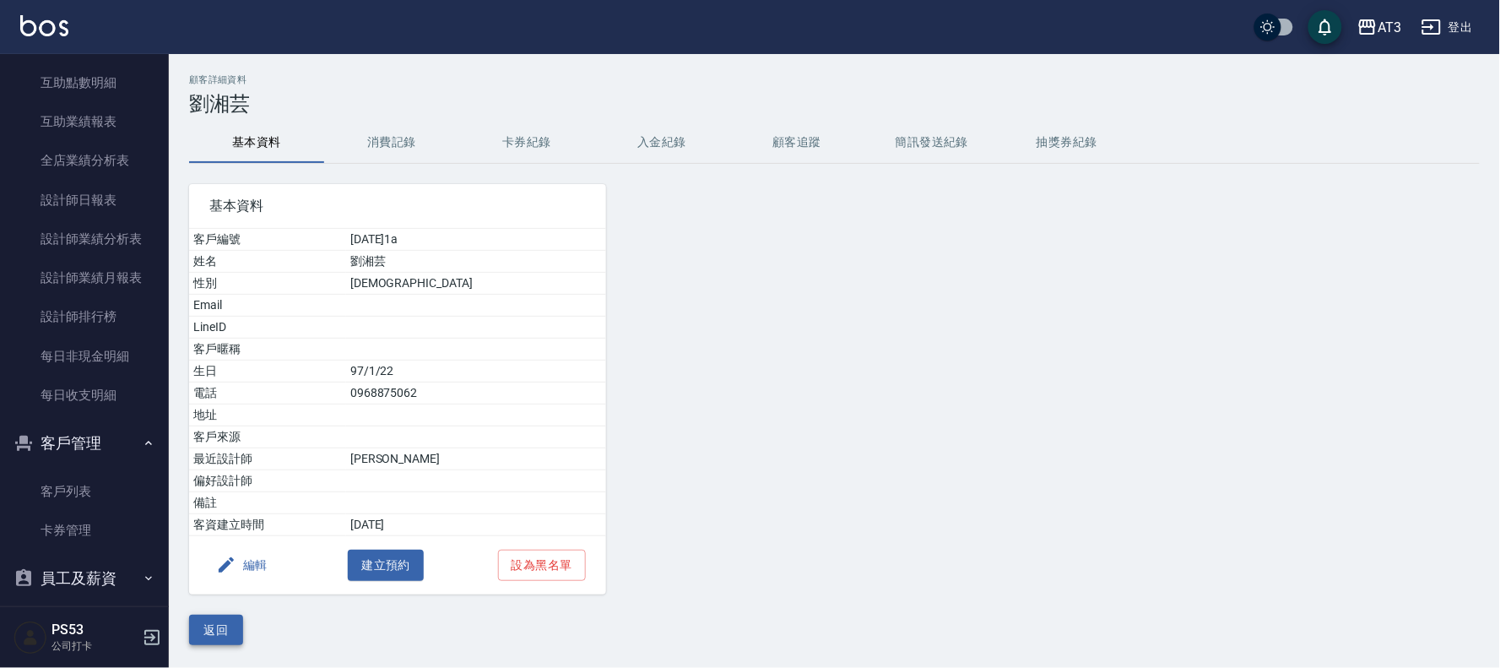
click at [222, 622] on button "返回" at bounding box center [216, 629] width 54 height 31
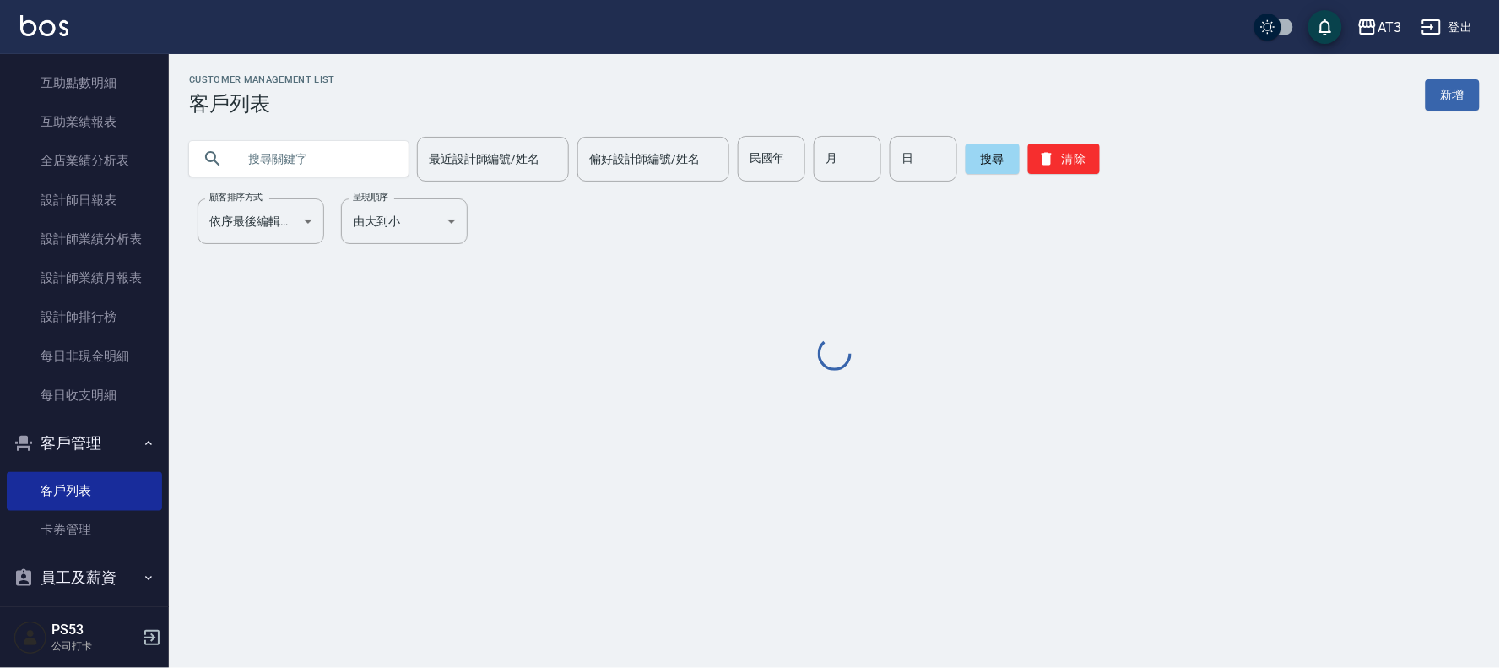
click at [313, 154] on input "text" at bounding box center [315, 159] width 159 height 46
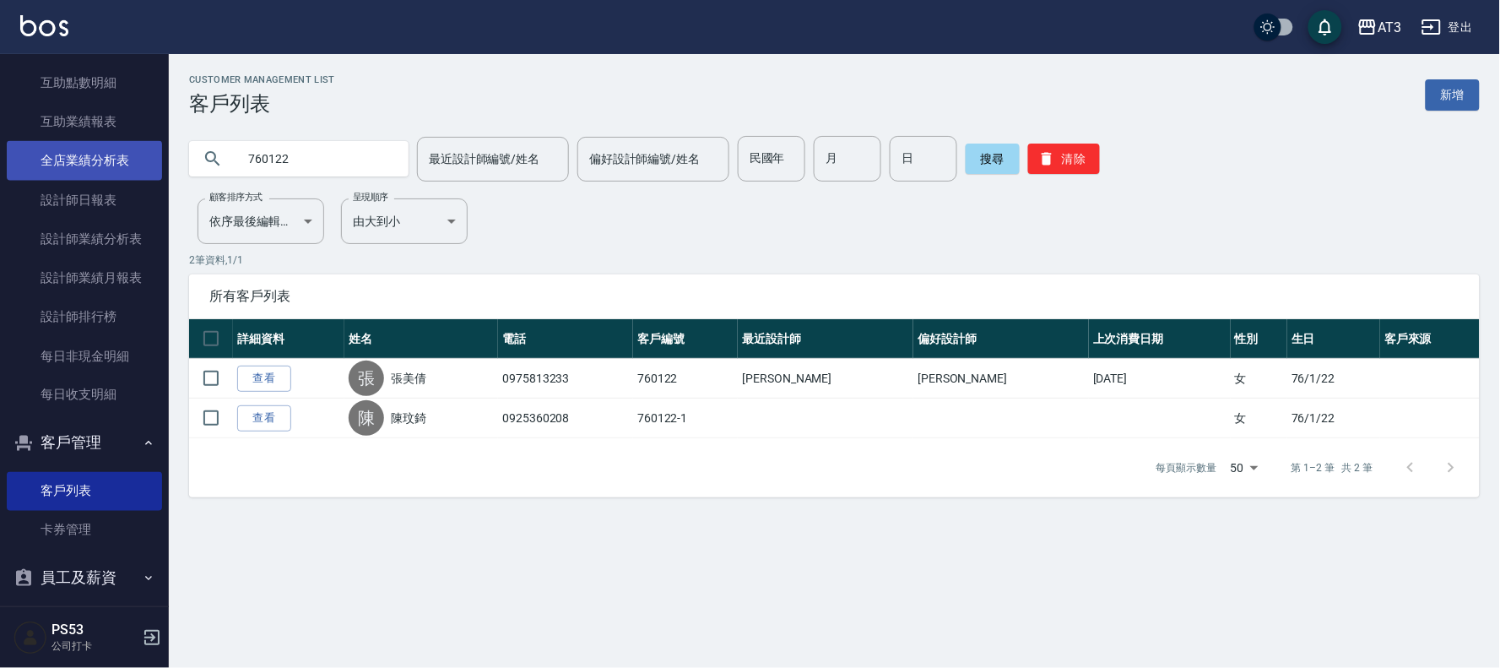
drag, startPoint x: 349, startPoint y: 153, endPoint x: 49, endPoint y: 170, distance: 301.0
click at [49, 170] on div "AT3 登出 櫃檯作業 打帳單 帳單列表 營業儀表板 現金收支登錄 高階收支登錄 材料自購登錄 每日結帳 排班表 現場電腦打卡 預約管理 預約管理 單日預約紀…" at bounding box center [750, 334] width 1500 height 668
type input "830122"
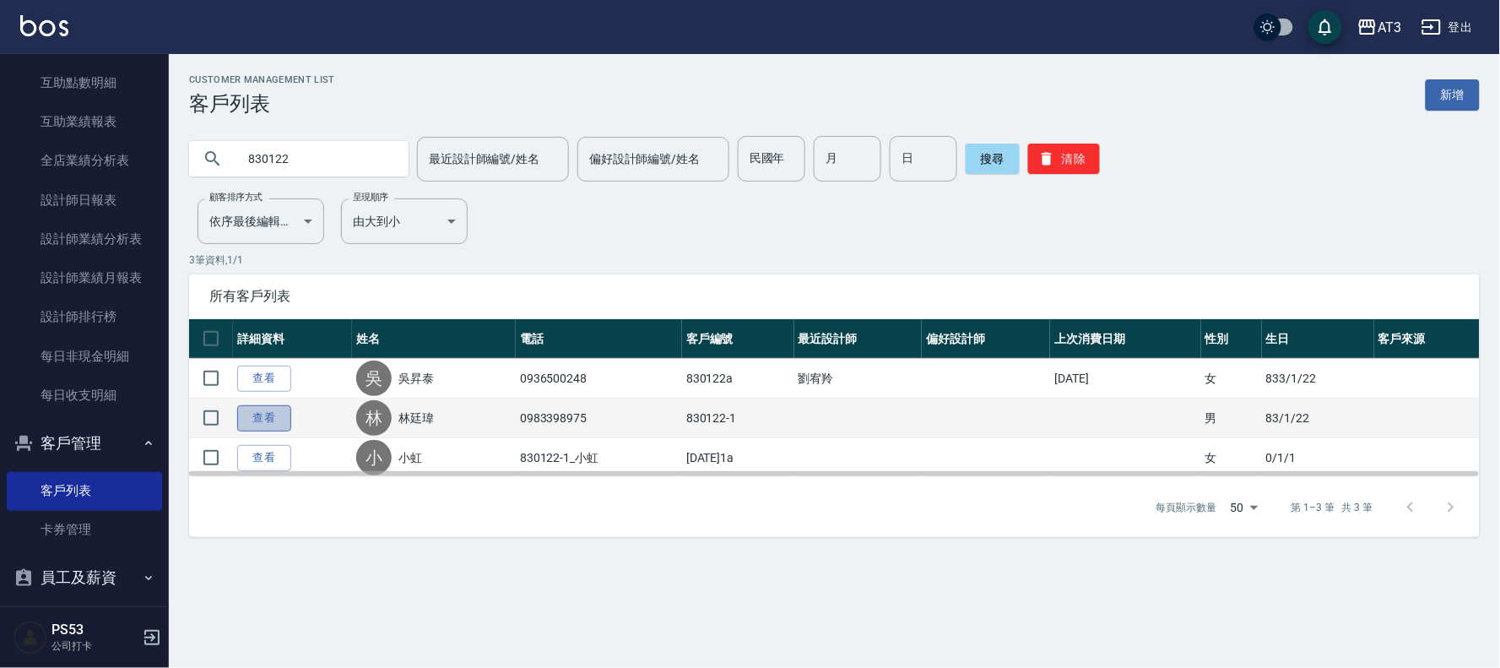
click at [267, 425] on link "查看" at bounding box center [264, 418] width 54 height 26
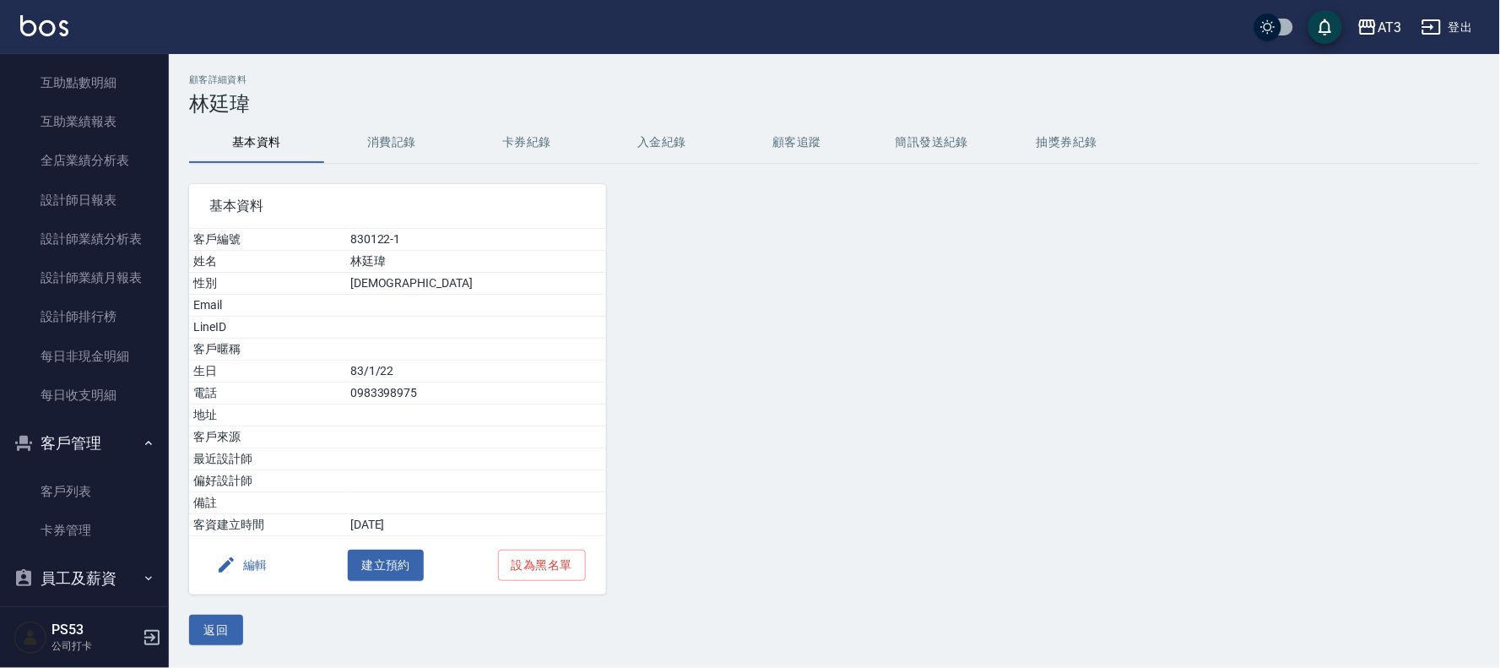
click at [372, 147] on button "消費記錄" at bounding box center [391, 142] width 135 height 41
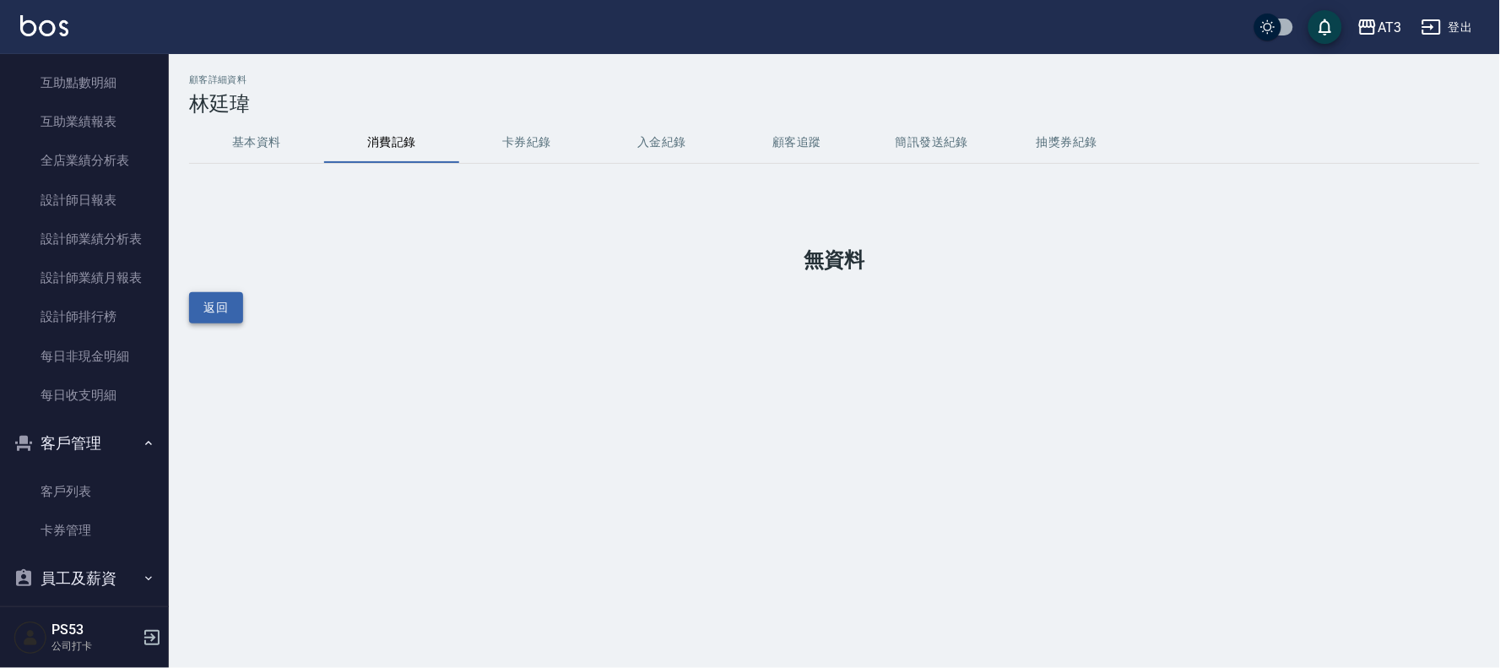
click at [225, 307] on button "返回" at bounding box center [216, 307] width 54 height 31
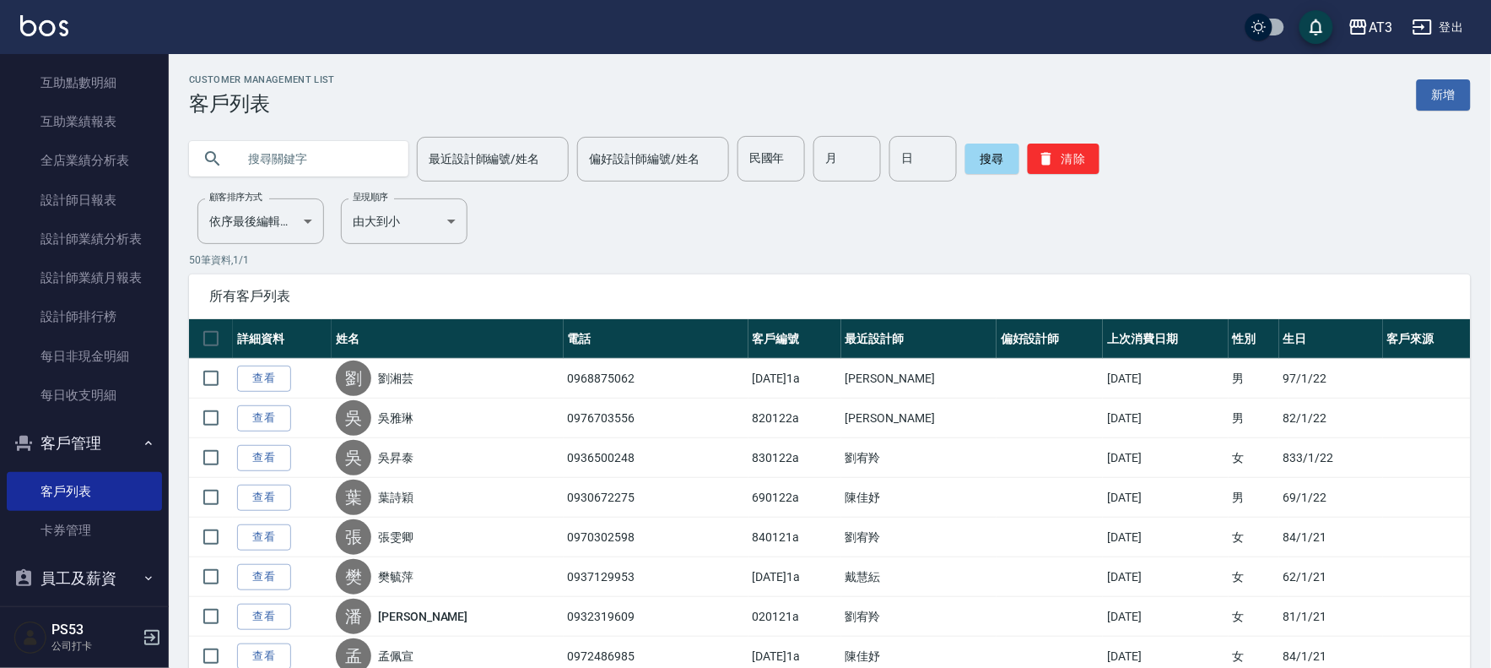
click at [308, 154] on input "text" at bounding box center [315, 159] width 159 height 46
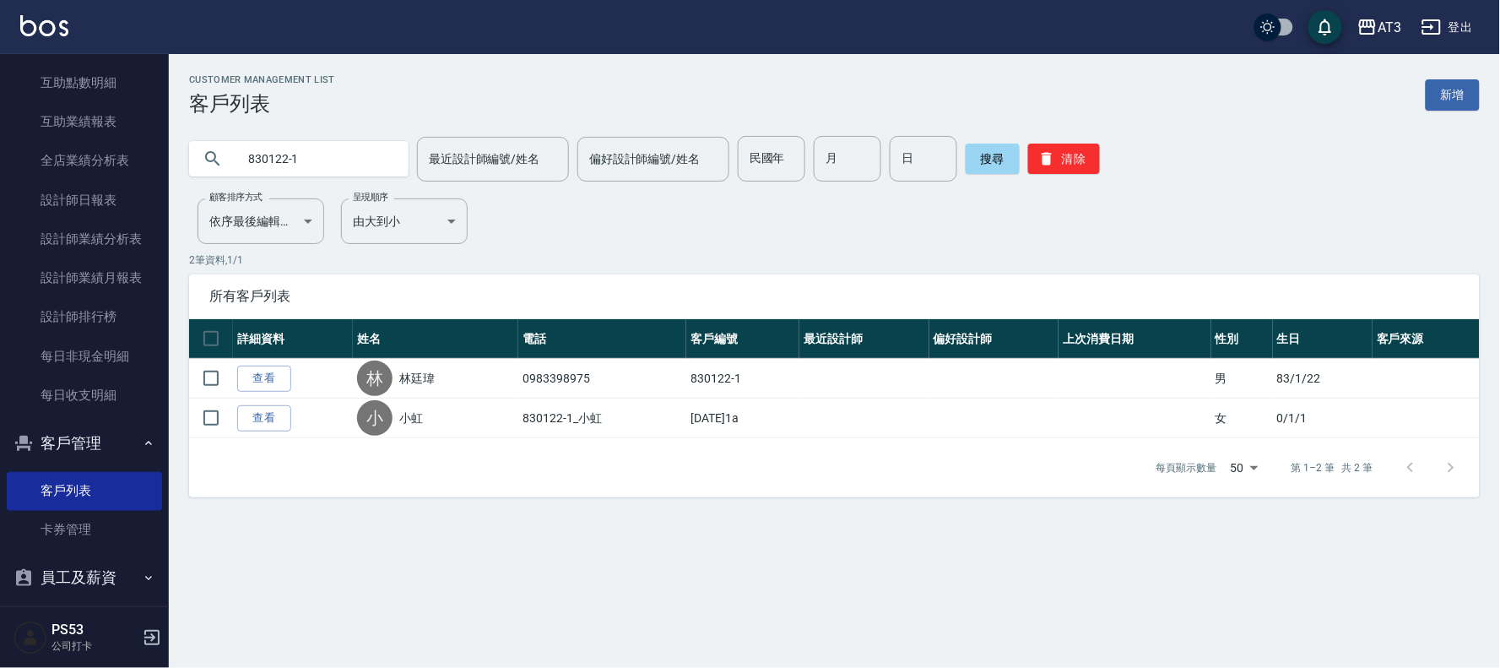
click at [308, 154] on input "830122-1" at bounding box center [315, 159] width 159 height 46
type input "0983398975"
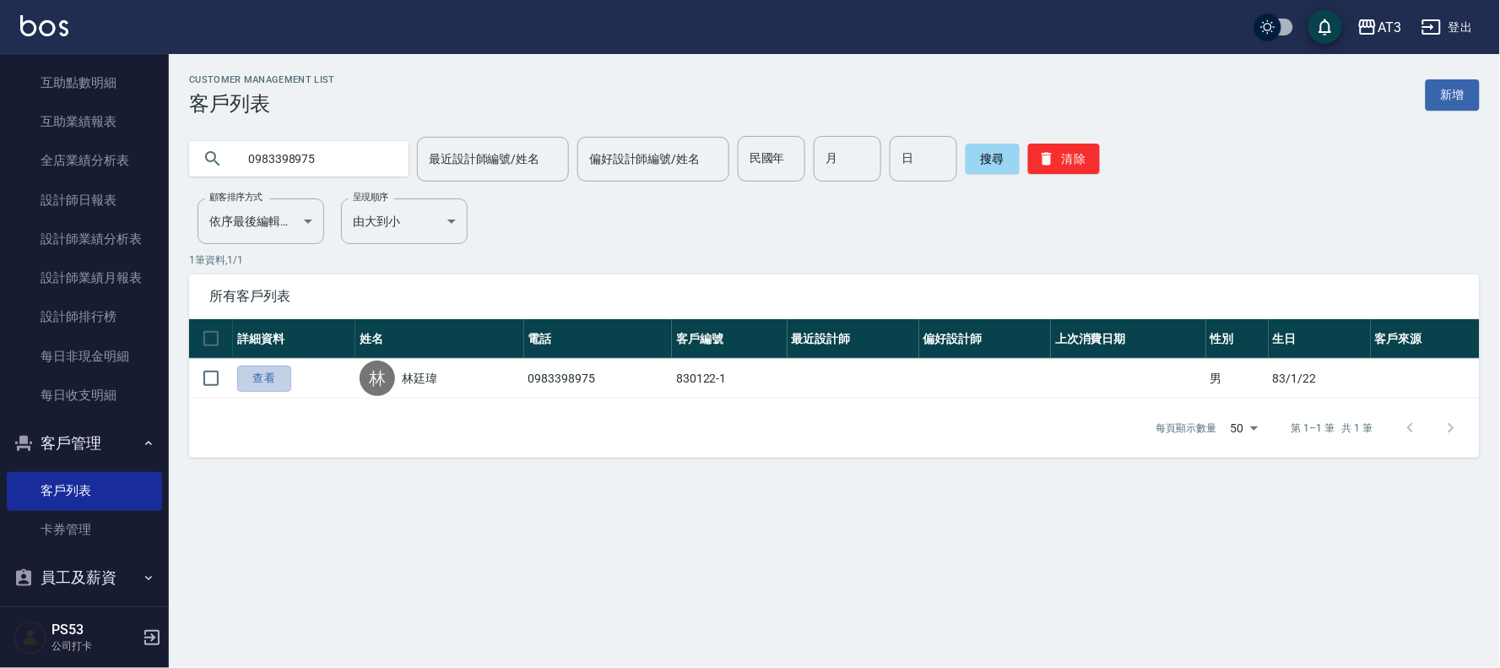
click at [266, 377] on link "查看" at bounding box center [264, 378] width 54 height 26
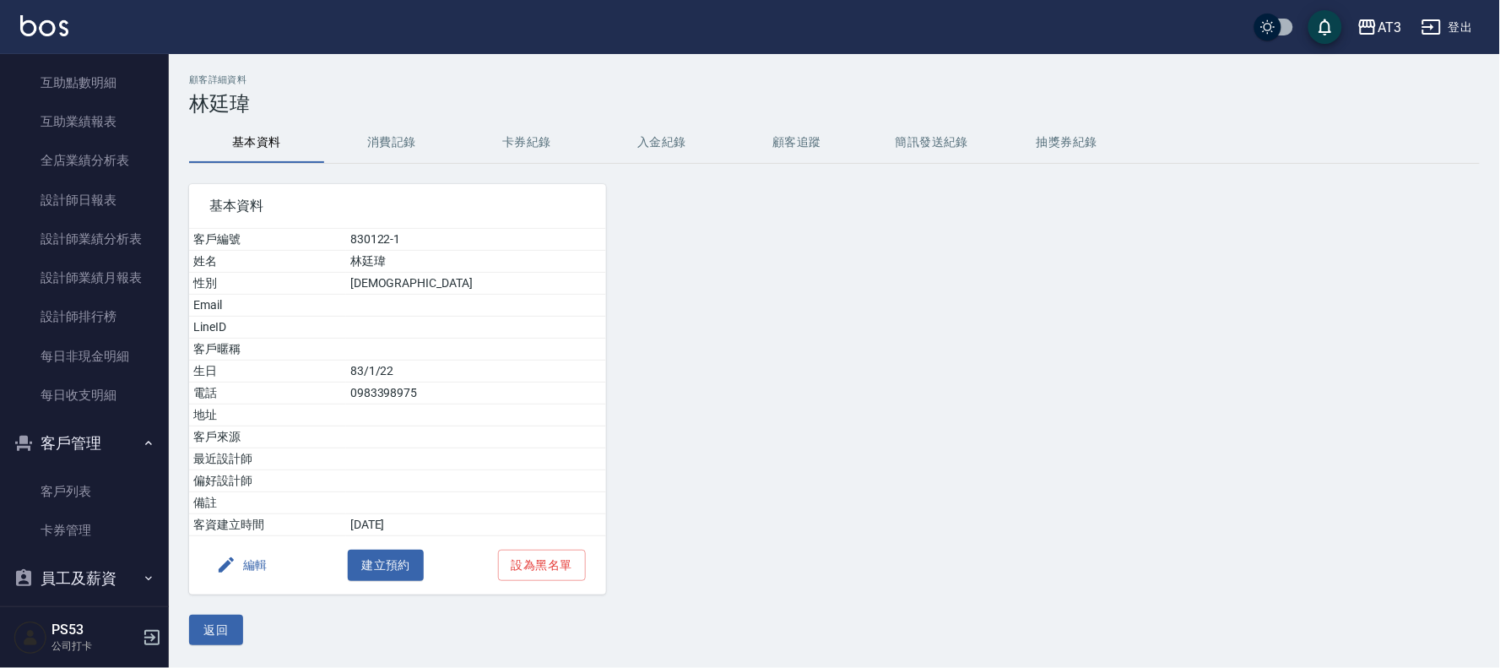
click at [255, 566] on button "編輯" at bounding box center [241, 564] width 65 height 31
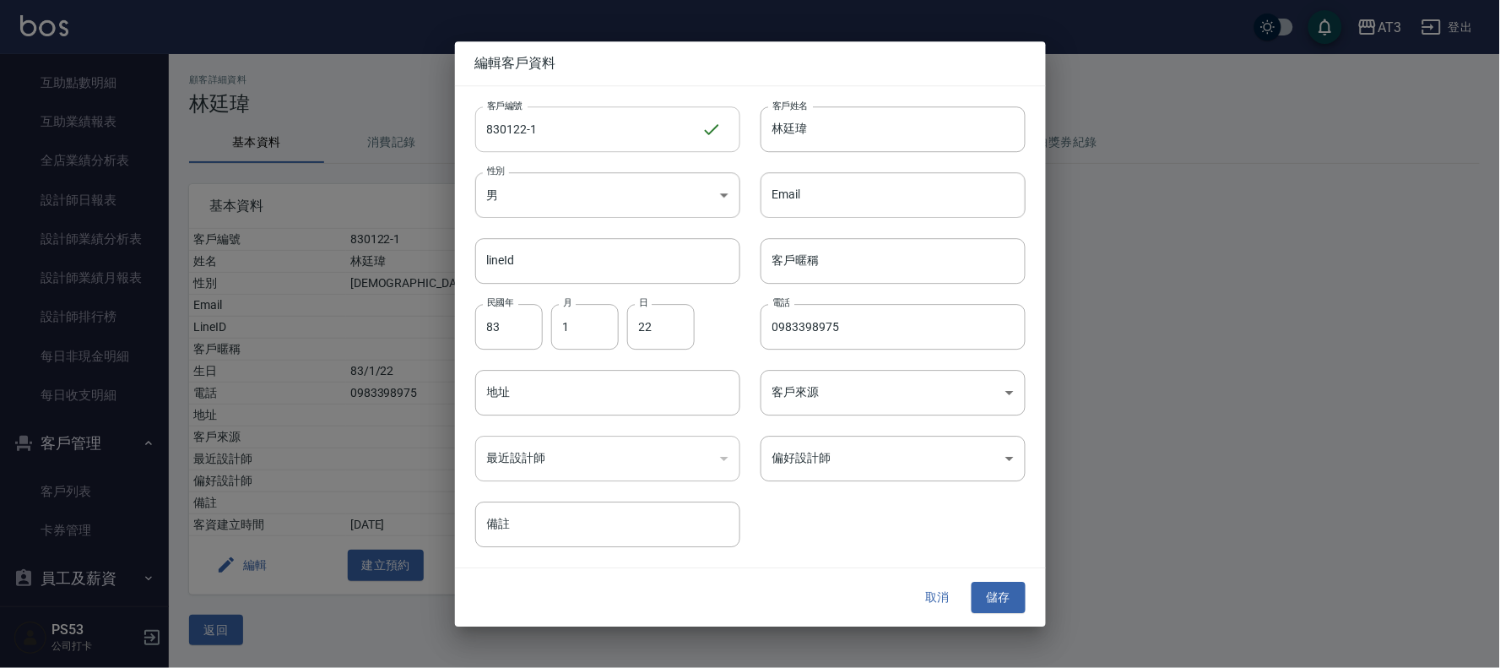
click at [598, 129] on input "830122-1" at bounding box center [588, 129] width 226 height 46
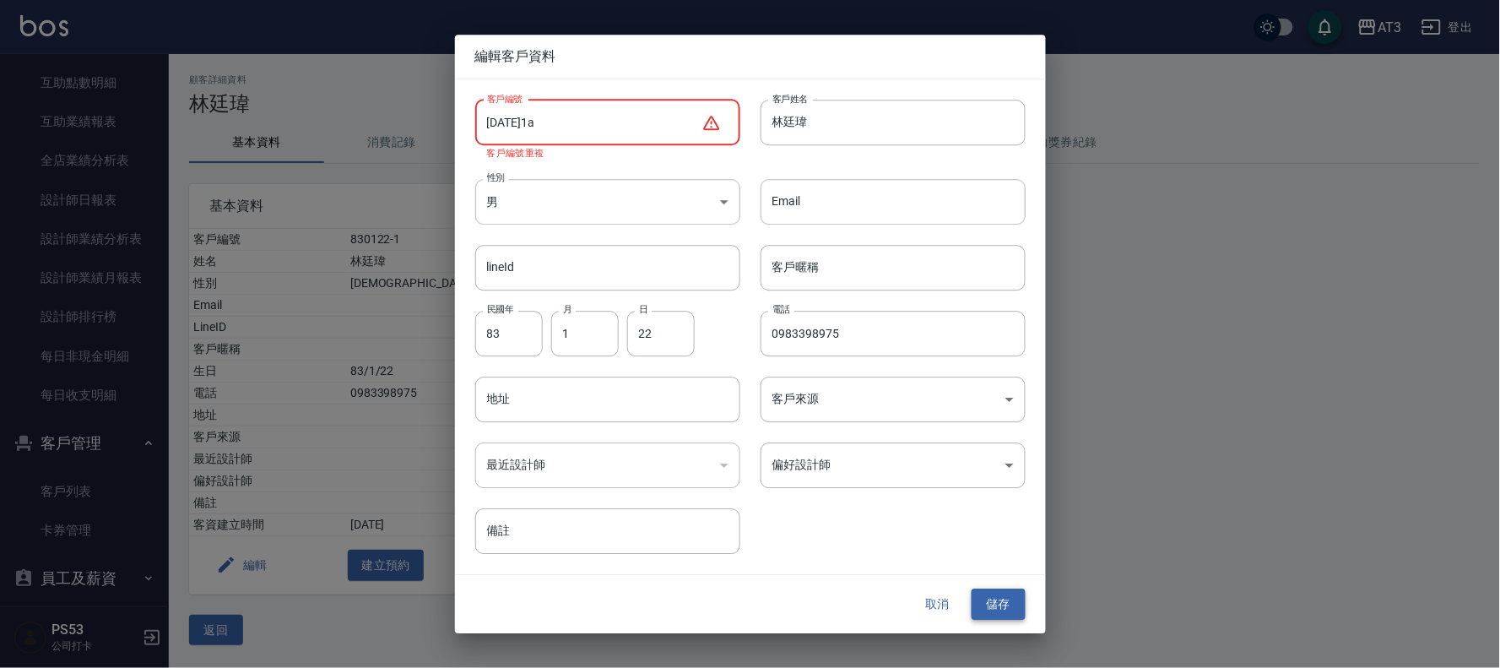
click at [1000, 603] on button "儲存" at bounding box center [998, 604] width 54 height 31
click at [589, 129] on input "[DATE]1a" at bounding box center [588, 123] width 226 height 46
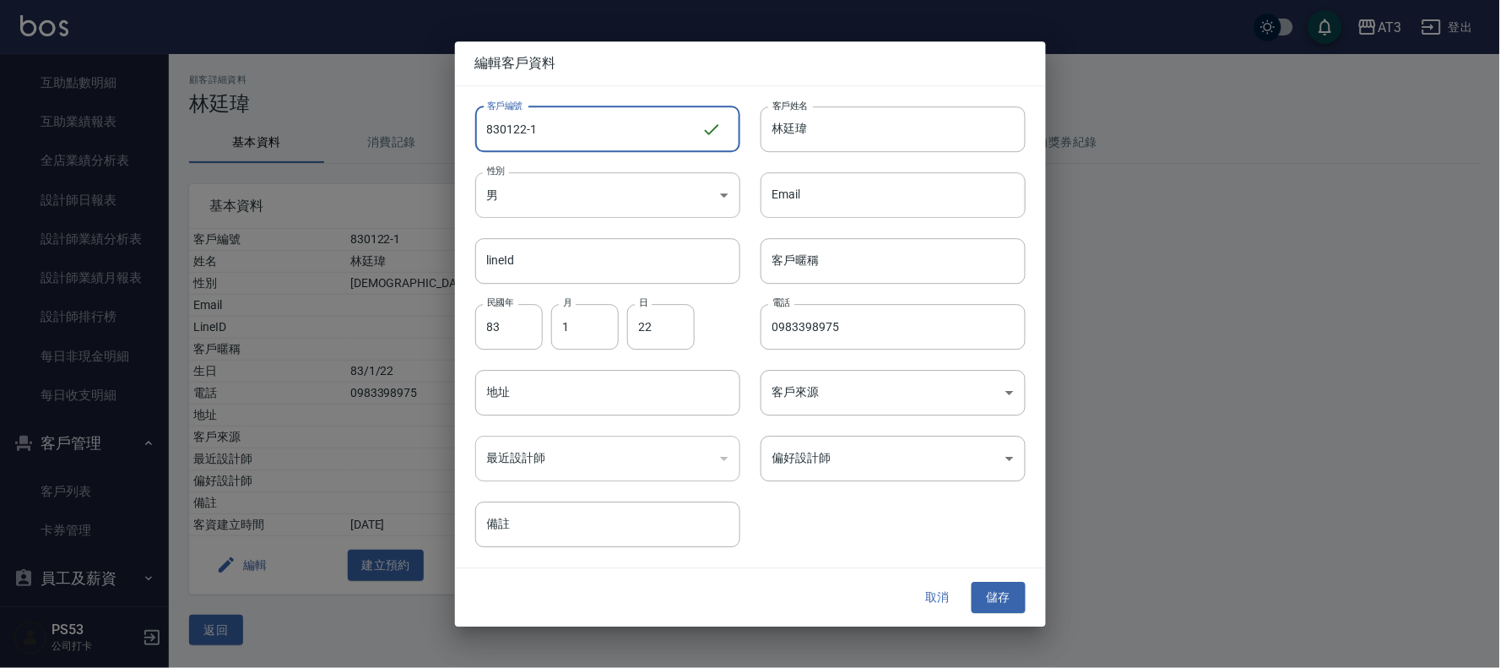
type input "830122-1"
click at [935, 598] on button "取消" at bounding box center [938, 597] width 54 height 31
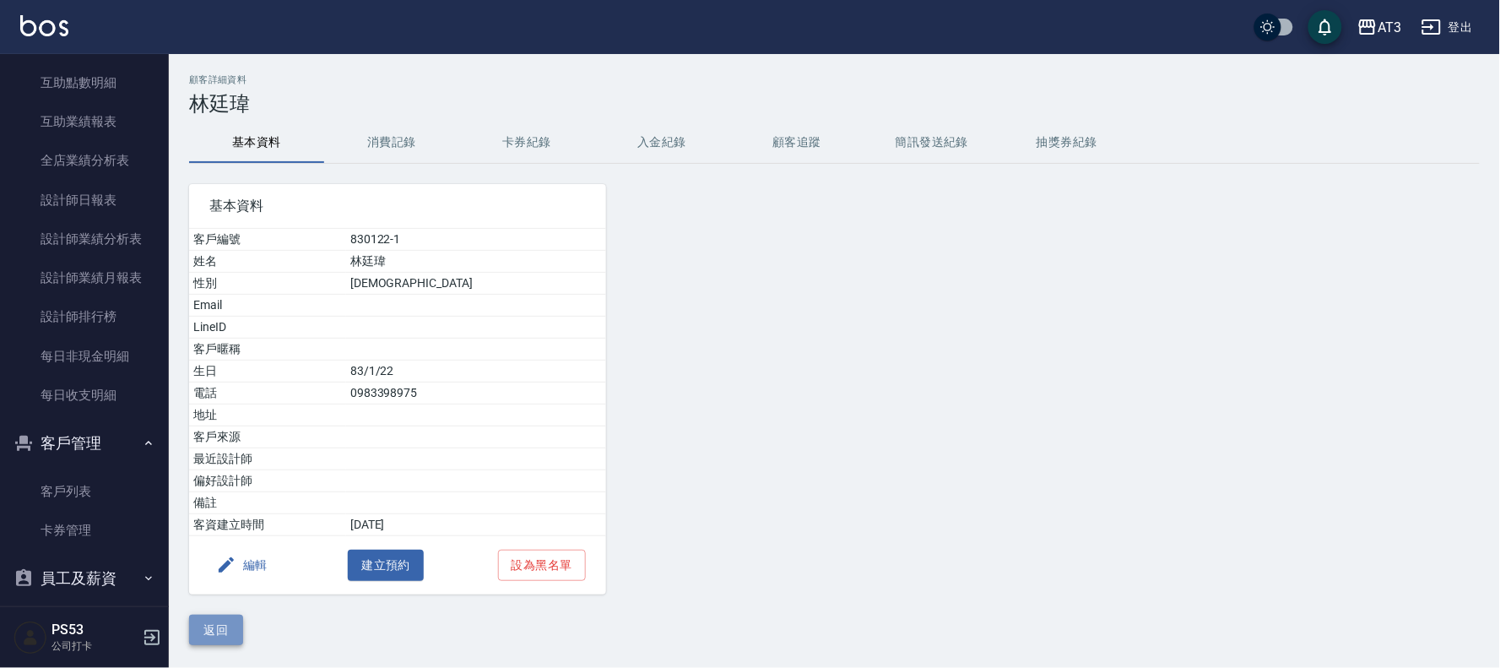
click at [230, 630] on button "返回" at bounding box center [216, 629] width 54 height 31
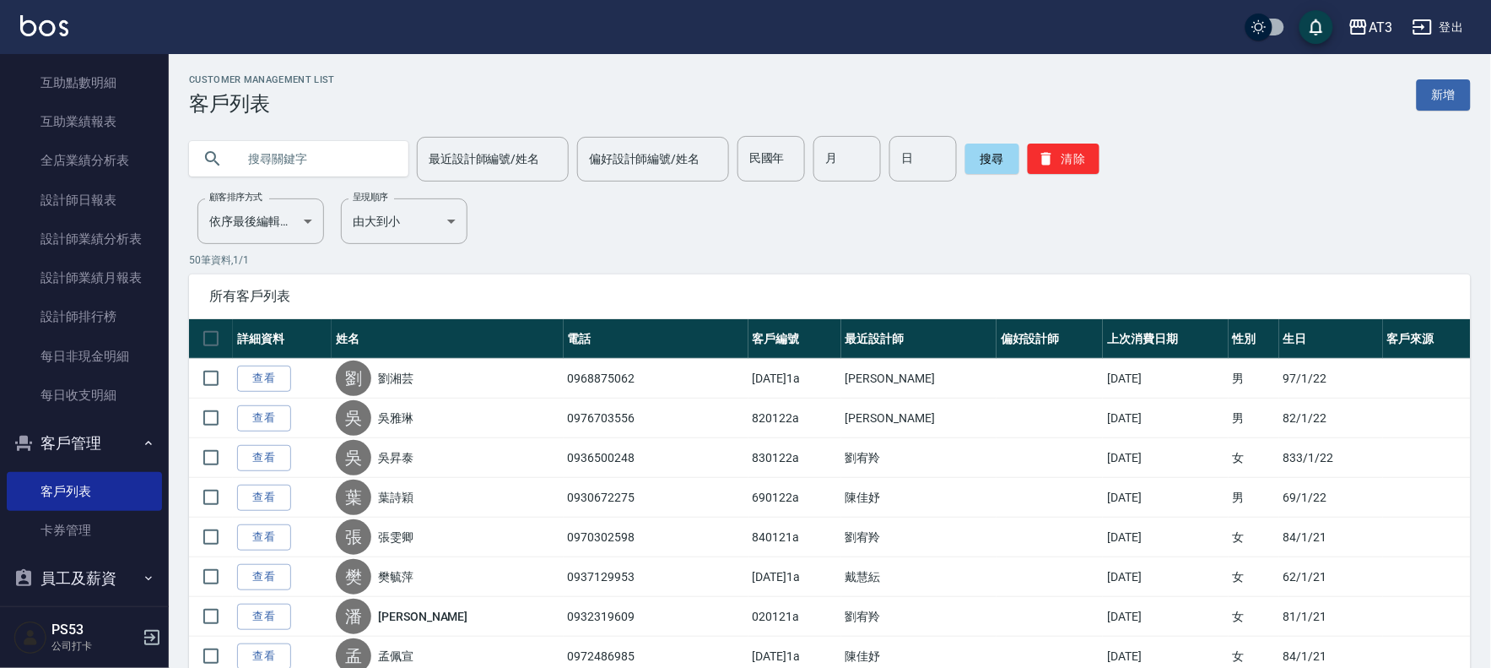
click at [273, 164] on input "text" at bounding box center [315, 159] width 159 height 46
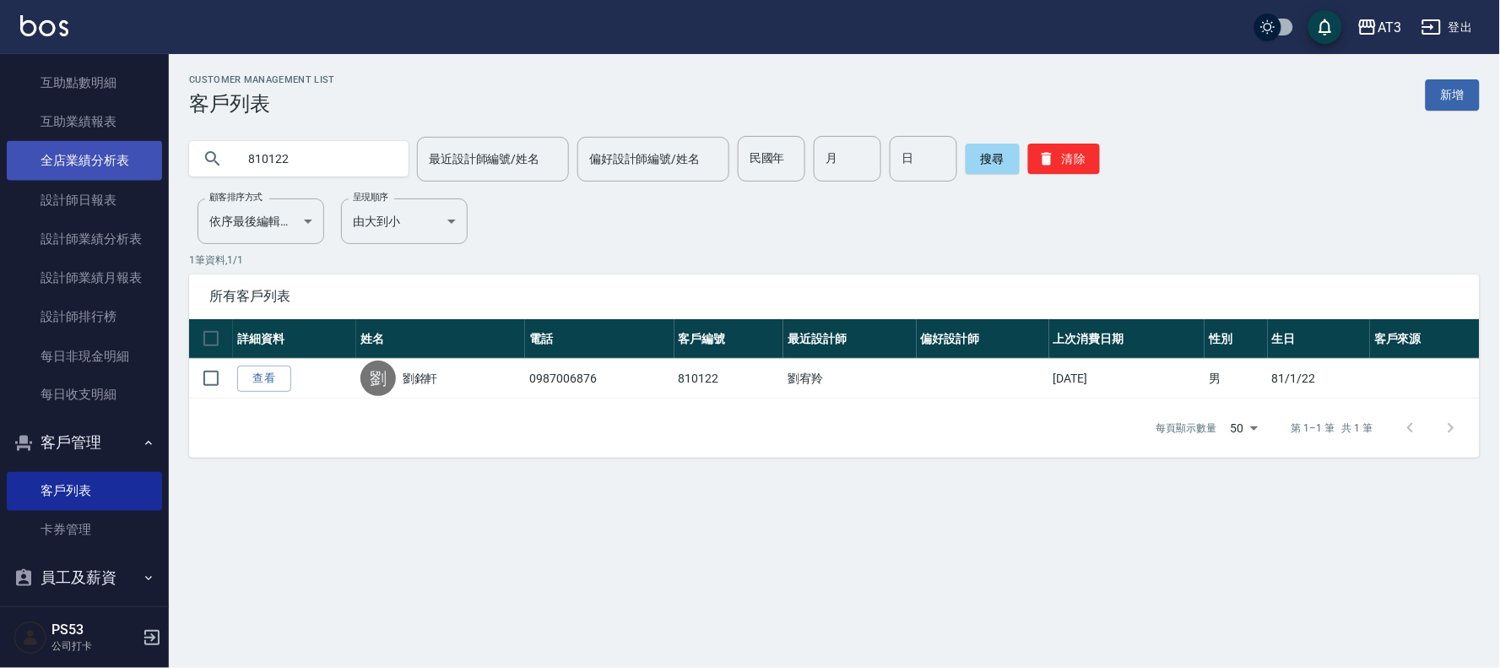
drag, startPoint x: 300, startPoint y: 165, endPoint x: 147, endPoint y: 166, distance: 153.6
click at [147, 166] on div "AT3 登出 櫃檯作業 打帳單 帳單列表 營業儀表板 現金收支登錄 高階收支登錄 材料自購登錄 每日結帳 排班表 現場電腦打卡 預約管理 預約管理 單日預約紀…" at bounding box center [750, 334] width 1500 height 668
type input "020122"
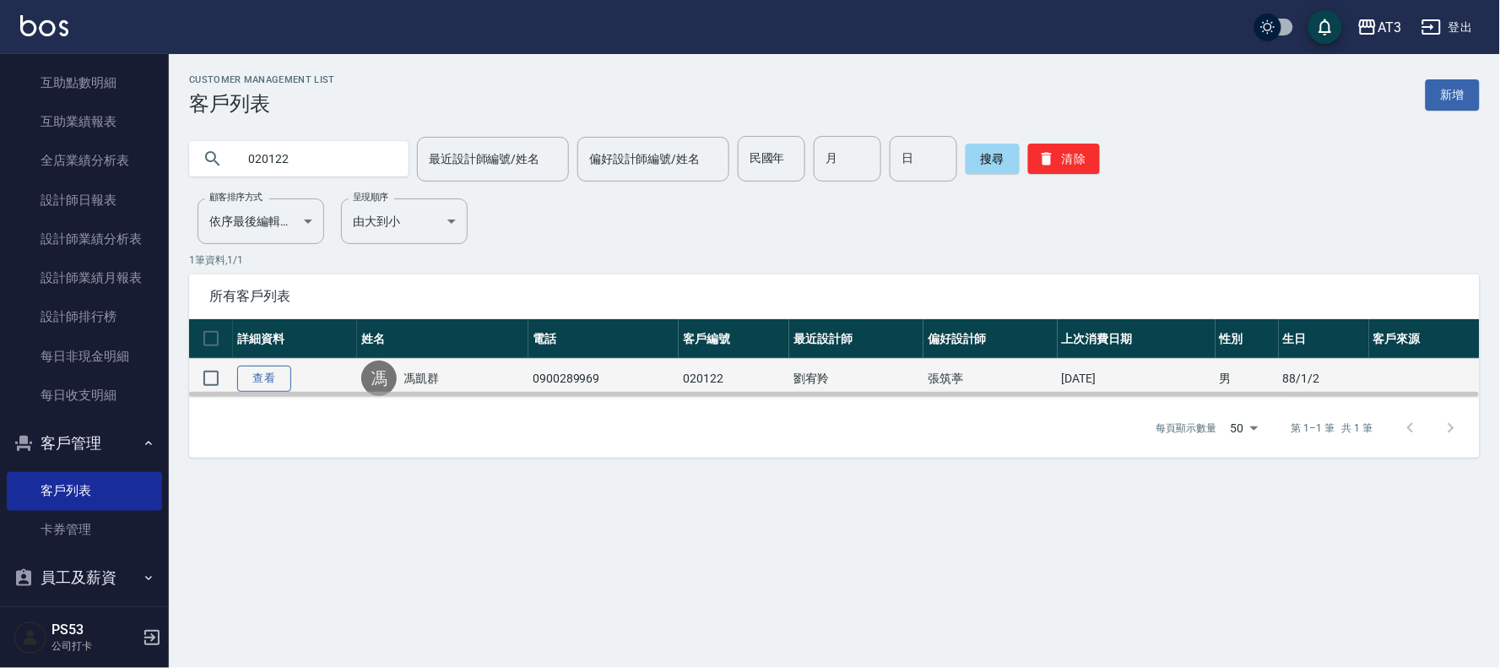
click at [264, 381] on link "查看" at bounding box center [264, 378] width 54 height 26
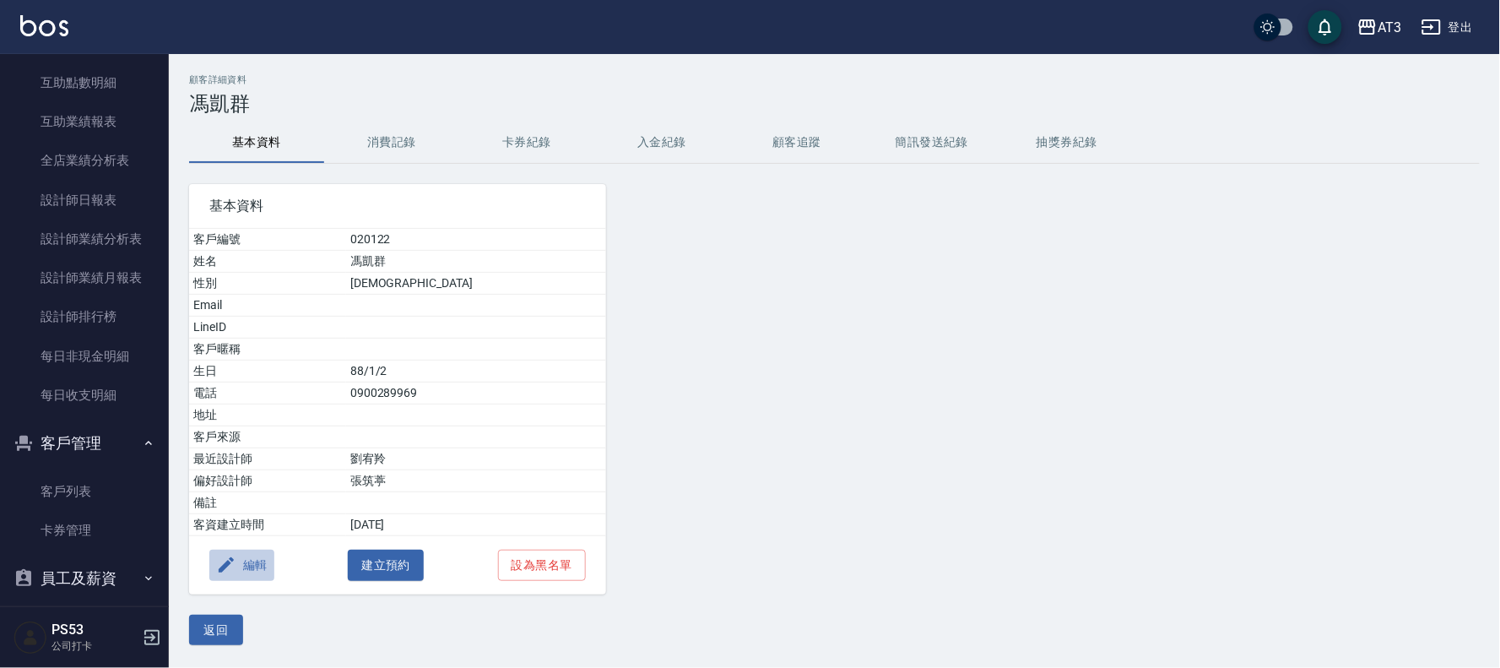
click at [232, 567] on icon "button" at bounding box center [226, 565] width 20 height 20
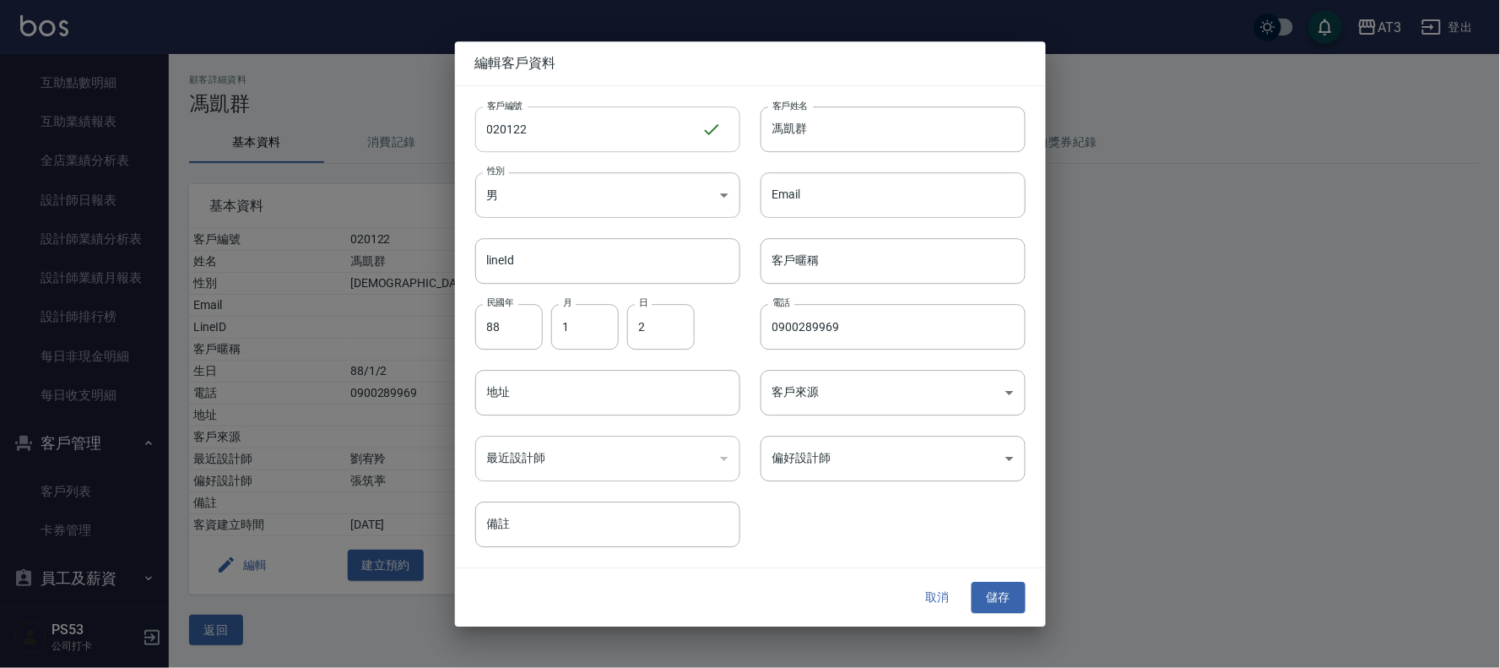
click at [584, 149] on input "020122" at bounding box center [588, 129] width 226 height 46
type input "020122a"
click at [1017, 594] on button "儲存" at bounding box center [998, 597] width 54 height 31
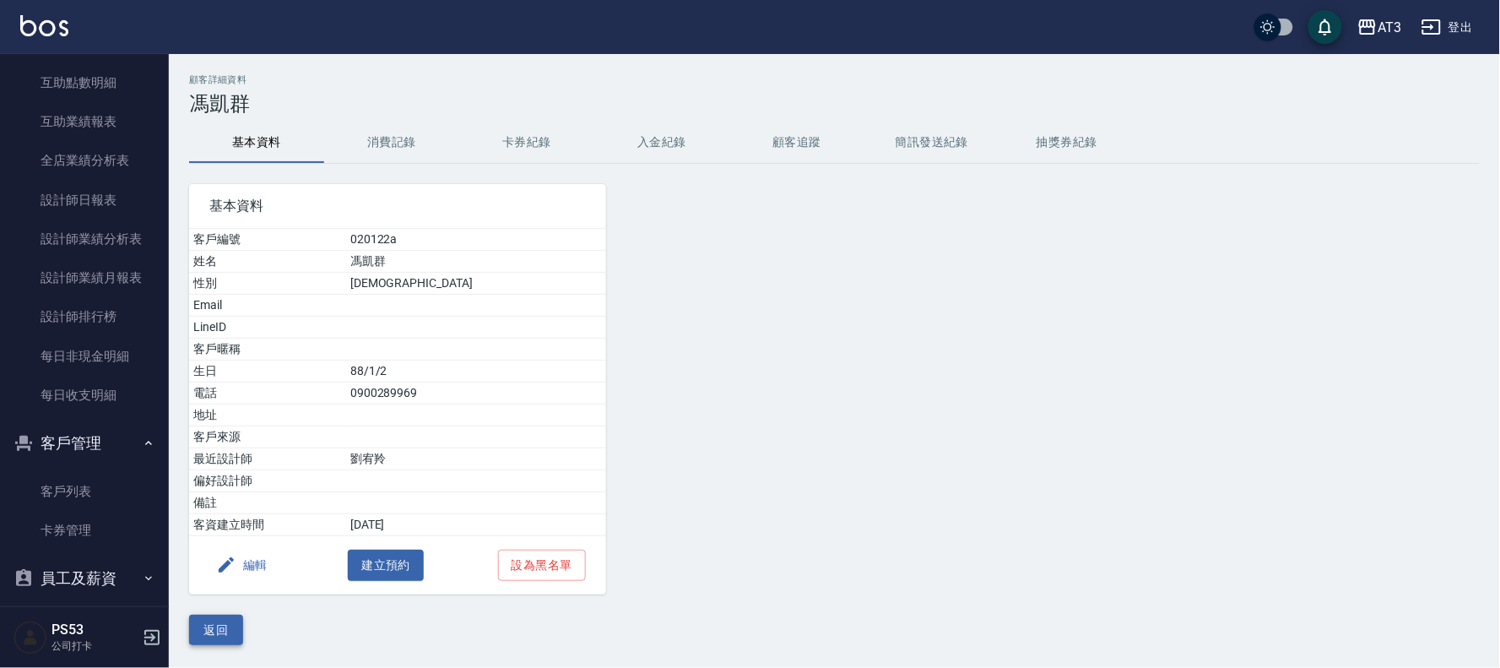
click at [222, 623] on button "返回" at bounding box center [216, 629] width 54 height 31
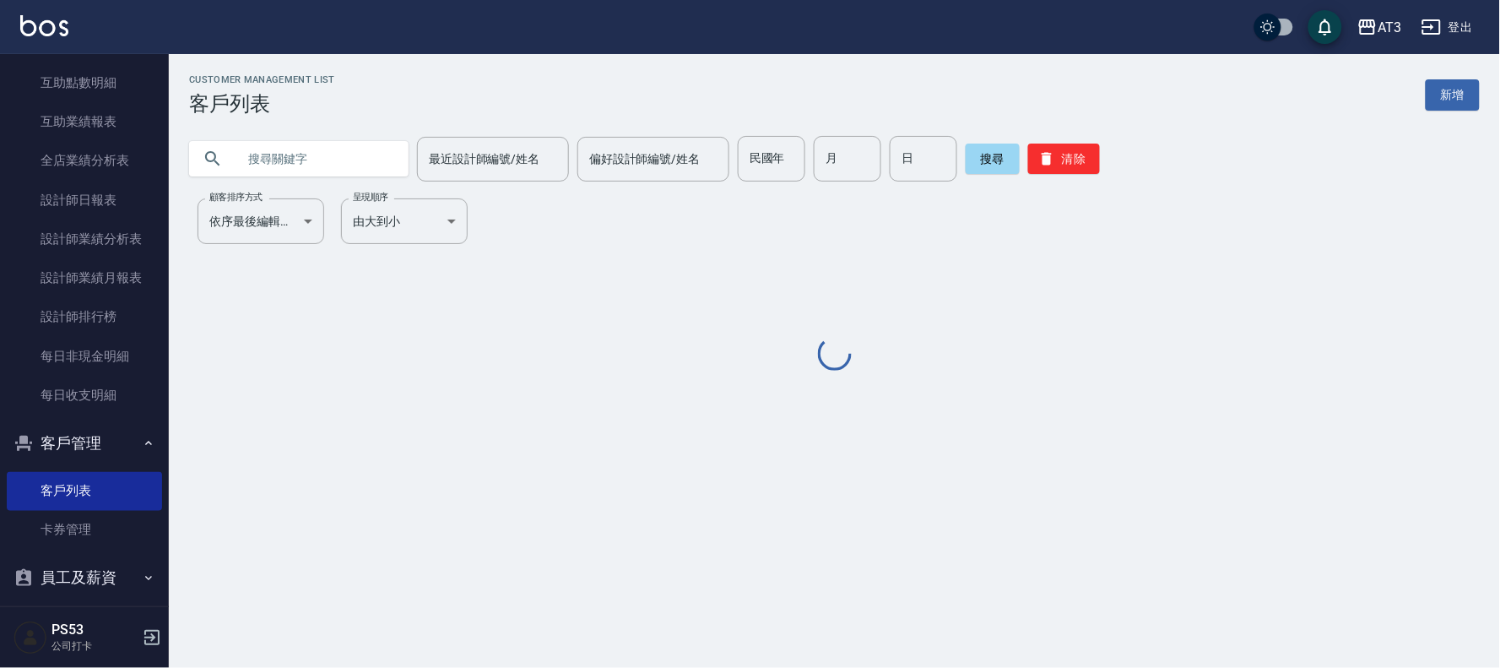
click at [371, 149] on input "text" at bounding box center [315, 159] width 159 height 46
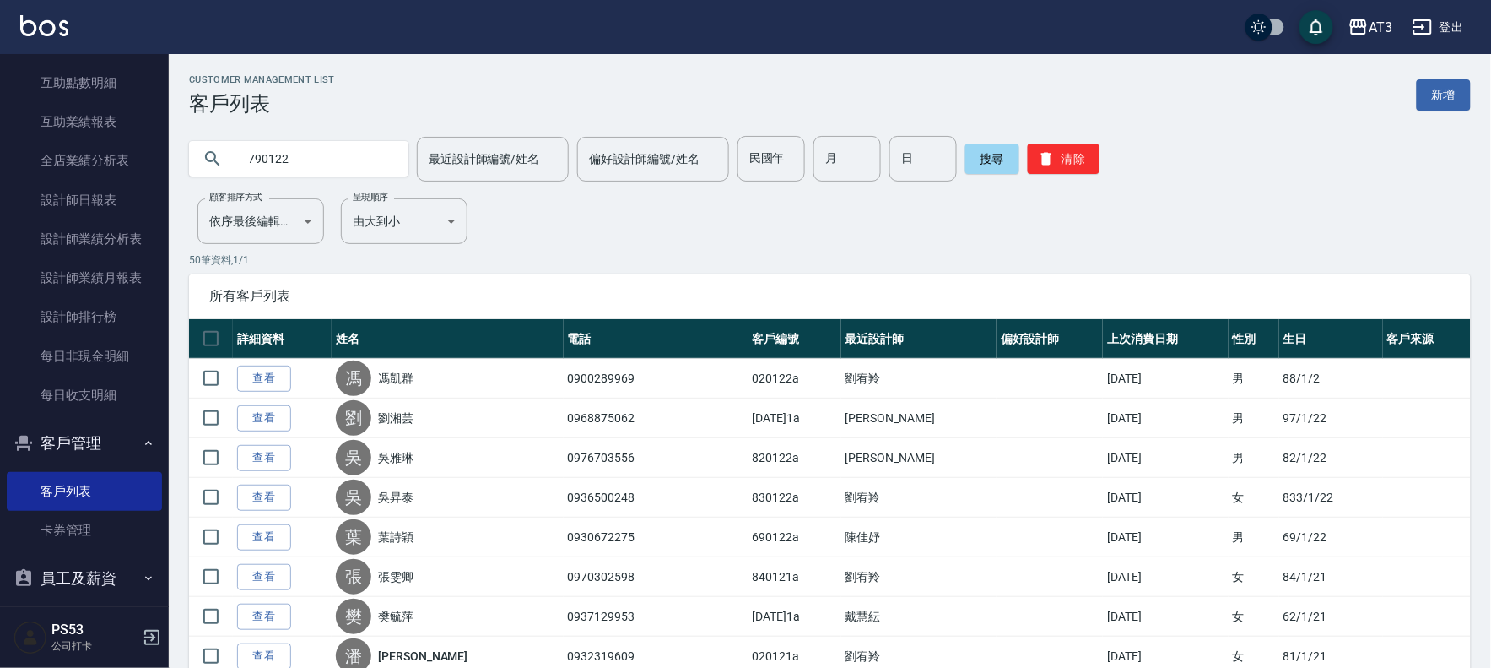
type input "790122"
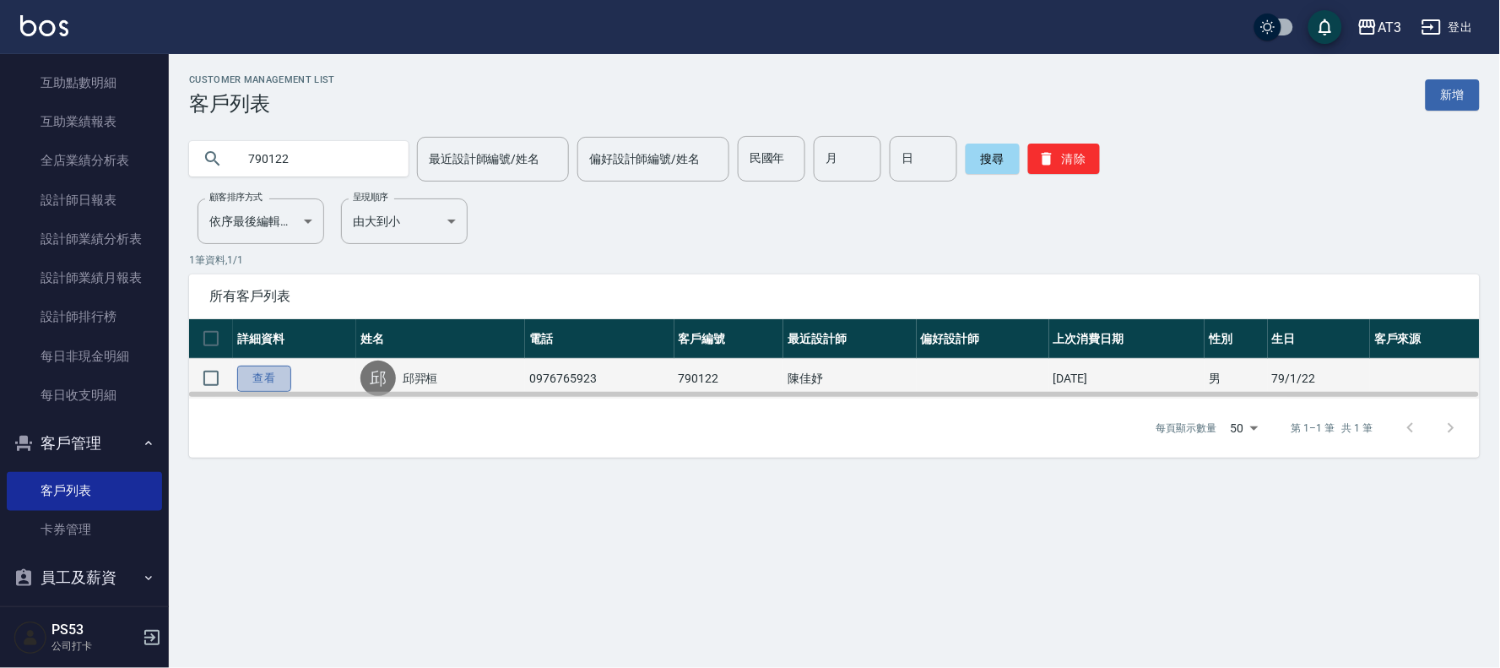
click at [262, 372] on link "查看" at bounding box center [264, 378] width 54 height 26
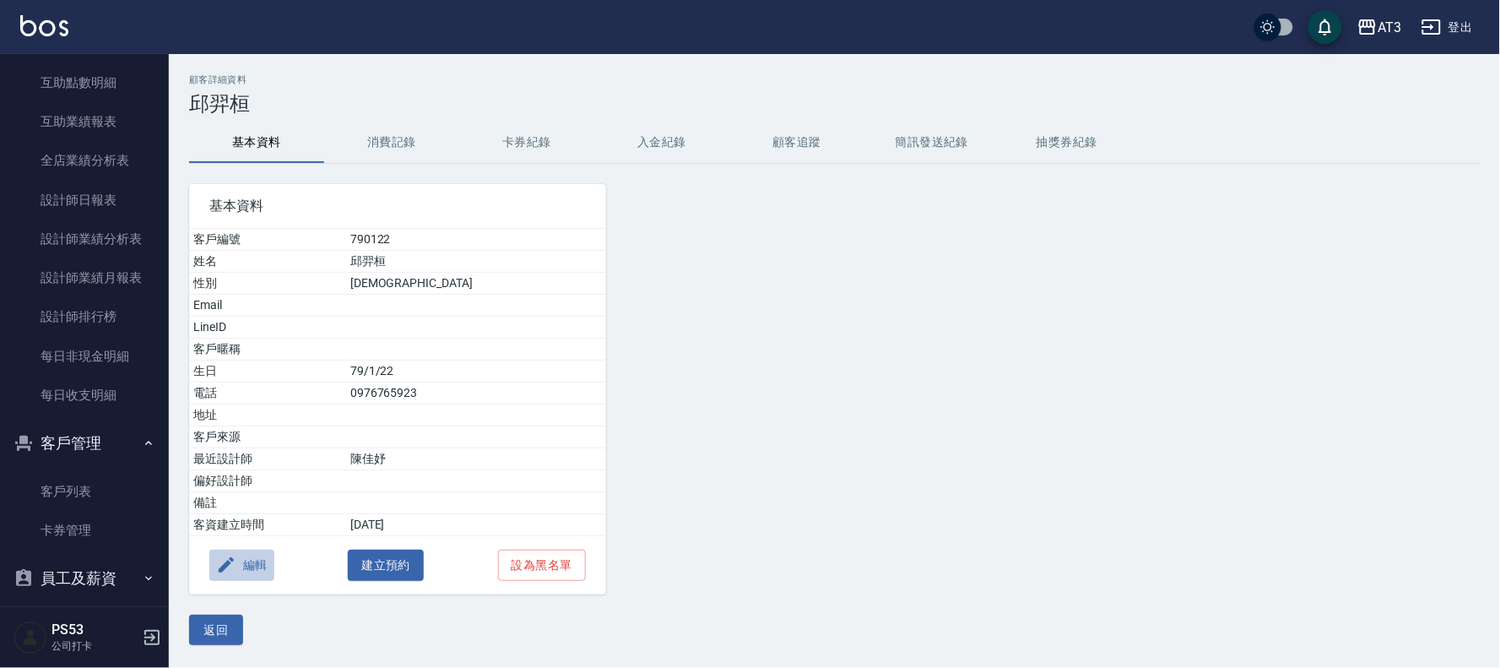
click at [247, 568] on button "編輯" at bounding box center [241, 564] width 65 height 31
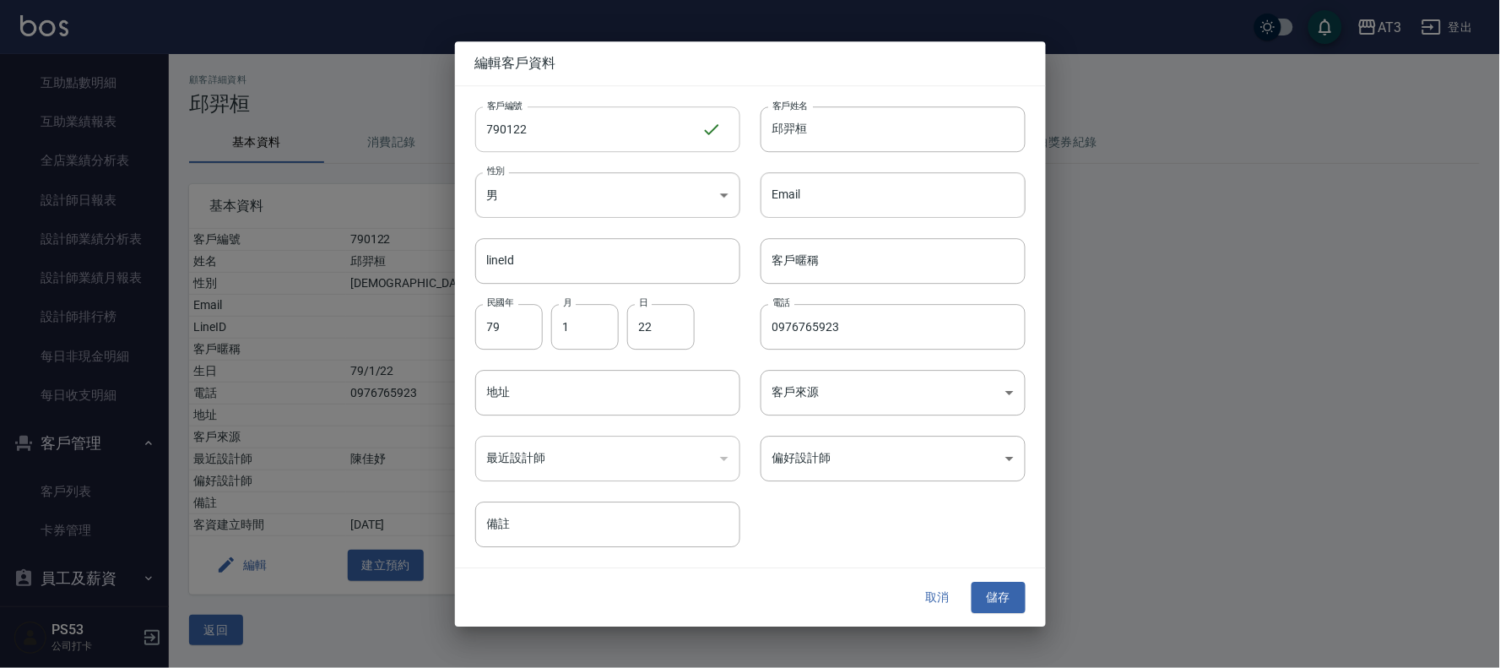
click at [544, 130] on input "790122" at bounding box center [588, 129] width 226 height 46
type input "790122a"
click at [1017, 599] on button "儲存" at bounding box center [998, 597] width 54 height 31
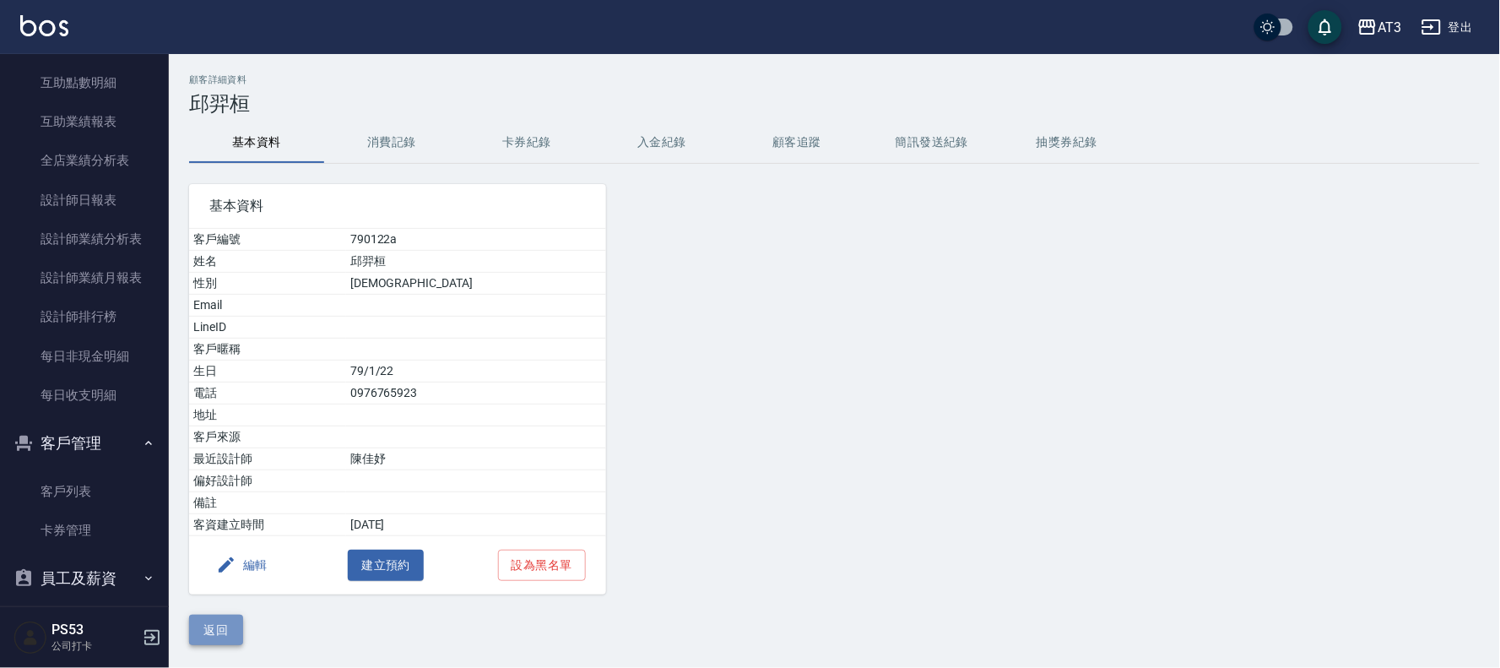
click at [225, 625] on button "返回" at bounding box center [216, 629] width 54 height 31
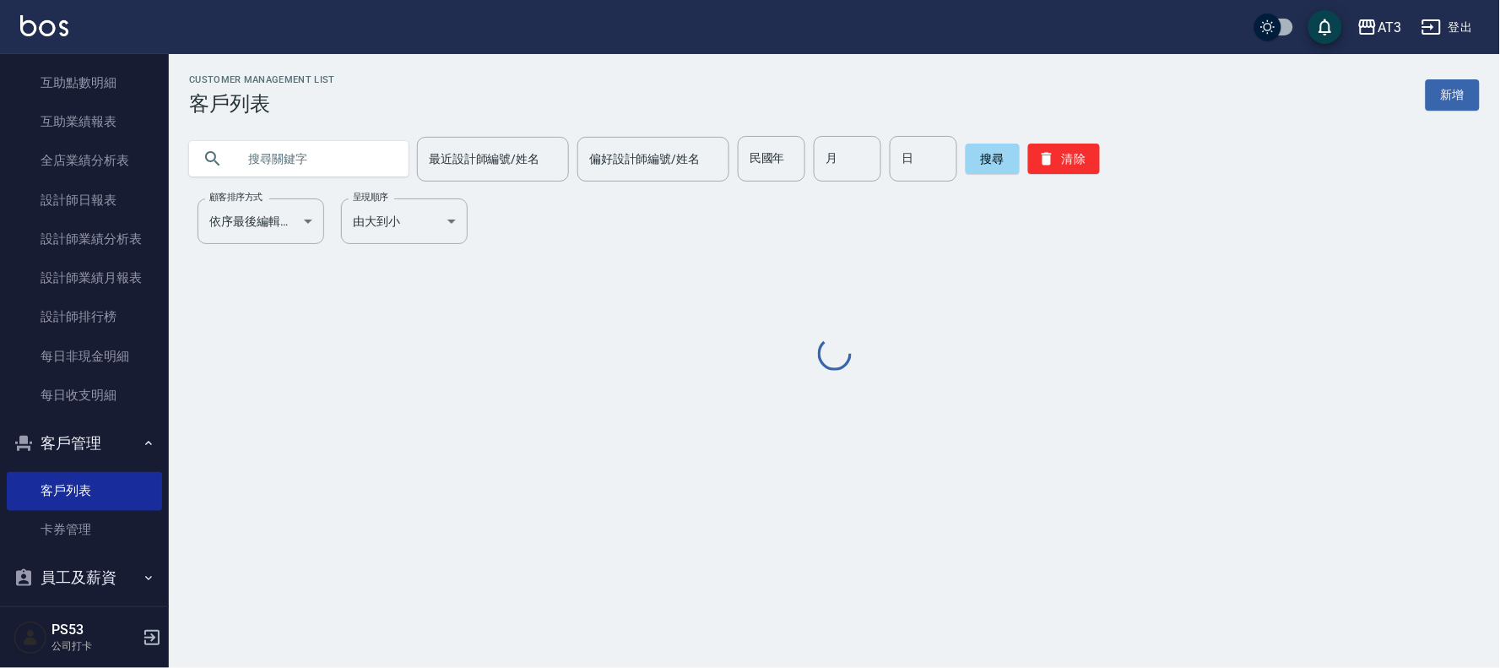
click at [324, 163] on input "text" at bounding box center [315, 159] width 159 height 46
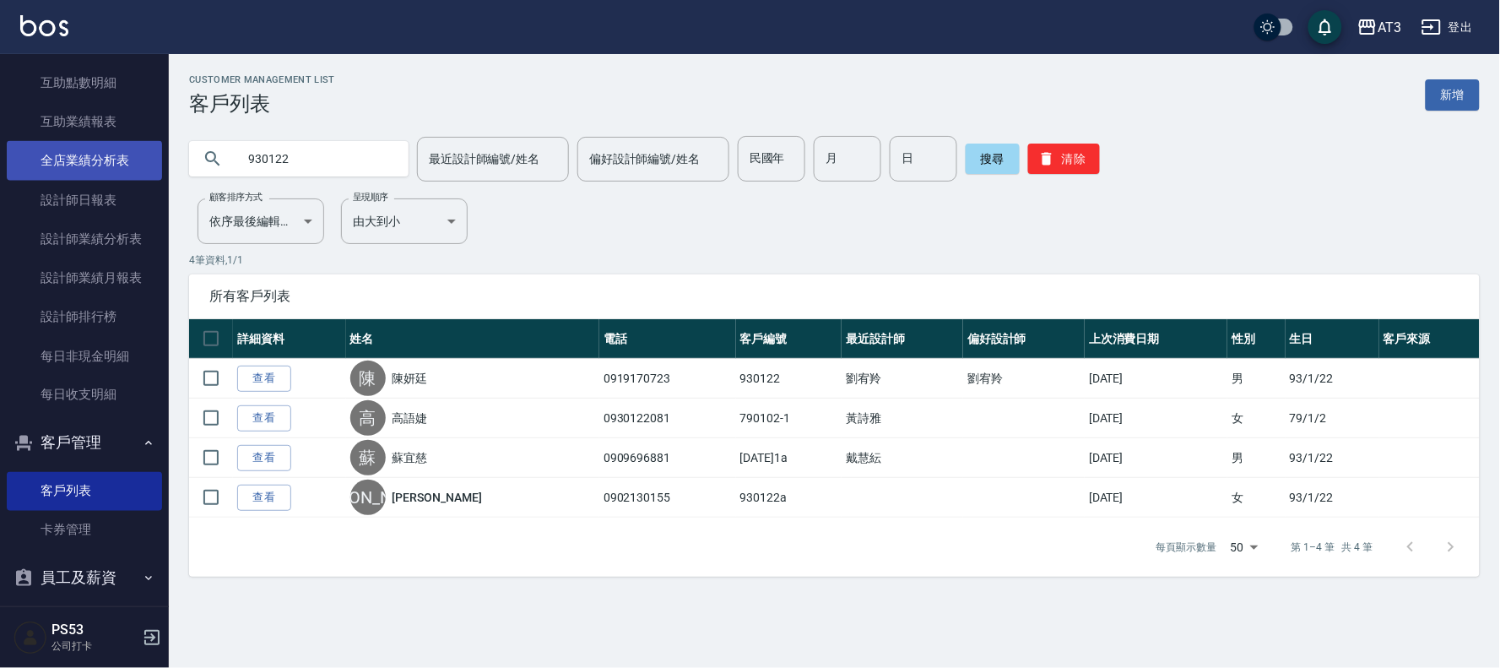
drag, startPoint x: 287, startPoint y: 163, endPoint x: 73, endPoint y: 157, distance: 214.5
click at [73, 157] on div "AT3 登出 櫃檯作業 打帳單 帳單列表 營業儀表板 現金收支登錄 高階收支登錄 材料自購登錄 每日結帳 排班表 現場電腦打卡 預約管理 預約管理 單日預約紀…" at bounding box center [750, 334] width 1500 height 668
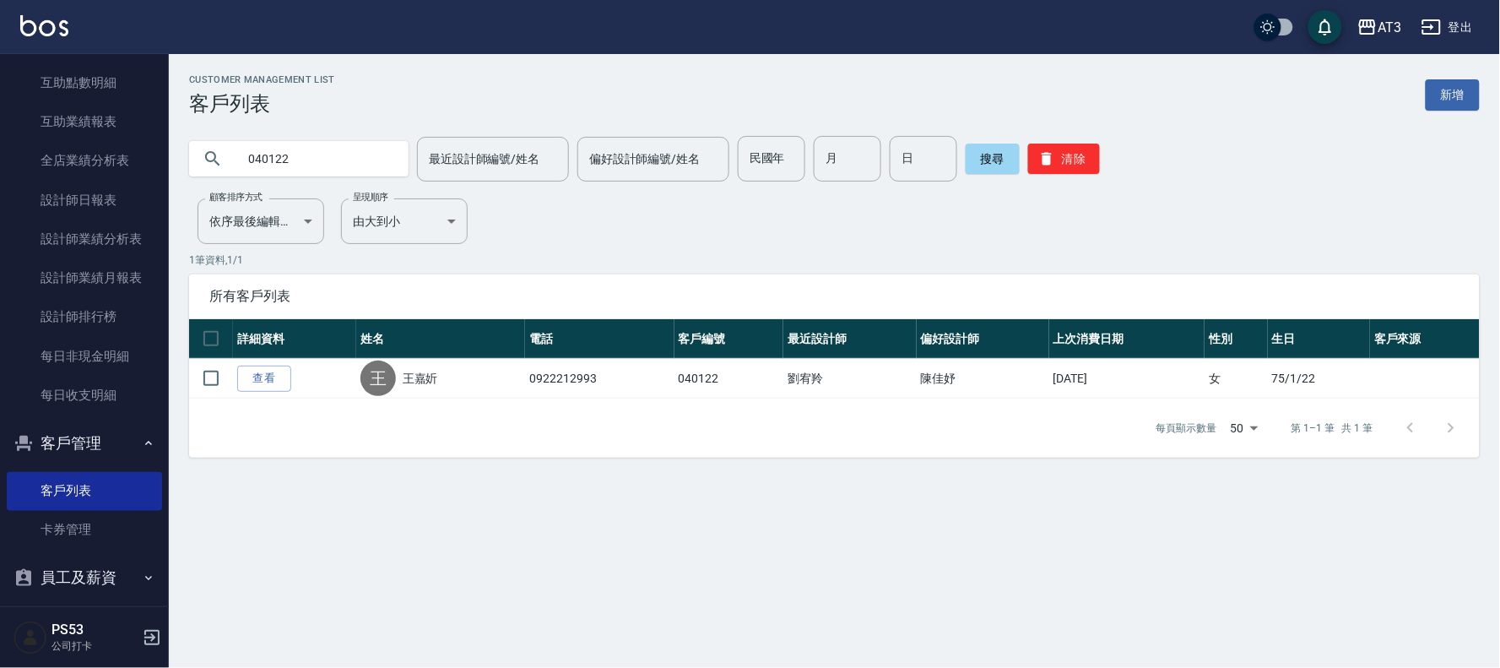
drag, startPoint x: 323, startPoint y: 158, endPoint x: 188, endPoint y: 157, distance: 135.0
click at [189, 157] on div "040122" at bounding box center [298, 158] width 219 height 35
drag, startPoint x: 330, startPoint y: 170, endPoint x: 49, endPoint y: 188, distance: 281.6
click at [0, 172] on div "AT3 登出 櫃檯作業 打帳單 帳單列表 營業儀表板 現金收支登錄 高階收支登錄 材料自購登錄 每日結帳 排班表 現場電腦打卡 預約管理 預約管理 單日預約紀…" at bounding box center [750, 334] width 1500 height 668
type input "910122"
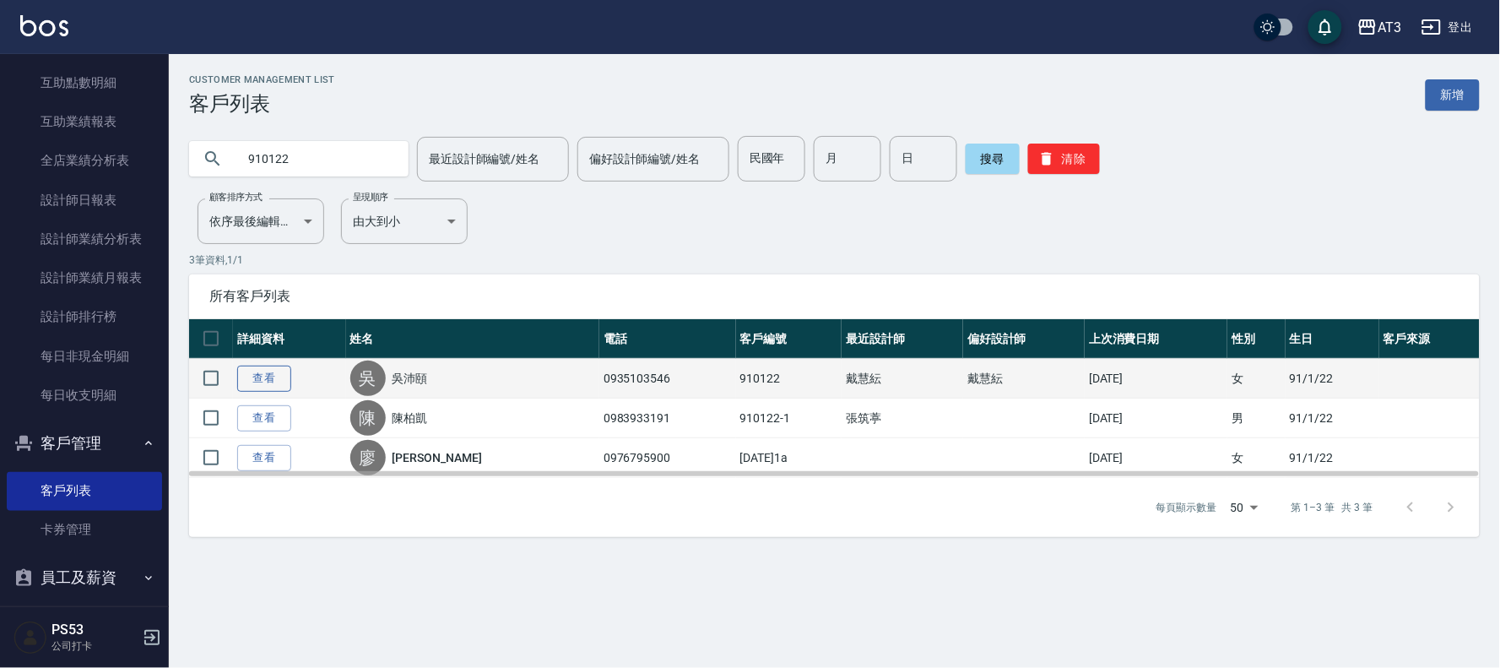
click at [257, 369] on link "查看" at bounding box center [264, 378] width 54 height 26
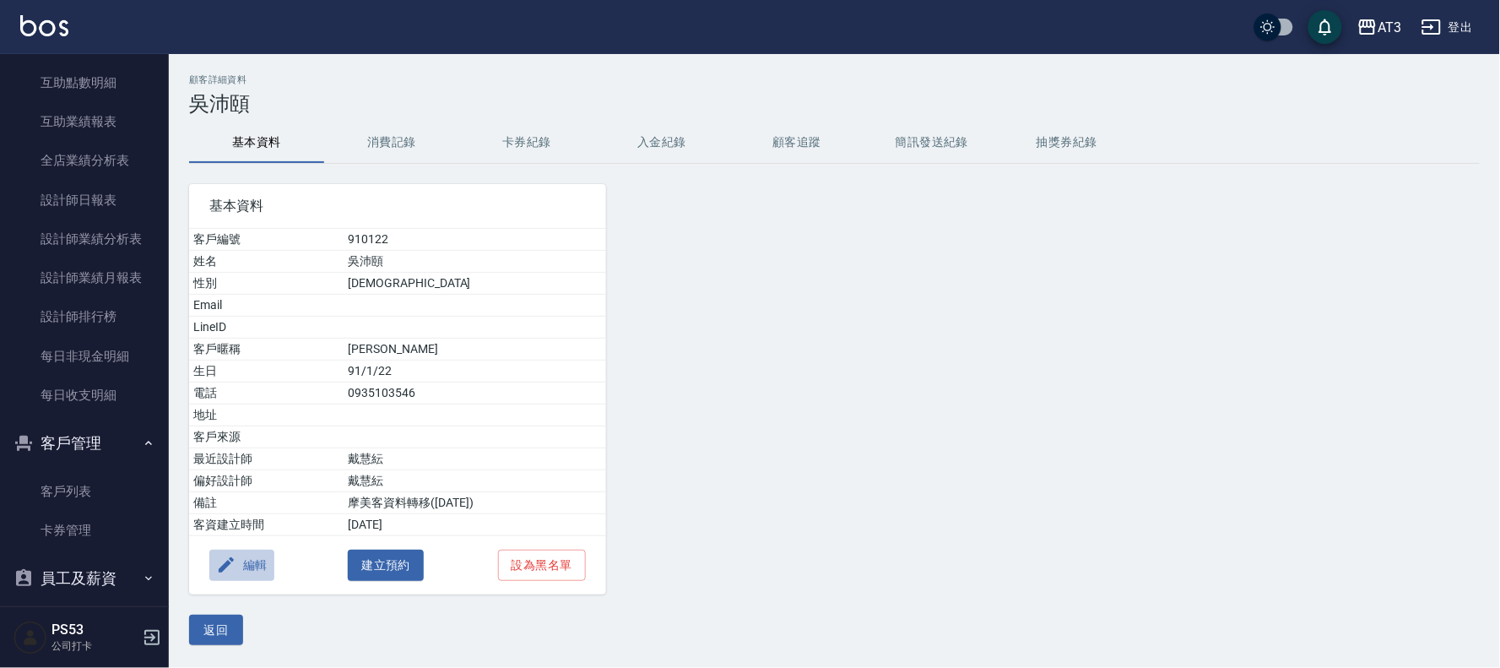
click at [239, 564] on button "編輯" at bounding box center [241, 564] width 65 height 31
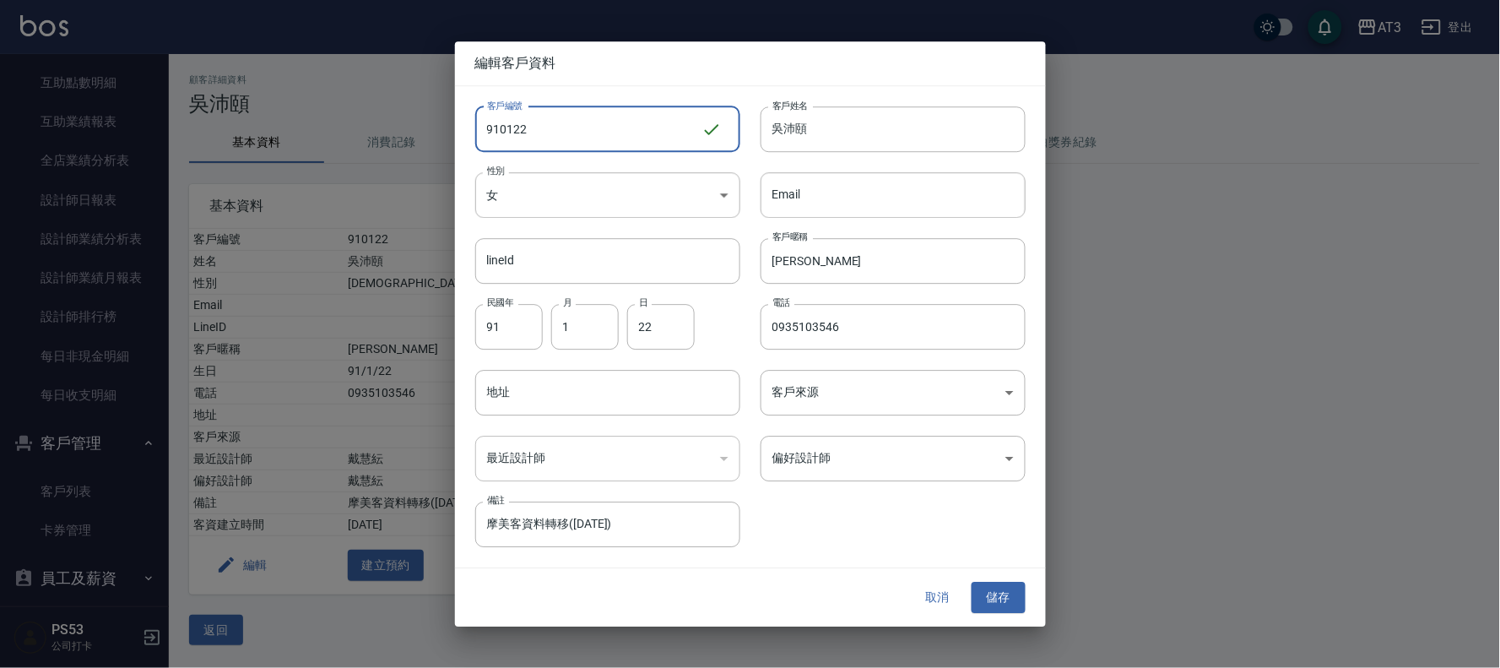
click at [546, 116] on input "910122" at bounding box center [588, 129] width 226 height 46
type input "910122a"
click at [1013, 598] on button "儲存" at bounding box center [998, 597] width 54 height 31
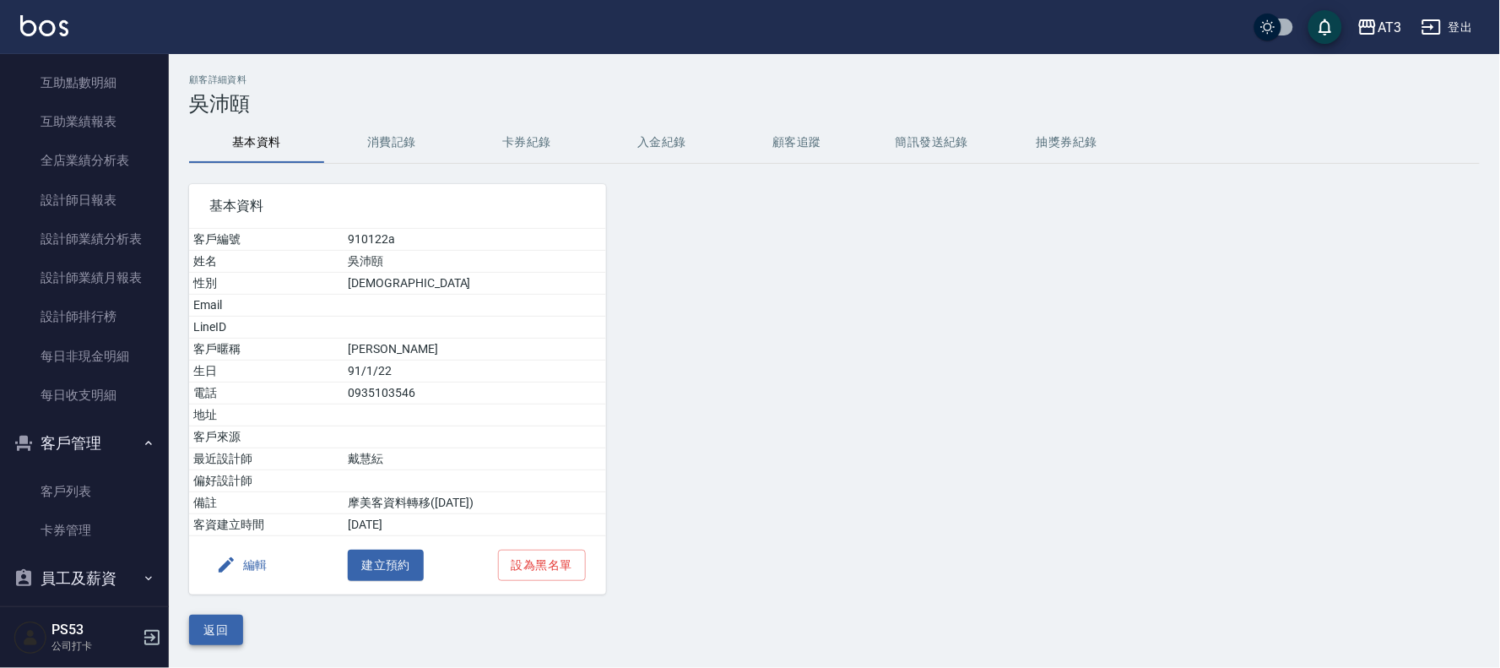
click at [209, 635] on button "返回" at bounding box center [216, 629] width 54 height 31
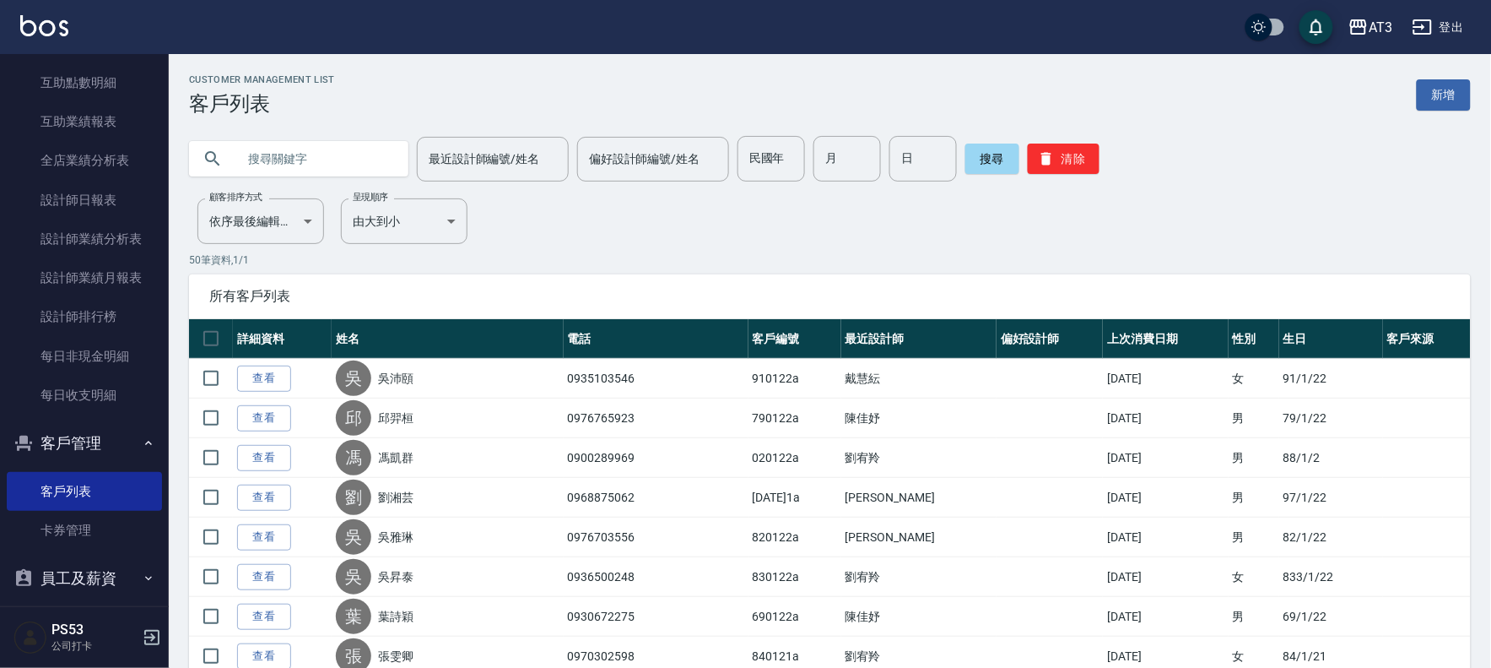
click at [304, 144] on input "text" at bounding box center [315, 159] width 159 height 46
type input "030122"
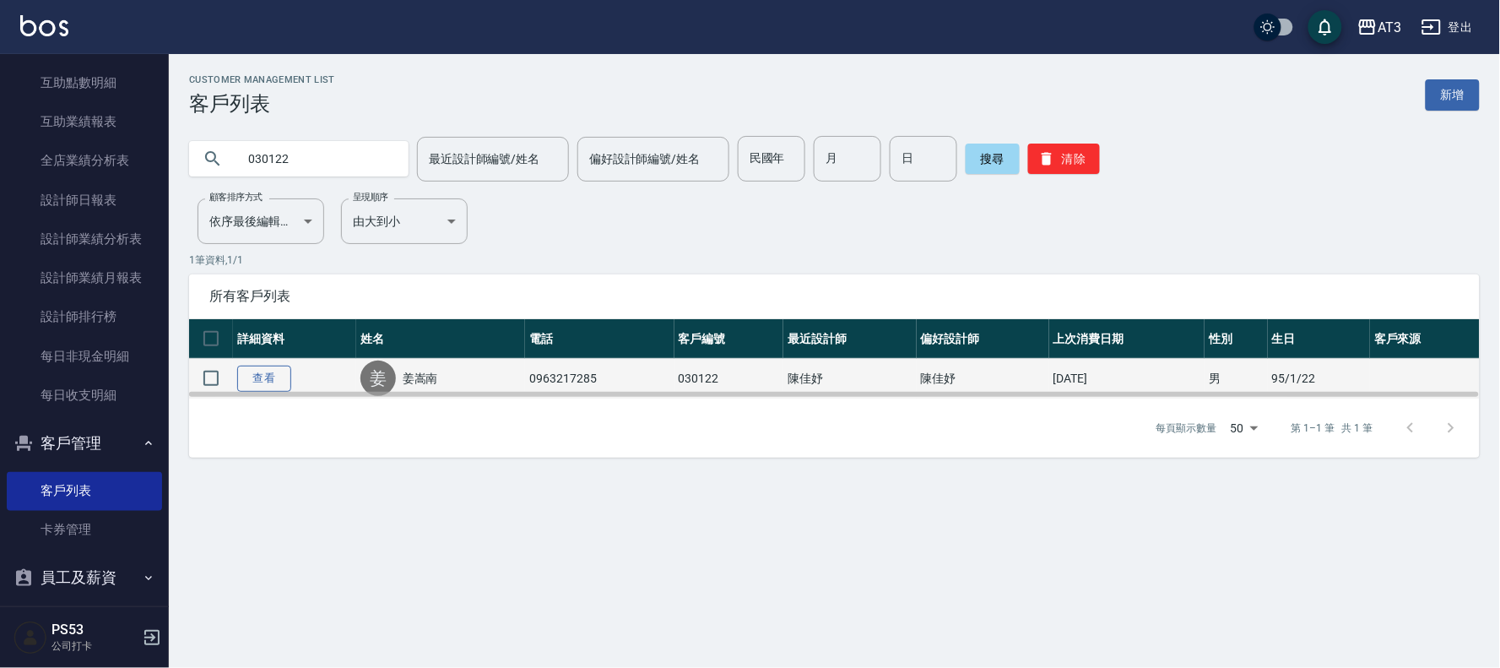
click at [271, 380] on link "查看" at bounding box center [264, 378] width 54 height 26
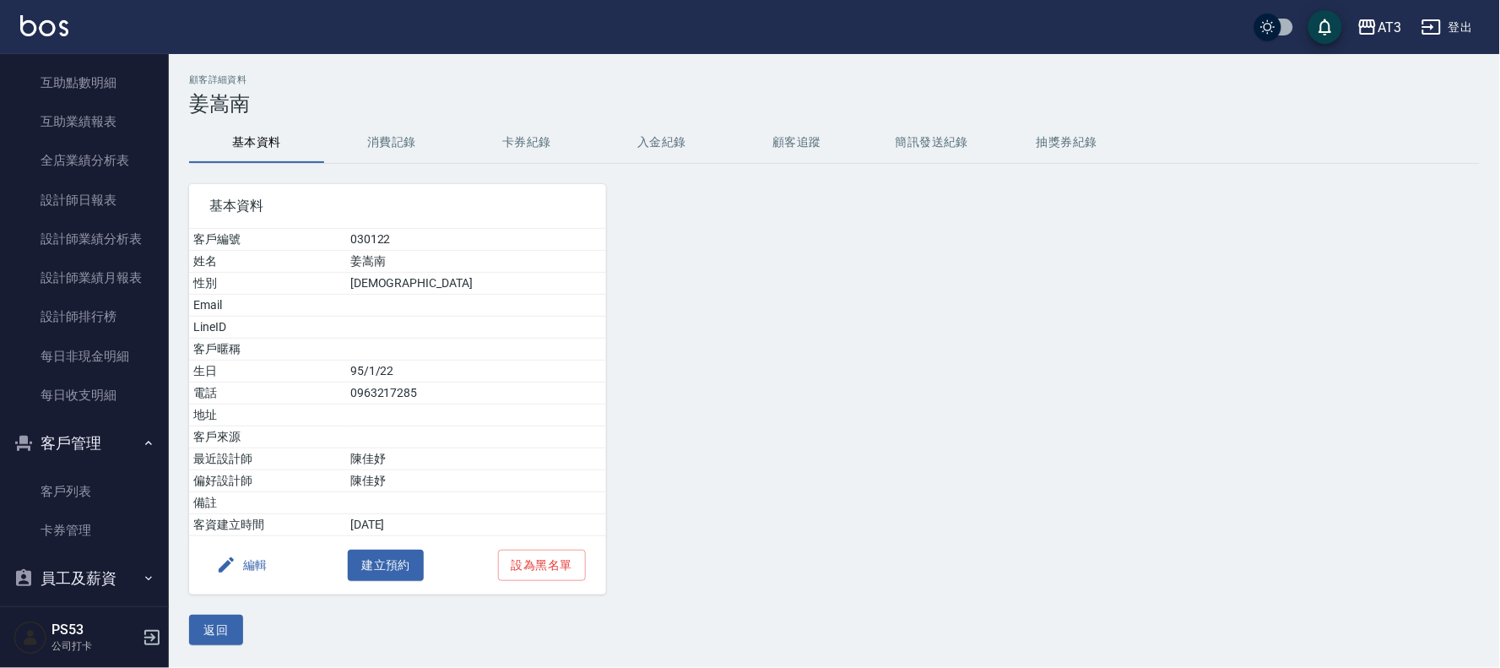
click at [255, 555] on button "編輯" at bounding box center [241, 564] width 65 height 31
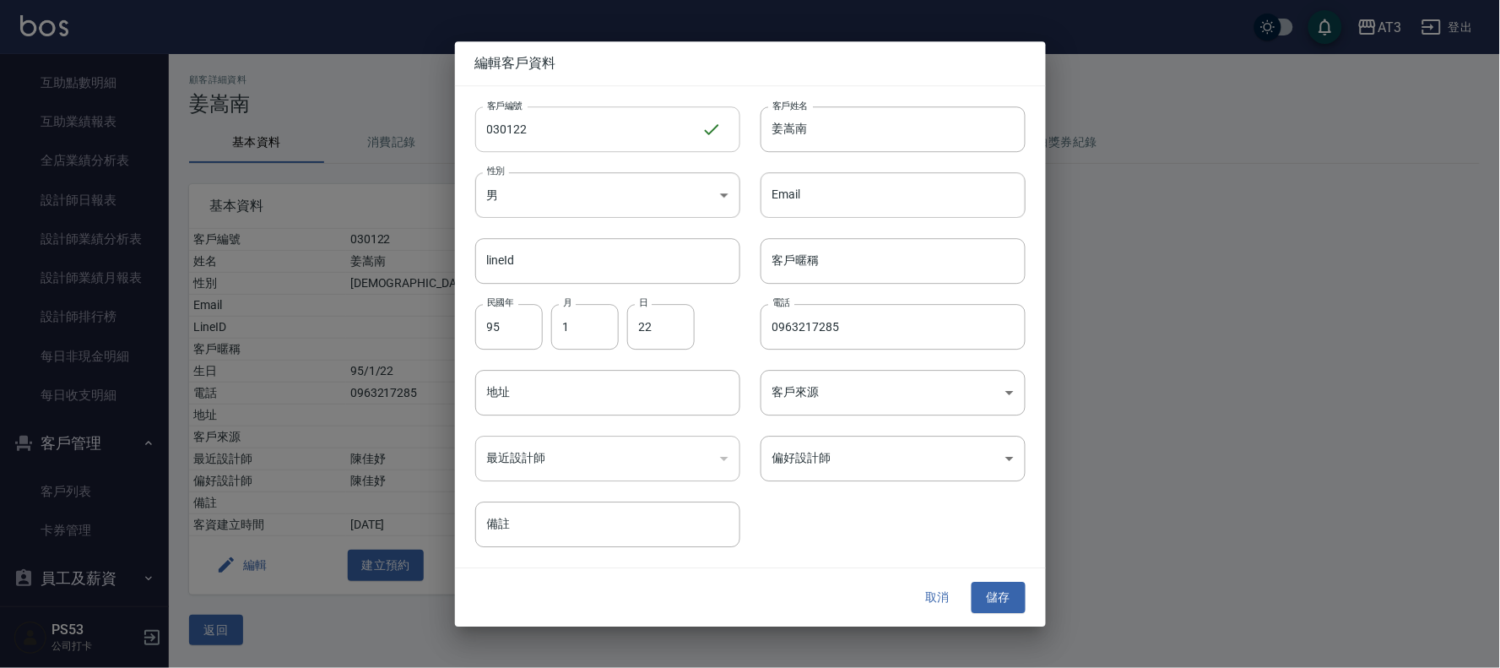
click at [581, 133] on input "030122" at bounding box center [588, 129] width 226 height 46
type input "030122a"
click at [1004, 592] on button "儲存" at bounding box center [998, 597] width 54 height 31
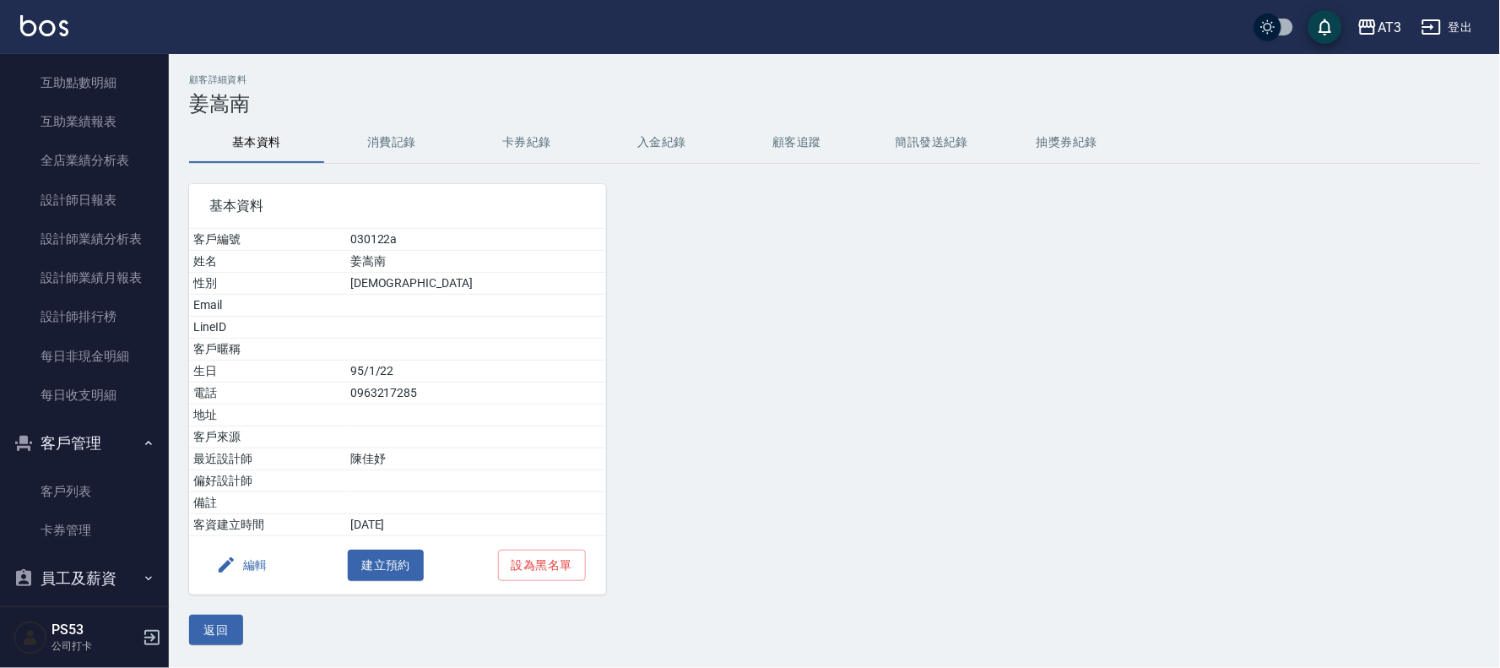
click at [208, 629] on button "返回" at bounding box center [216, 629] width 54 height 31
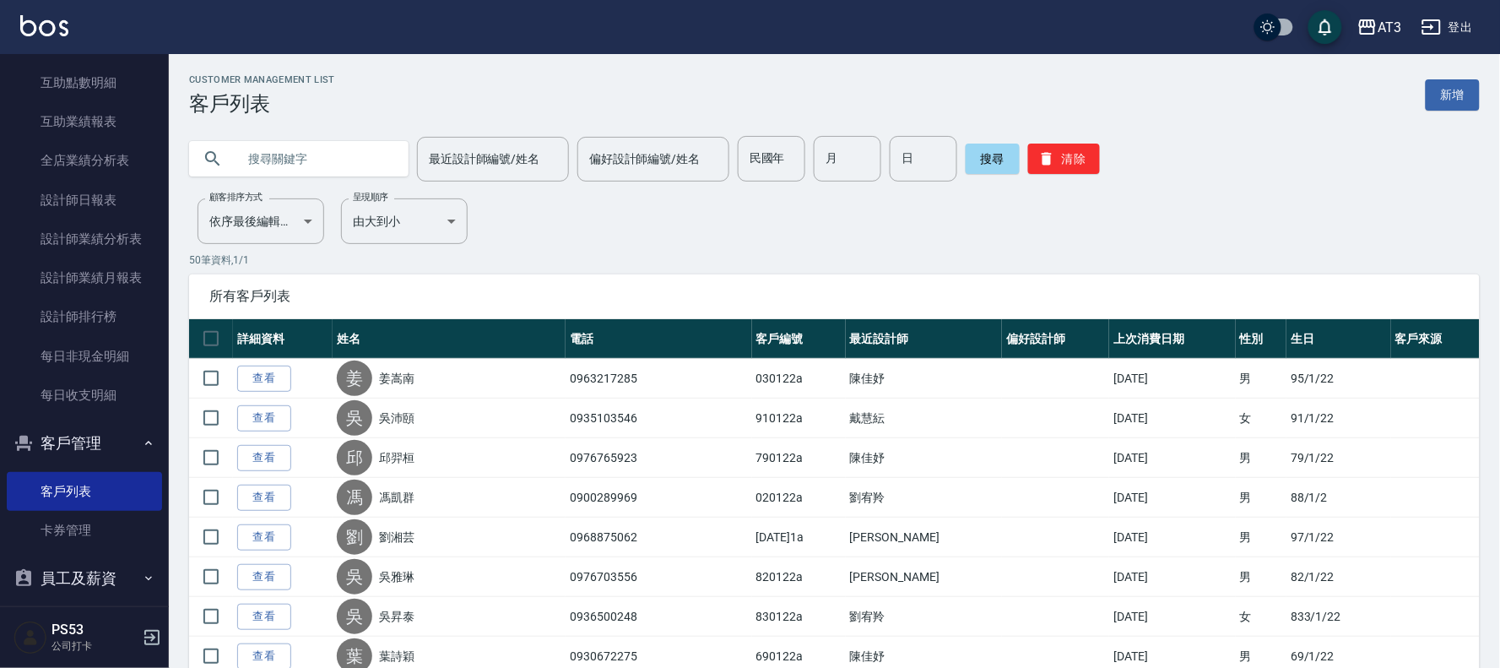
click at [340, 161] on input "text" at bounding box center [315, 159] width 159 height 46
type input "870123"
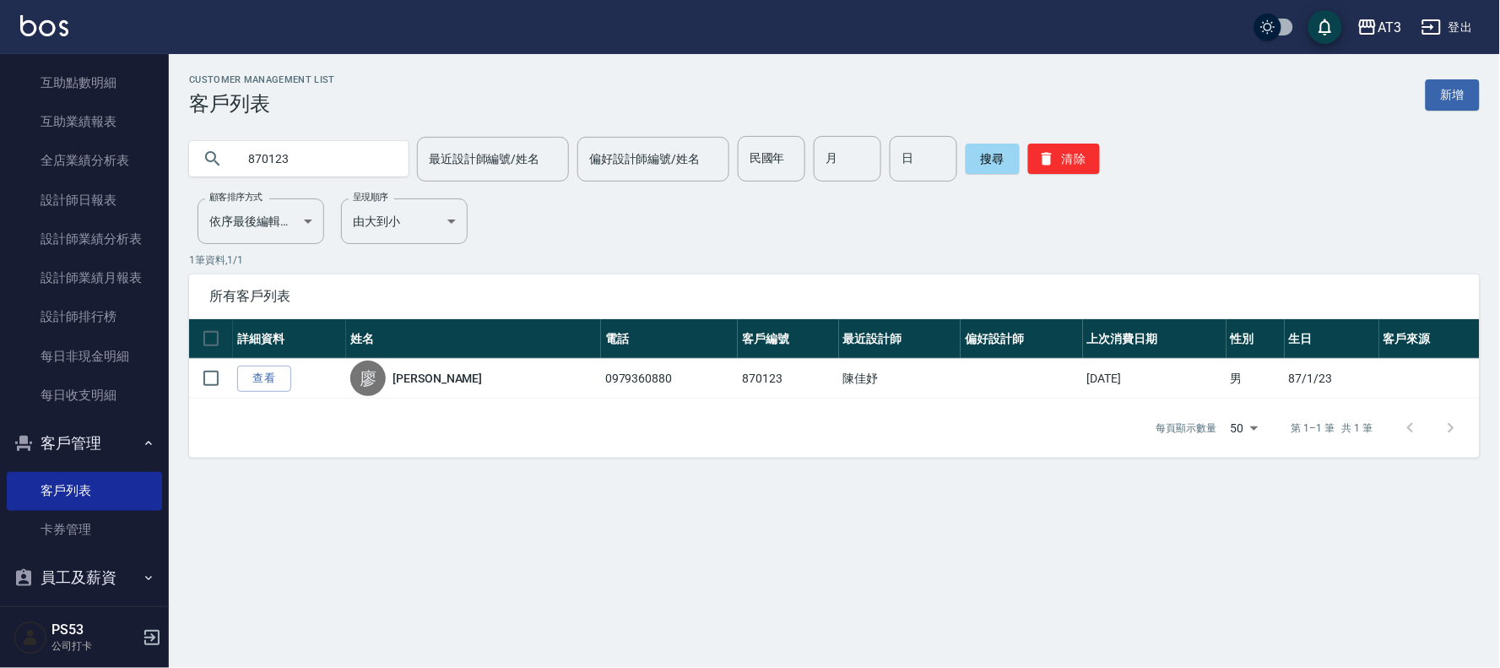
click at [245, 377] on link "查看" at bounding box center [264, 378] width 54 height 26
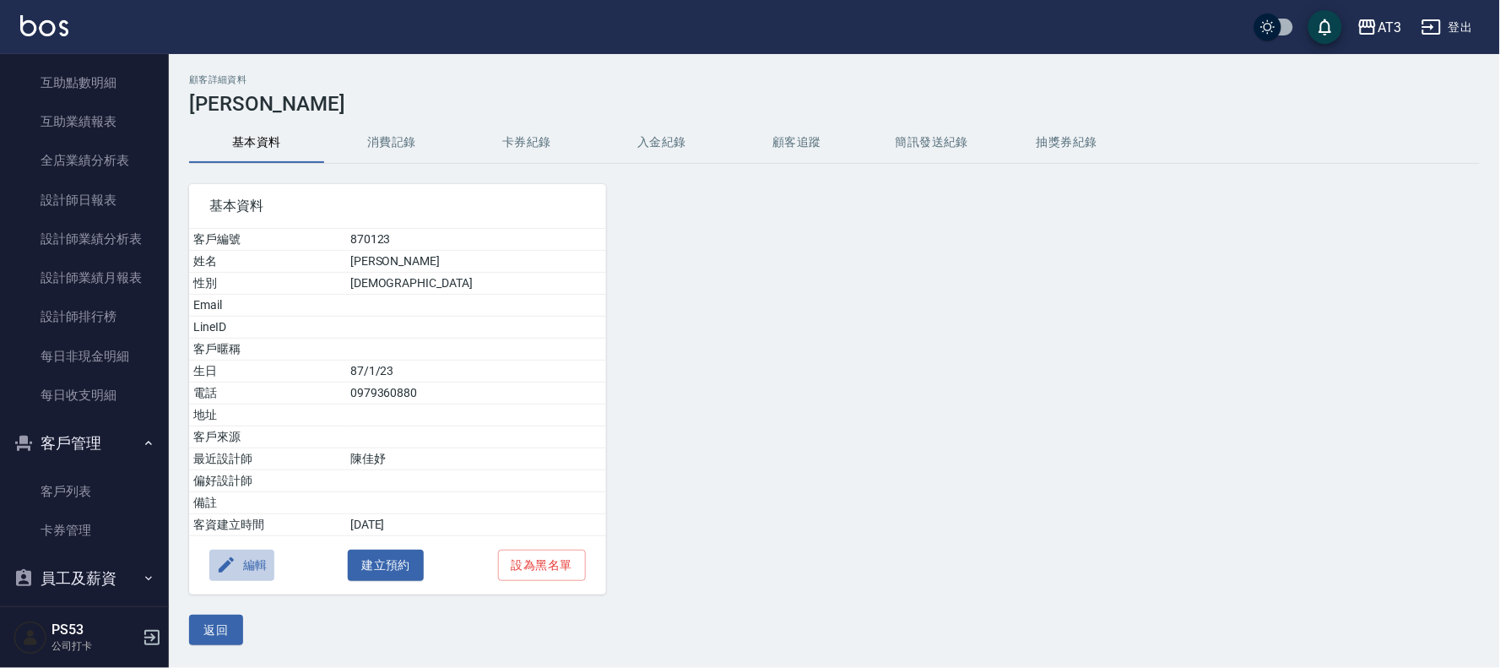
click at [255, 563] on button "編輯" at bounding box center [241, 564] width 65 height 31
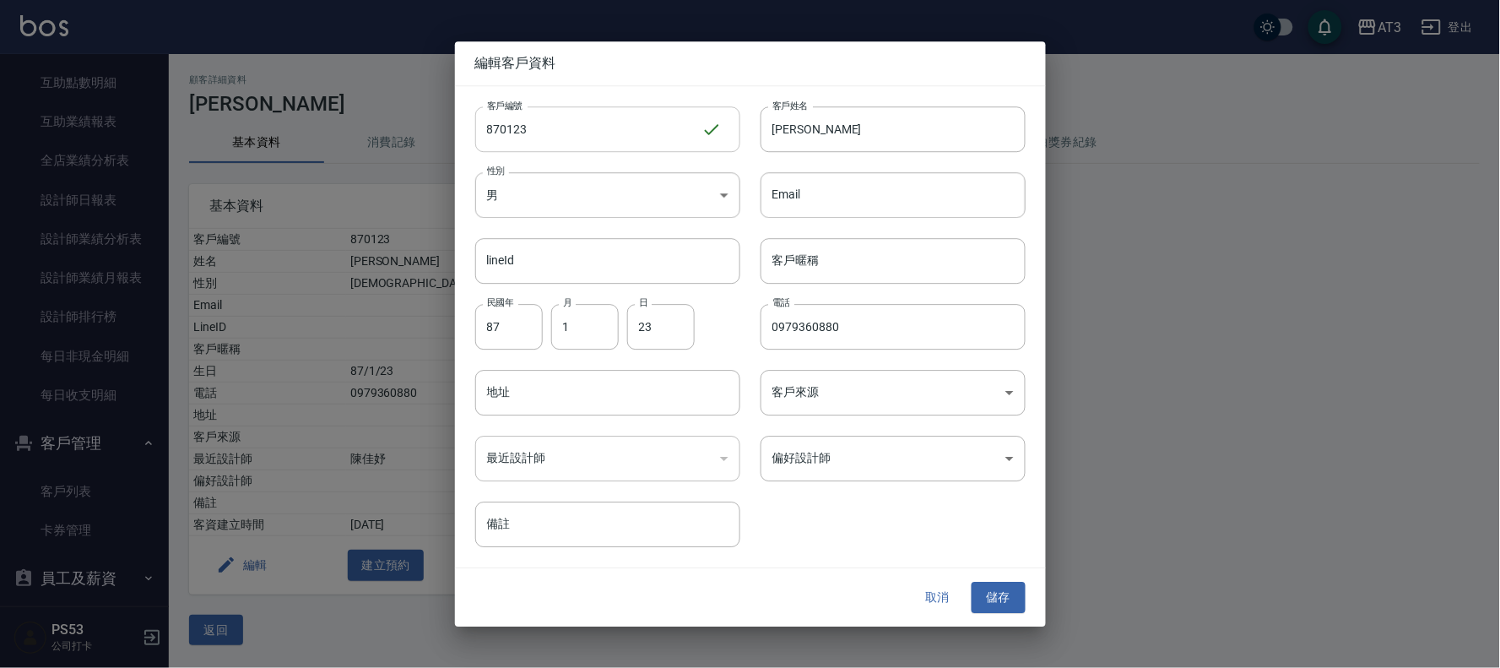
click at [567, 139] on input "870123" at bounding box center [588, 129] width 226 height 46
type input "870123a"
click at [1020, 596] on button "儲存" at bounding box center [998, 597] width 54 height 31
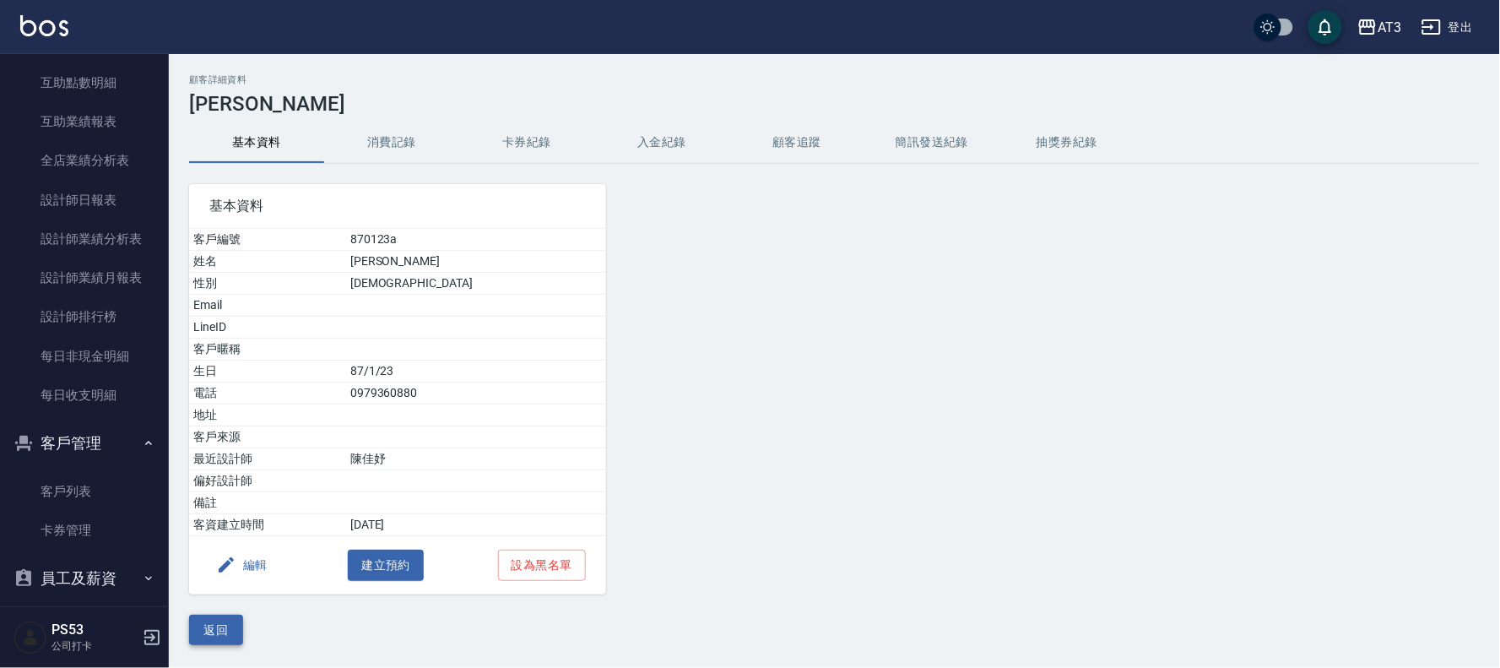
click at [219, 629] on button "返回" at bounding box center [216, 629] width 54 height 31
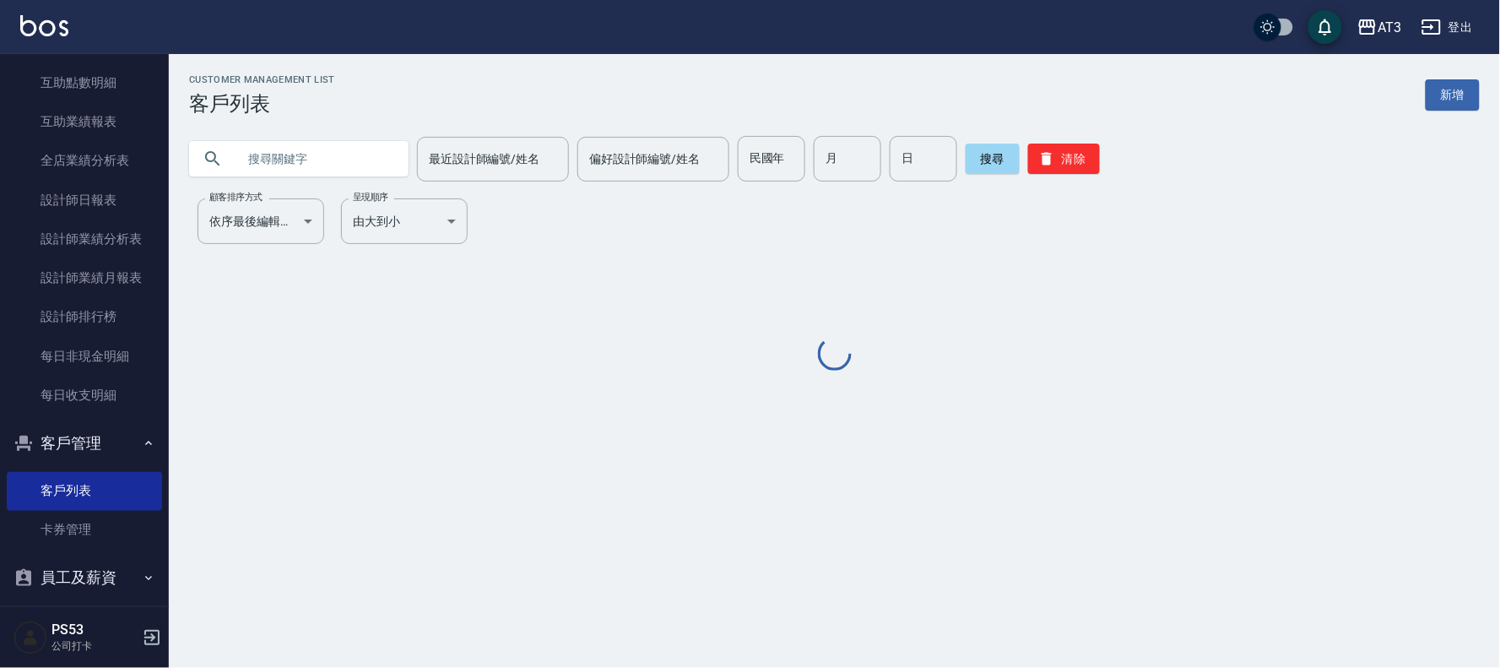
drag, startPoint x: 369, startPoint y: 169, endPoint x: 372, endPoint y: 188, distance: 19.7
click at [371, 180] on input "text" at bounding box center [315, 159] width 159 height 46
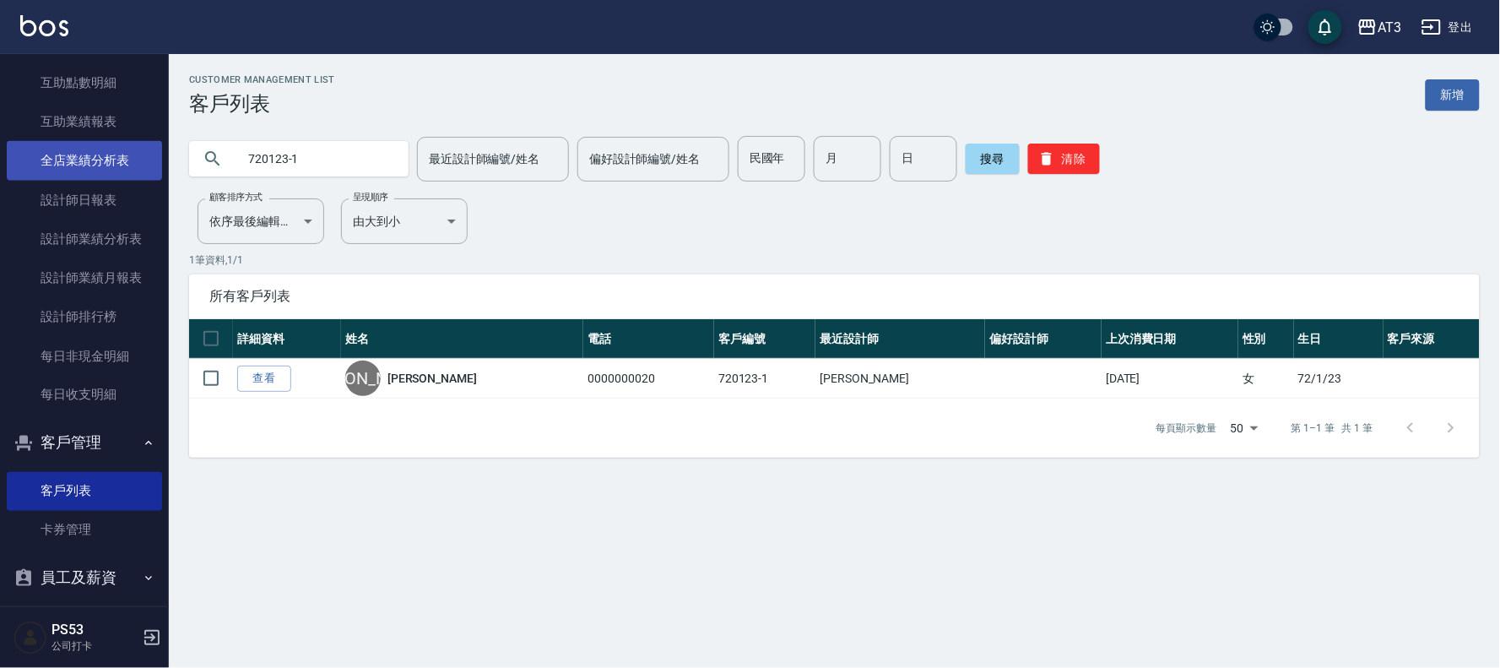
drag, startPoint x: 330, startPoint y: 156, endPoint x: 74, endPoint y: 153, distance: 255.8
click at [74, 153] on div "AT3 登出 櫃檯作業 打帳單 帳單列表 營業儀表板 現金收支登錄 高階收支登錄 材料自購登錄 每日結帳 排班表 現場電腦打卡 預約管理 預約管理 單日預約紀…" at bounding box center [750, 334] width 1500 height 668
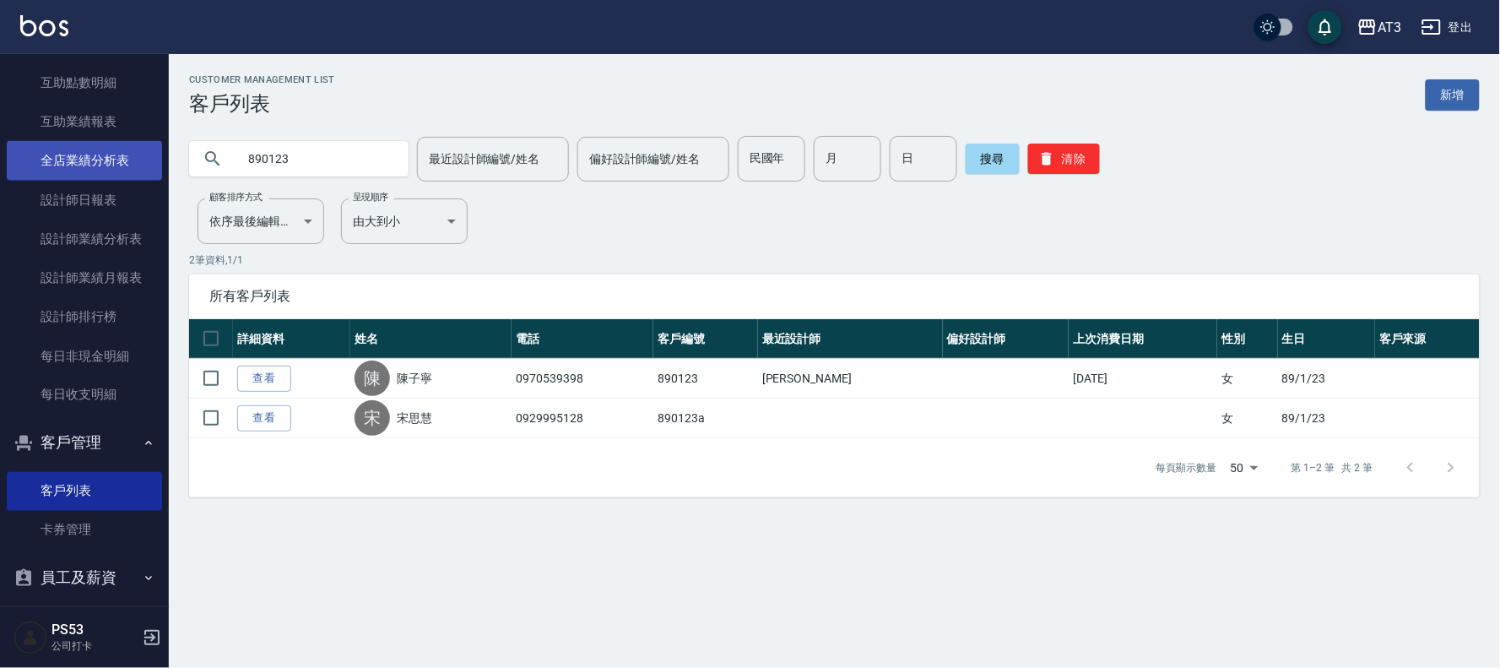
drag, startPoint x: 315, startPoint y: 154, endPoint x: 150, endPoint y: 156, distance: 164.6
click at [150, 156] on div "AT3 登出 櫃檯作業 打帳單 帳單列表 營業儀表板 現金收支登錄 高階收支登錄 材料自購登錄 每日結帳 排班表 現場電腦打卡 預約管理 預約管理 單日預約紀…" at bounding box center [750, 334] width 1500 height 668
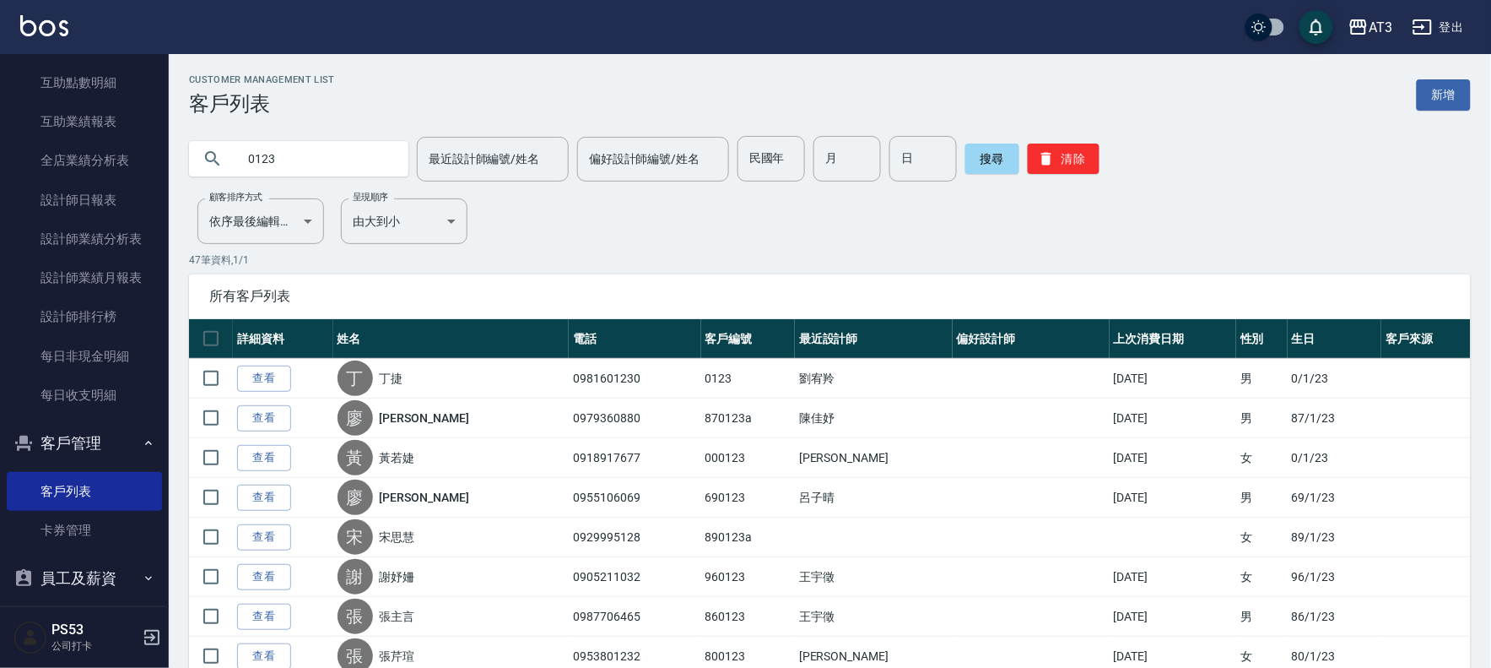
drag, startPoint x: 342, startPoint y: 158, endPoint x: 181, endPoint y: 140, distance: 161.3
click at [181, 140] on div "0123 最近設計師編號/姓名 最近設計師編號/姓名 偏好設計師編號/姓名 偏好設計師編號/姓名 民國年 民國年 月 月 日 日 搜尋 清除" at bounding box center [820, 149] width 1302 height 66
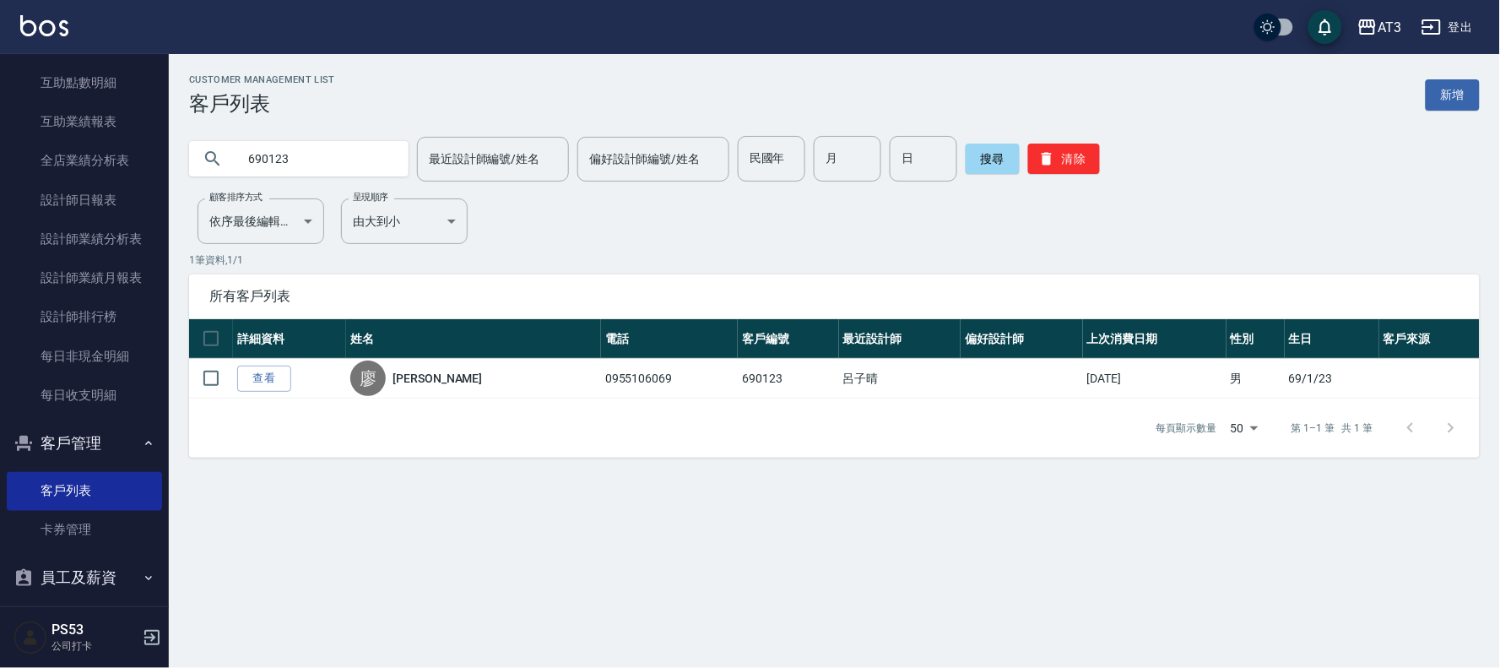
drag, startPoint x: 322, startPoint y: 155, endPoint x: 1, endPoint y: 155, distance: 320.7
click at [1, 155] on div "AT3 登出 櫃檯作業 打帳單 帳單列表 營業儀表板 現金收支登錄 高階收支登錄 材料自購登錄 每日結帳 排班表 現場電腦打卡 預約管理 預約管理 單日預約紀…" at bounding box center [750, 334] width 1500 height 668
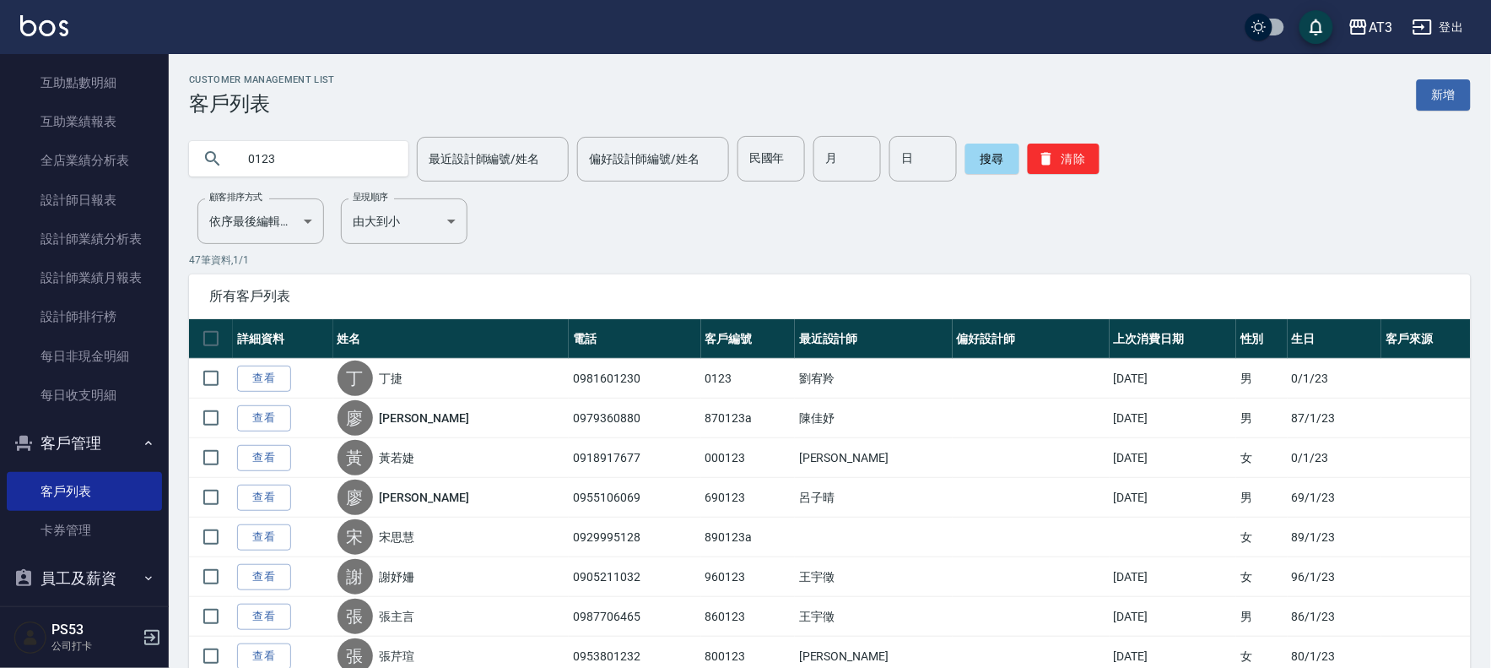
drag, startPoint x: 341, startPoint y: 149, endPoint x: 170, endPoint y: 163, distance: 171.9
click at [170, 163] on div "0123 最近設計師編號/姓名 最近設計師編號/姓名 偏好設計師編號/姓名 偏好設計師編號/姓名 民國年 民國年 月 月 日 日 搜尋 清除" at bounding box center [820, 149] width 1302 height 66
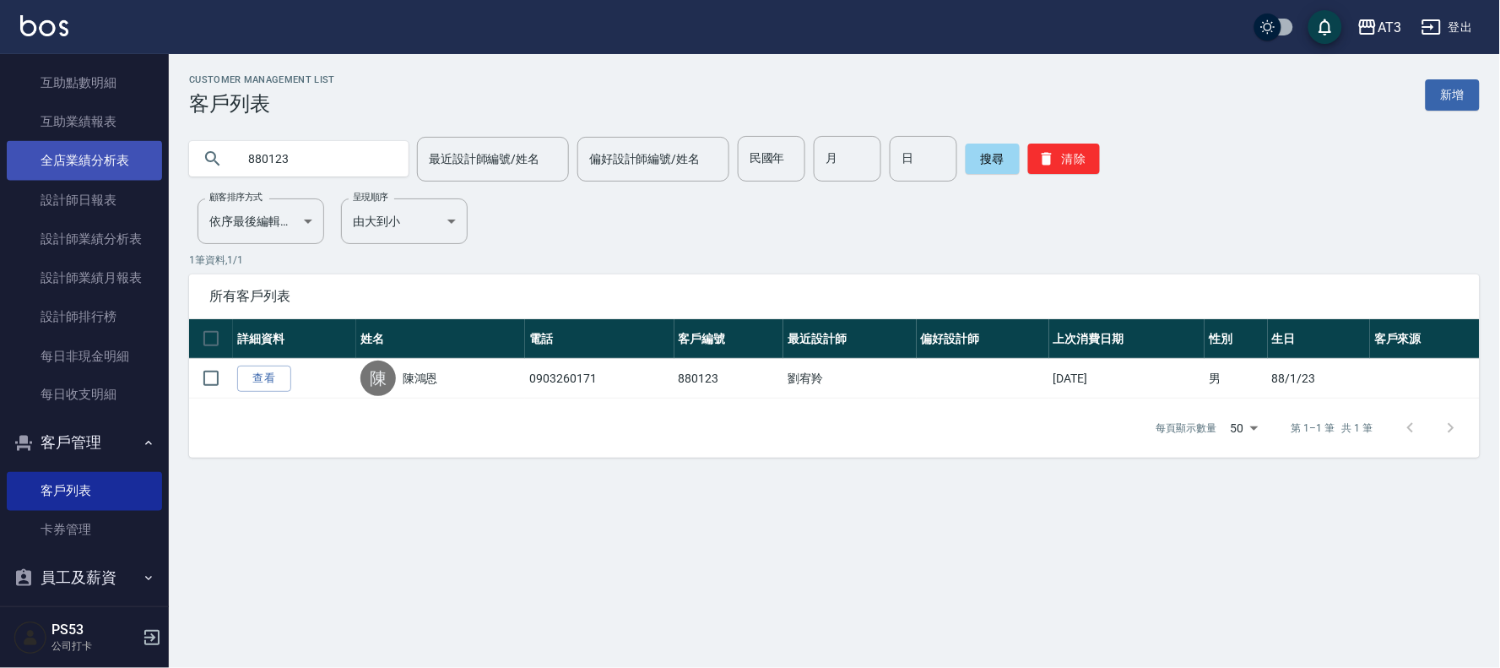
drag, startPoint x: 300, startPoint y: 163, endPoint x: 133, endPoint y: 156, distance: 167.2
click at [133, 156] on div "AT3 登出 櫃檯作業 打帳單 帳單列表 營業儀表板 現金收支登錄 高階收支登錄 材料自購登錄 每日結帳 排班表 現場電腦打卡 預約管理 預約管理 單日預約紀…" at bounding box center [750, 334] width 1500 height 668
type input "010123"
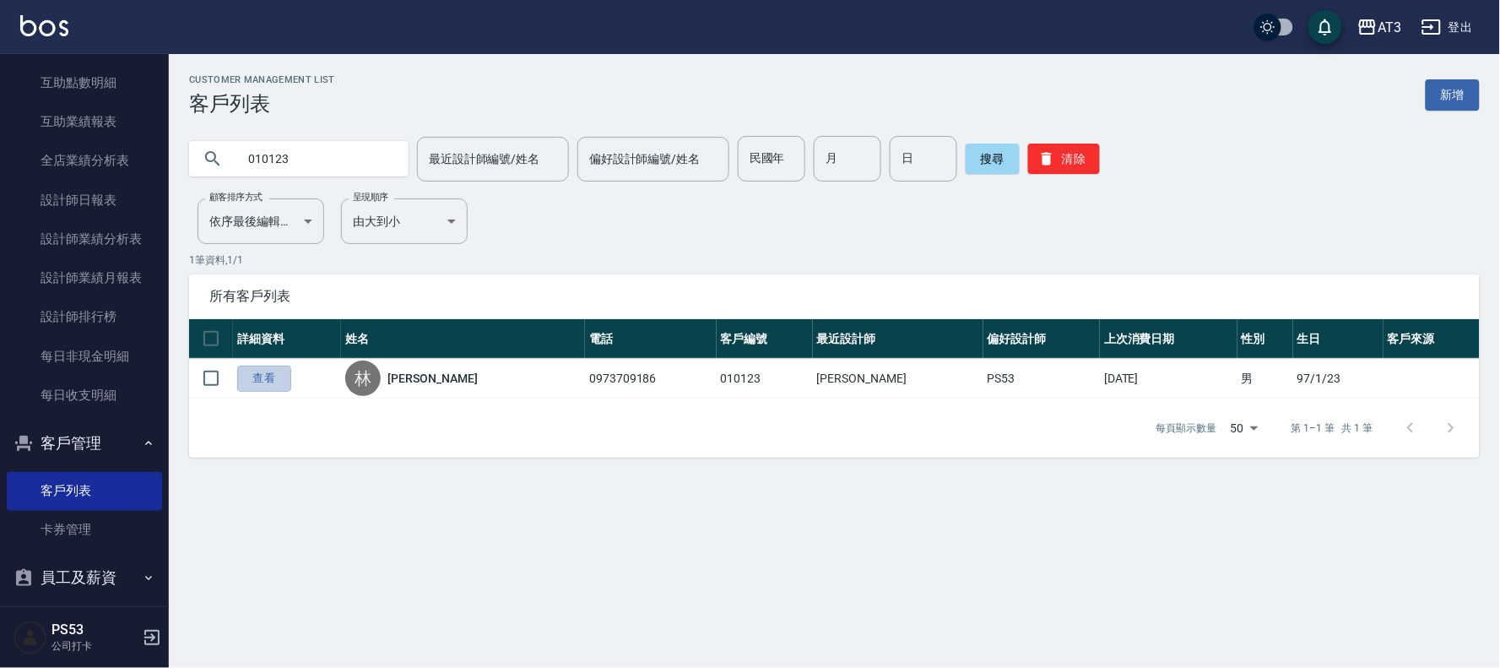
click at [258, 373] on link "查看" at bounding box center [264, 378] width 54 height 26
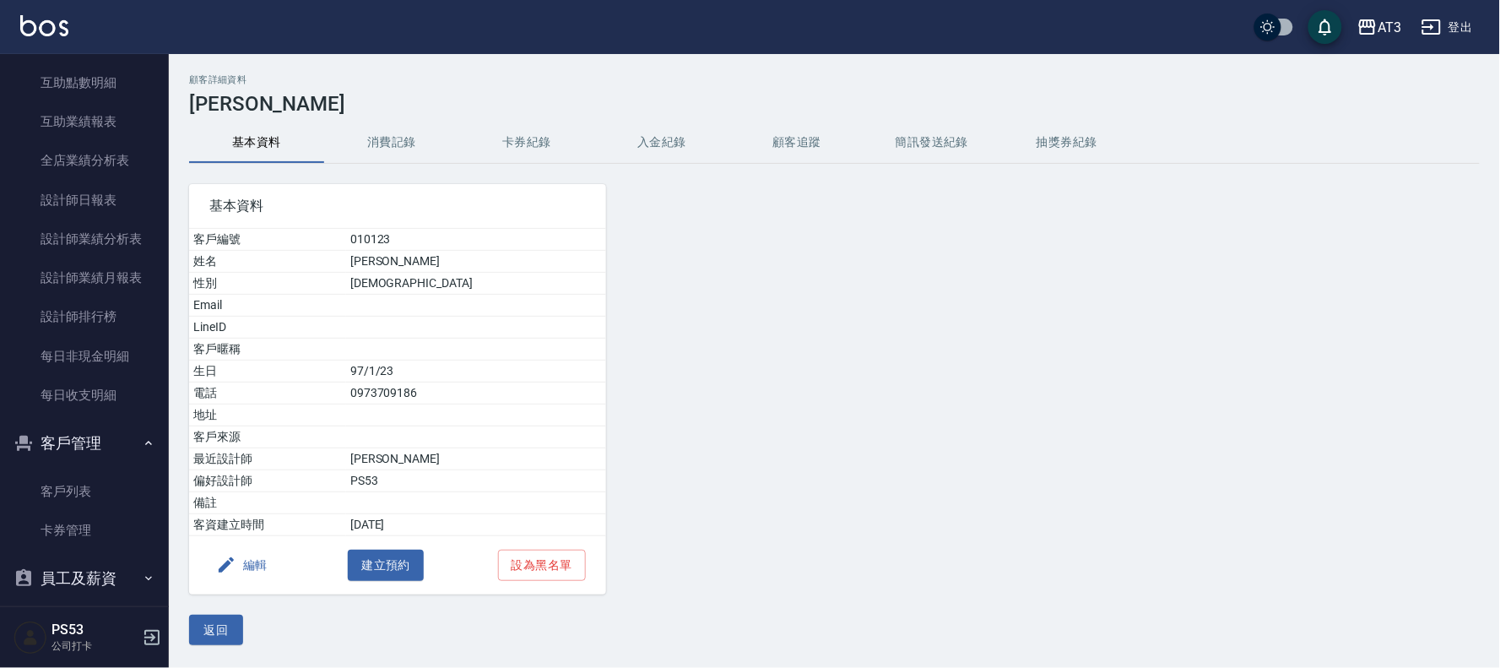
click at [252, 562] on button "編輯" at bounding box center [241, 564] width 65 height 31
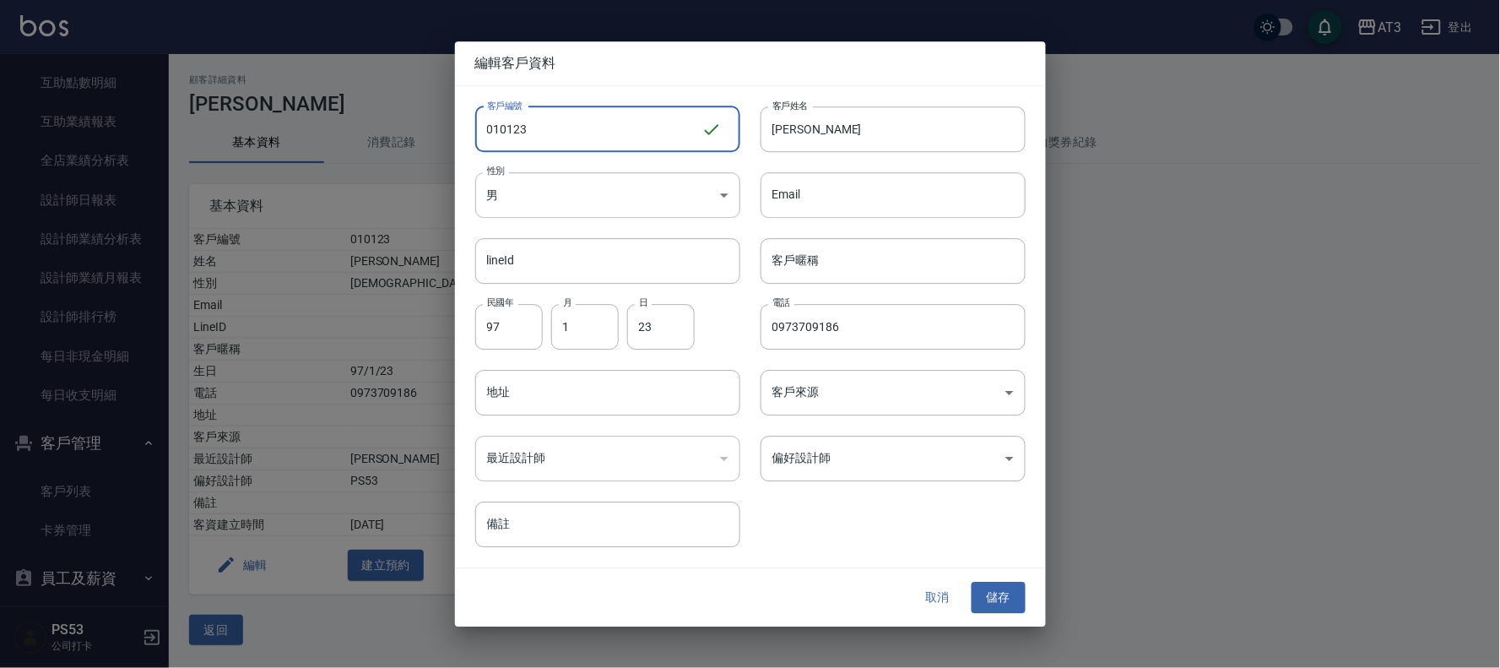
click at [563, 122] on input "010123" at bounding box center [588, 129] width 226 height 46
type input "010123a"
click at [1005, 594] on button "儲存" at bounding box center [998, 597] width 54 height 31
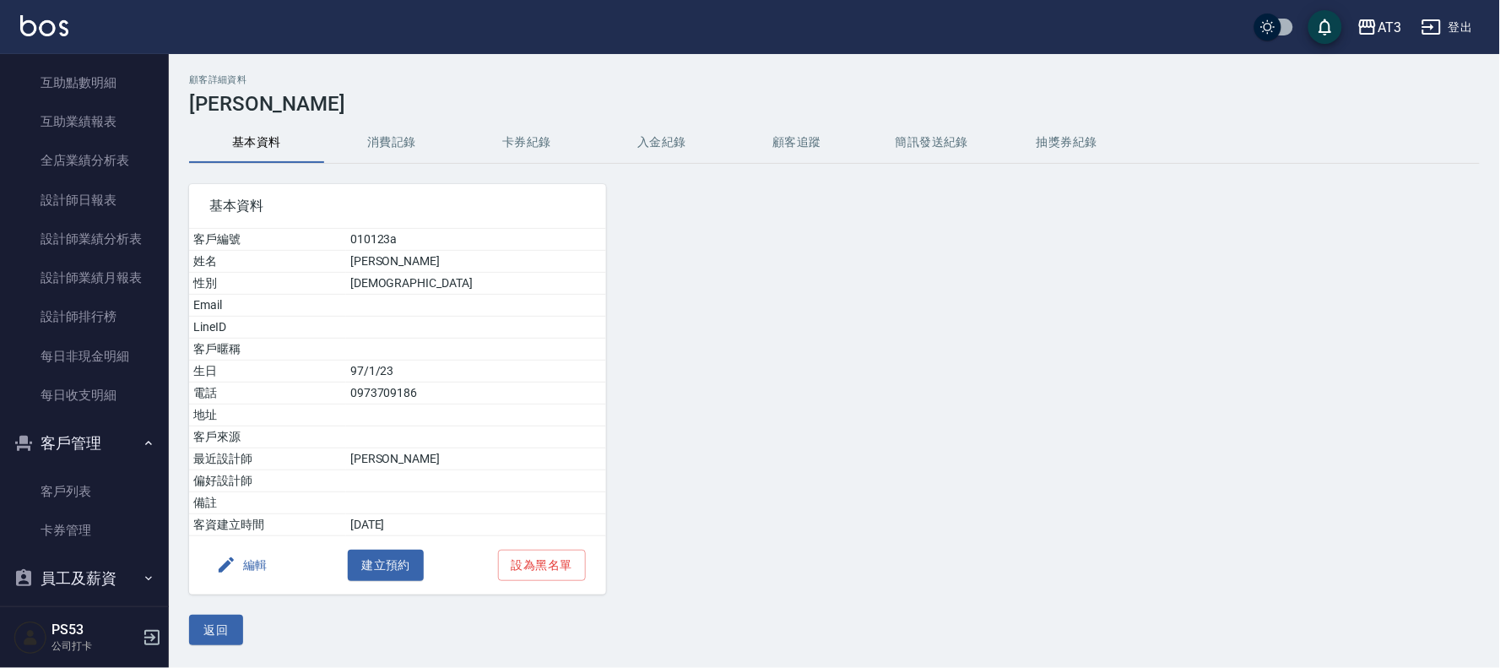
click at [214, 630] on button "返回" at bounding box center [216, 629] width 54 height 31
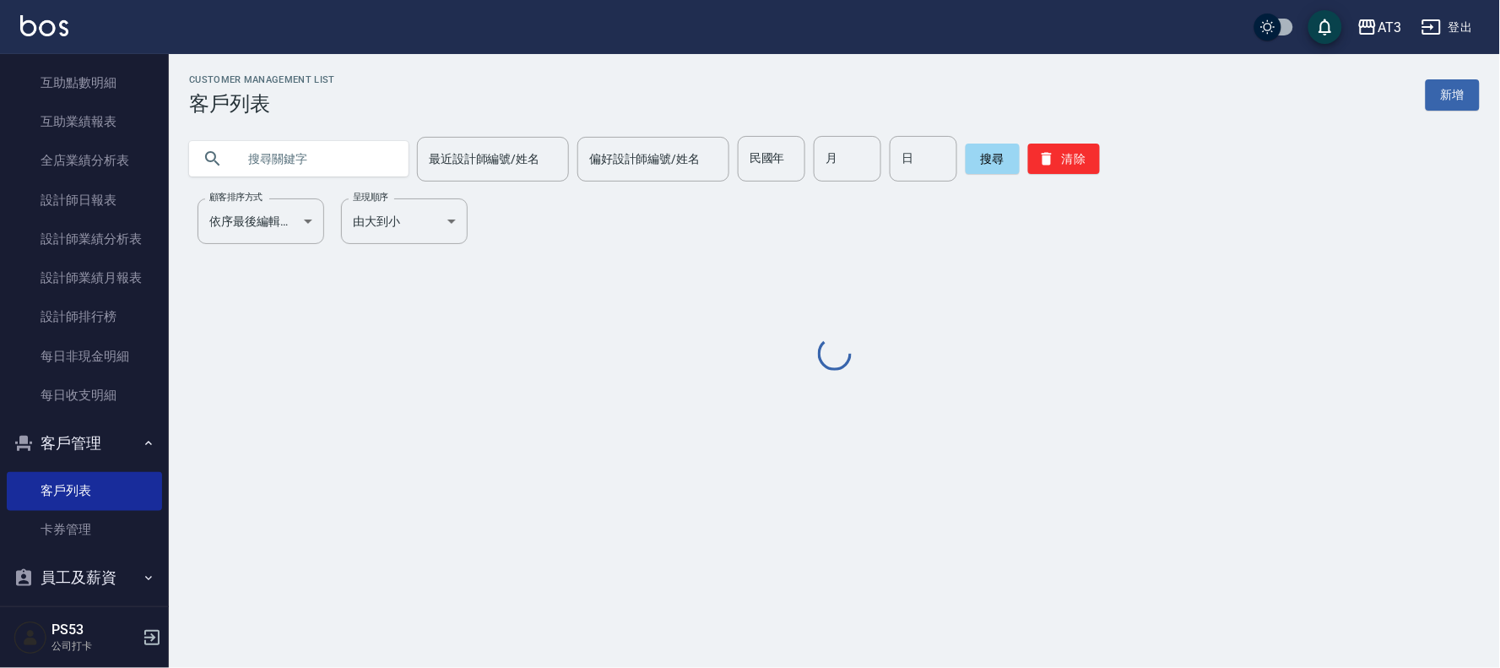
click at [271, 165] on input "text" at bounding box center [315, 159] width 159 height 46
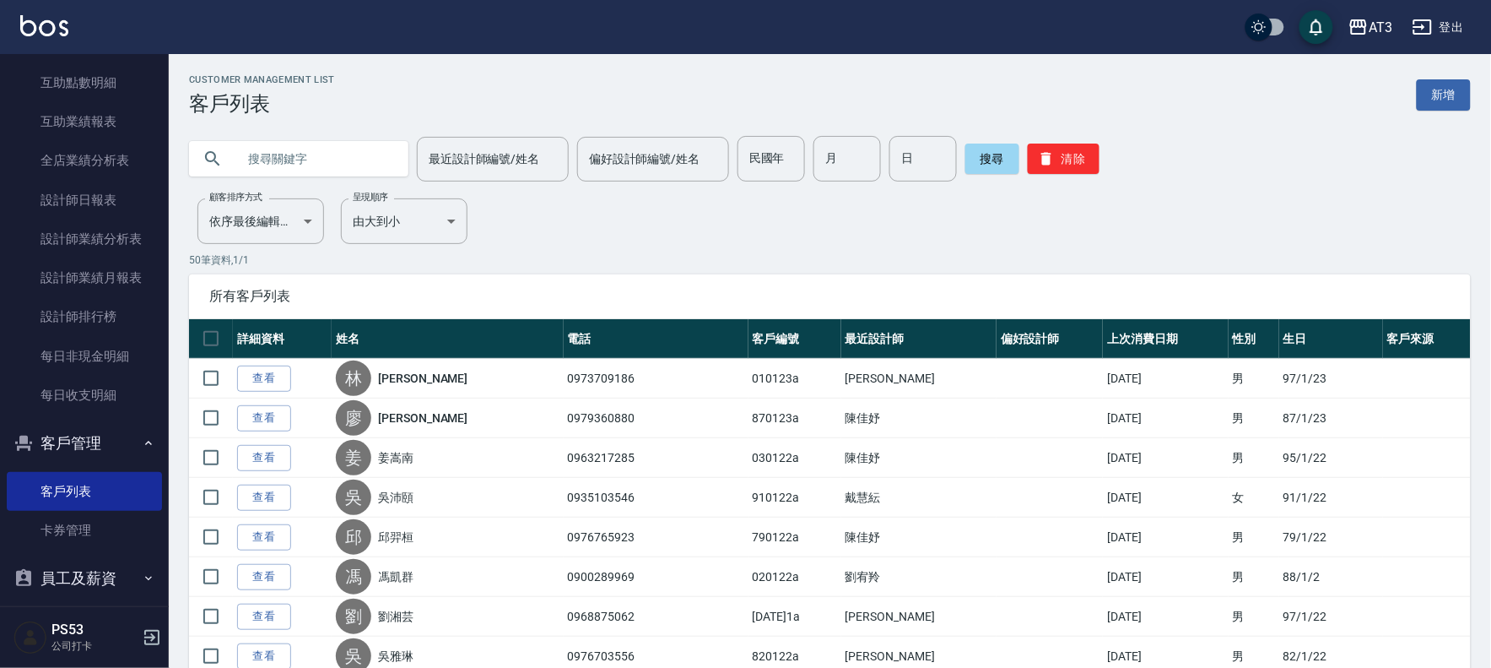
click at [271, 165] on input "text" at bounding box center [315, 159] width 159 height 46
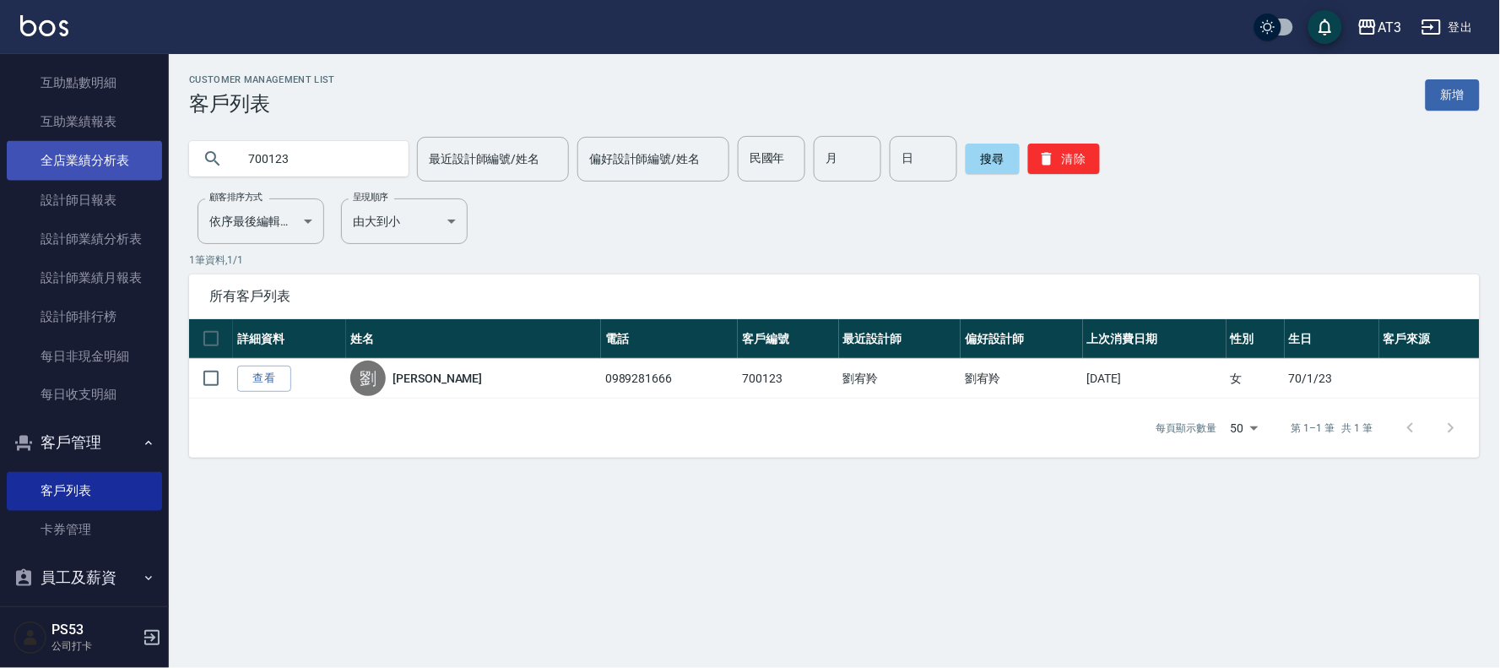
drag, startPoint x: 338, startPoint y: 154, endPoint x: 106, endPoint y: 145, distance: 231.4
click at [106, 145] on div "AT3 登出 櫃檯作業 打帳單 帳單列表 營業儀表板 現金收支登錄 高階收支登錄 材料自購登錄 每日結帳 排班表 現場電腦打卡 預約管理 預約管理 單日預約紀…" at bounding box center [750, 334] width 1500 height 668
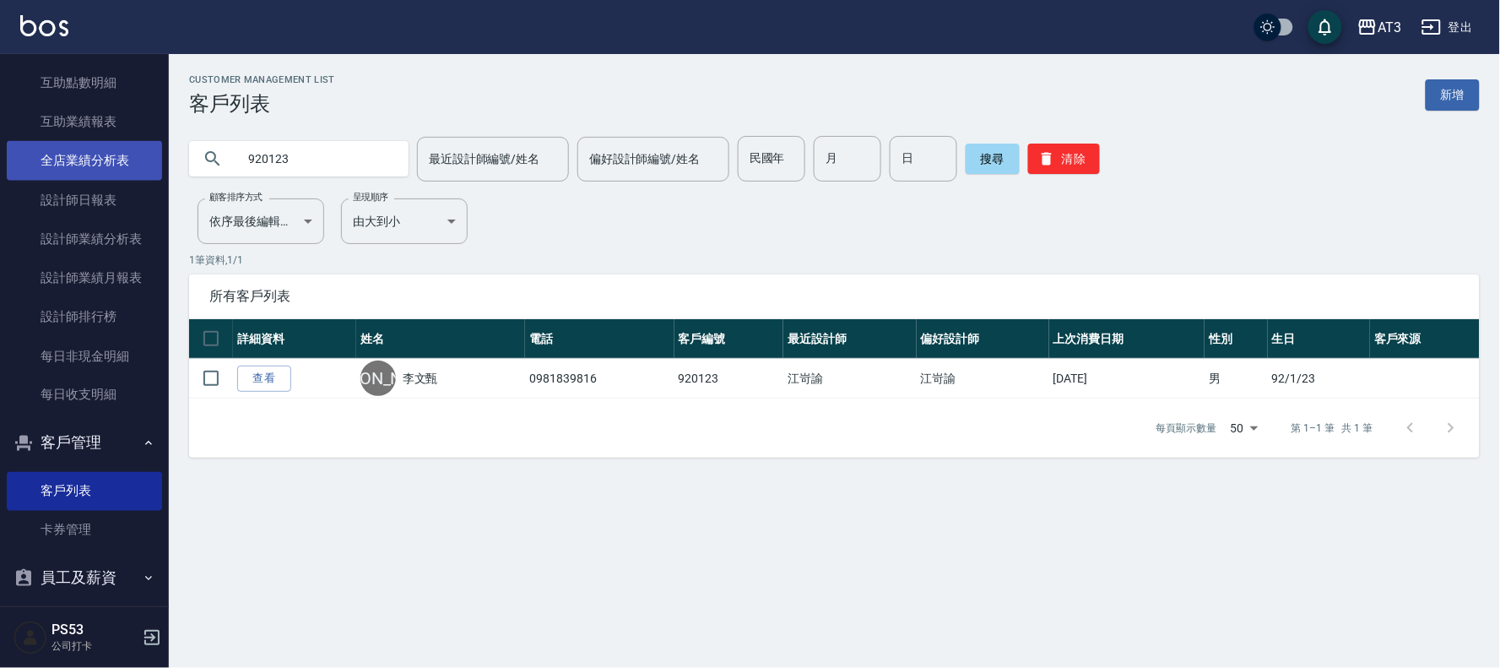
drag, startPoint x: 252, startPoint y: 158, endPoint x: 106, endPoint y: 154, distance: 146.1
click at [106, 154] on div "AT3 登出 櫃檯作業 打帳單 帳單列表 營業儀表板 現金收支登錄 高階收支登錄 材料自購登錄 每日結帳 排班表 現場電腦打卡 預約管理 預約管理 單日預約紀…" at bounding box center [750, 334] width 1500 height 668
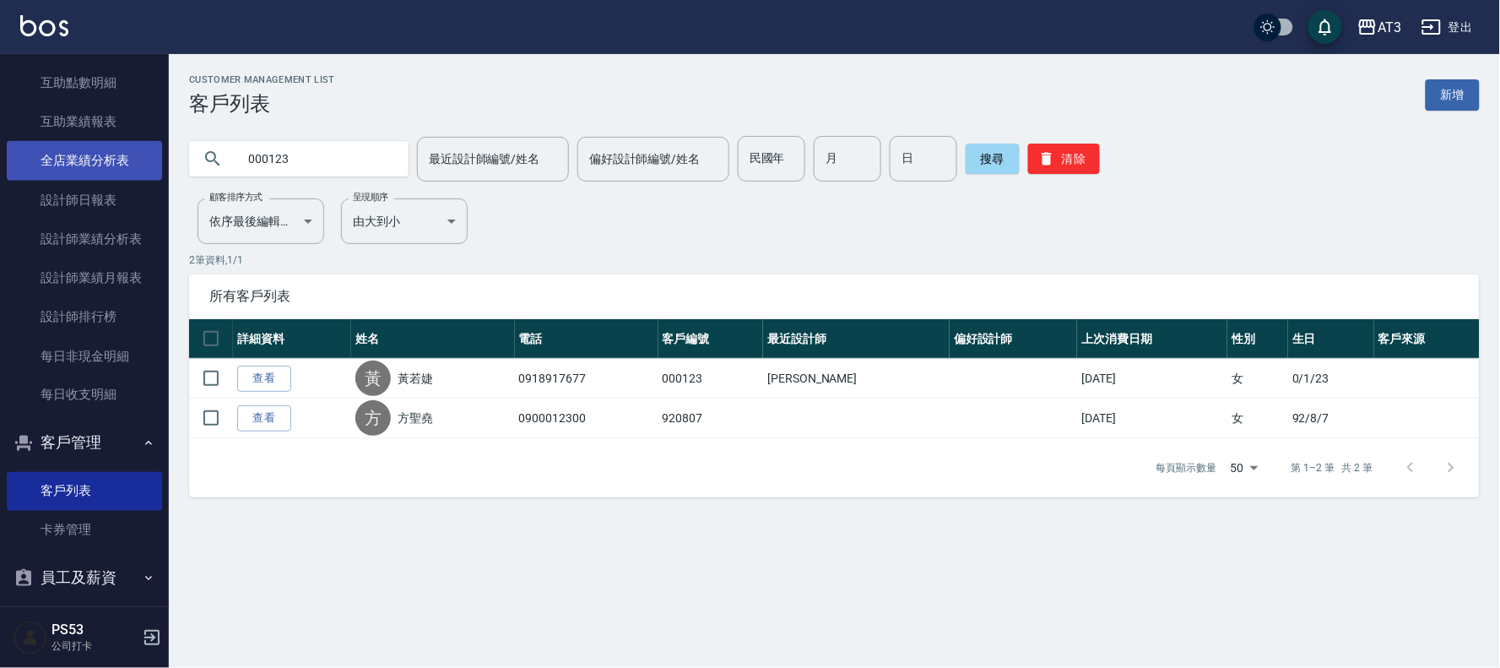
drag, startPoint x: 277, startPoint y: 160, endPoint x: 152, endPoint y: 155, distance: 125.0
click at [152, 155] on div "AT3 登出 櫃檯作業 打帳單 帳單列表 營業儀表板 現金收支登錄 高階收支登錄 材料自購登錄 每日結帳 排班表 現場電腦打卡 預約管理 預約管理 單日預約紀…" at bounding box center [750, 334] width 1500 height 668
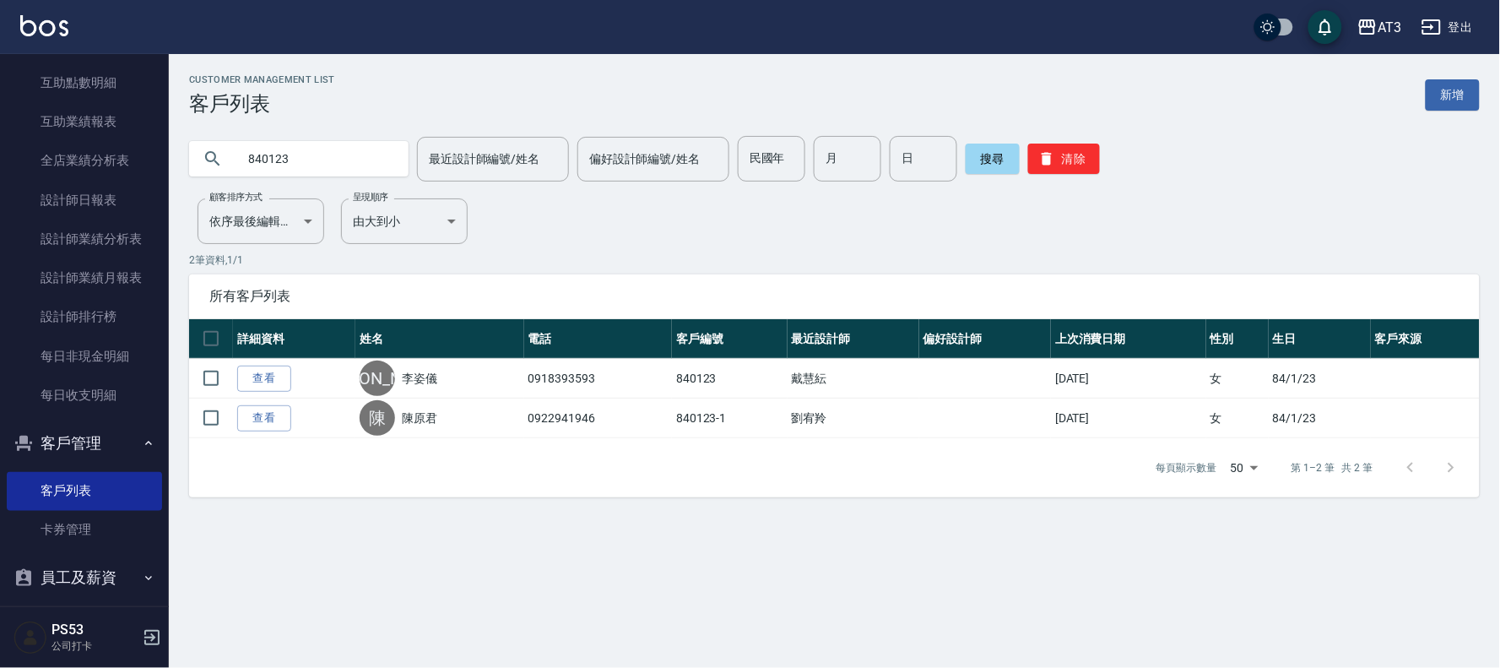
drag, startPoint x: 331, startPoint y: 153, endPoint x: 166, endPoint y: 138, distance: 165.3
click at [170, 139] on div "840123 最近設計師編號/姓名 最近設計師編號/姓名 偏好設計師編號/姓名 偏好設計師編號/姓名 民國年 民國年 月 月 日 日 搜尋 清除" at bounding box center [824, 149] width 1311 height 66
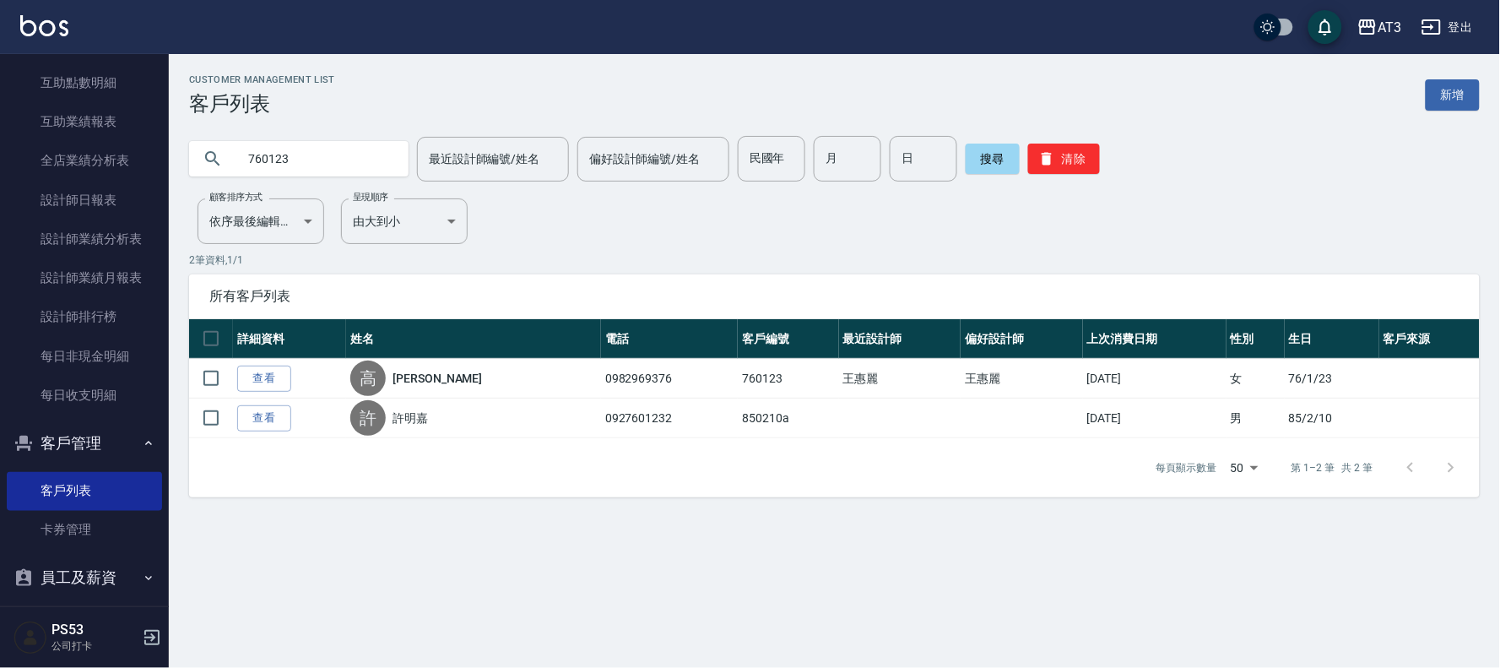
drag, startPoint x: 317, startPoint y: 159, endPoint x: 0, endPoint y: 150, distance: 317.5
click at [0, 150] on div "AT3 登出 櫃檯作業 打帳單 帳單列表 營業儀表板 現金收支登錄 高階收支登錄 材料自購登錄 每日結帳 排班表 現場電腦打卡 預約管理 預約管理 單日預約紀…" at bounding box center [750, 334] width 1500 height 668
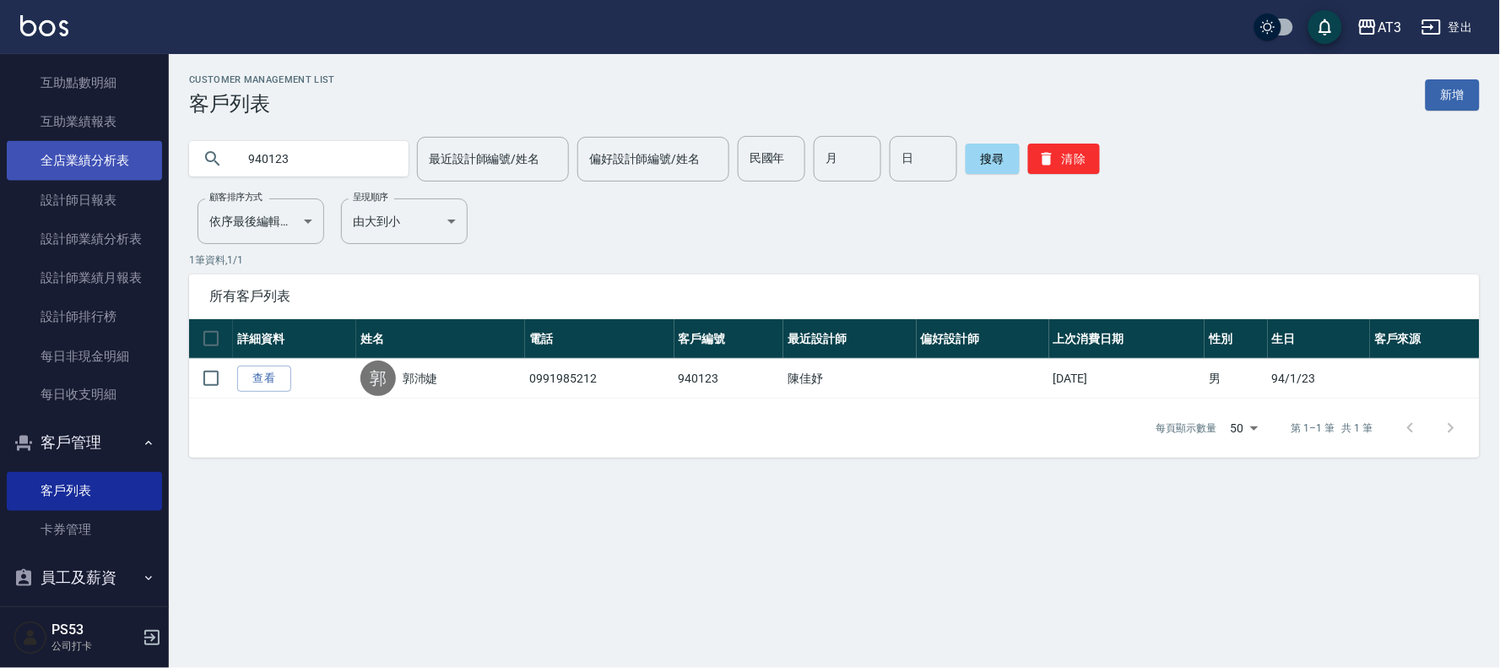
drag, startPoint x: 307, startPoint y: 154, endPoint x: 132, endPoint y: 156, distance: 175.6
click at [132, 156] on div "AT3 登出 櫃檯作業 打帳單 帳單列表 營業儀表板 現金收支登錄 高階收支登錄 材料自購登錄 每日結帳 排班表 現場電腦打卡 預約管理 預約管理 單日預約紀…" at bounding box center [750, 334] width 1500 height 668
drag, startPoint x: 333, startPoint y: 154, endPoint x: 246, endPoint y: 159, distance: 86.2
click at [246, 159] on input "960123" at bounding box center [315, 159] width 159 height 46
drag, startPoint x: 322, startPoint y: 154, endPoint x: 228, endPoint y: 161, distance: 94.8
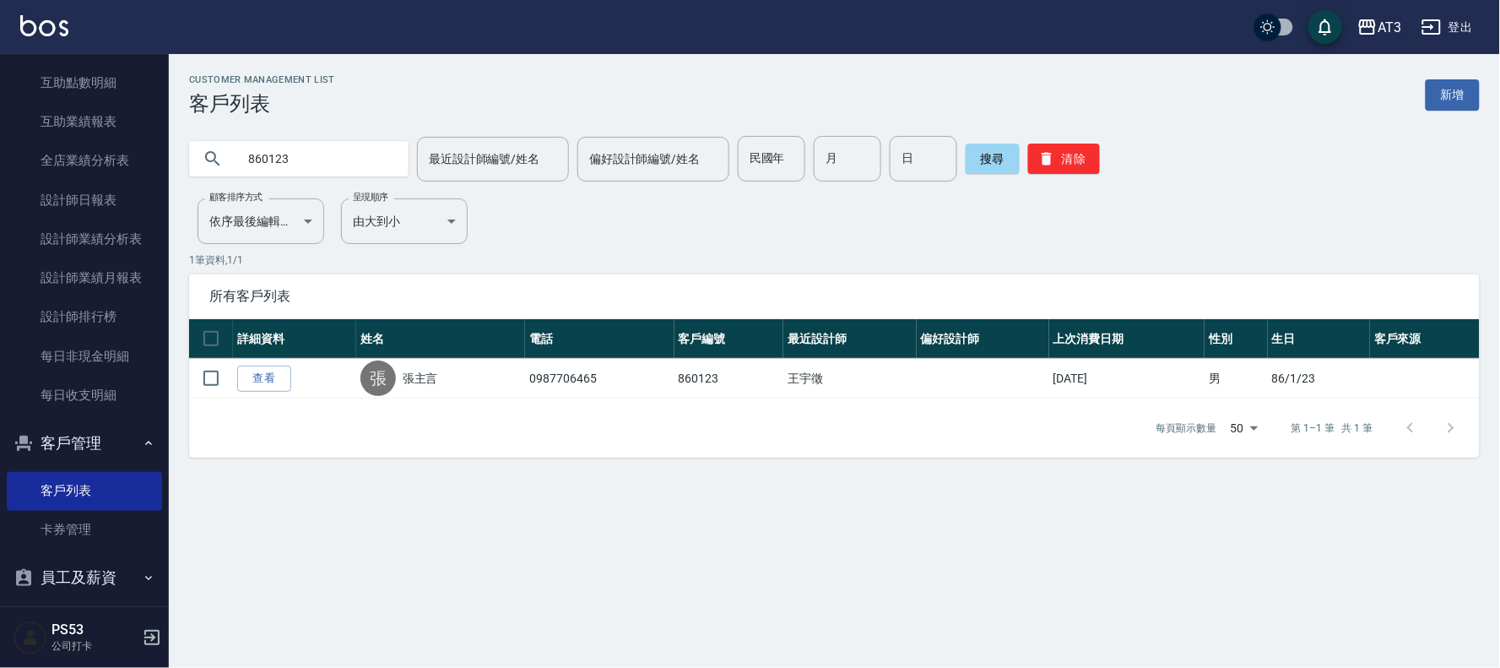
click at [231, 161] on div "860123" at bounding box center [298, 158] width 219 height 35
type input "930123"
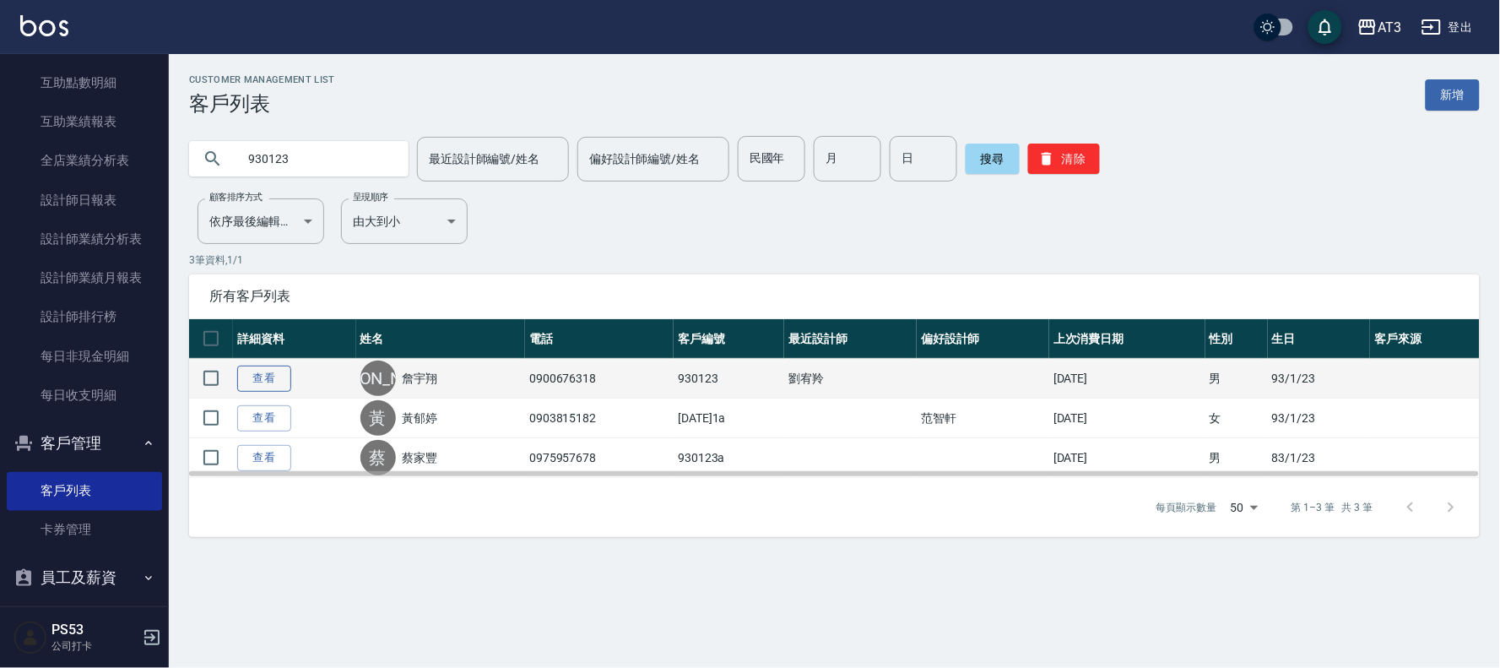
click at [276, 373] on link "查看" at bounding box center [264, 378] width 54 height 26
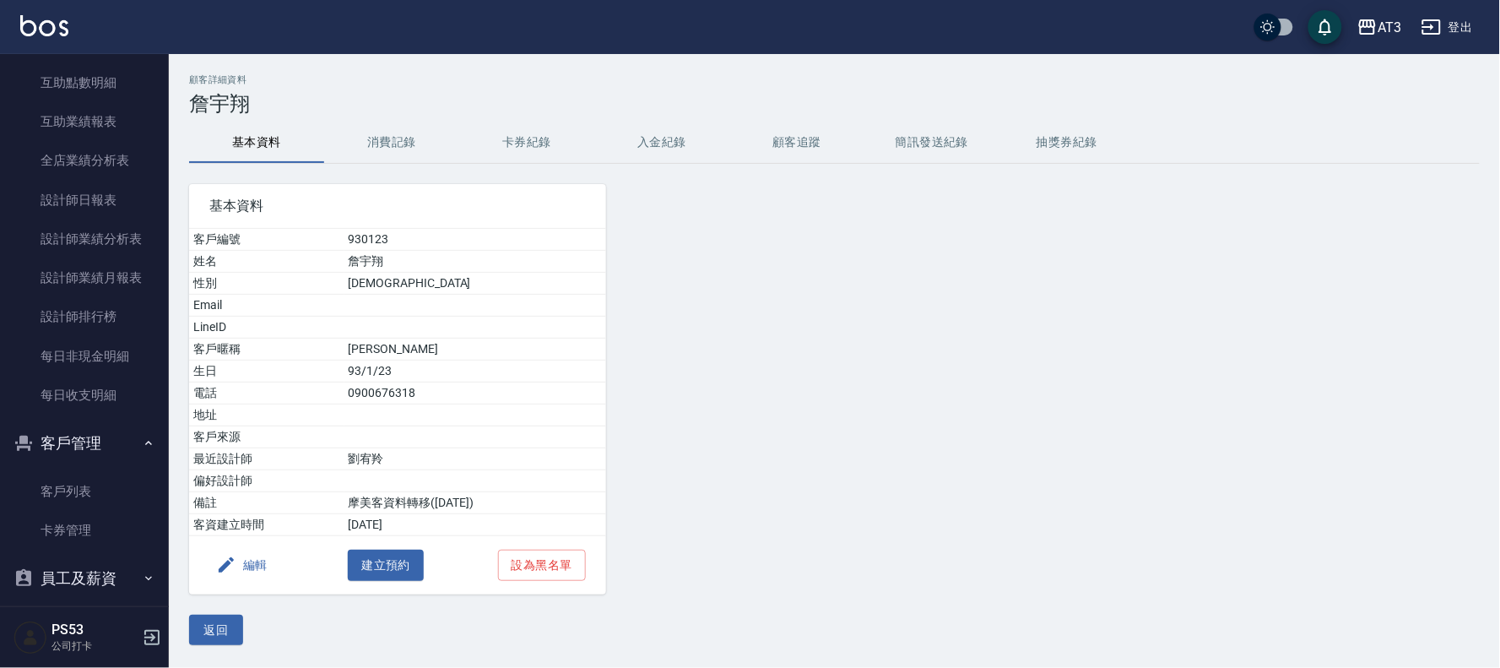
click at [257, 568] on button "編輯" at bounding box center [241, 564] width 65 height 31
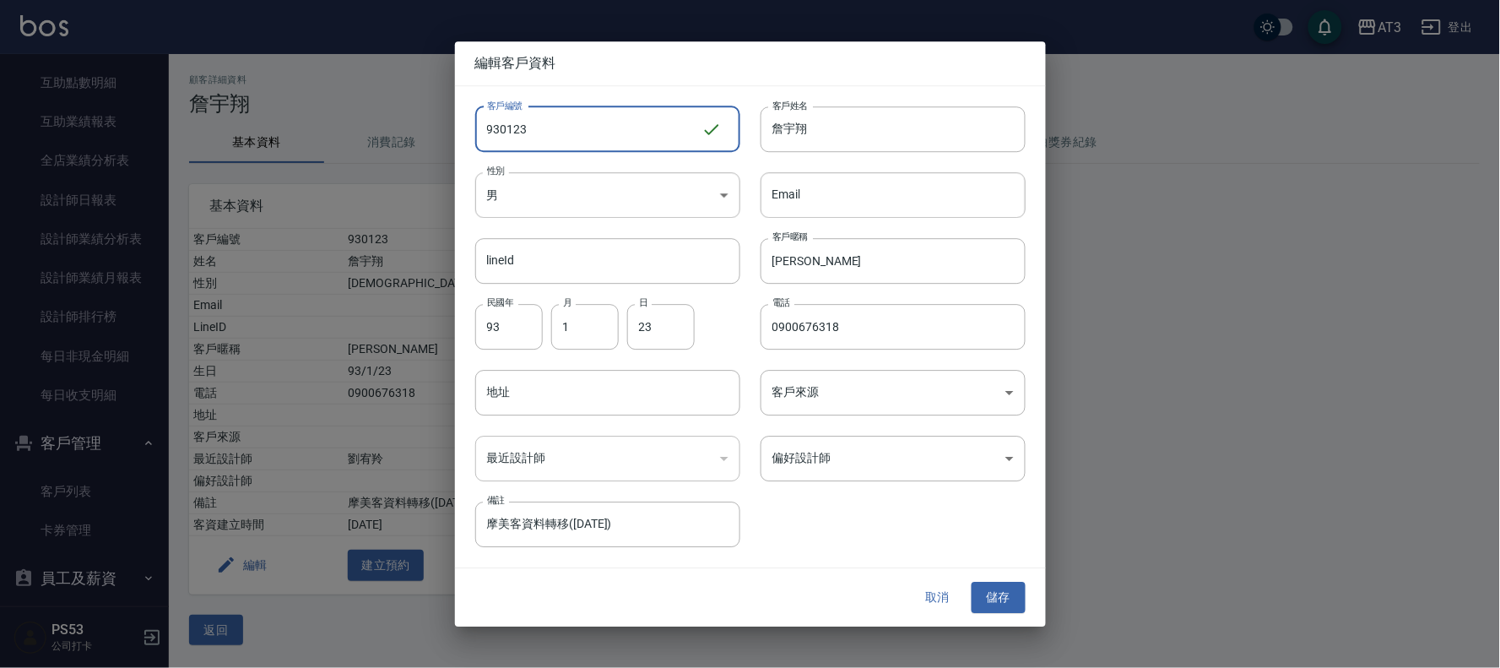
click at [560, 136] on input "930123" at bounding box center [588, 129] width 226 height 46
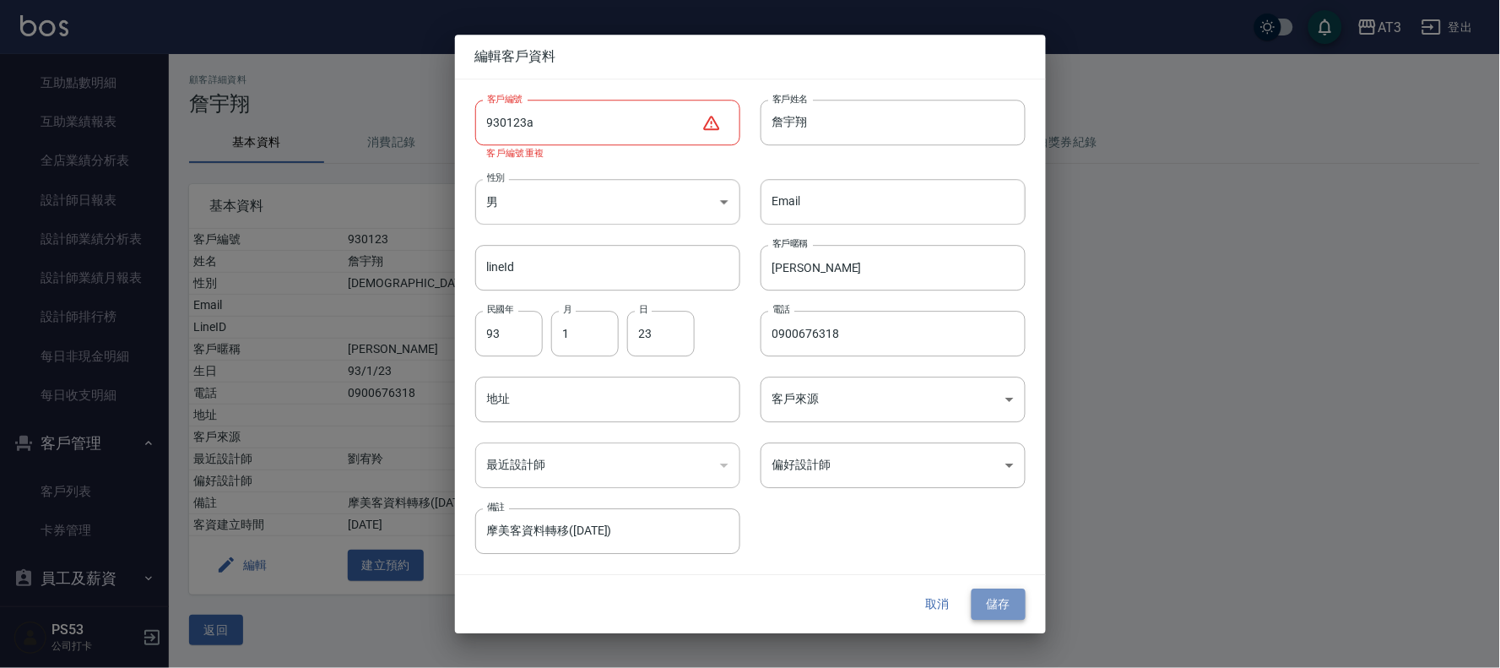
click at [1009, 608] on button "儲存" at bounding box center [998, 604] width 54 height 31
click at [581, 127] on input "930123a" at bounding box center [588, 123] width 226 height 46
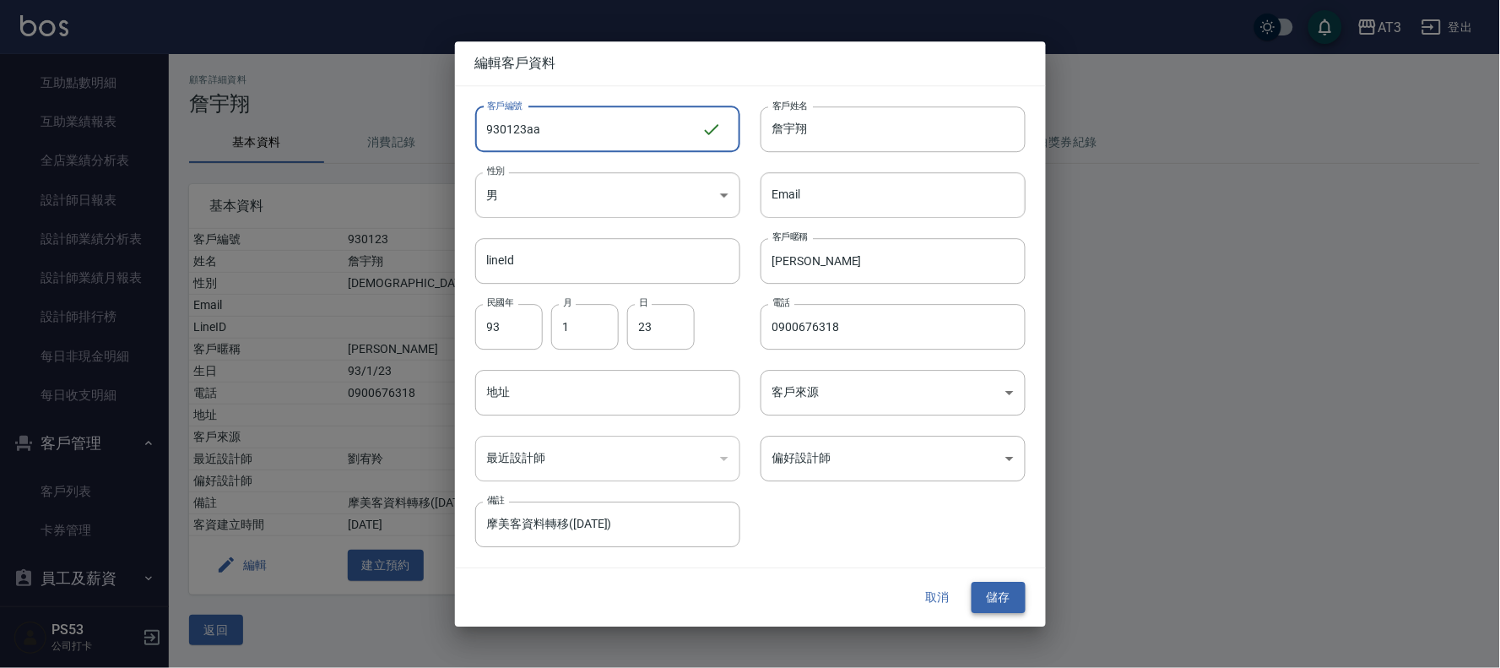
type input "930123aa"
click at [994, 605] on button "儲存" at bounding box center [998, 597] width 54 height 31
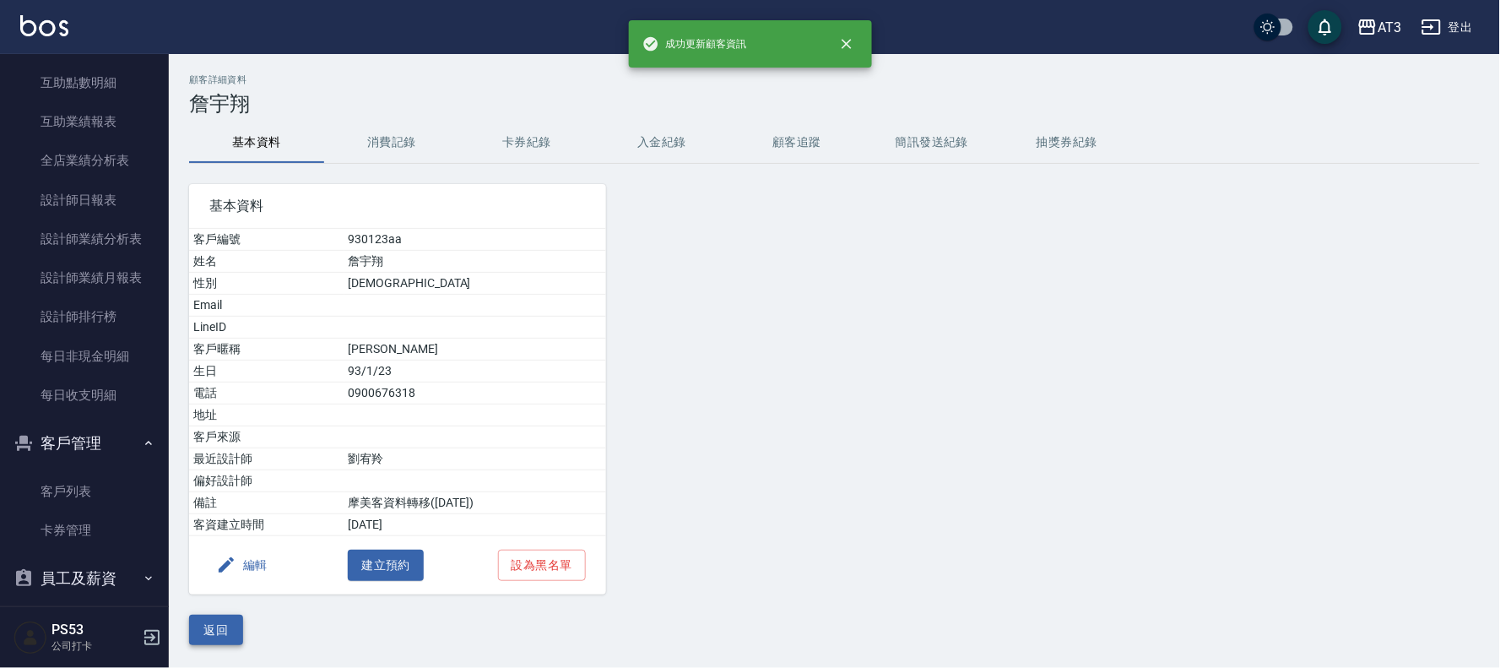
click at [221, 630] on button "返回" at bounding box center [216, 629] width 54 height 31
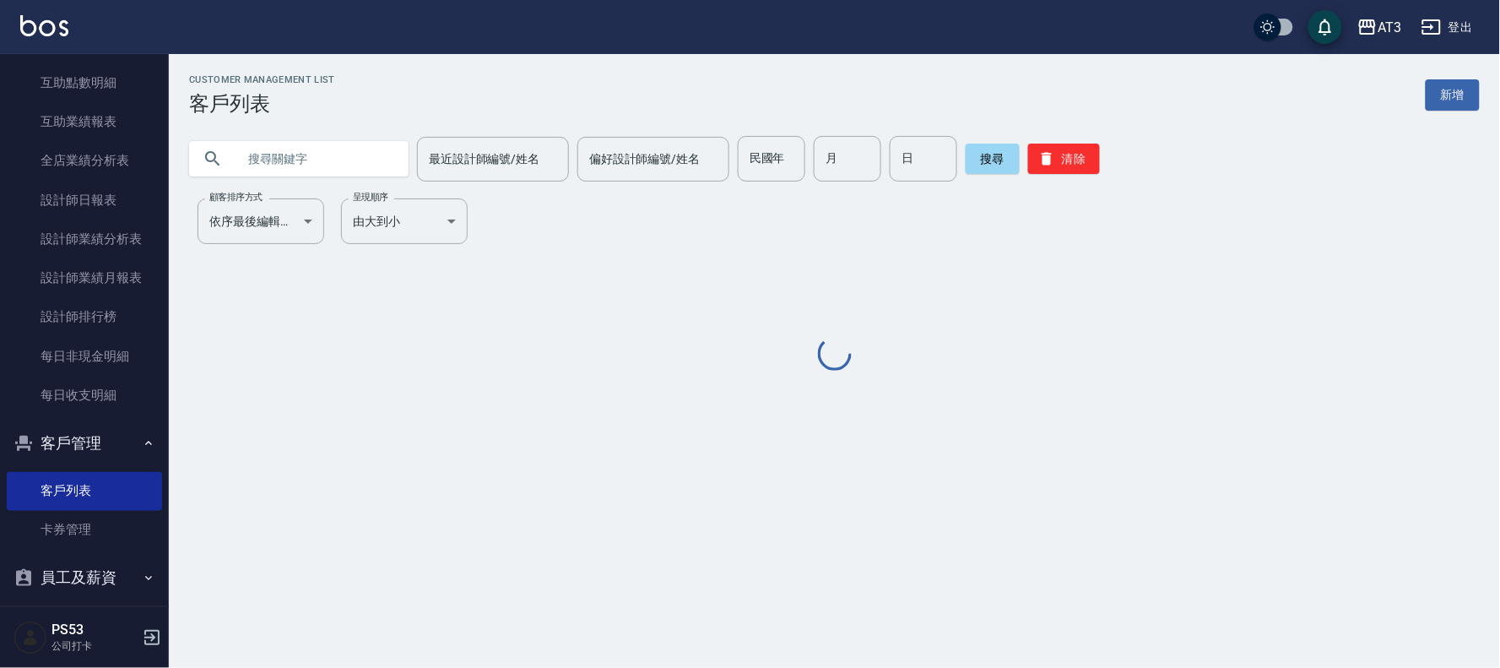
click at [277, 149] on input "text" at bounding box center [315, 159] width 159 height 46
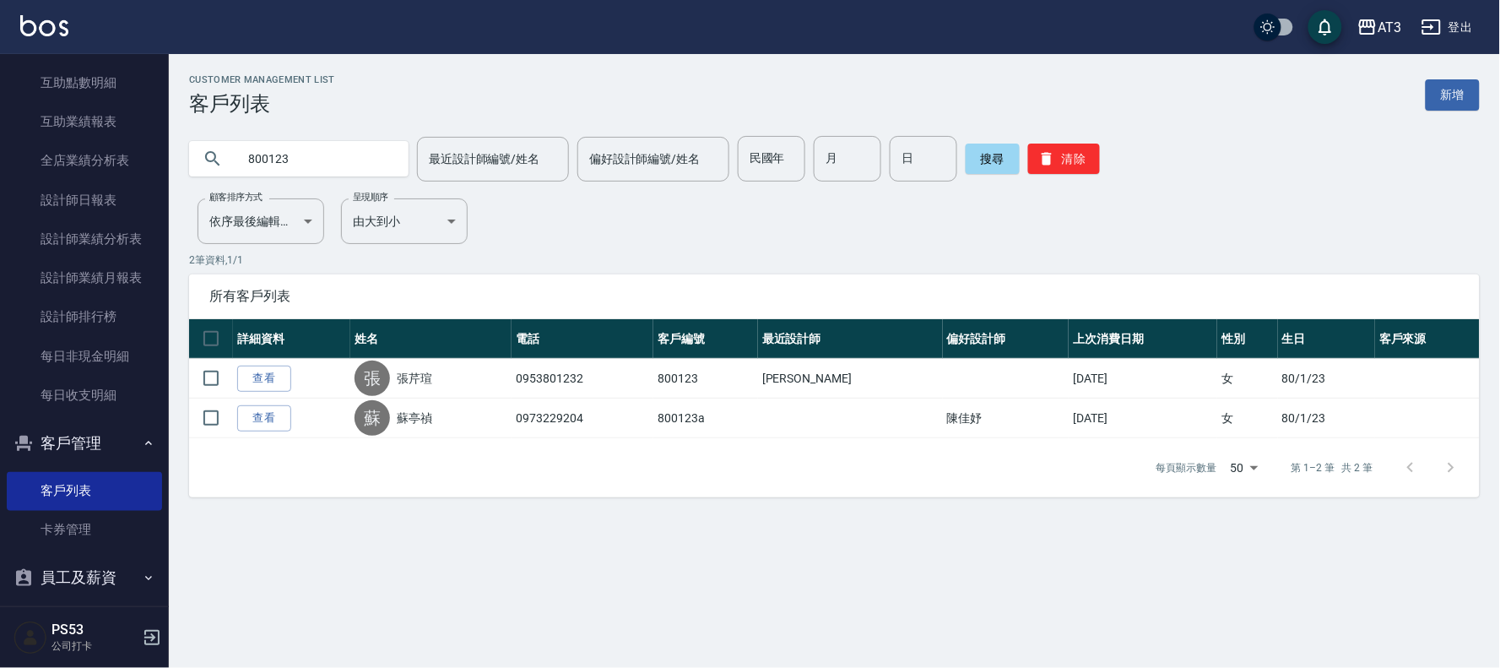
drag, startPoint x: 322, startPoint y: 154, endPoint x: 195, endPoint y: 149, distance: 127.6
click at [195, 149] on div "800123" at bounding box center [298, 158] width 219 height 35
type input "840123"
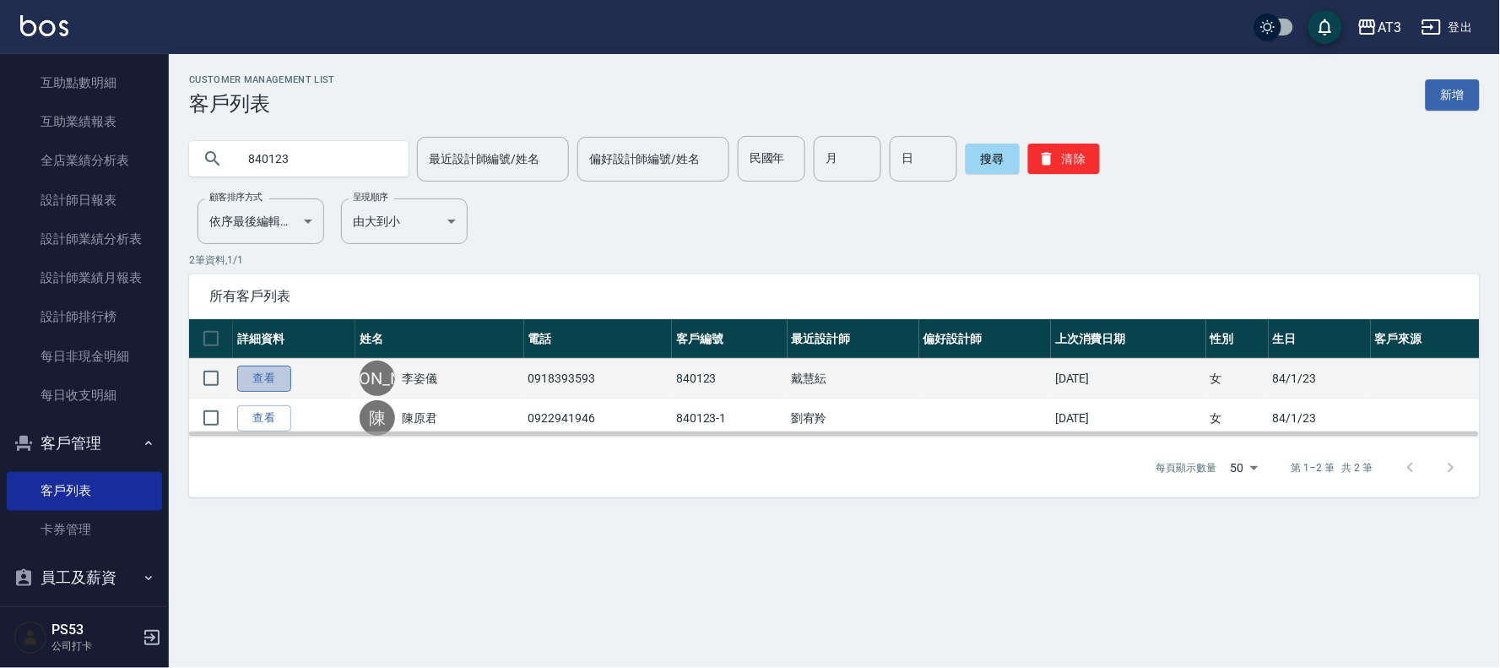
click at [268, 373] on link "查看" at bounding box center [264, 378] width 54 height 26
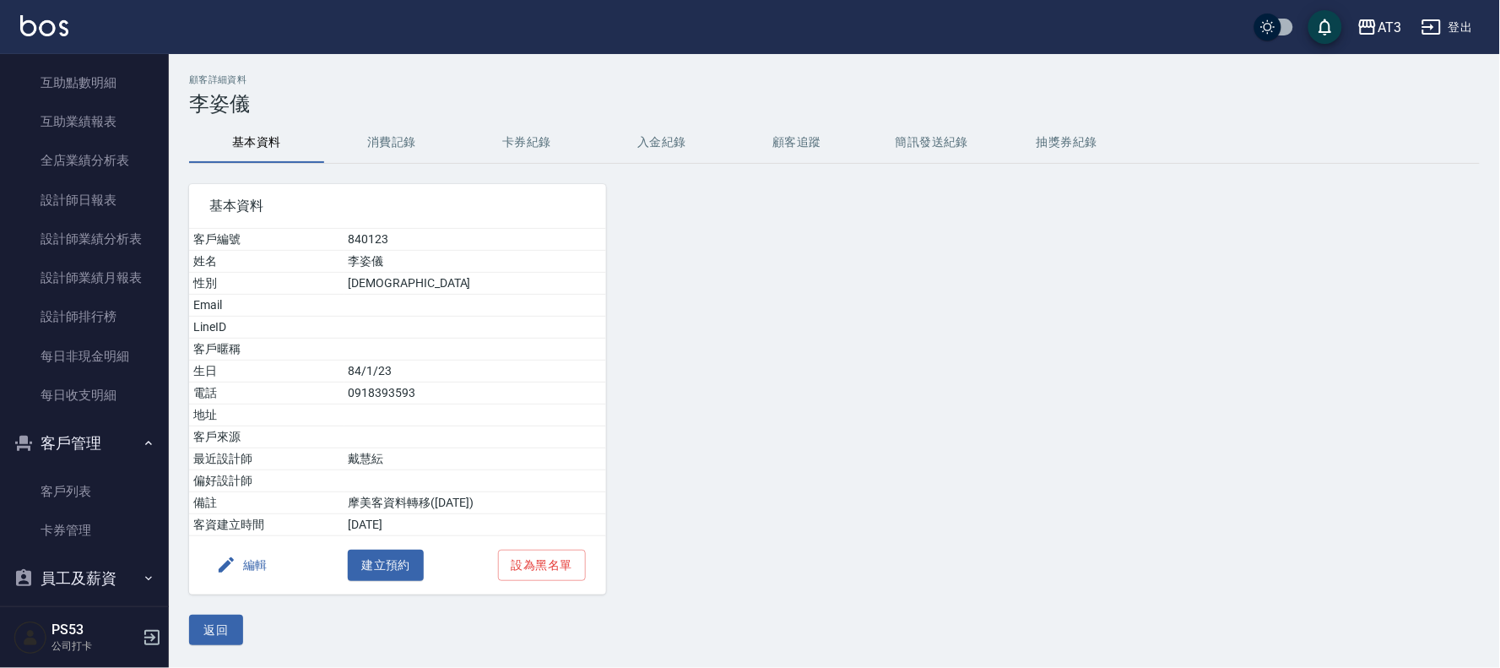
click at [242, 564] on button "編輯" at bounding box center [241, 564] width 65 height 31
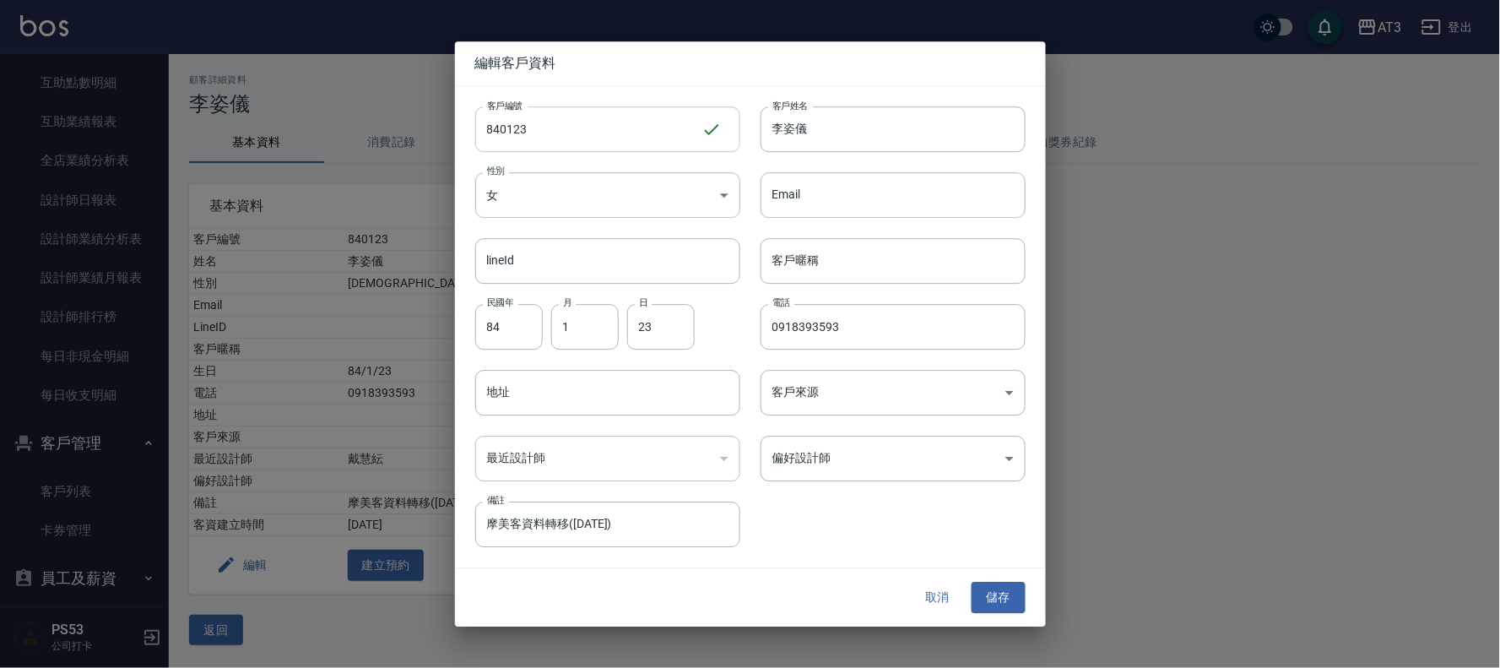
click at [559, 124] on input "840123" at bounding box center [588, 129] width 226 height 46
type input "840123a"
click at [998, 600] on button "儲存" at bounding box center [998, 597] width 54 height 31
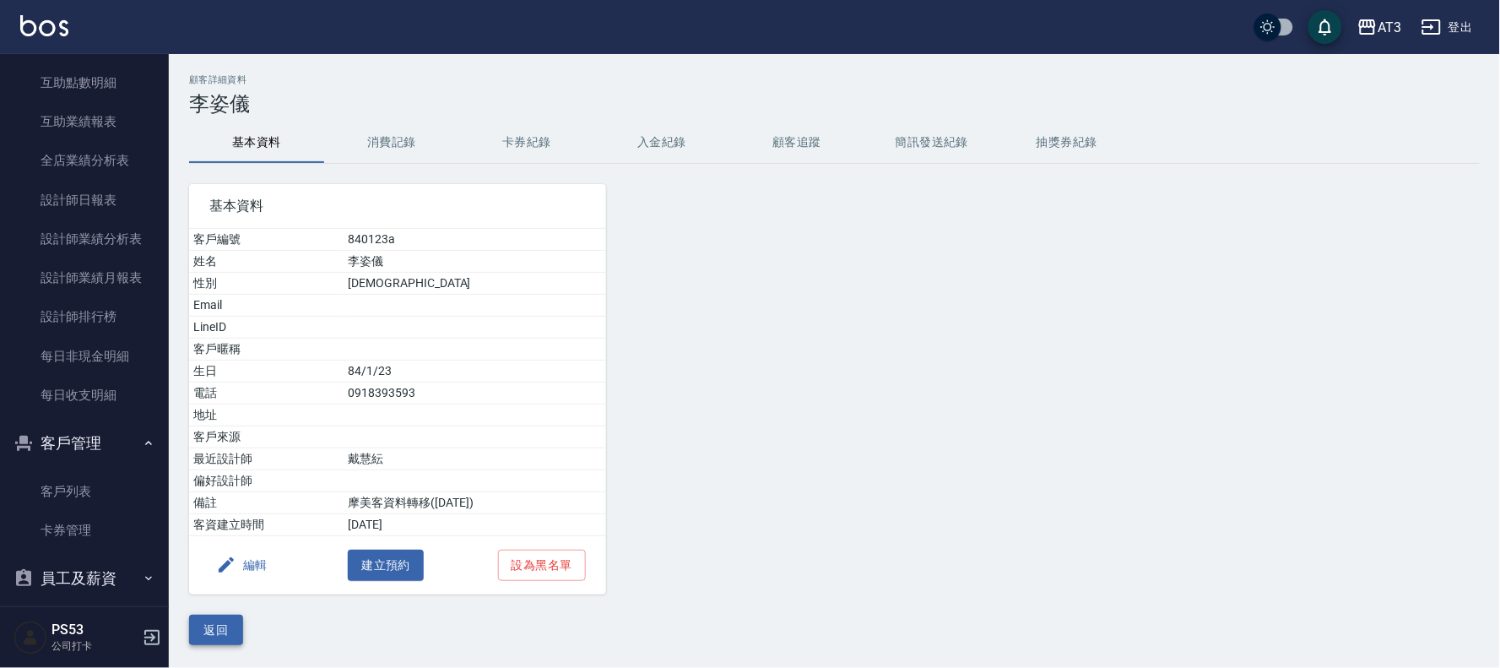
click at [224, 620] on button "返回" at bounding box center [216, 629] width 54 height 31
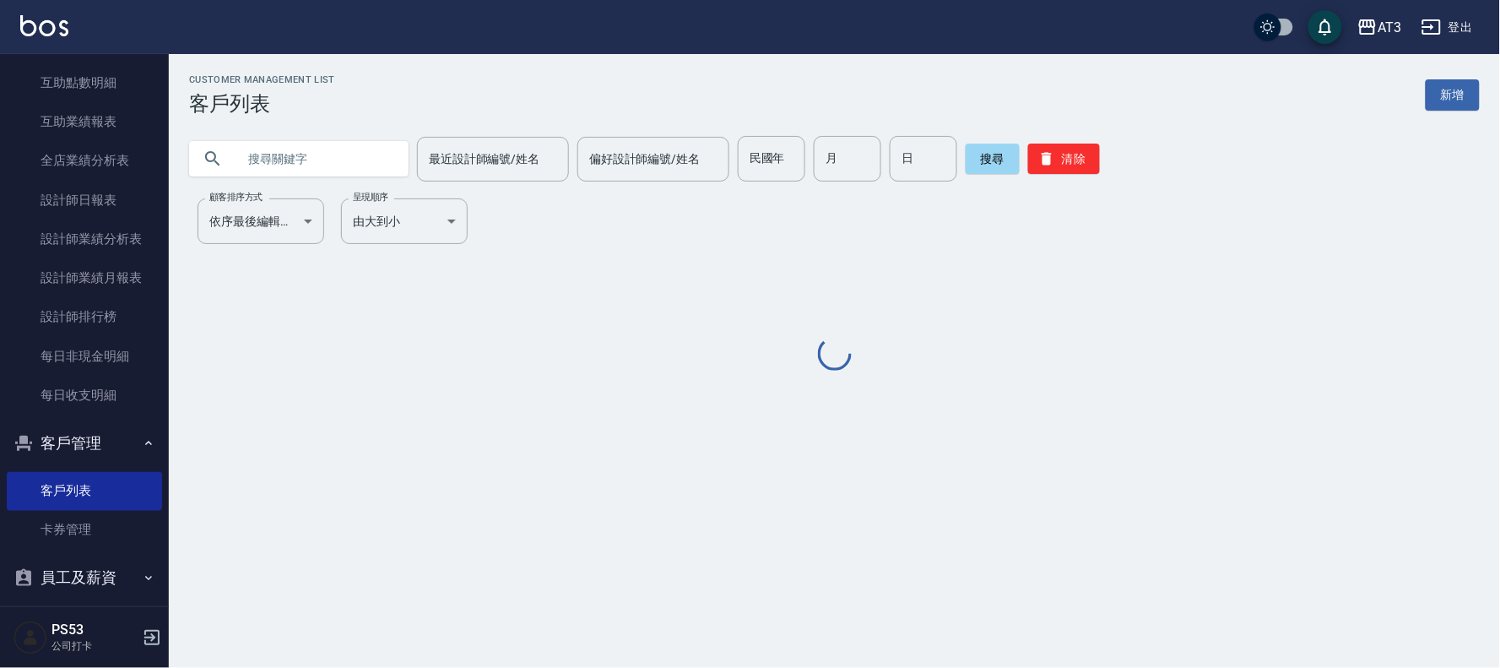
click at [311, 165] on input "text" at bounding box center [315, 159] width 159 height 46
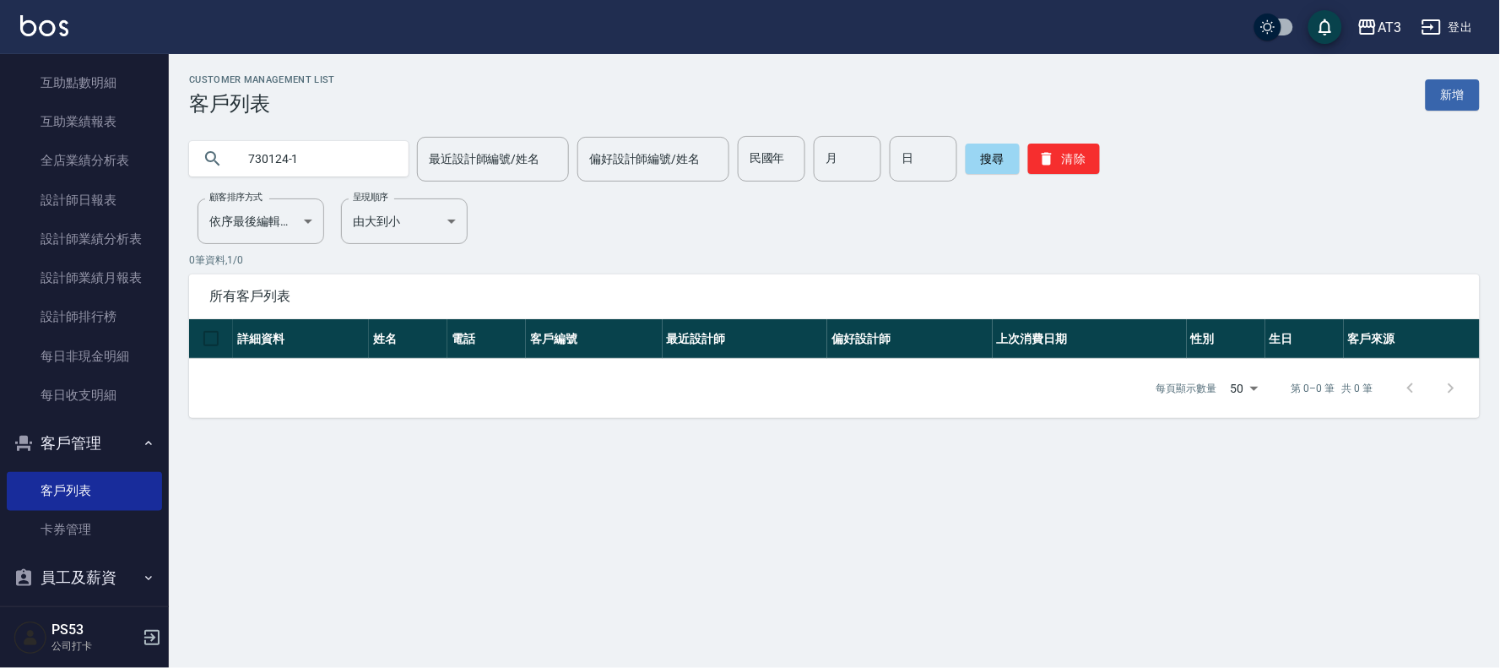
click at [340, 155] on input "730124-1" at bounding box center [315, 159] width 159 height 46
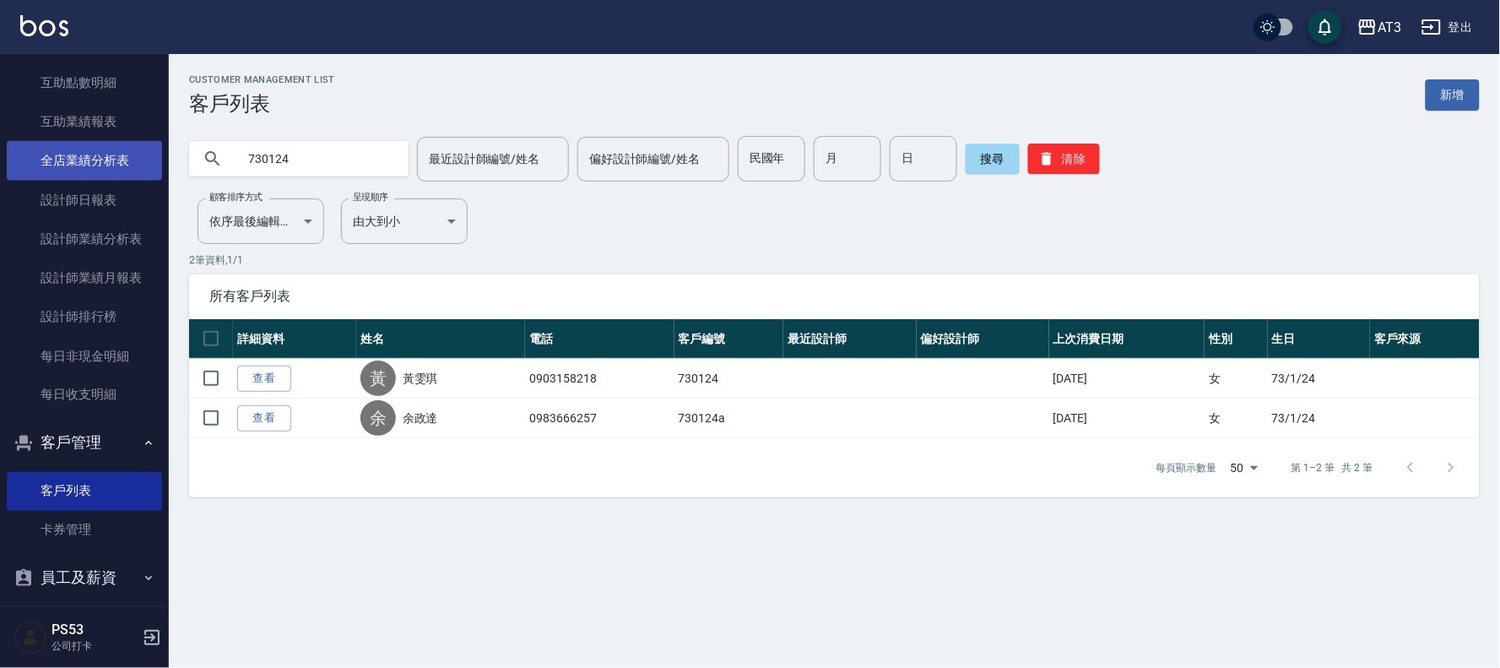
drag, startPoint x: 317, startPoint y: 162, endPoint x: 138, endPoint y: 162, distance: 178.9
click at [138, 162] on div "AT3 登出 櫃檯作業 打帳單 帳單列表 營業儀表板 現金收支登錄 高階收支登錄 材料自購登錄 每日結帳 排班表 現場電腦打卡 預約管理 預約管理 單日預約紀…" at bounding box center [750, 334] width 1500 height 668
type input "770124"
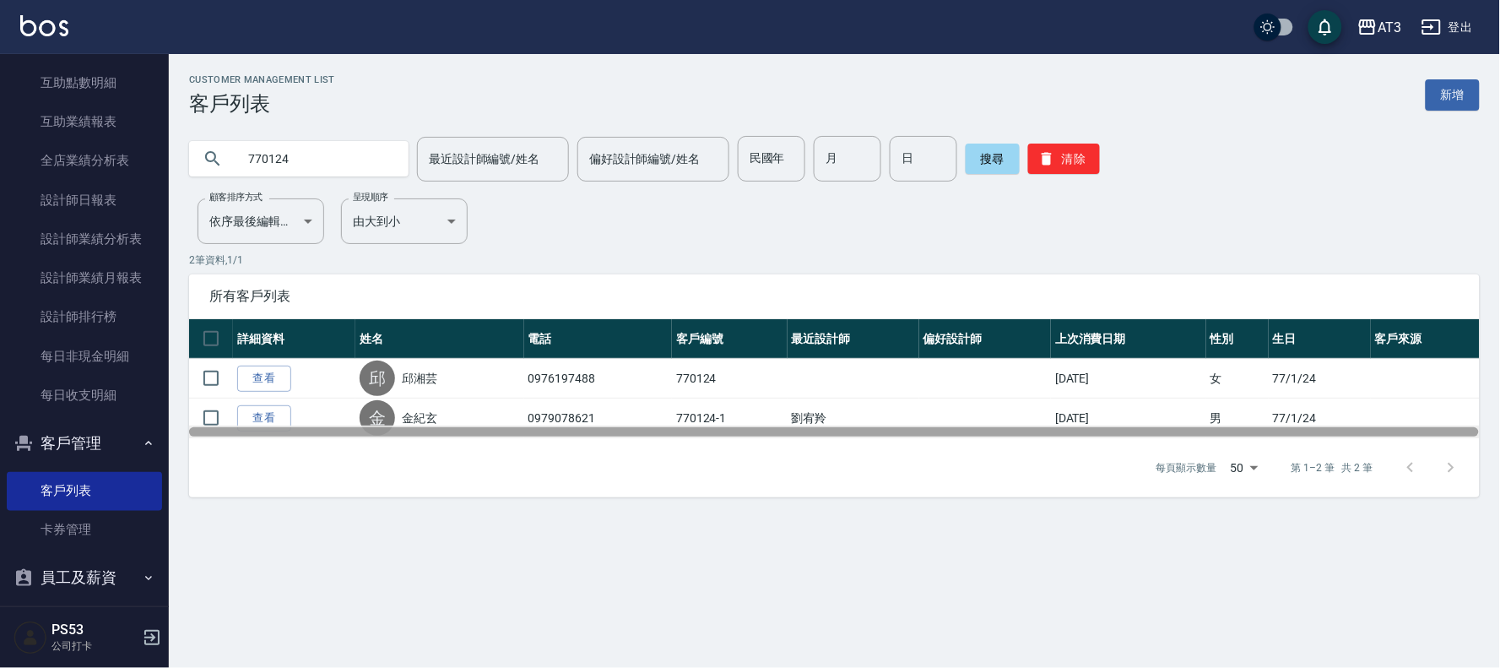
click at [267, 425] on div at bounding box center [834, 431] width 1290 height 13
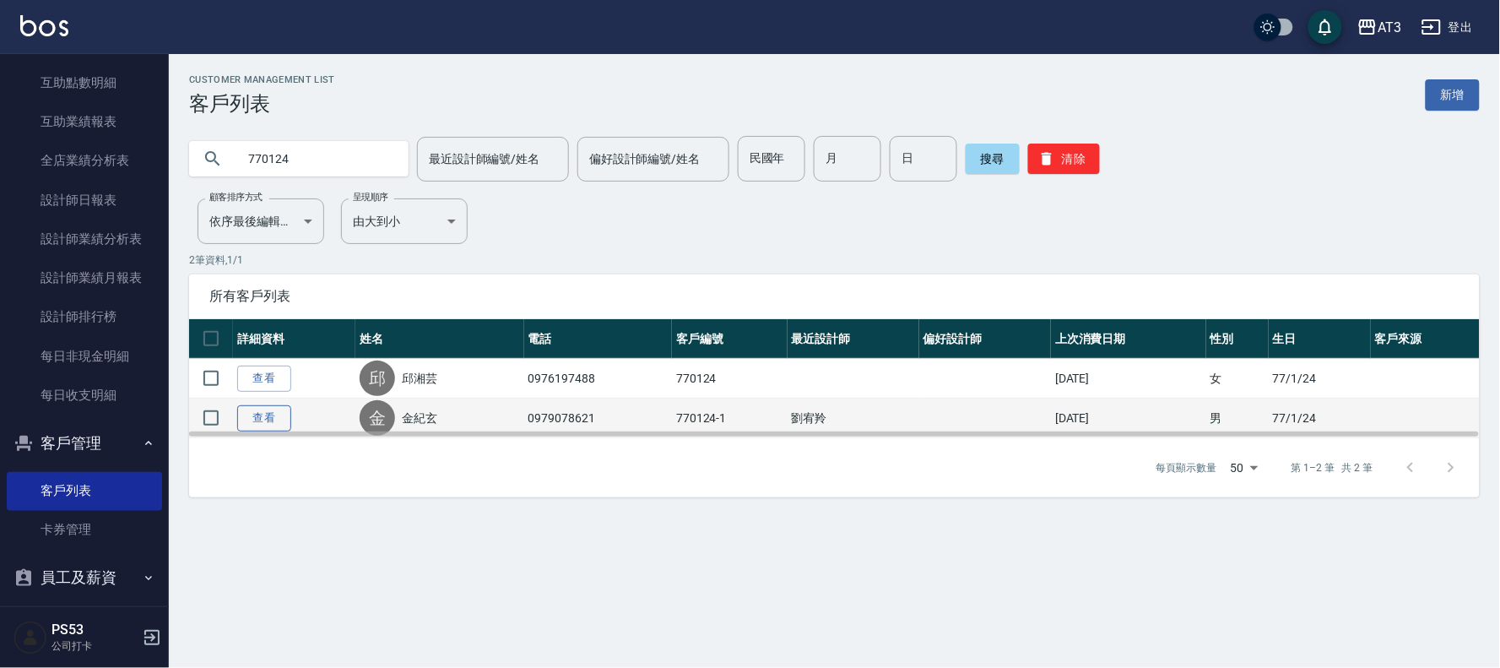
click at [258, 422] on link "查看" at bounding box center [264, 418] width 54 height 26
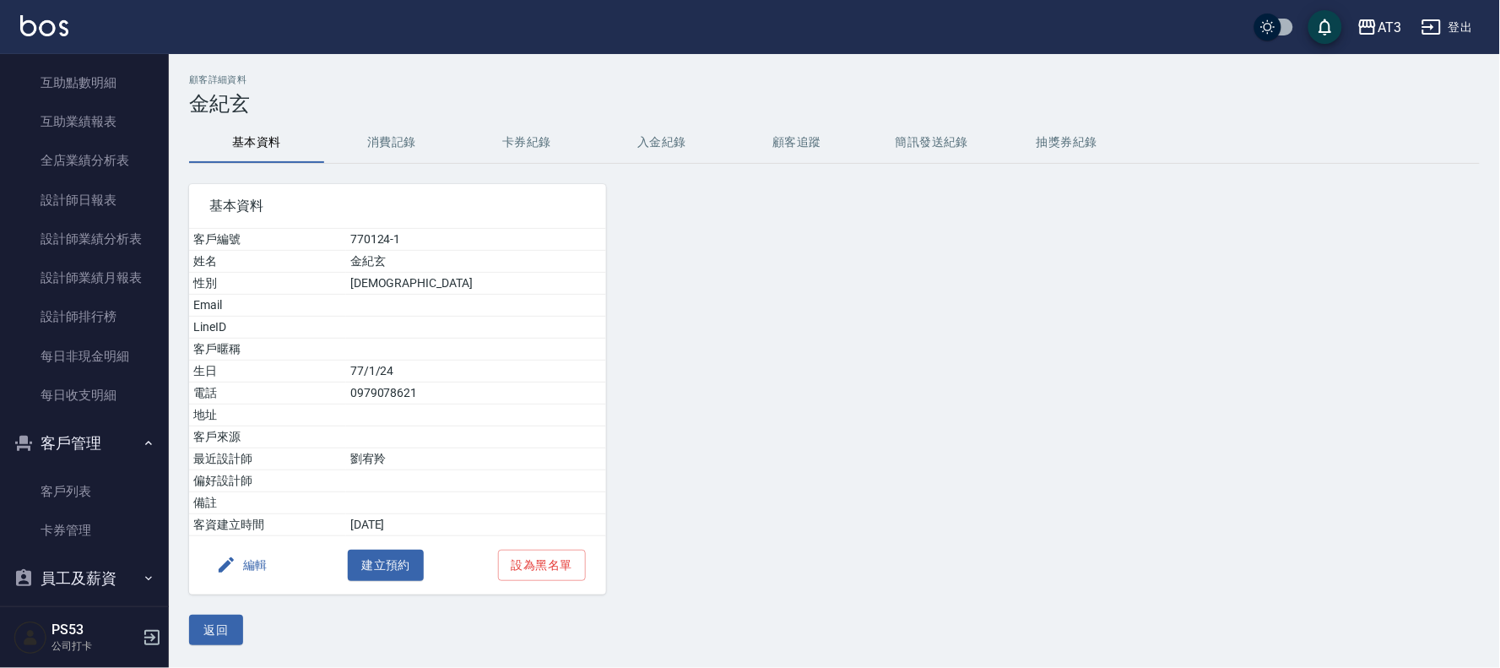
click at [264, 566] on button "編輯" at bounding box center [241, 564] width 65 height 31
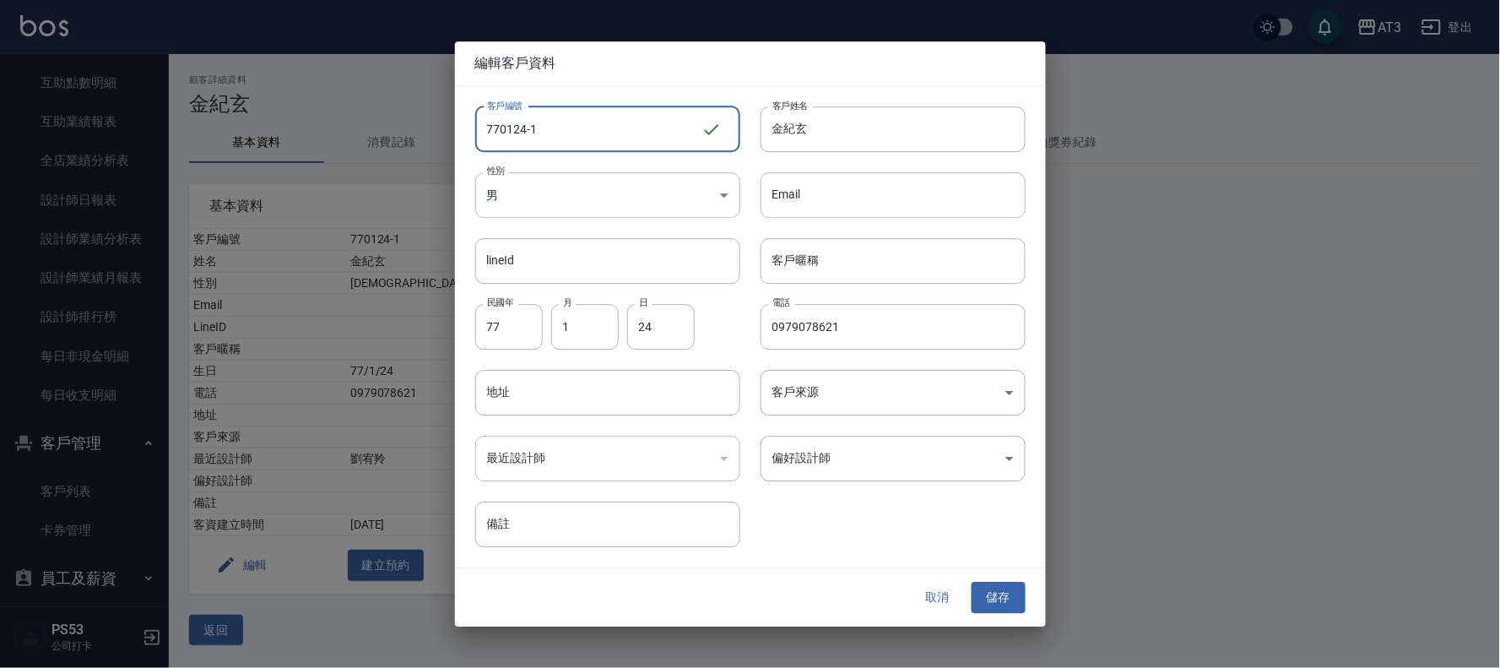
click at [577, 127] on input "770124-1" at bounding box center [588, 129] width 226 height 46
type input "[DATE]1a"
click at [996, 592] on button "儲存" at bounding box center [998, 597] width 54 height 31
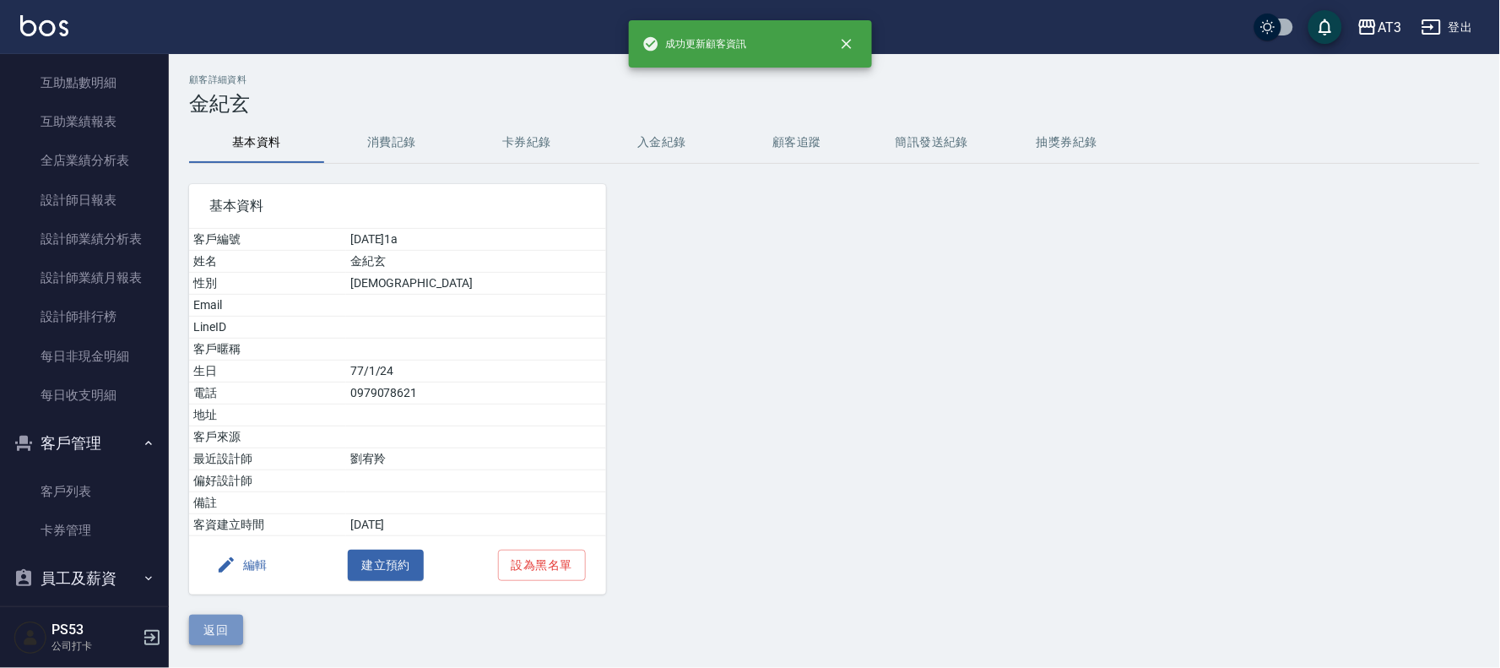
click at [214, 629] on button "返回" at bounding box center [216, 629] width 54 height 31
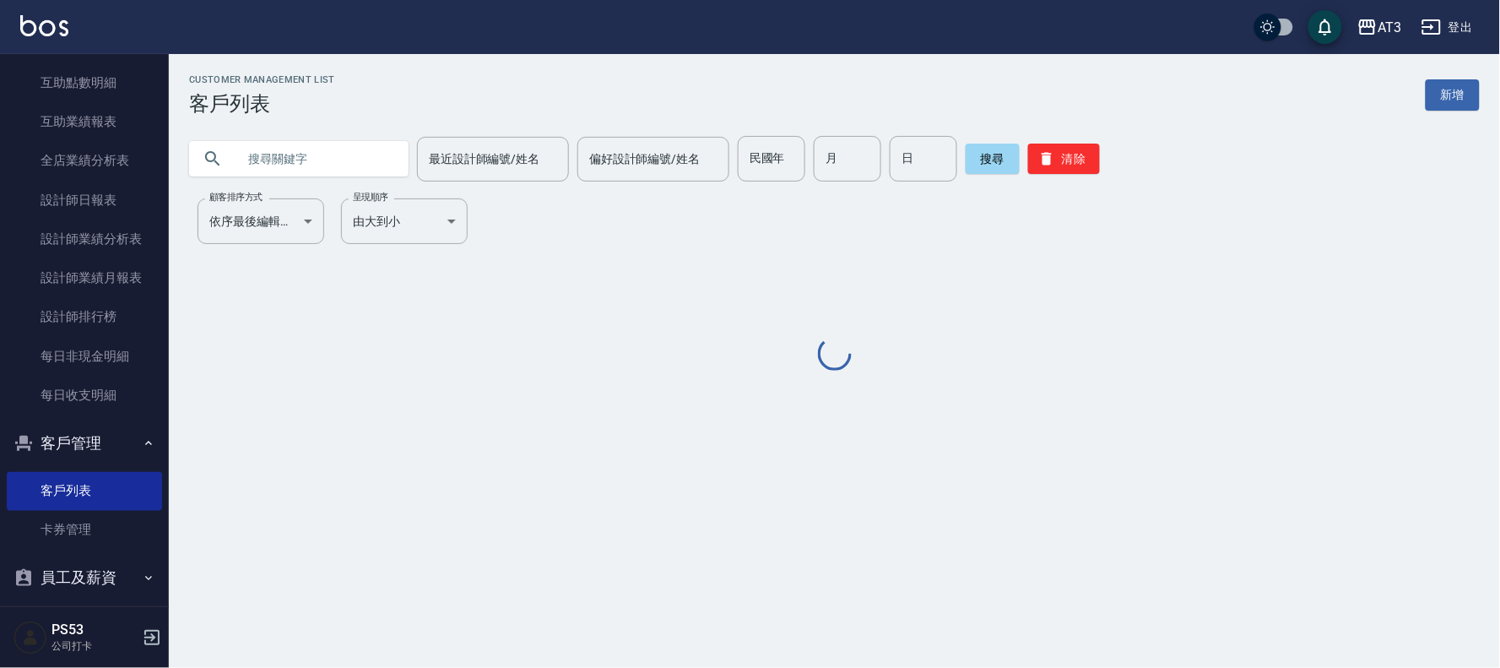
click at [331, 158] on input "text" at bounding box center [315, 159] width 159 height 46
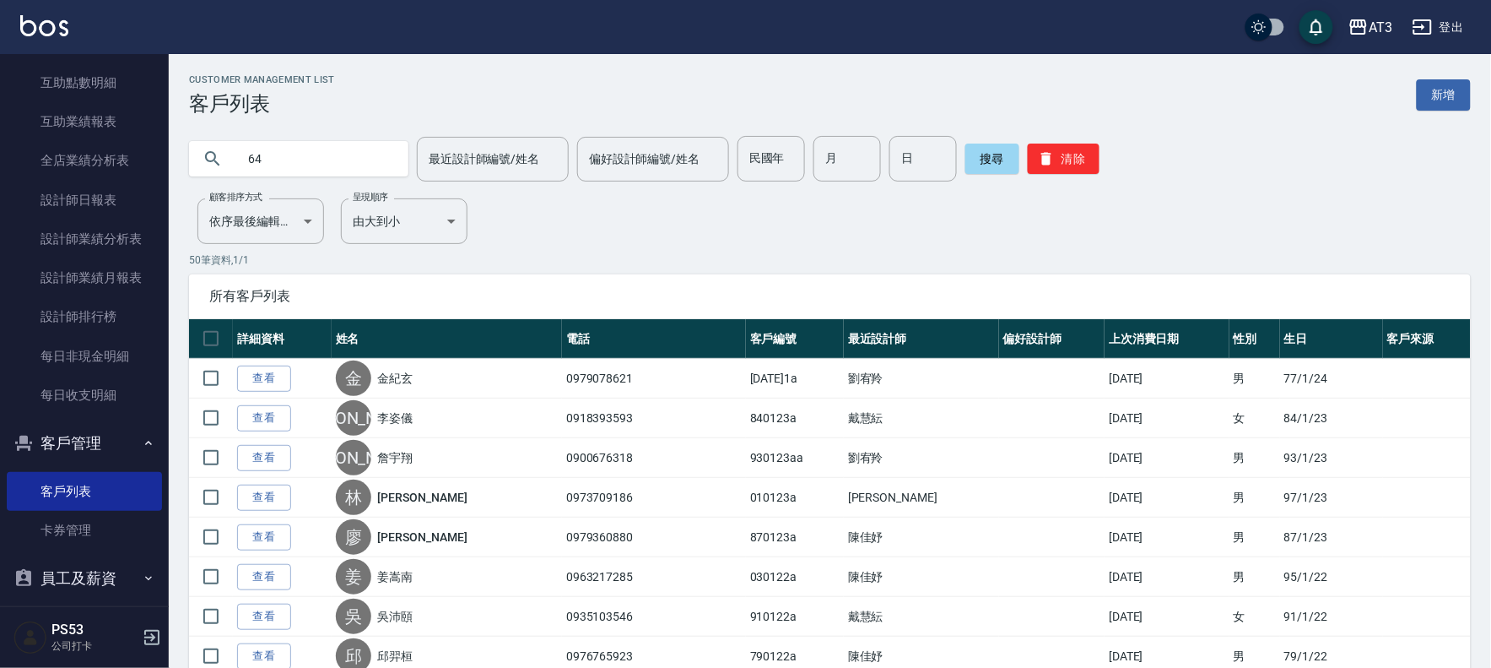
type input "6"
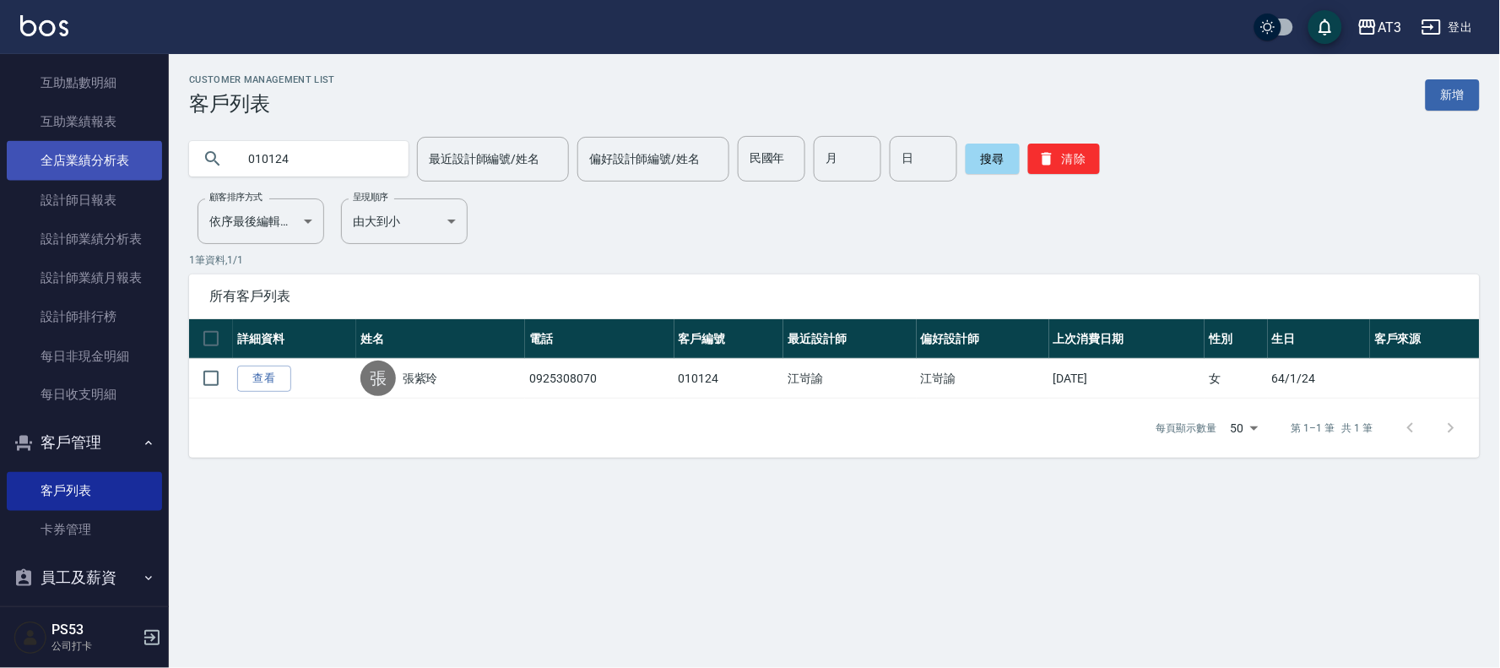
drag, startPoint x: 313, startPoint y: 164, endPoint x: 120, endPoint y: 165, distance: 193.3
click at [120, 165] on div "AT3 登出 櫃檯作業 打帳單 帳單列表 營業儀表板 現金收支登錄 高階收支登錄 材料自購登錄 每日結帳 排班表 現場電腦打卡 預約管理 預約管理 單日預約紀…" at bounding box center [750, 334] width 1500 height 668
type input "700124"
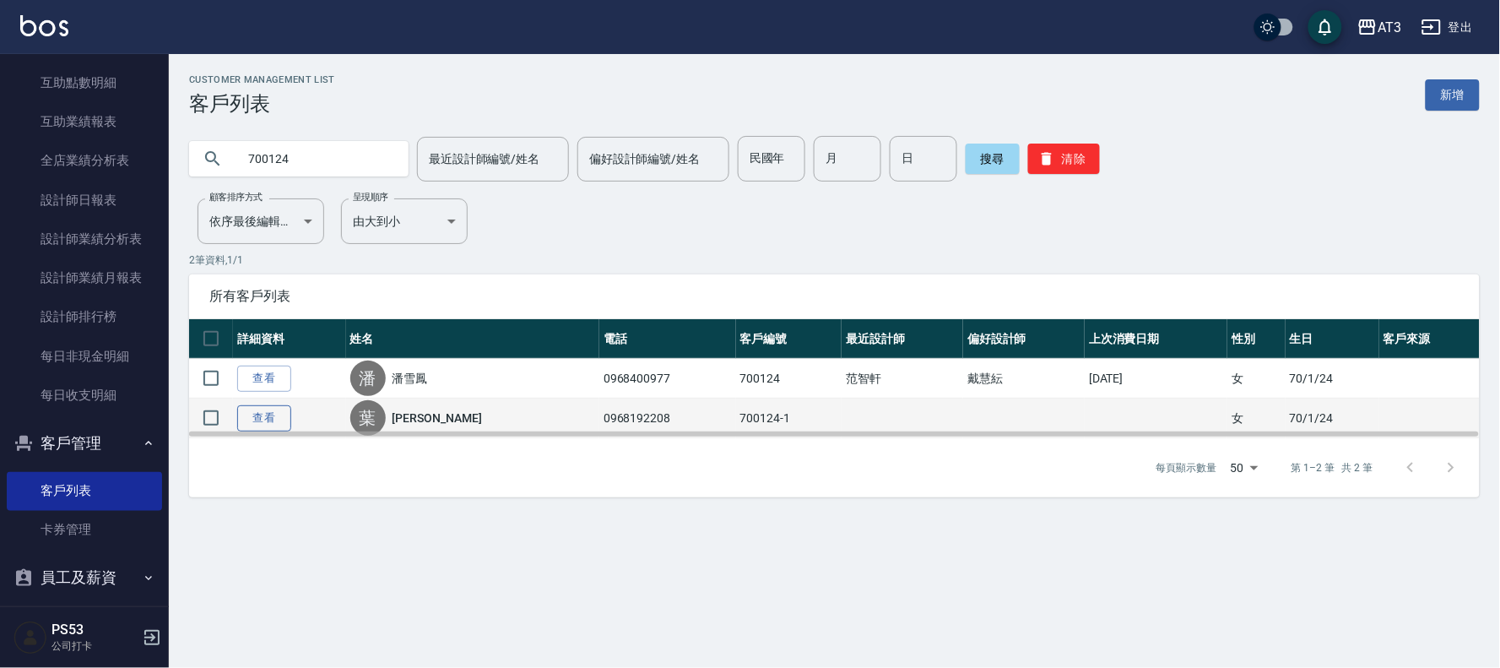
click at [265, 419] on link "查看" at bounding box center [264, 418] width 54 height 26
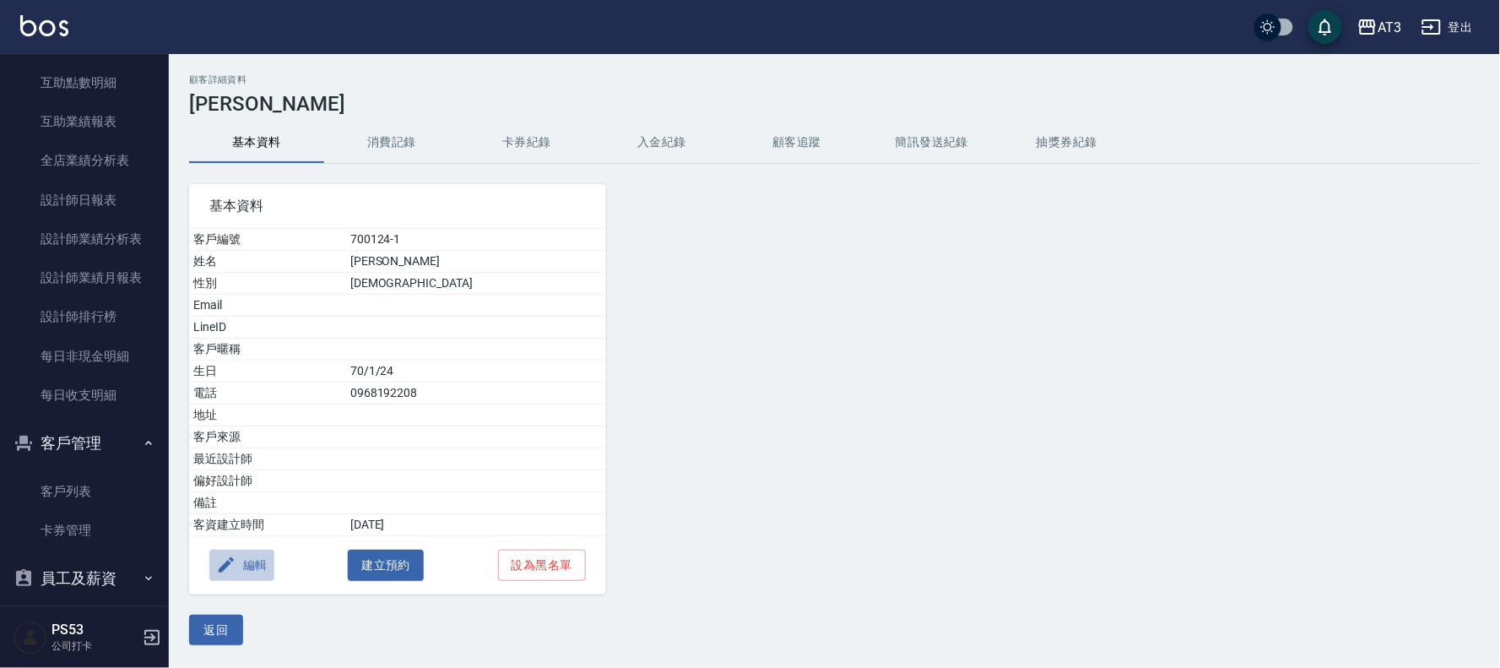
click at [236, 563] on button "編輯" at bounding box center [241, 564] width 65 height 31
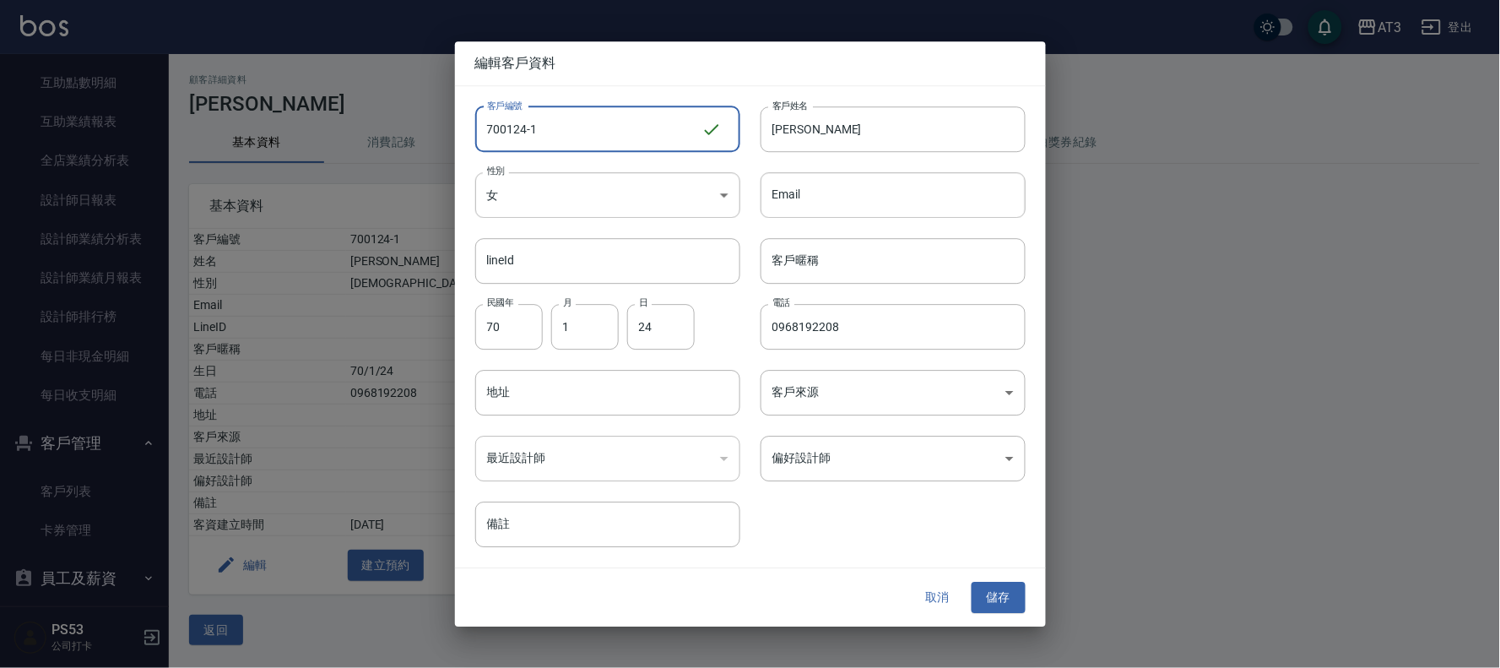
click at [576, 131] on input "700124-1" at bounding box center [588, 129] width 226 height 46
type input "[DATE]1a"
drag, startPoint x: 1004, startPoint y: 595, endPoint x: 977, endPoint y: 604, distance: 28.6
click at [993, 600] on button "儲存" at bounding box center [998, 597] width 54 height 31
